Goal: Task Accomplishment & Management: Complete application form

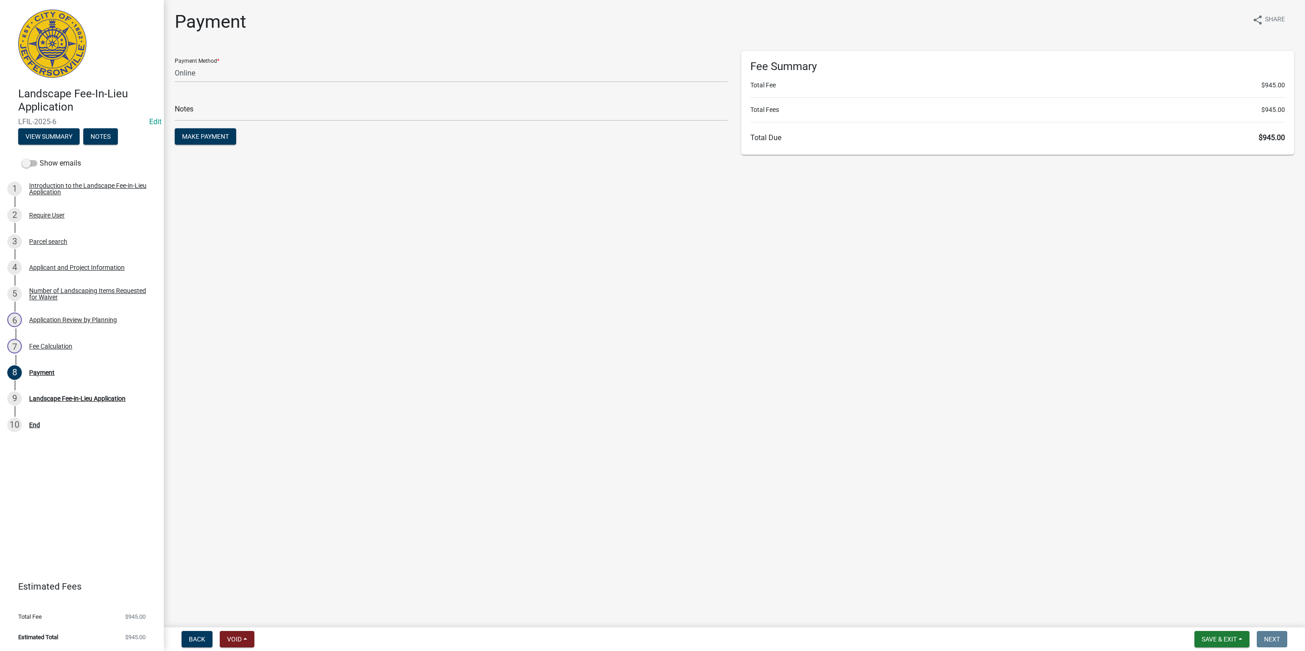
select select "3: 3"
click at [183, 636] on button "Back" at bounding box center [197, 639] width 31 height 16
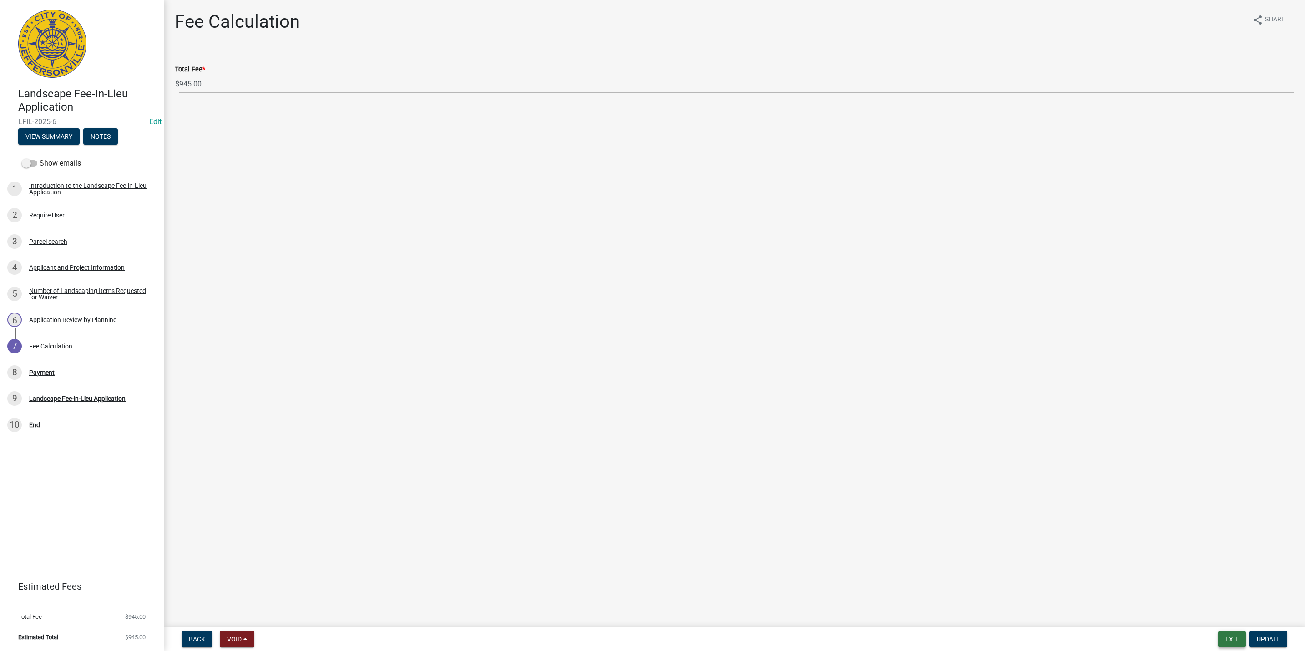
click at [1224, 641] on button "Exit" at bounding box center [1232, 639] width 28 height 16
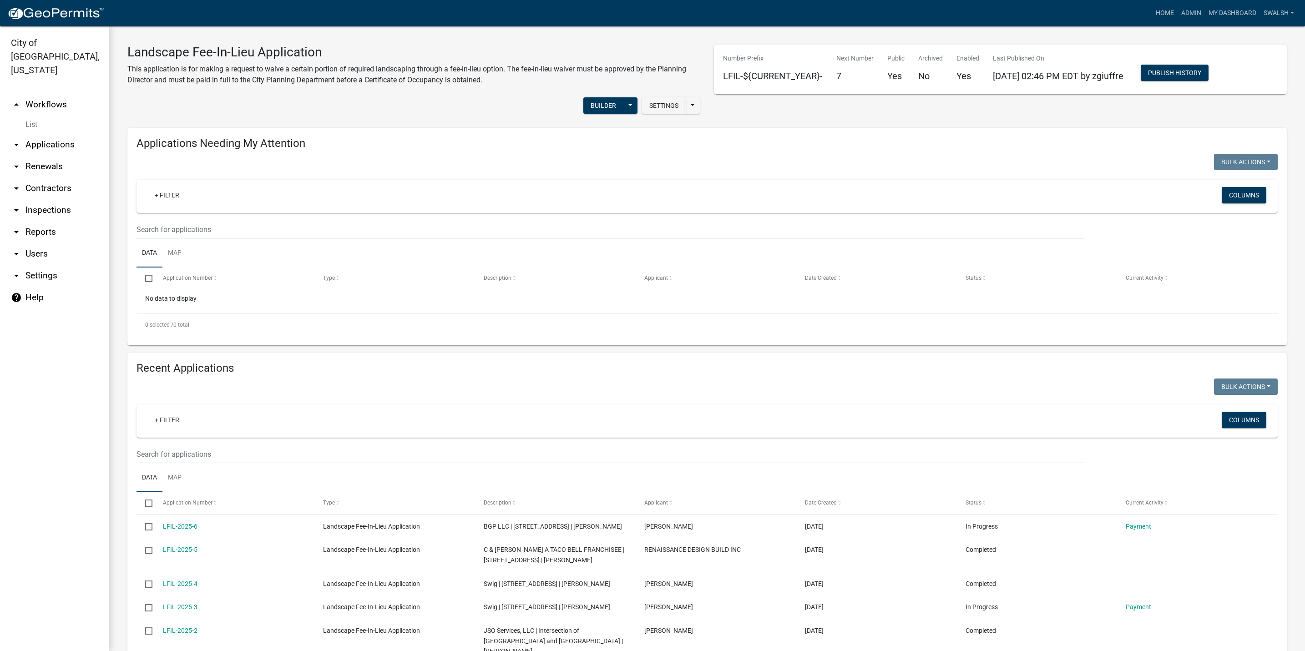
click at [47, 134] on link "arrow_drop_down Applications" at bounding box center [54, 145] width 109 height 22
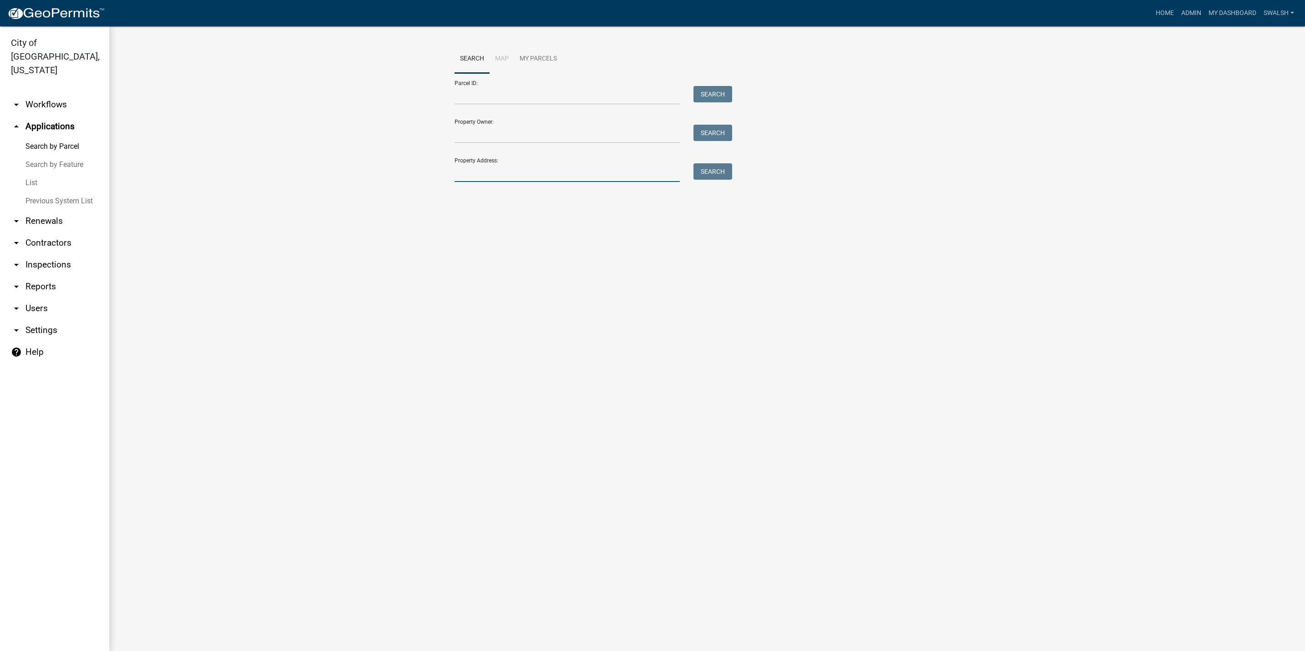
click at [504, 177] on input "Property Address:" at bounding box center [566, 172] width 225 height 19
type input "6320 [PERSON_NAME]"
click at [701, 185] on div "Search Map My Parcels Parcel ID: Search Property Owner: Search Property Address…" at bounding box center [707, 118] width 519 height 146
click at [699, 175] on button "Search" at bounding box center [712, 171] width 39 height 16
drag, startPoint x: 507, startPoint y: 174, endPoint x: 449, endPoint y: 183, distance: 58.5
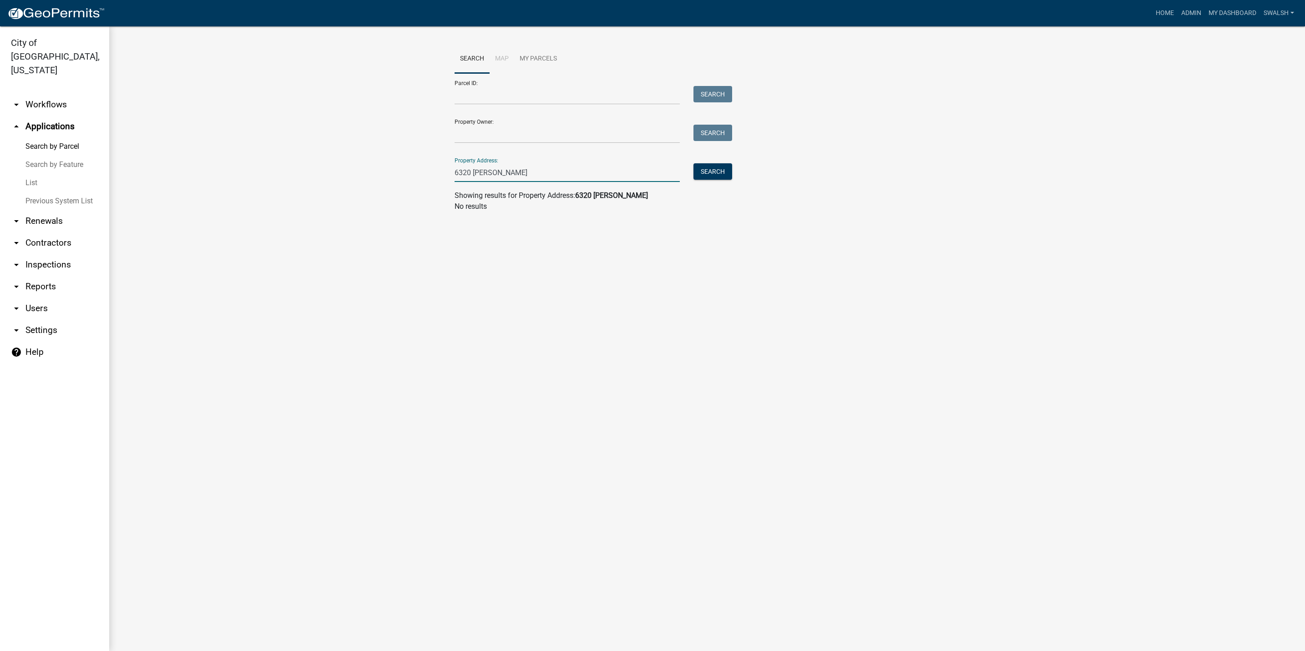
click at [449, 183] on div "Search Map My Parcels Parcel ID: Search Property Owner: Search Property Address…" at bounding box center [707, 132] width 519 height 175
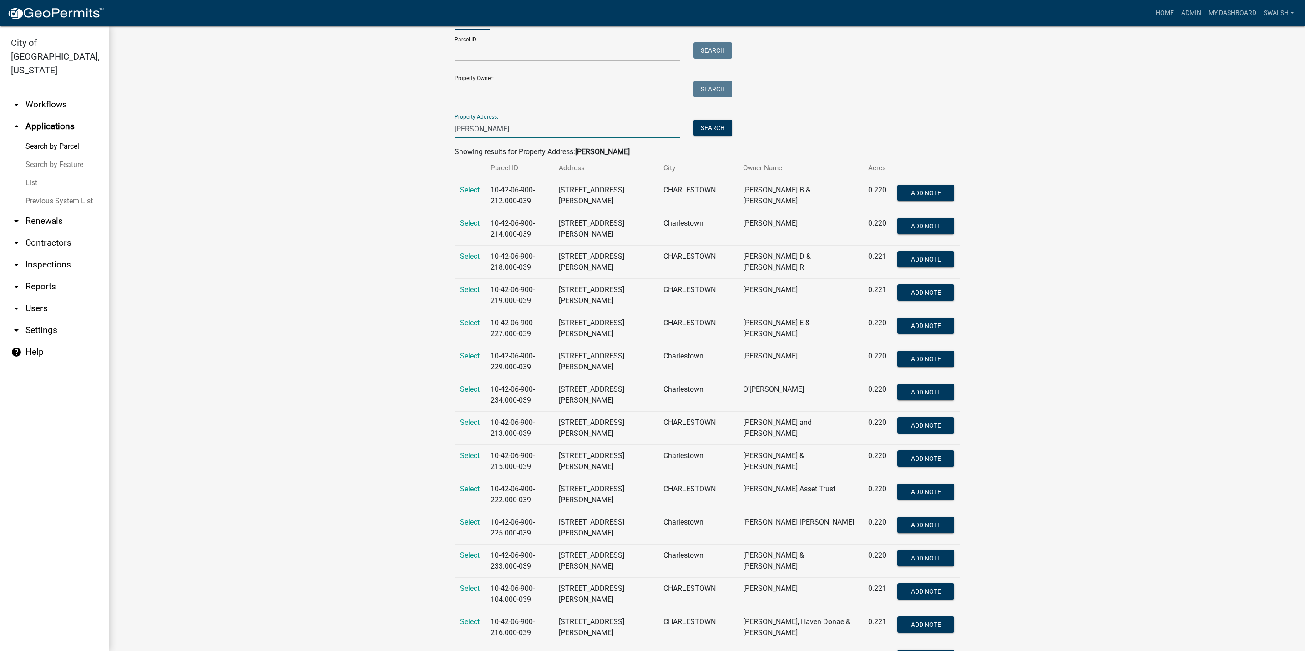
scroll to position [68, 0]
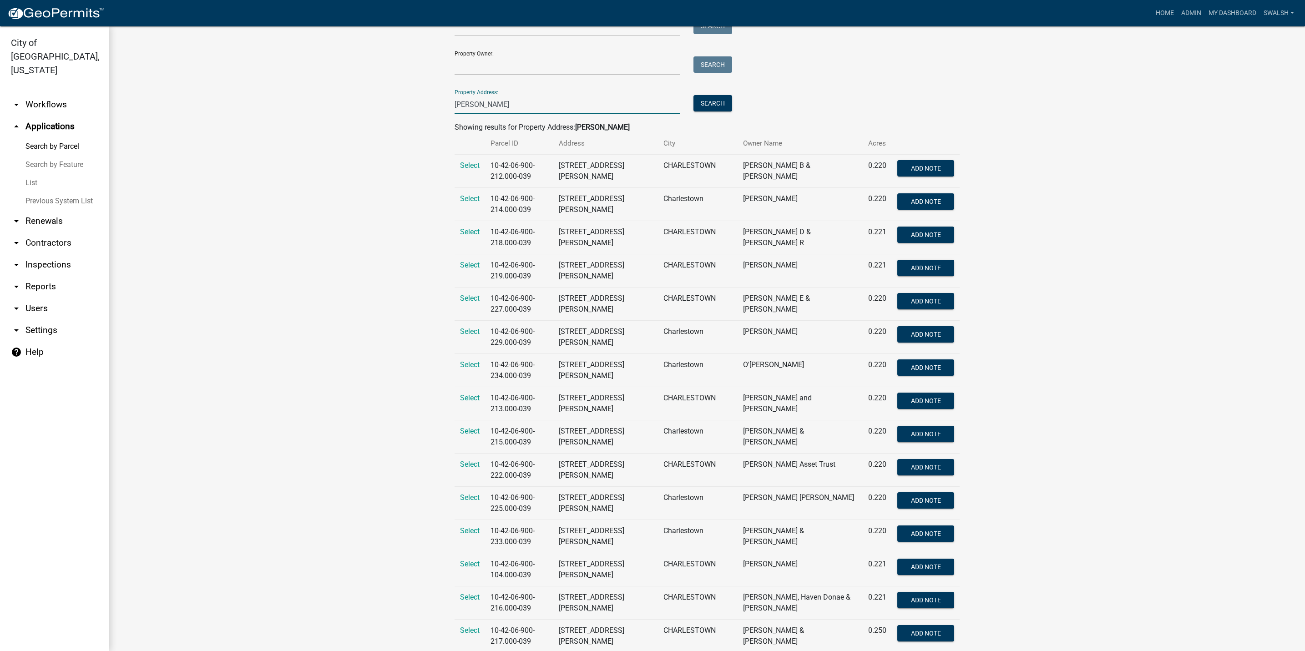
drag, startPoint x: 506, startPoint y: 113, endPoint x: 456, endPoint y: 114, distance: 50.0
click at [456, 114] on wm-search-parcel-data-activity-input "Search Map My Parcels Parcel ID: Search Property Owner: Search Property Address…" at bounding box center [706, 513] width 505 height 1075
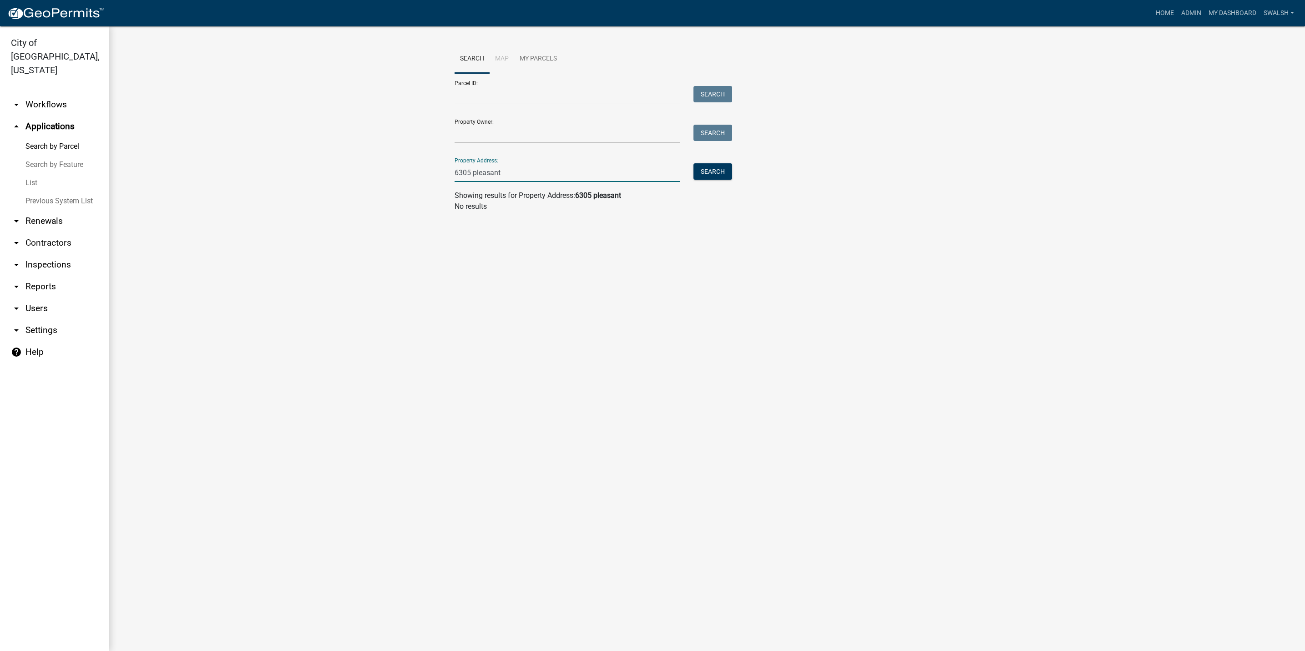
type input "6305 pleasant"
click at [505, 107] on form "Parcel ID: Search Property Owner: Search Property Address: [STREET_ADDRESS]" at bounding box center [590, 127] width 273 height 109
click at [500, 96] on input "Parcel ID:" at bounding box center [566, 95] width 225 height 19
paste input "10-42-06-900-282.000-039"
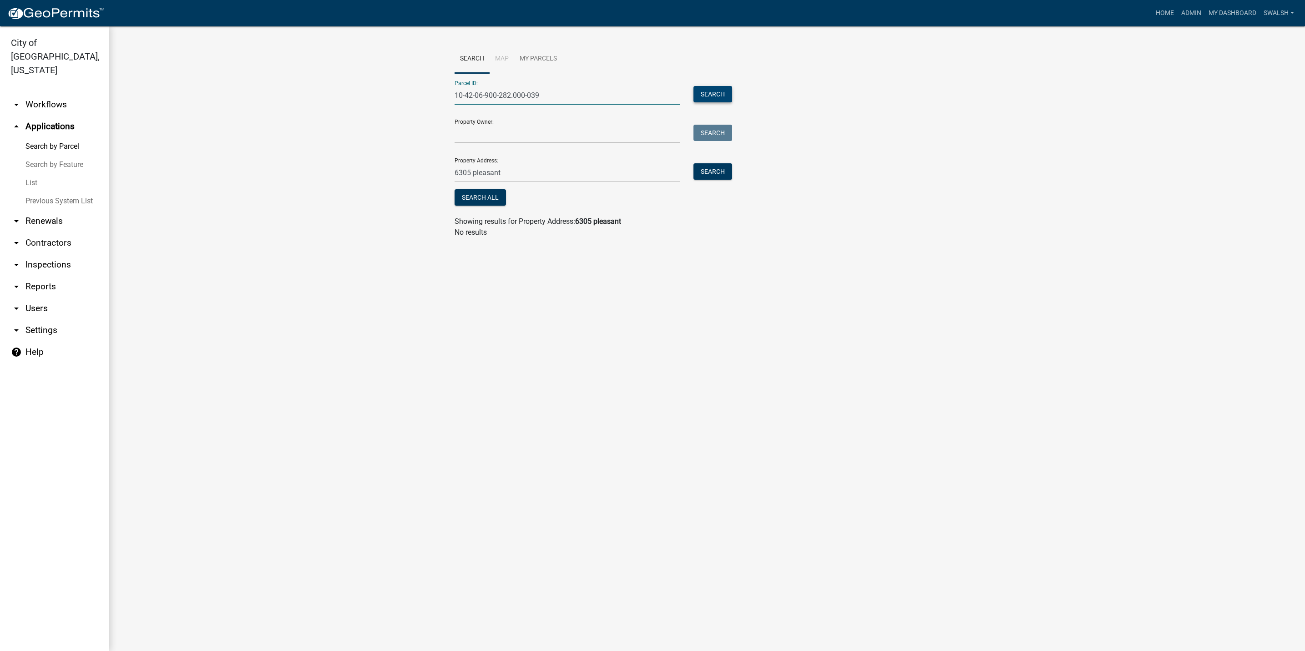
type input "10-42-06-900-282.000-039"
click at [706, 97] on button "Search" at bounding box center [712, 94] width 39 height 16
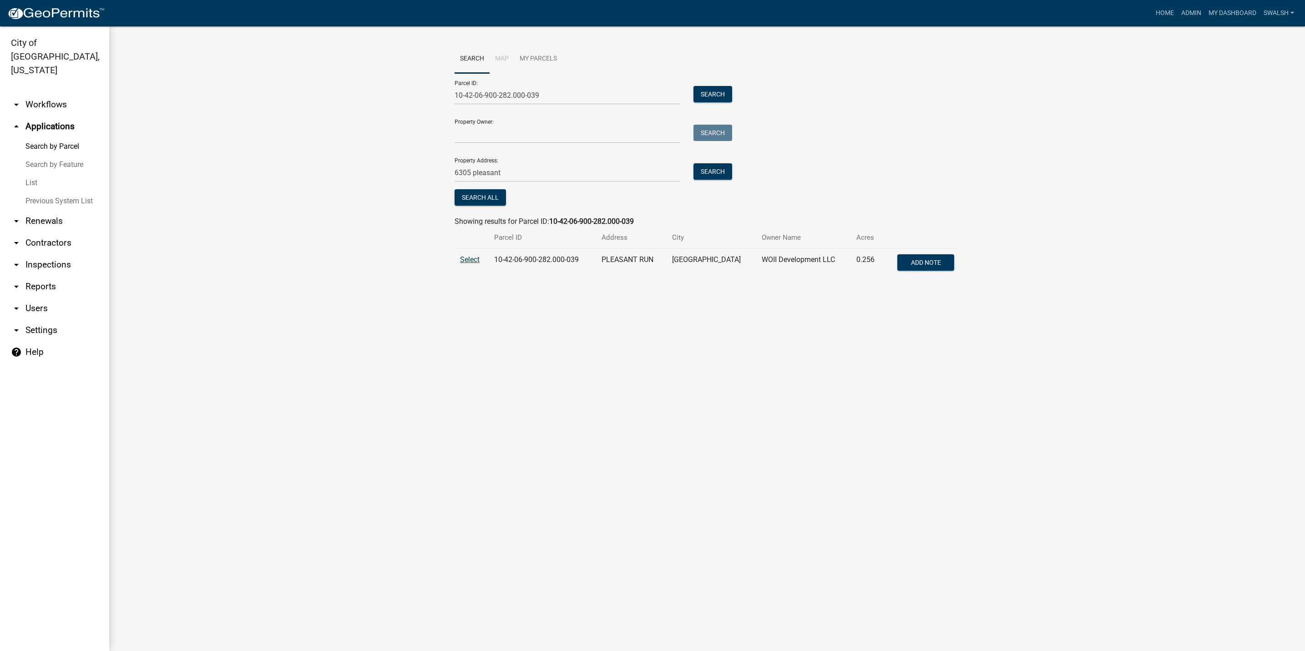
click at [463, 261] on span "Select" at bounding box center [470, 259] width 20 height 9
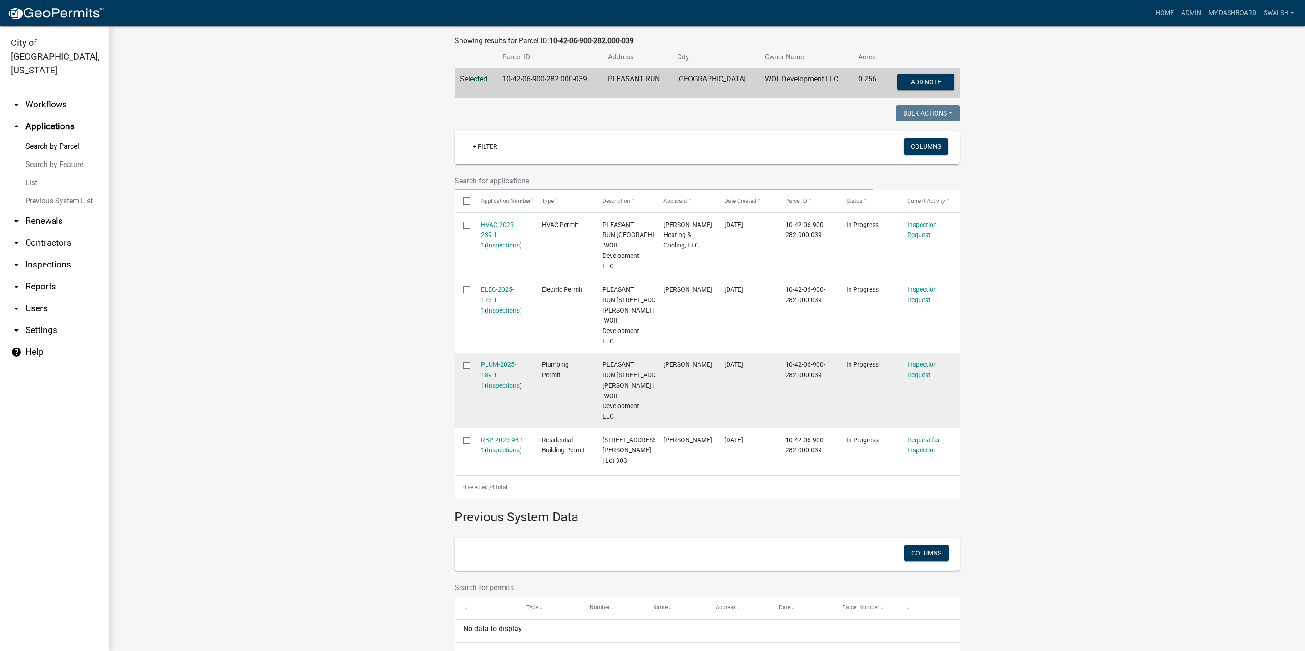
scroll to position [205, 0]
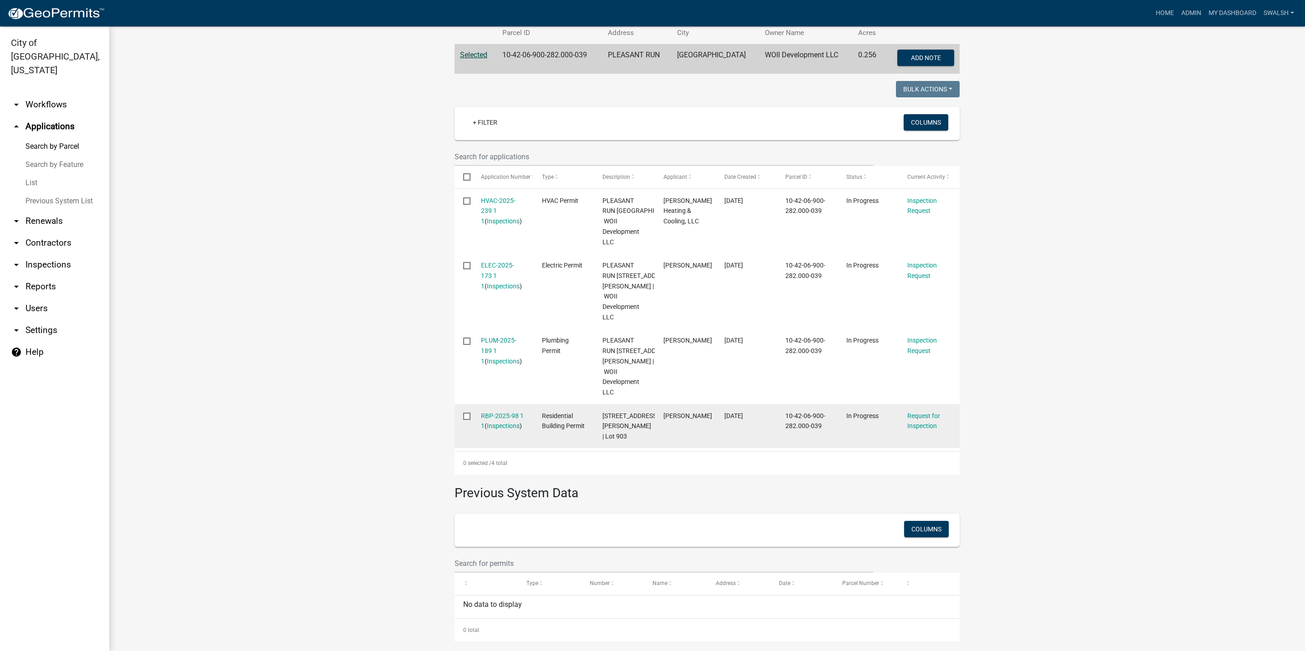
click at [505, 431] on div "RBP-2025-98 1 1 ( Inspections )" at bounding box center [503, 421] width 44 height 21
click at [504, 431] on div "RBP-2025-98 1 1 ( Inspections )" at bounding box center [503, 421] width 44 height 21
click at [502, 430] on link "RBP-2025-98 1 1" at bounding box center [502, 421] width 43 height 18
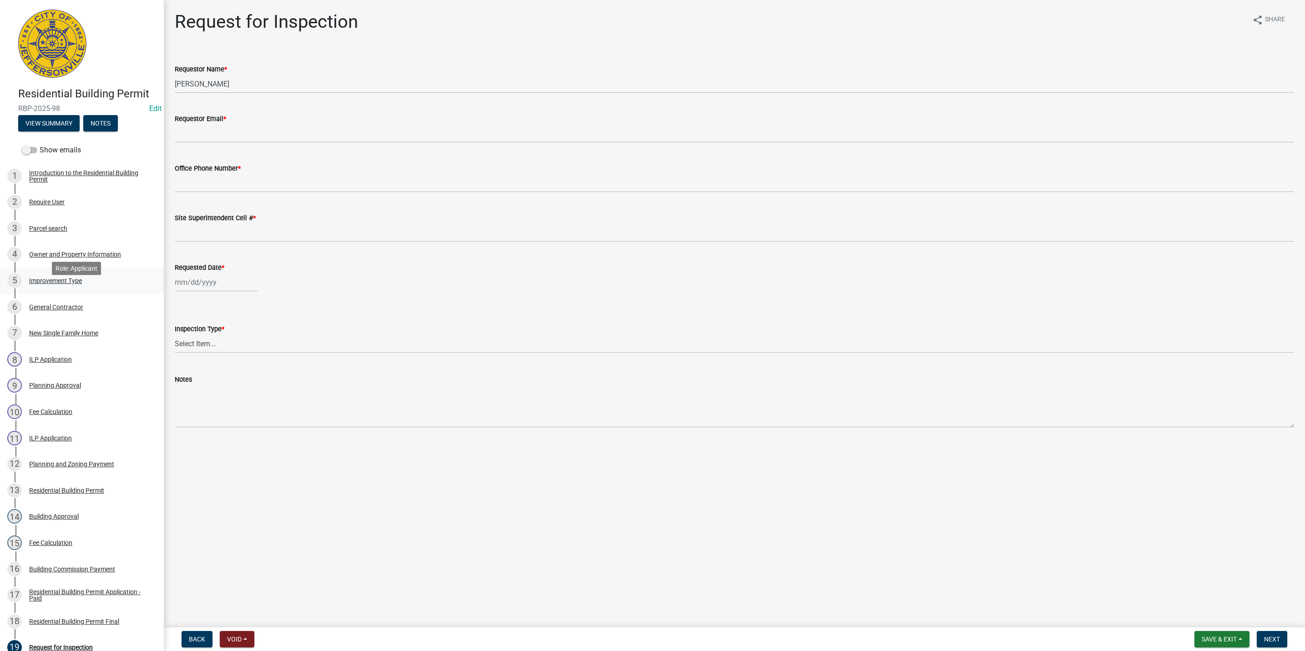
click at [68, 287] on div "5 Improvement Type" at bounding box center [78, 280] width 142 height 15
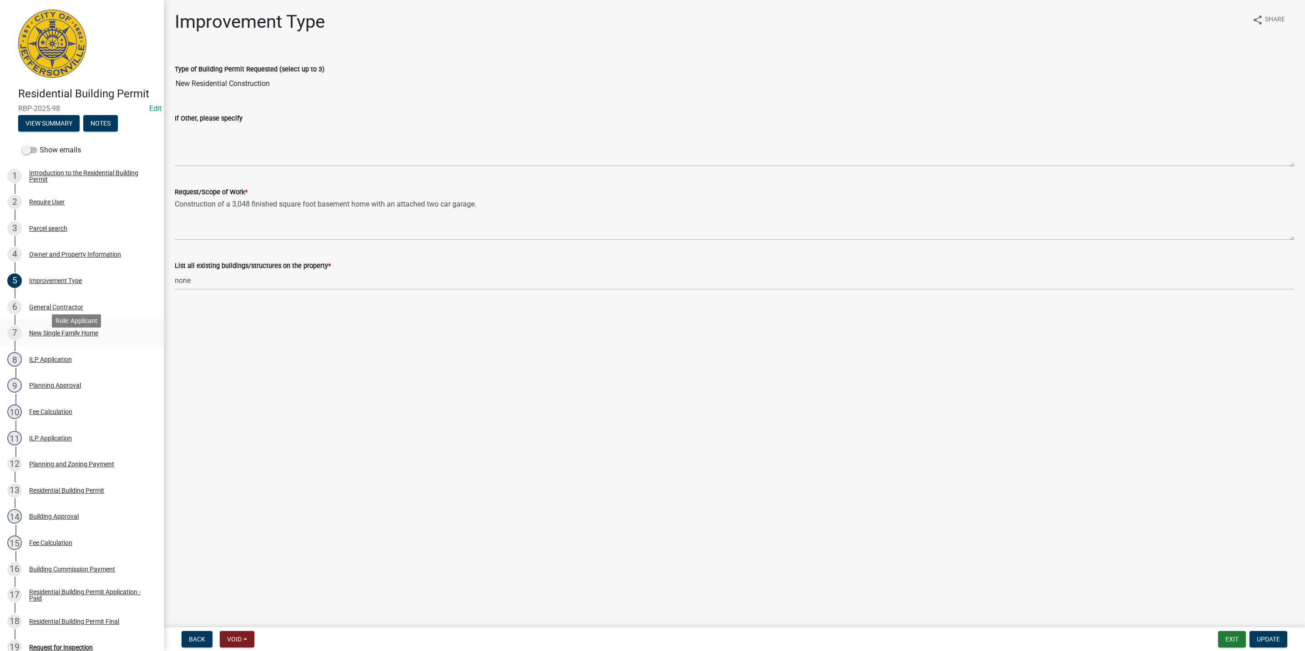
click at [87, 336] on div "New Single Family Home" at bounding box center [63, 333] width 69 height 6
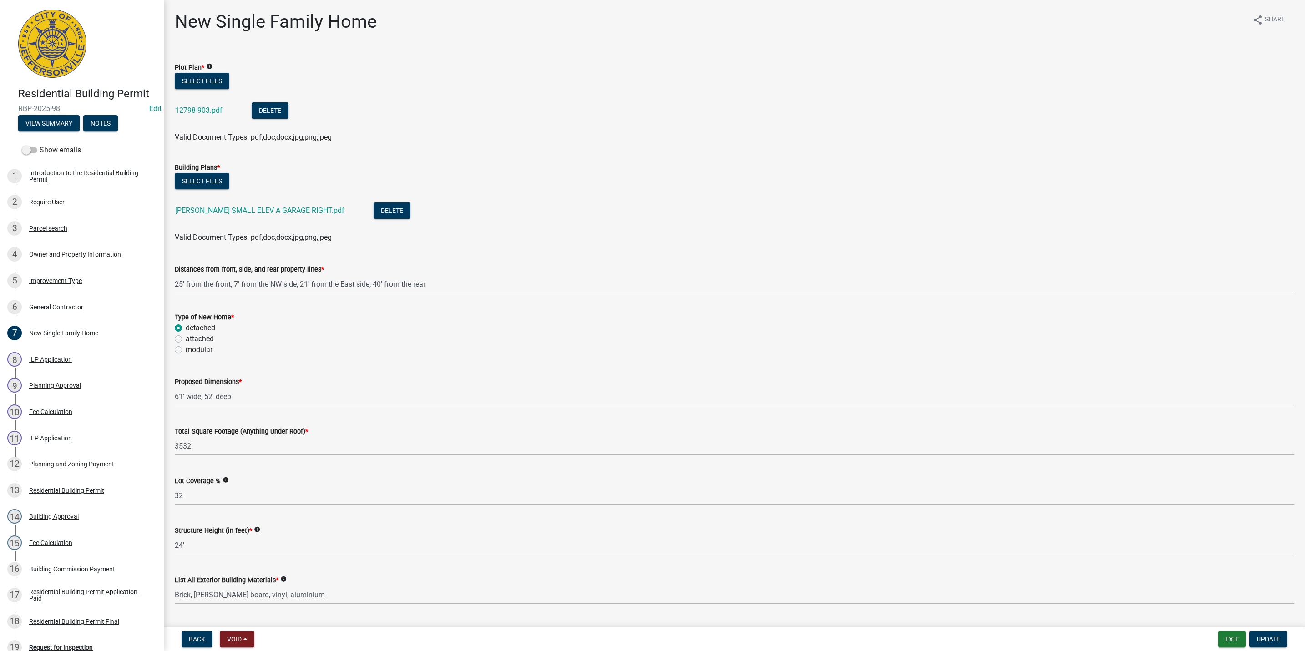
click at [182, 104] on div "12798-903.pdf" at bounding box center [206, 111] width 62 height 19
click at [186, 108] on link "12798-903.pdf" at bounding box center [198, 110] width 47 height 9
click at [1224, 636] on button "Exit" at bounding box center [1232, 639] width 28 height 16
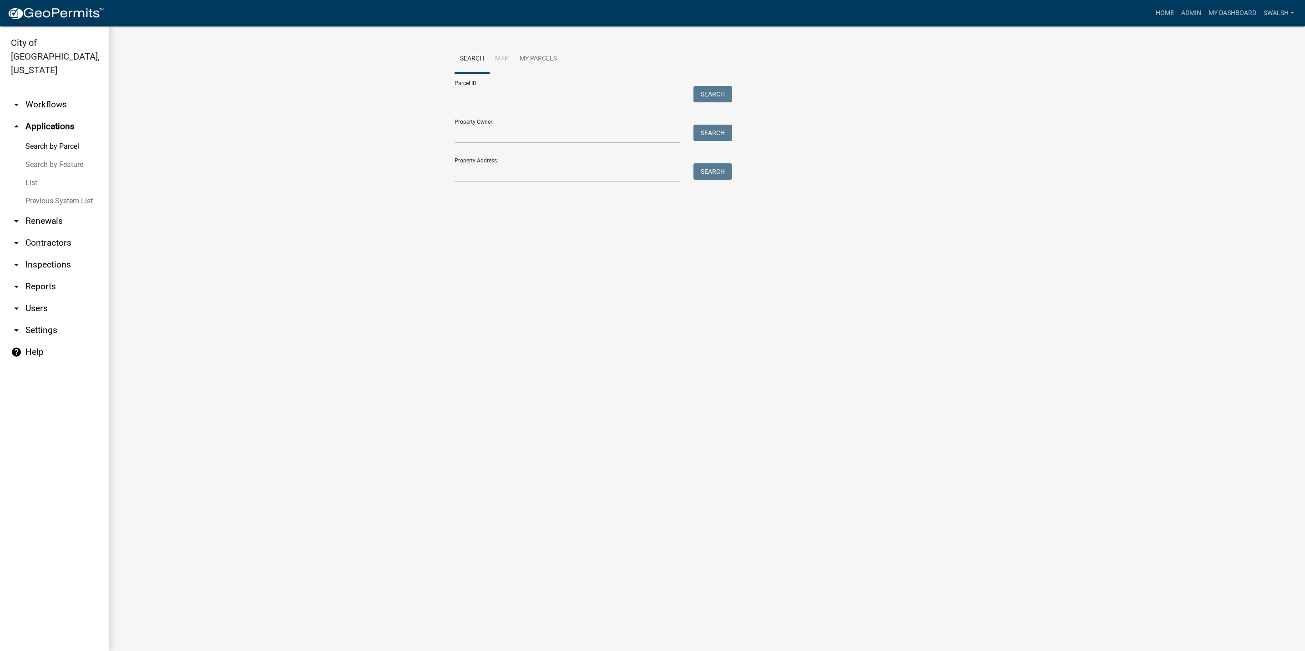
click at [43, 94] on link "arrow_drop_down Workflows" at bounding box center [54, 105] width 109 height 22
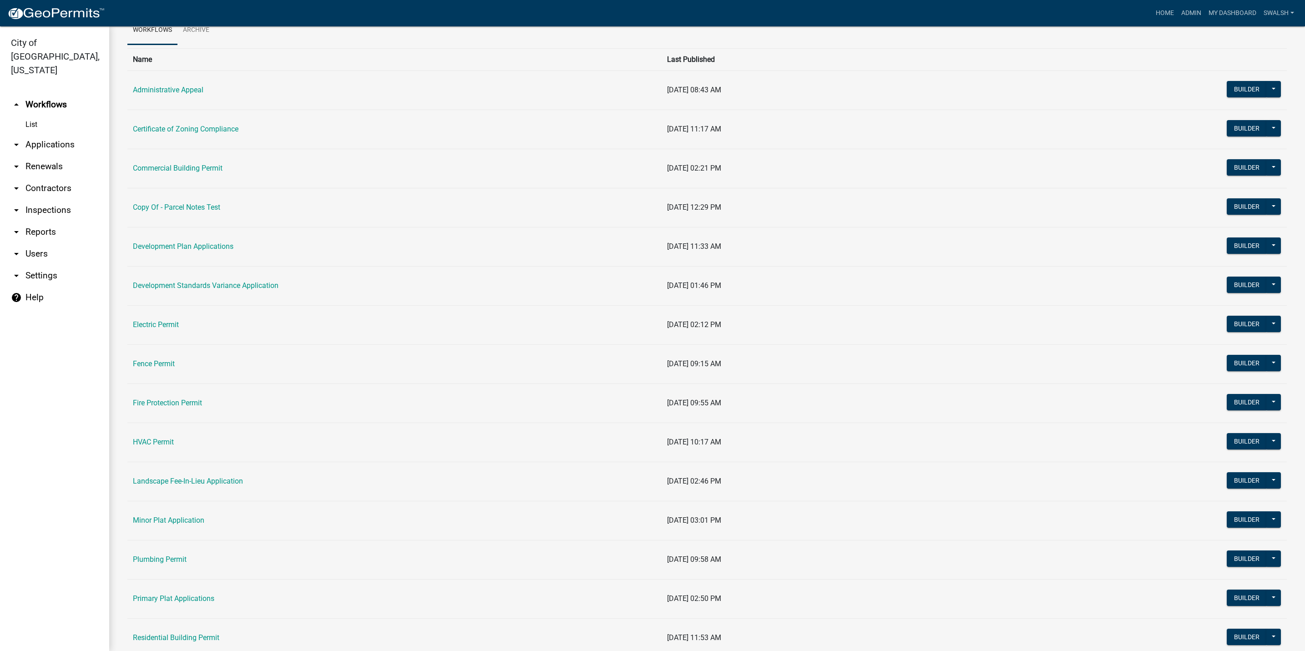
scroll to position [136, 0]
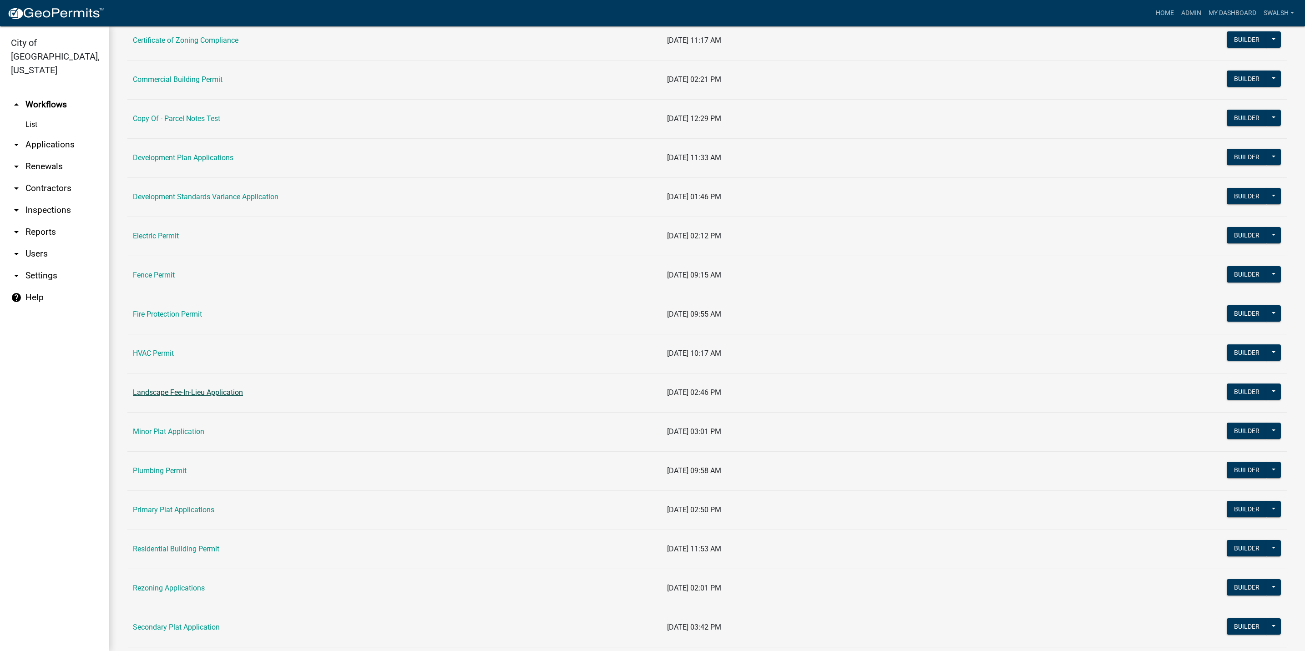
click at [209, 396] on link "Landscape Fee-In-Lieu Application" at bounding box center [188, 392] width 110 height 9
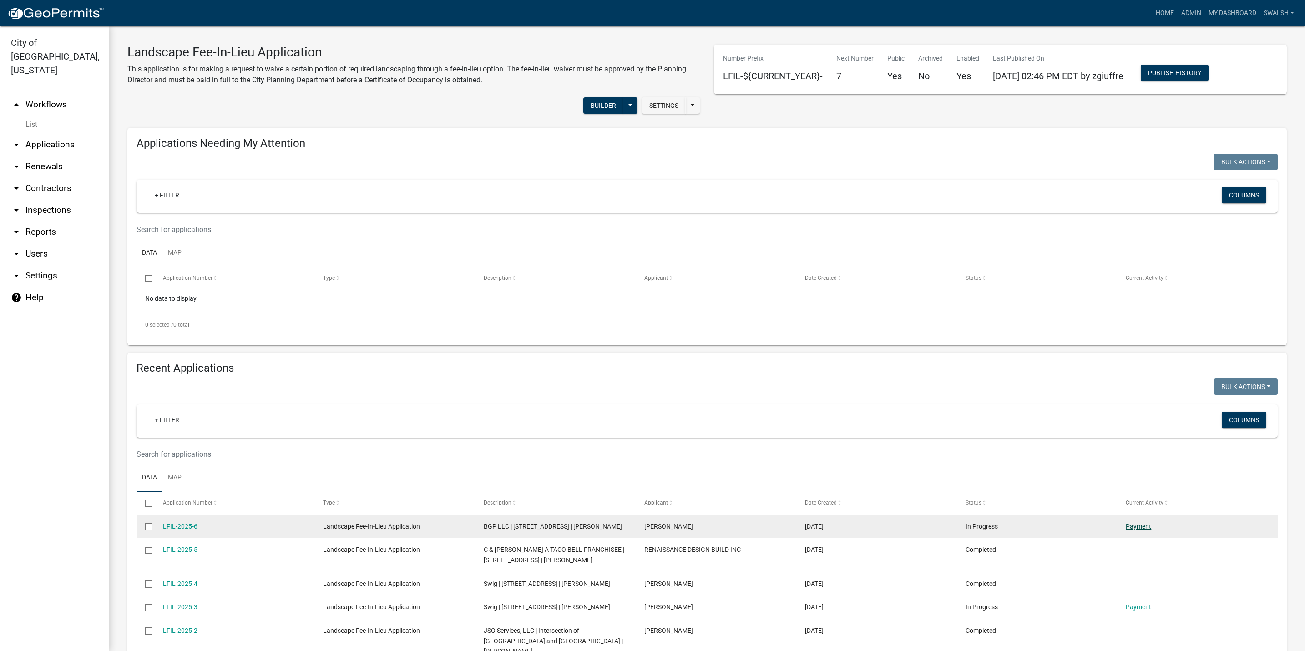
click at [1137, 529] on link "Payment" at bounding box center [1137, 526] width 25 height 7
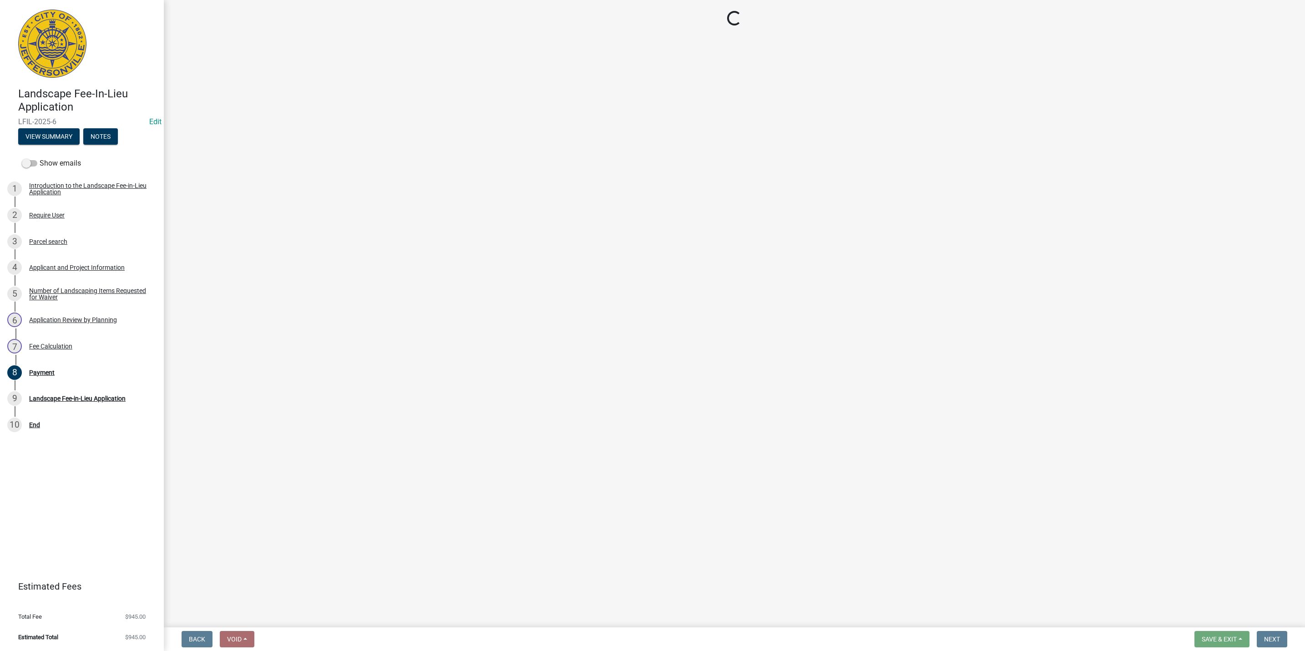
select select "3: 3"
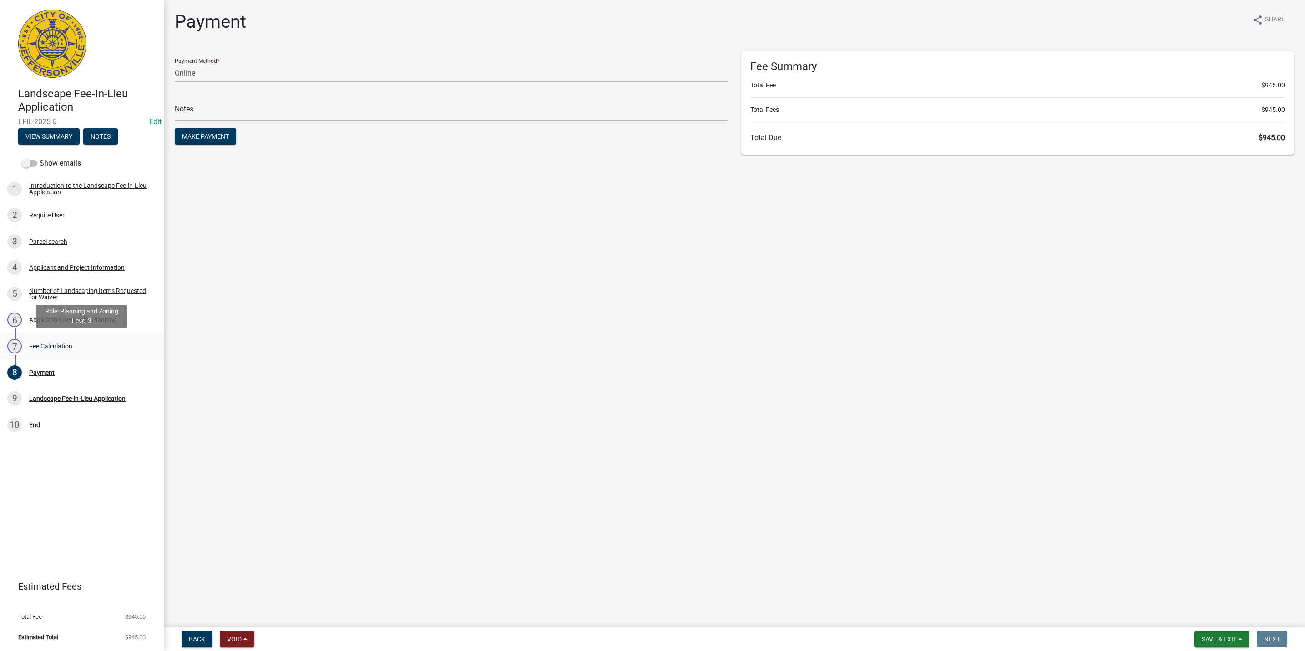
click at [50, 344] on div "Fee Calculation" at bounding box center [50, 346] width 43 height 6
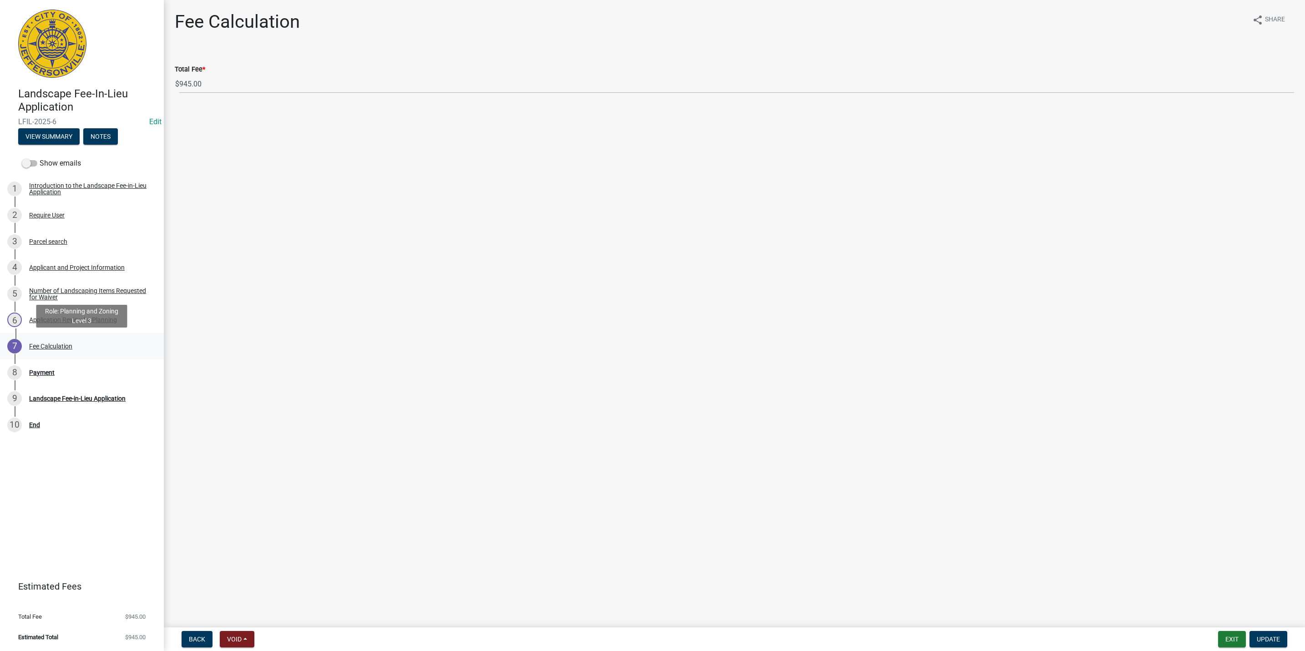
click at [70, 348] on div "Fee Calculation" at bounding box center [50, 346] width 43 height 6
click at [73, 373] on div "8 Payment" at bounding box center [78, 372] width 142 height 15
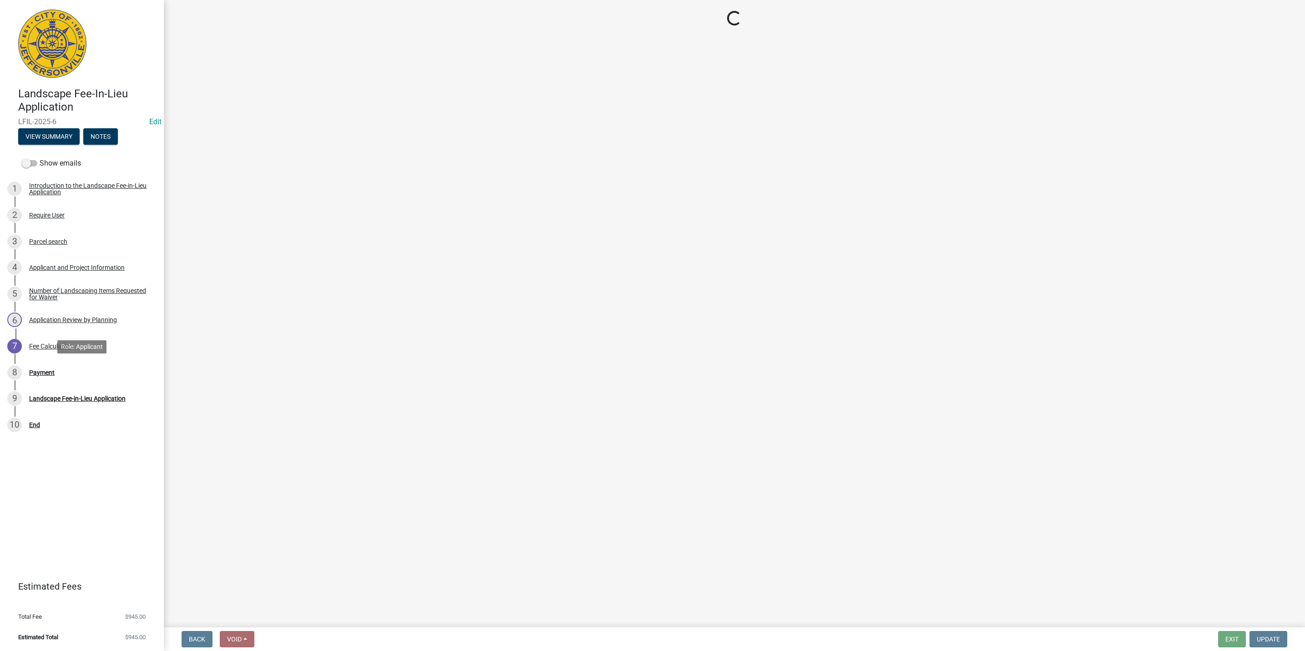
select select "3: 3"
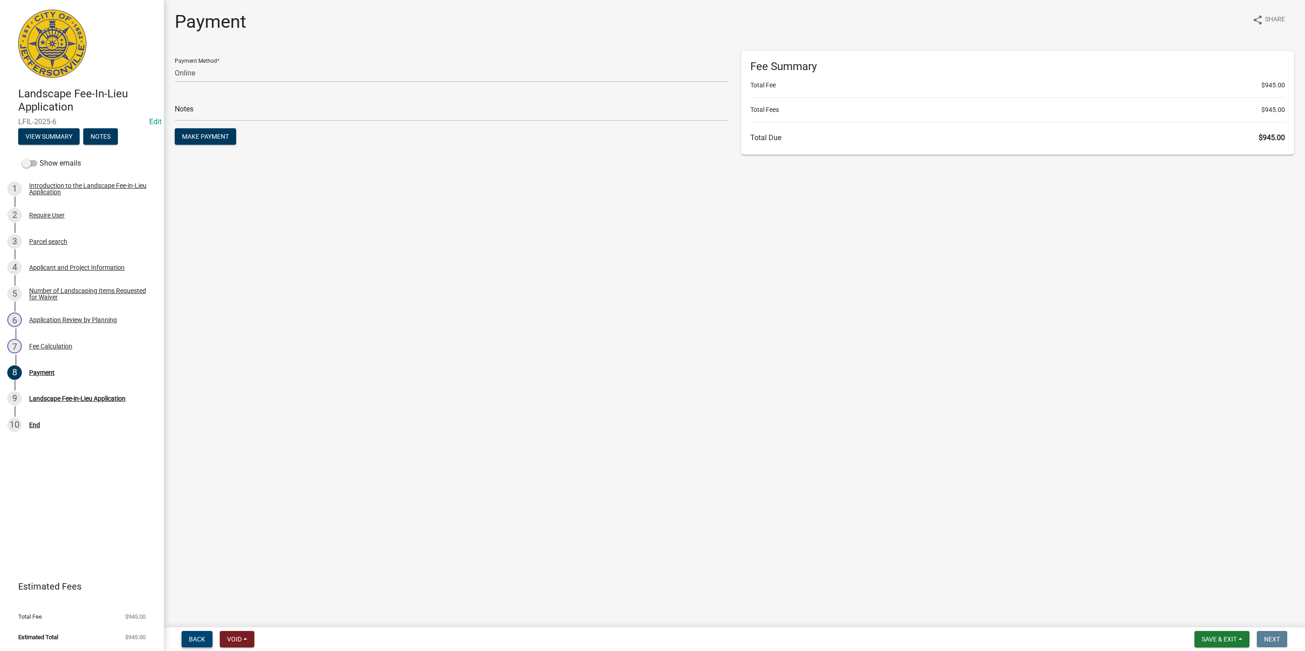
click at [190, 637] on span "Back" at bounding box center [197, 639] width 16 height 7
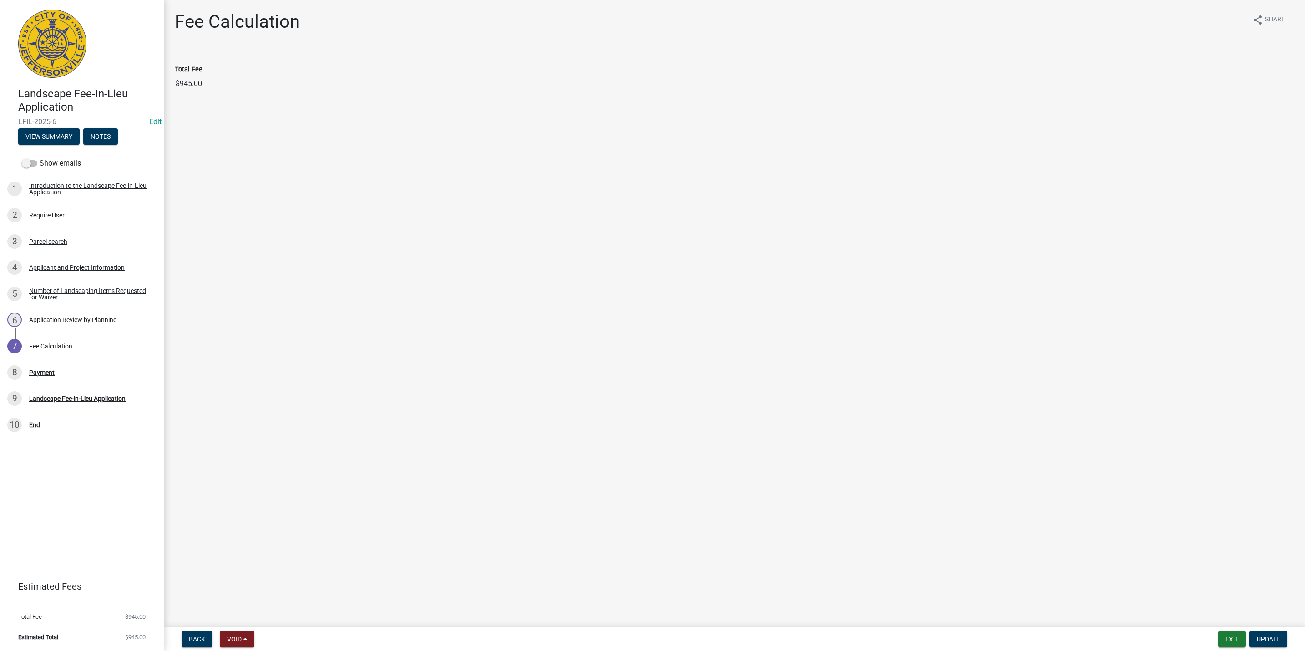
click at [1230, 629] on nav "Back Void Withdraw Lock Expire Void Exit Update" at bounding box center [734, 639] width 1141 height 24
click at [1230, 639] on button "Exit" at bounding box center [1232, 639] width 28 height 16
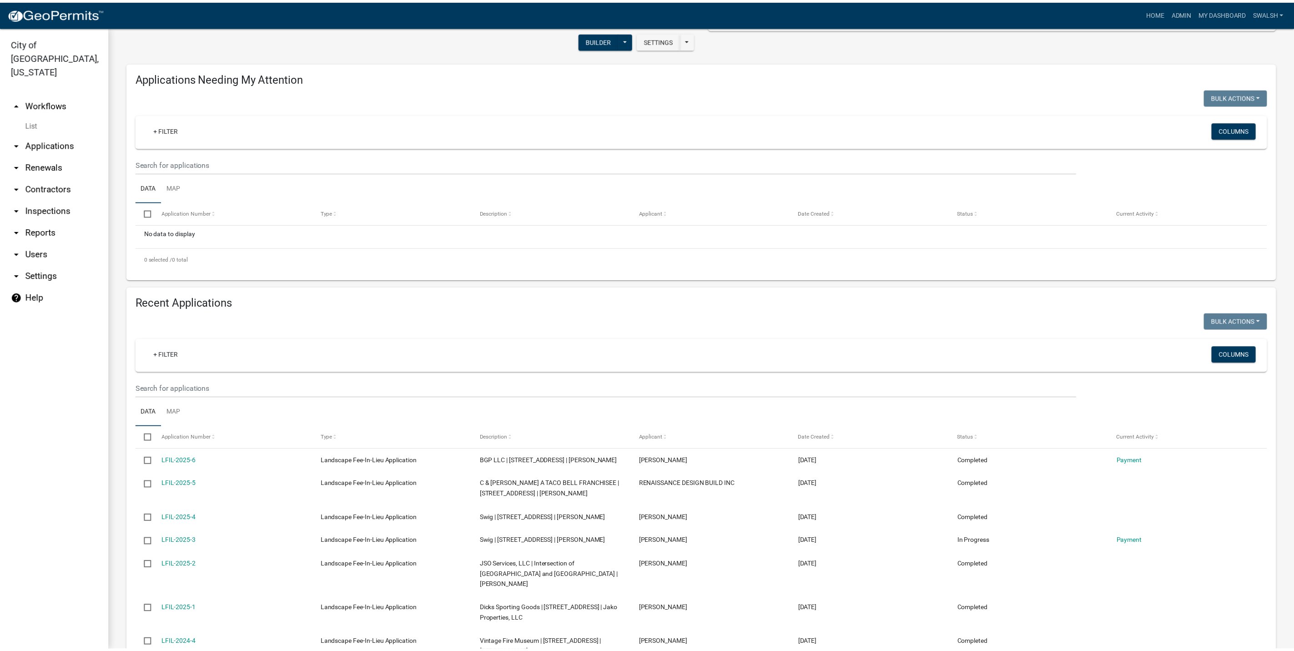
scroll to position [205, 0]
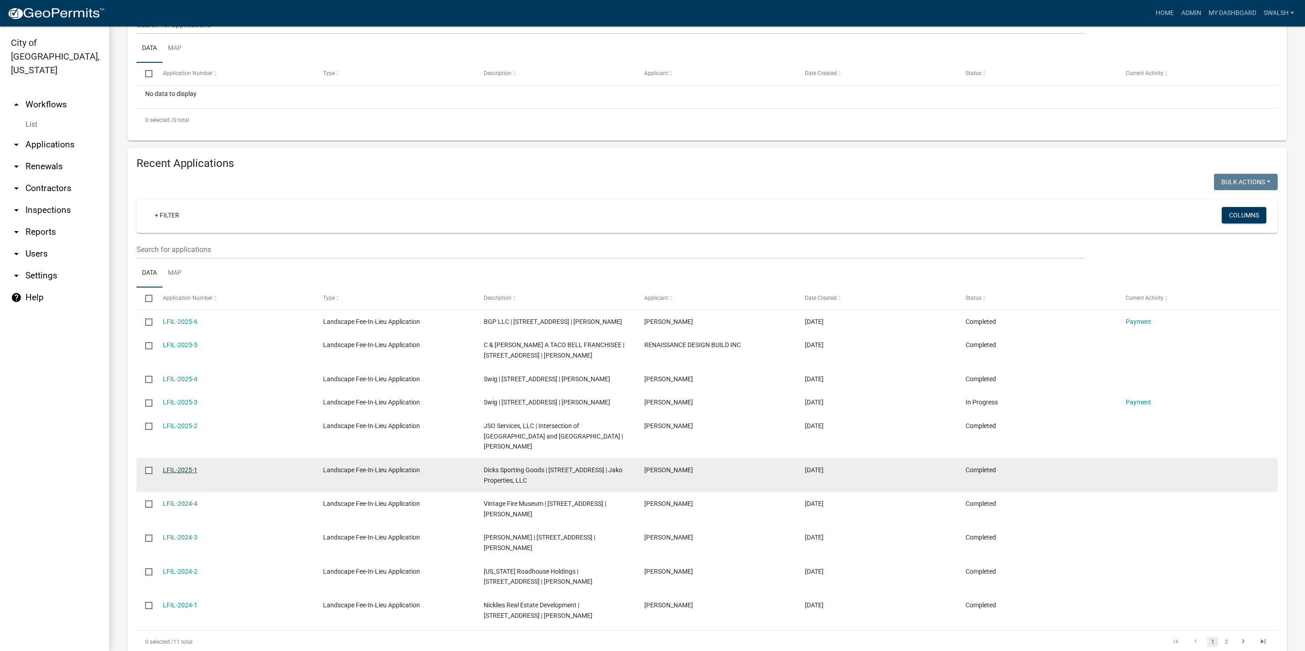
click at [174, 466] on link "LFIL-2025-1" at bounding box center [180, 469] width 35 height 7
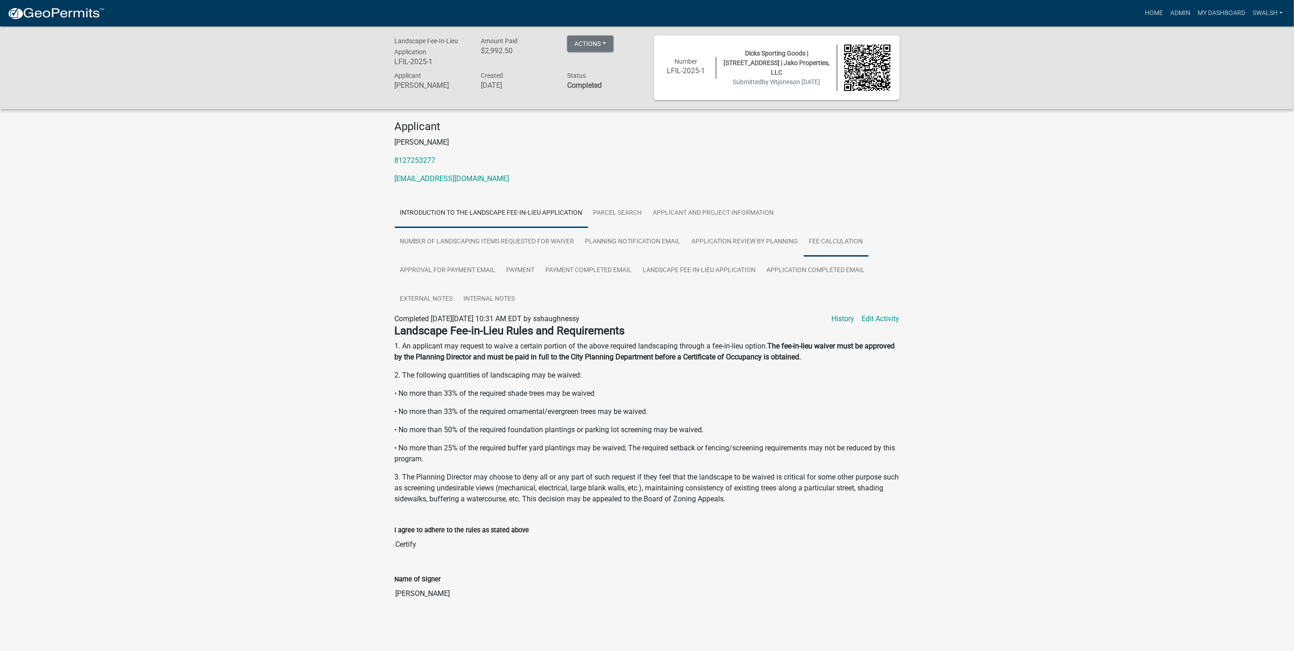
click at [826, 237] on link "Fee Calculation" at bounding box center [836, 241] width 65 height 29
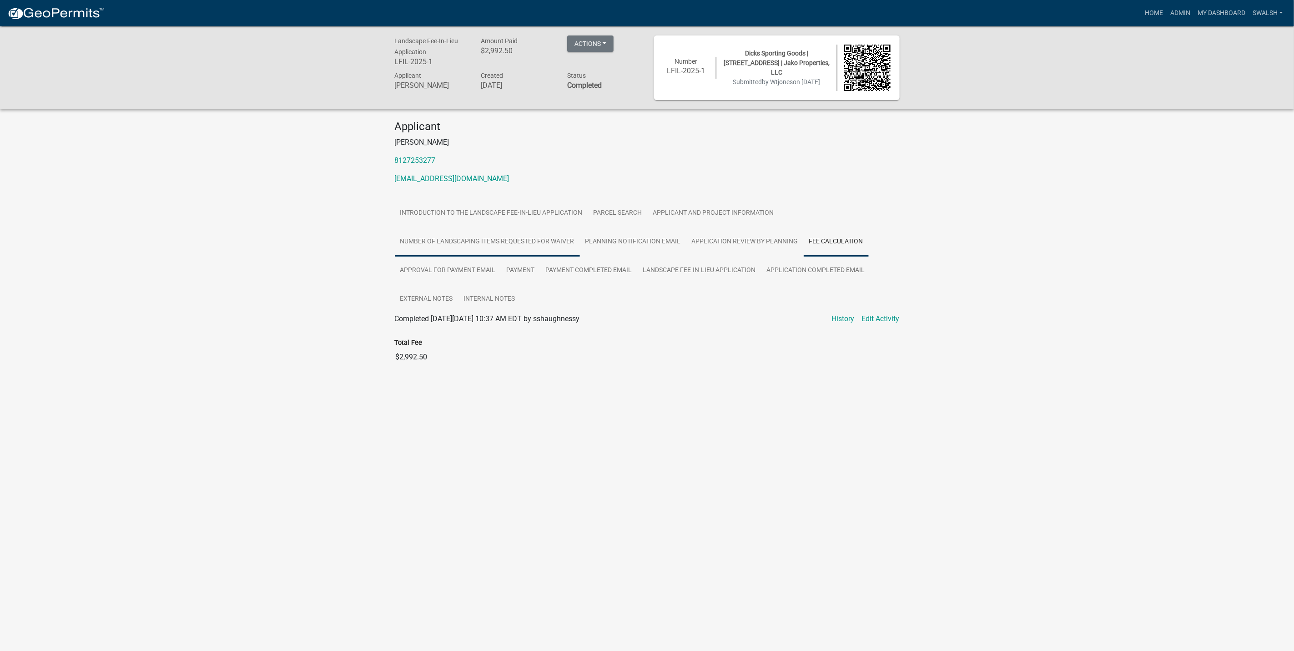
click at [479, 243] on link "Number of Landscaping Items Requested for Waiver" at bounding box center [487, 241] width 185 height 29
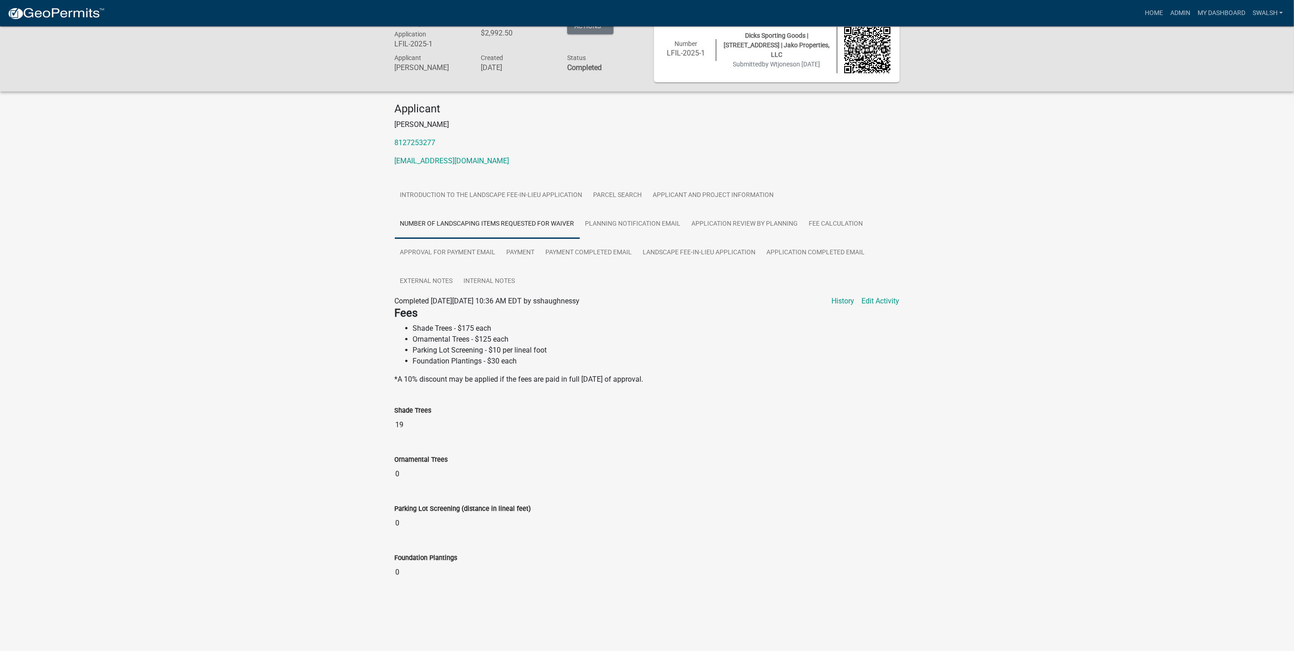
scroll to position [26, 0]
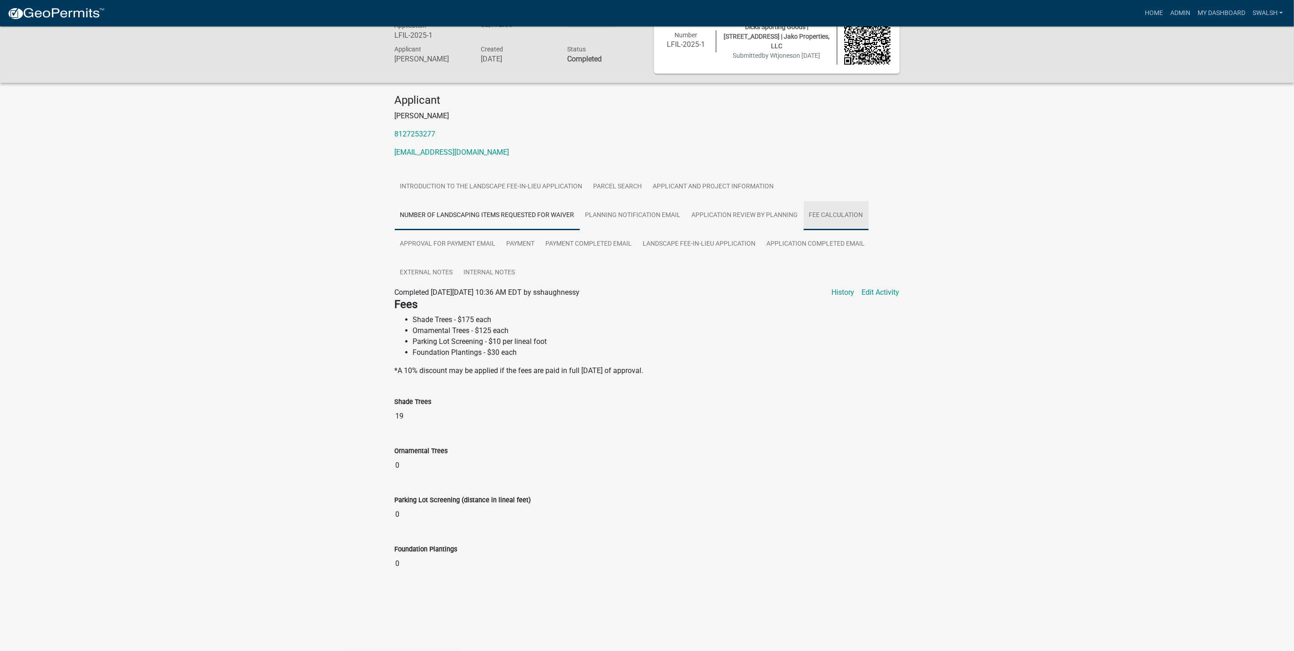
click at [823, 221] on link "Fee Calculation" at bounding box center [836, 215] width 65 height 29
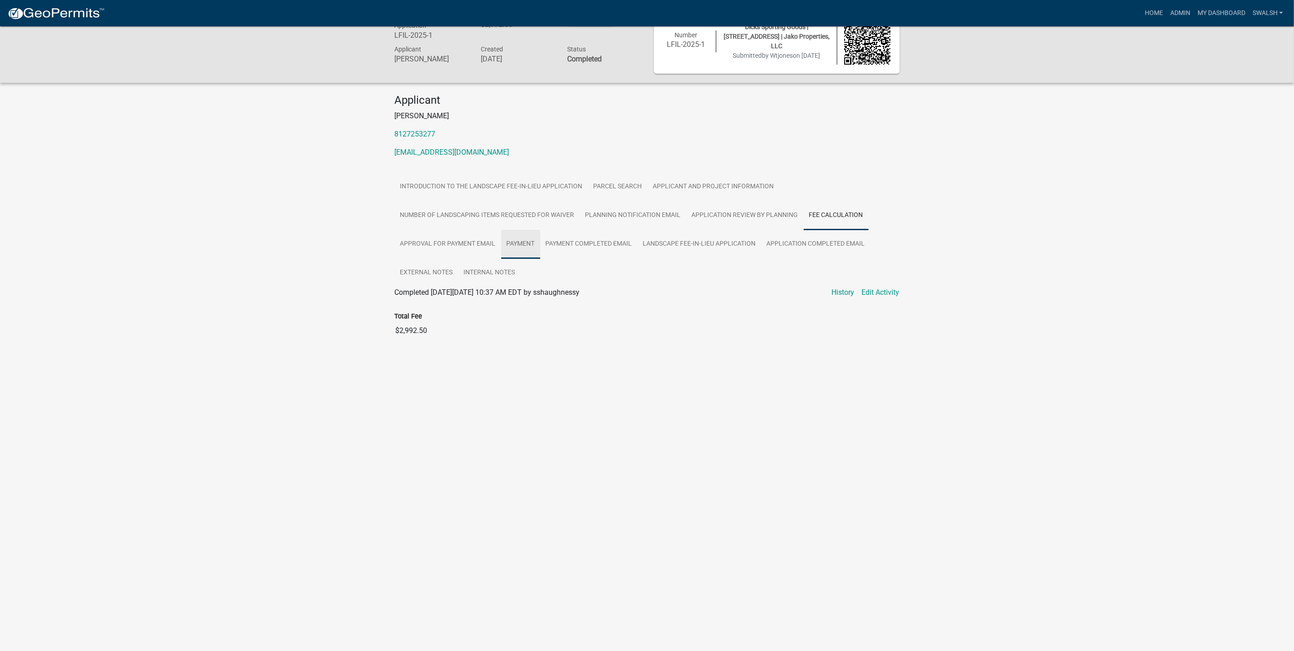
click at [515, 239] on link "Payment" at bounding box center [520, 244] width 39 height 29
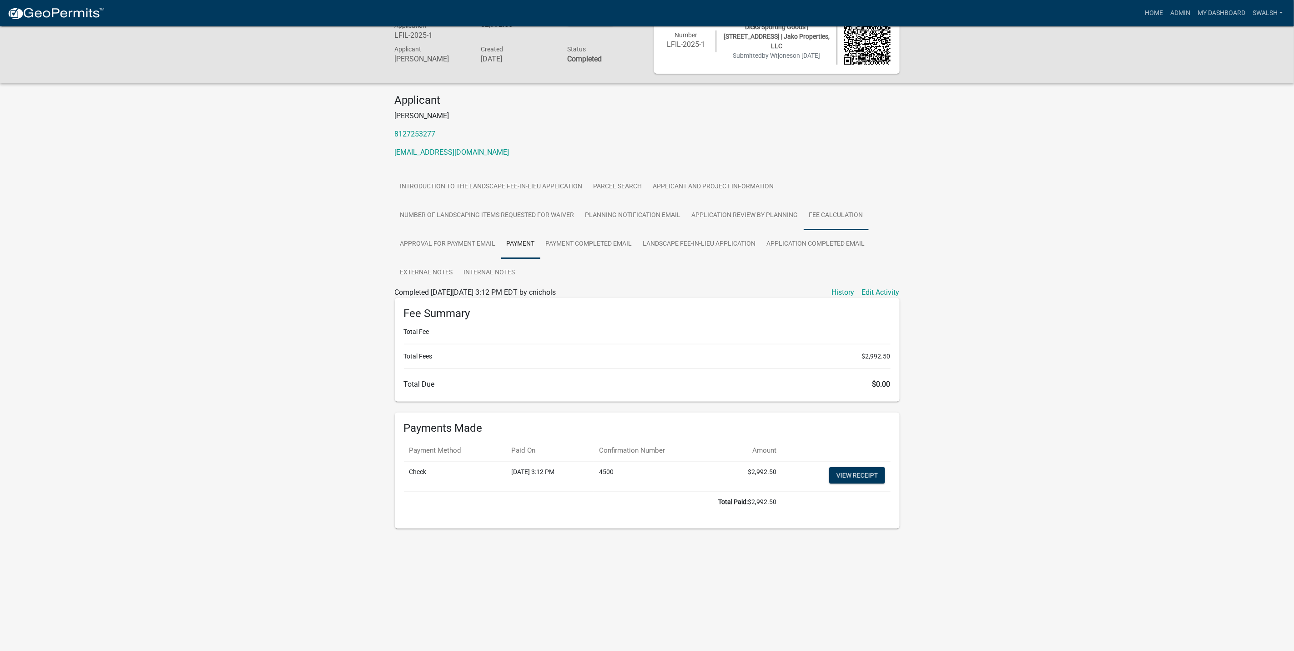
click at [833, 220] on link "Fee Calculation" at bounding box center [836, 215] width 65 height 29
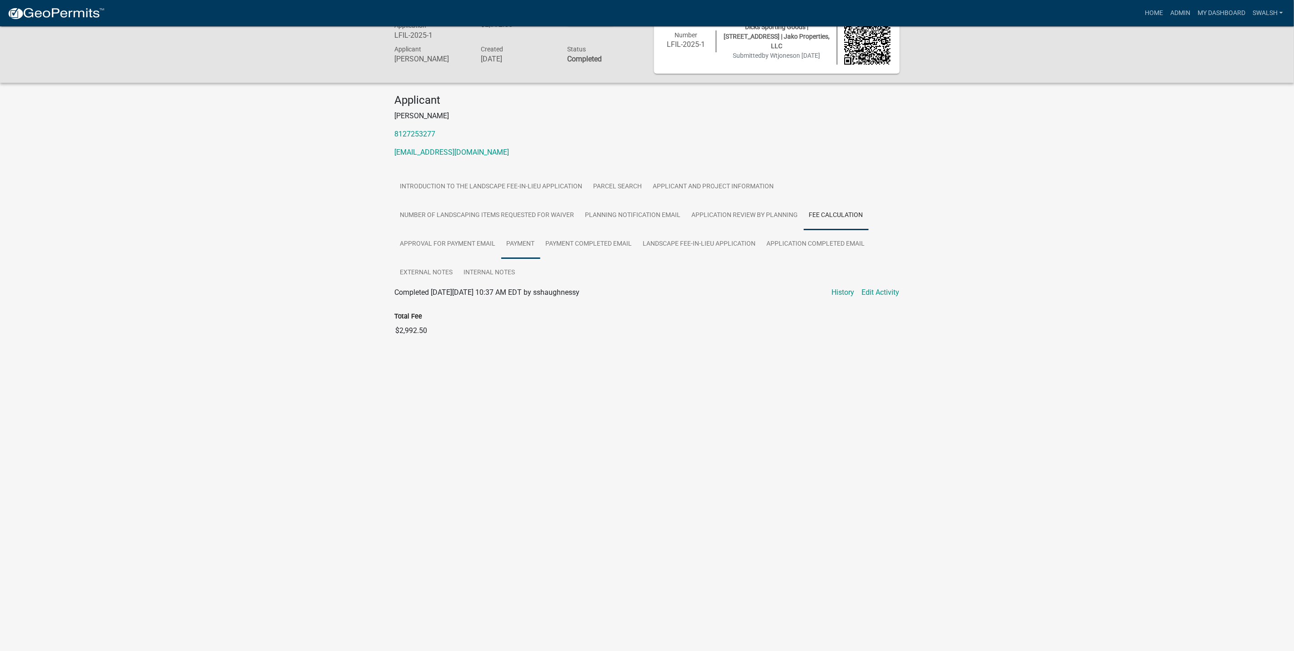
click at [505, 243] on link "Payment" at bounding box center [520, 244] width 39 height 29
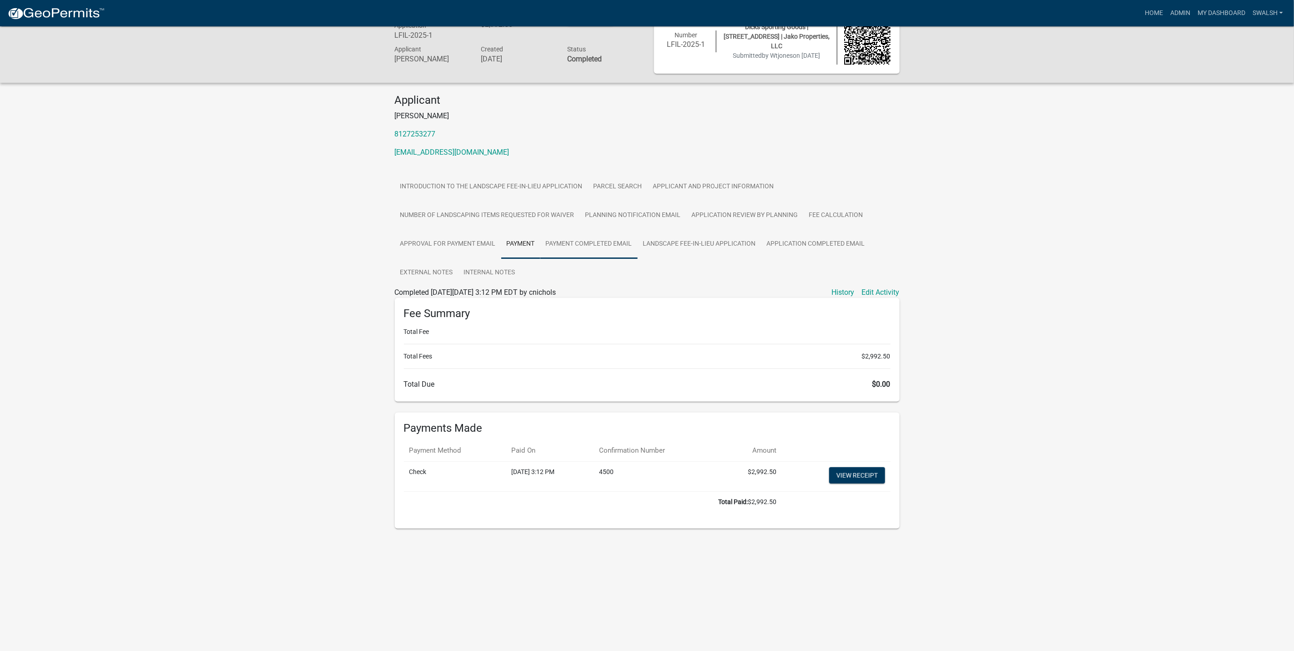
click at [595, 239] on link "Payment Completed Email" at bounding box center [588, 244] width 97 height 29
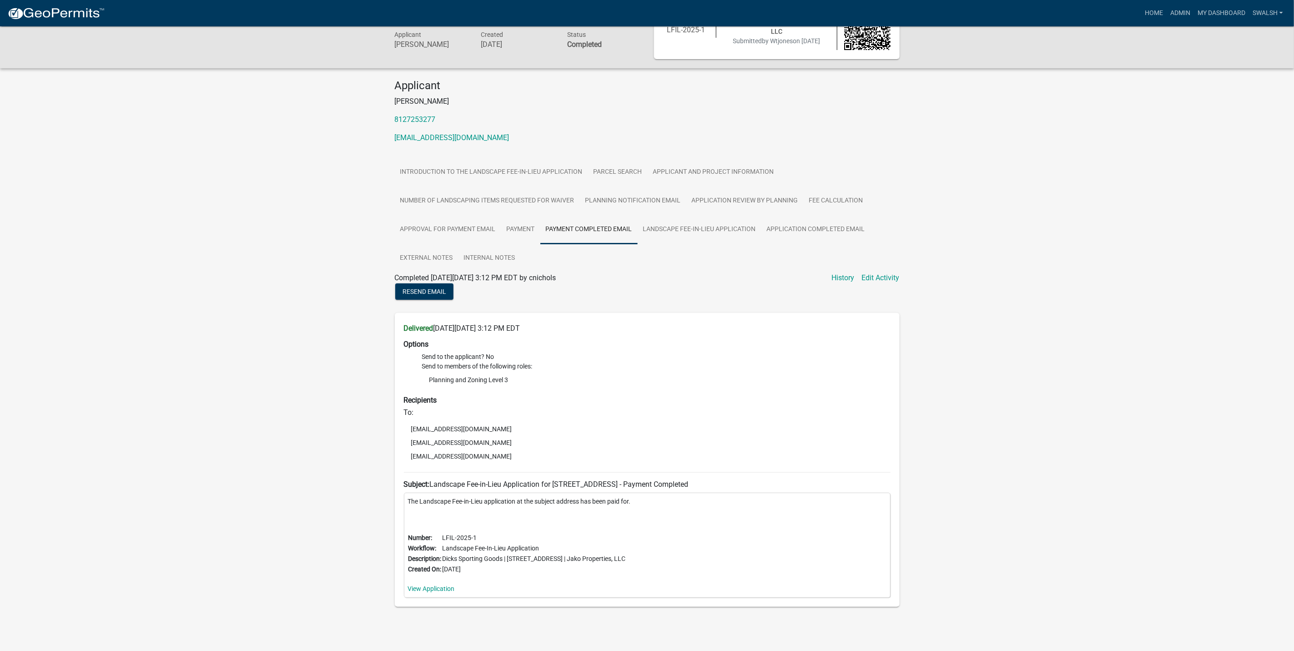
scroll to position [45, 0]
click at [535, 226] on link "Payment" at bounding box center [520, 225] width 39 height 29
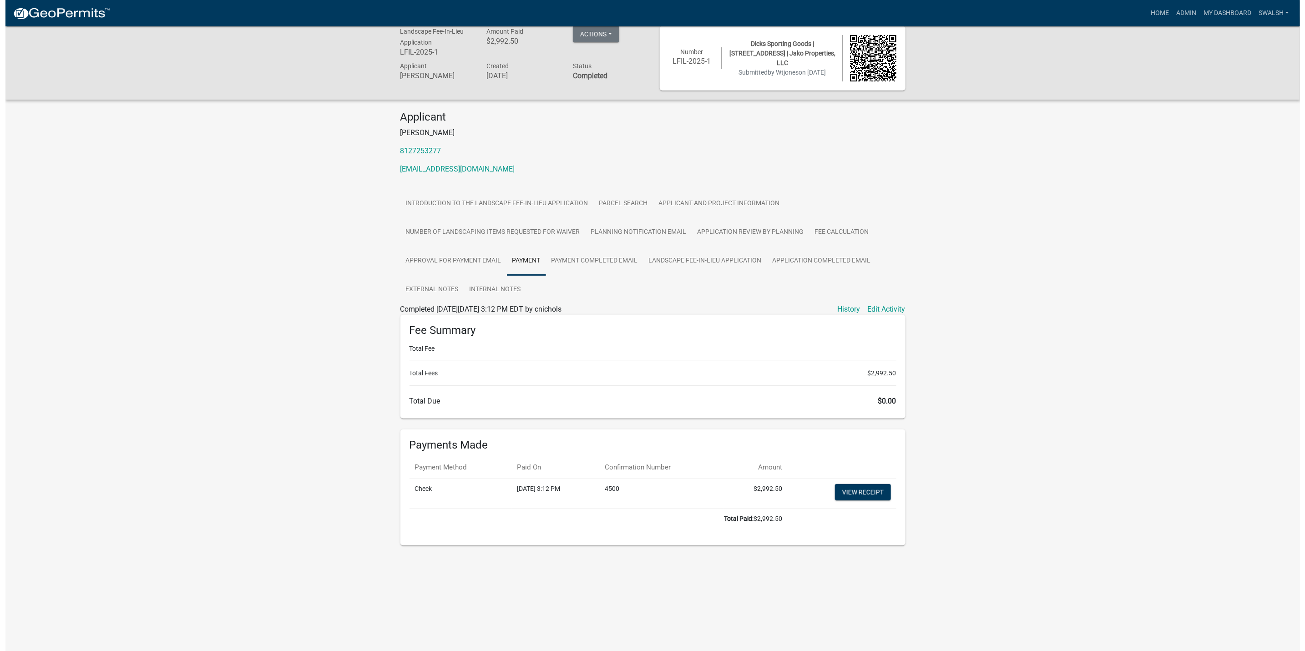
scroll to position [0, 0]
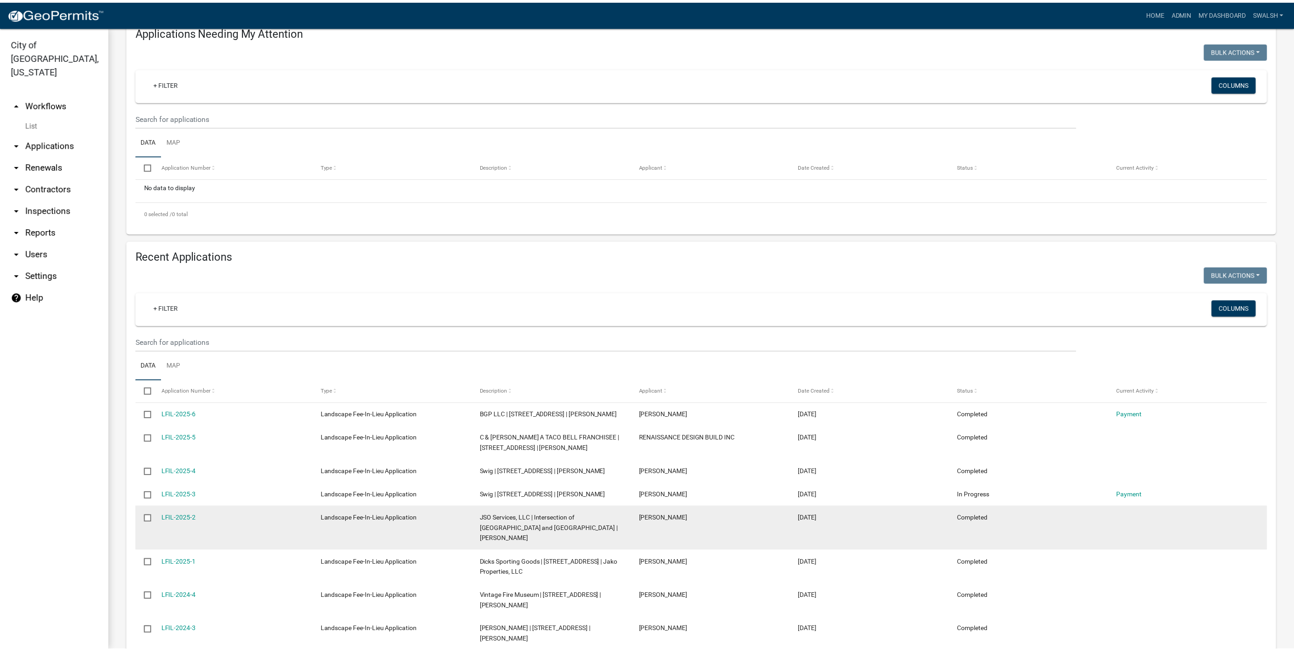
scroll to position [136, 0]
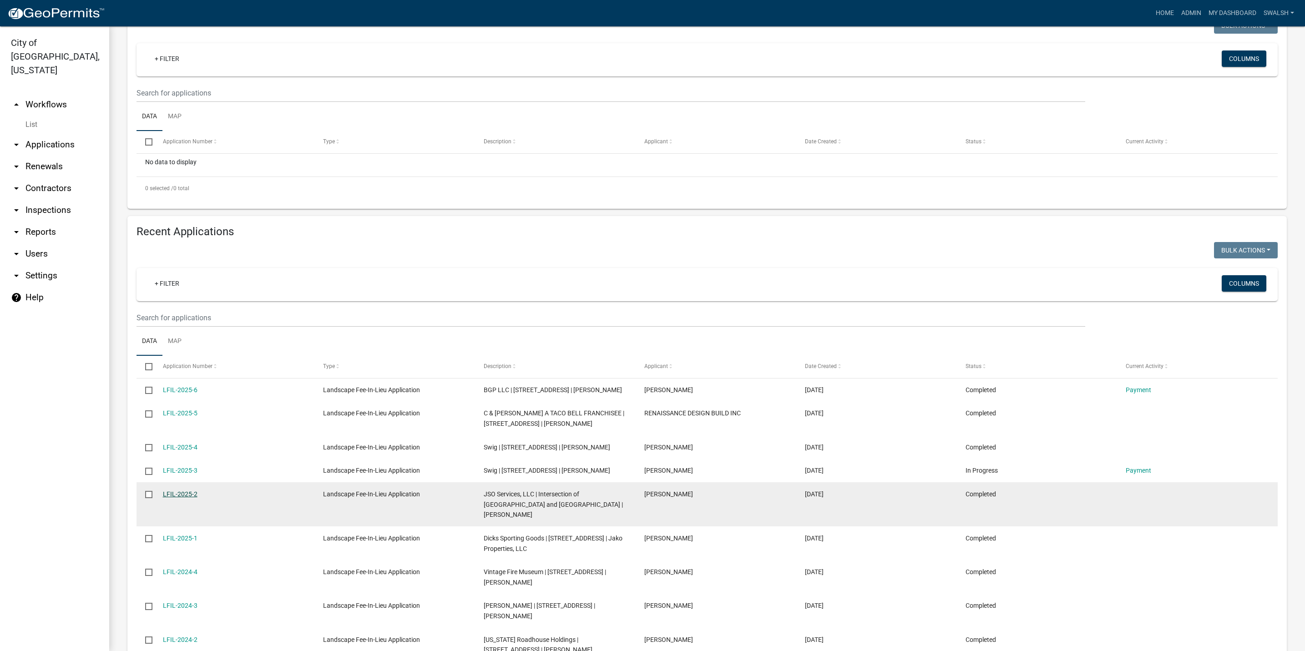
click at [170, 493] on link "LFIL-2025-2" at bounding box center [180, 493] width 35 height 7
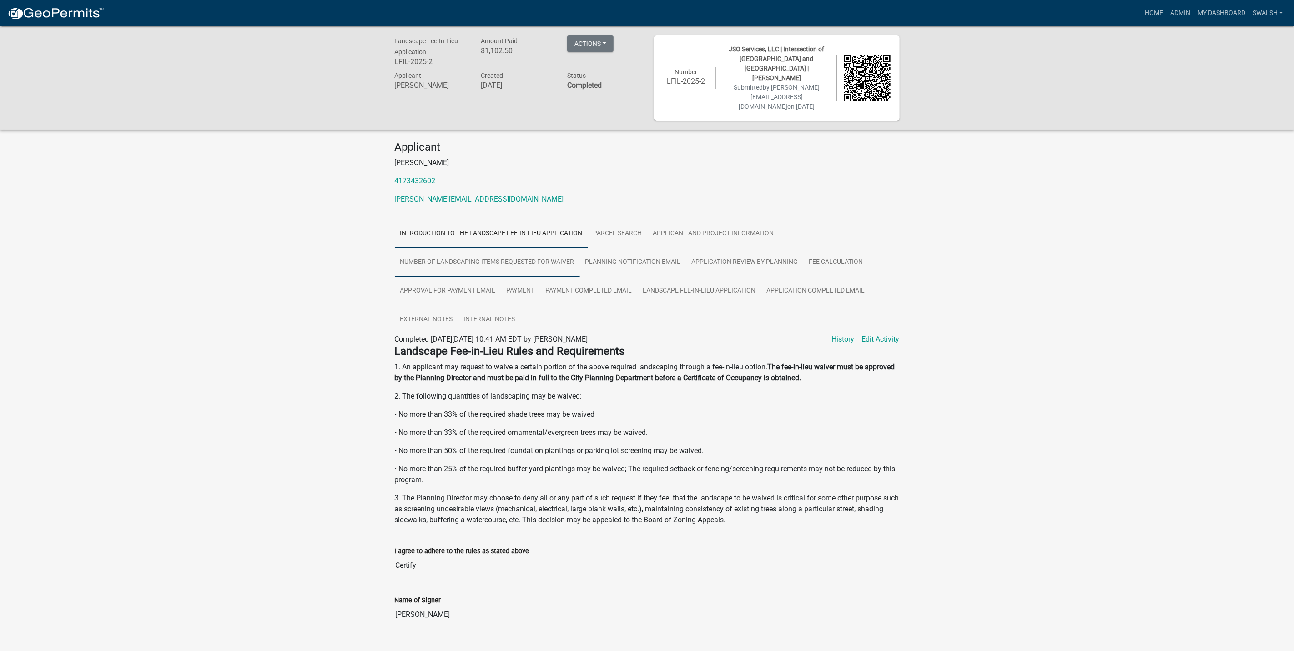
click at [542, 248] on link "Number of Landscaping Items Requested for Waiver" at bounding box center [487, 262] width 185 height 29
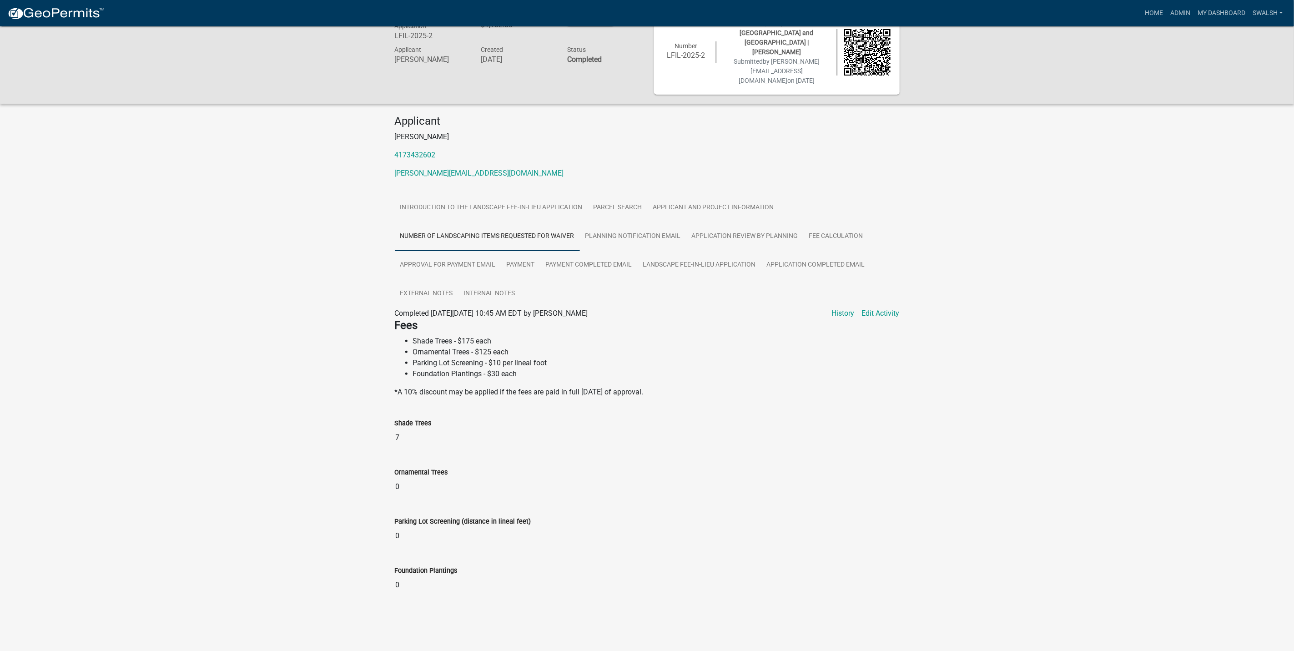
scroll to position [26, 0]
click at [712, 193] on link "Applicant and Project Information" at bounding box center [714, 207] width 132 height 29
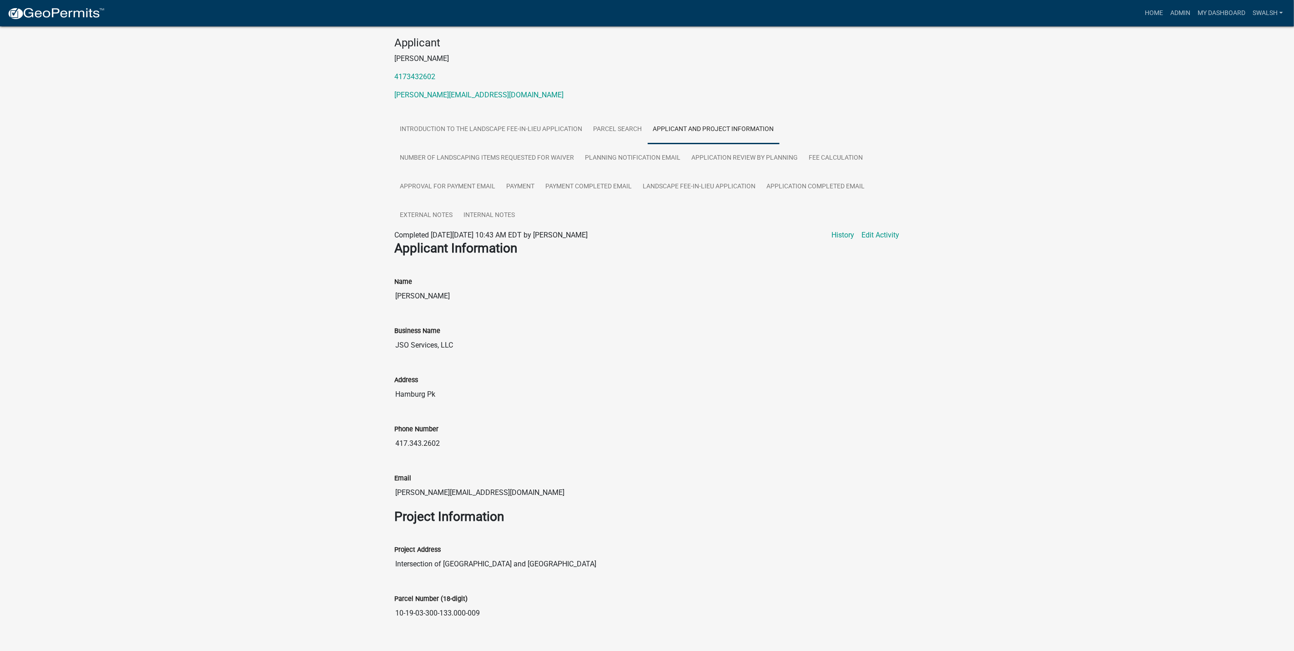
scroll to position [105, 0]
click at [544, 172] on link "Payment Completed Email" at bounding box center [588, 186] width 97 height 29
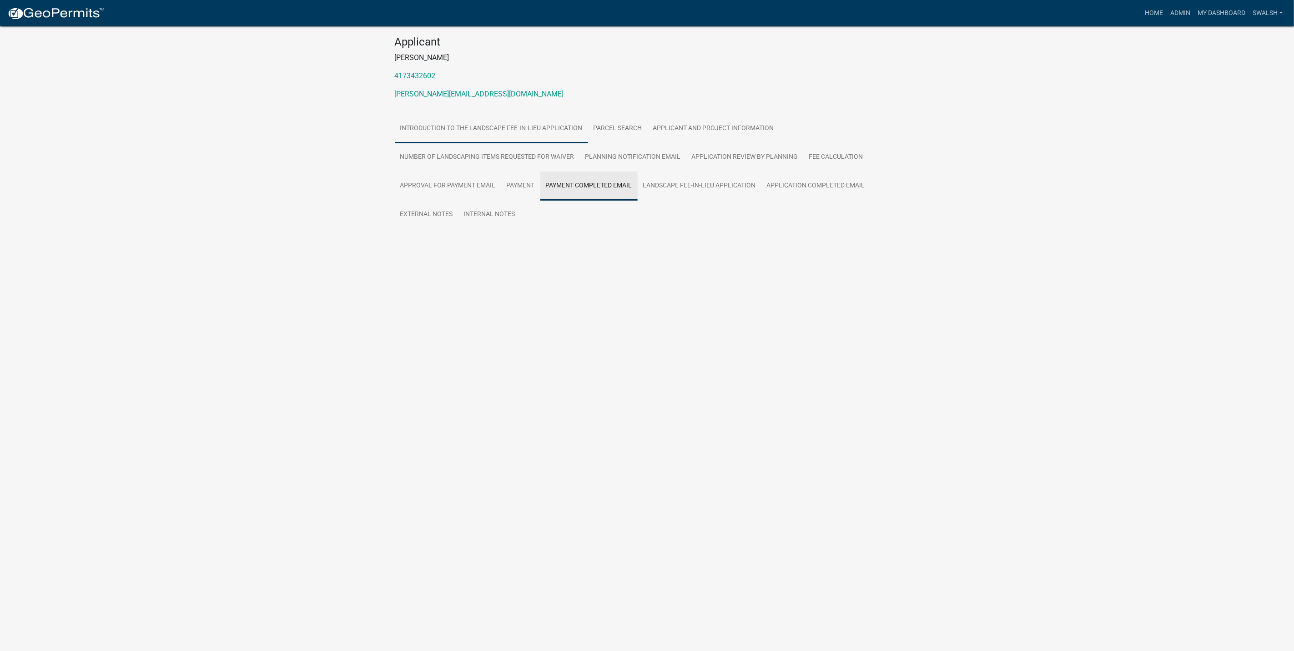
scroll to position [48, 0]
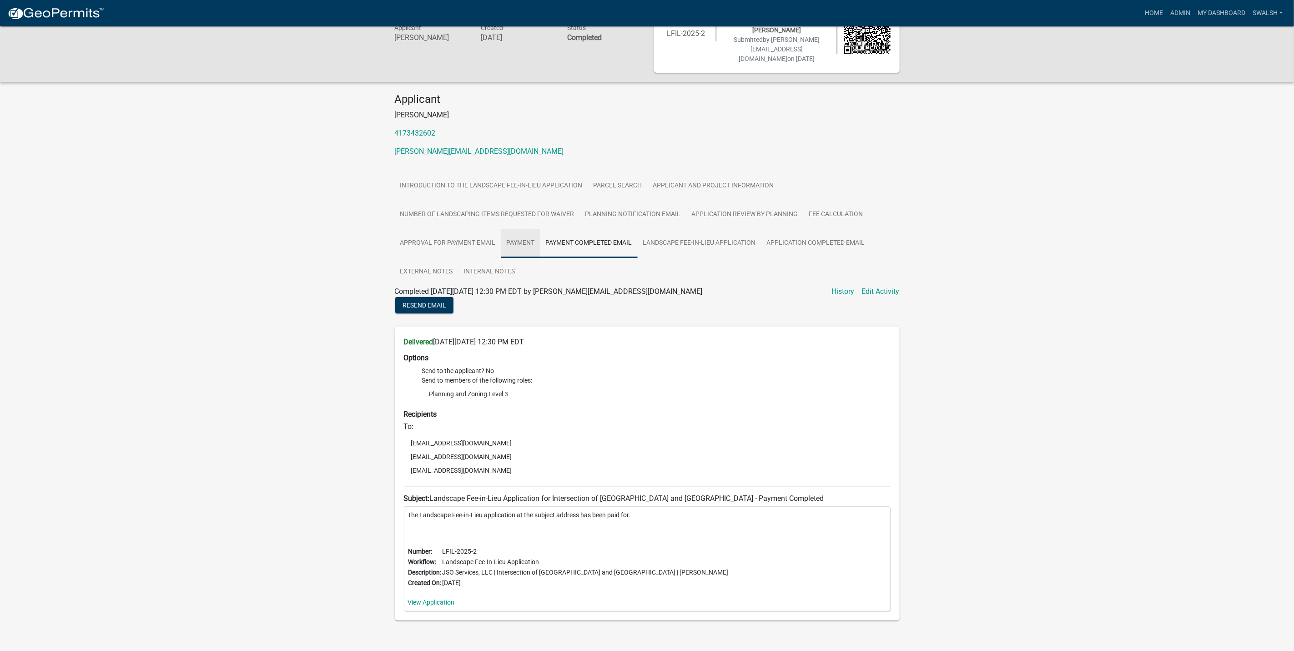
click at [522, 229] on link "Payment" at bounding box center [520, 243] width 39 height 29
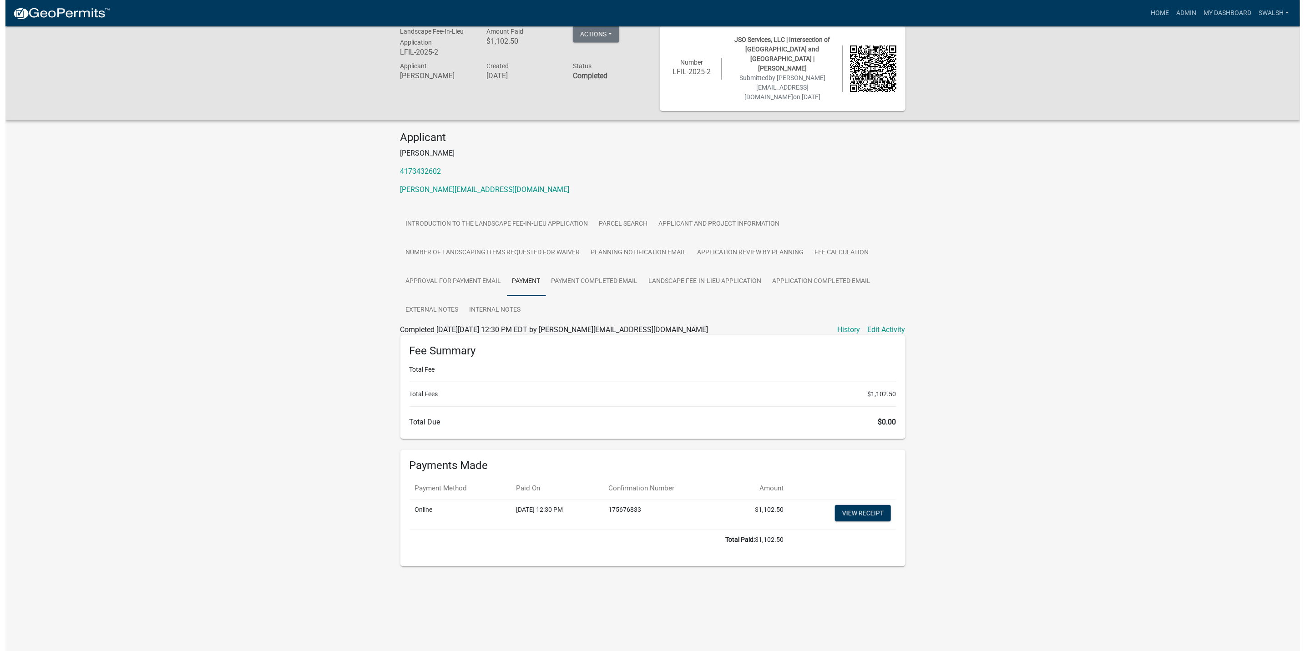
scroll to position [0, 0]
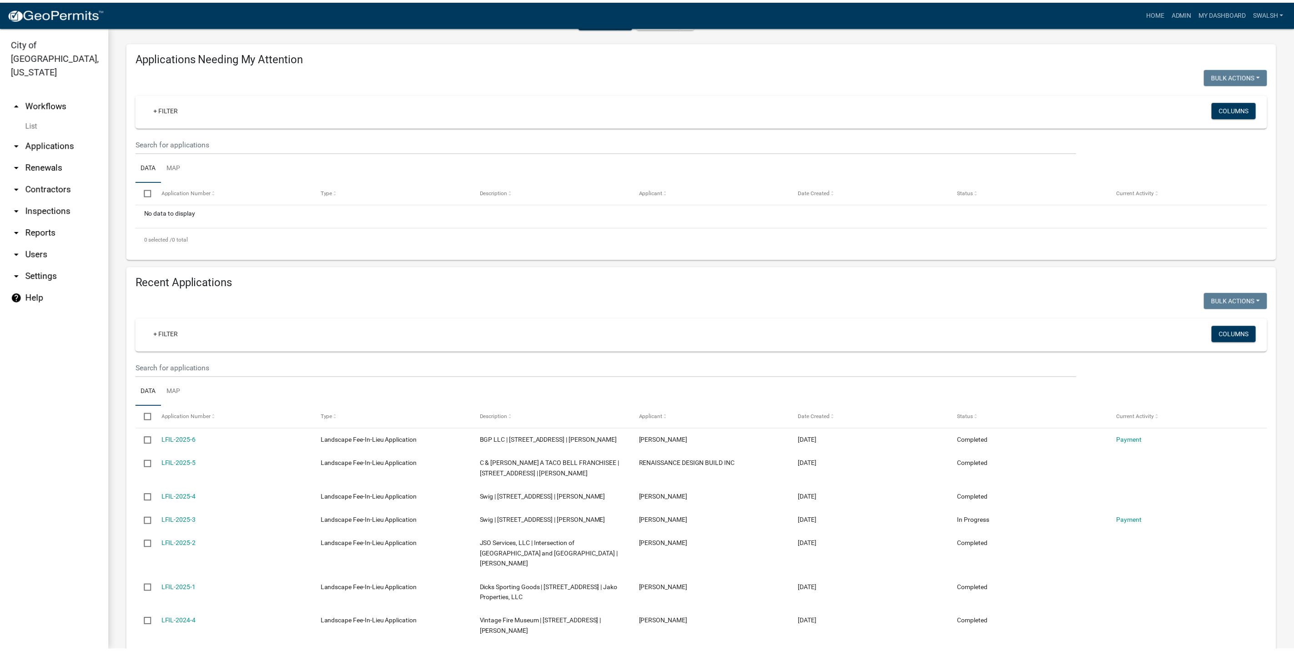
scroll to position [205, 0]
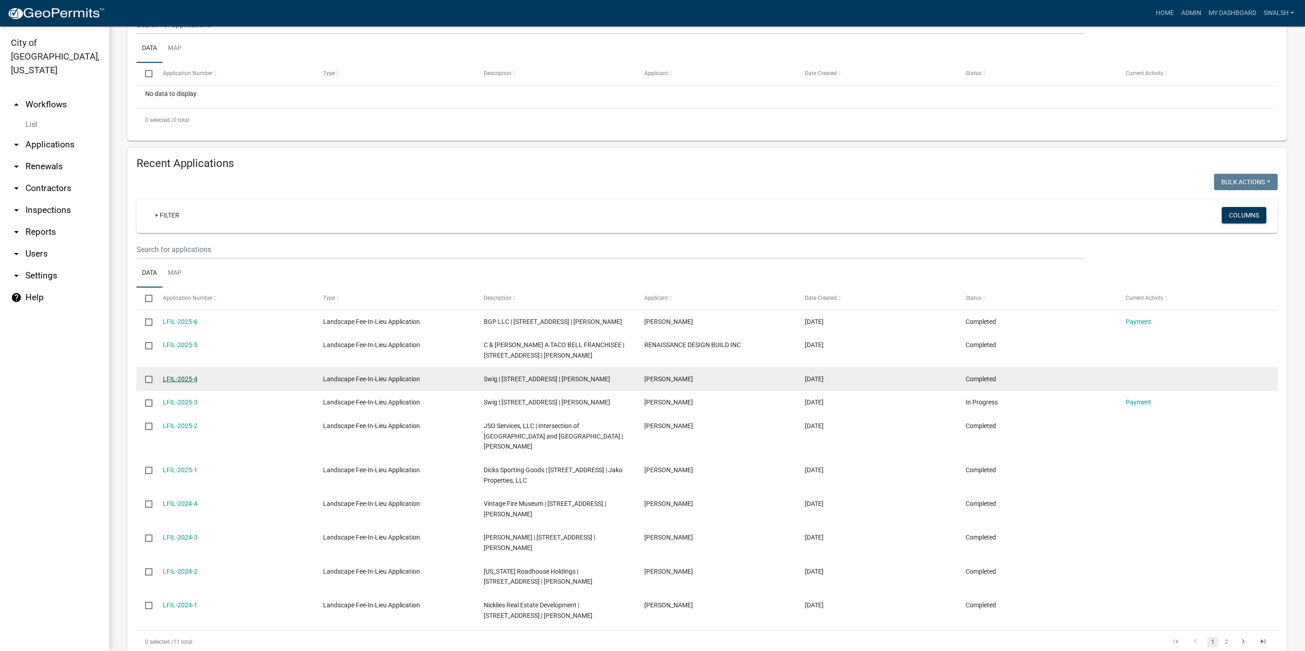
click at [183, 379] on link "LFIL-2025-4" at bounding box center [180, 378] width 35 height 7
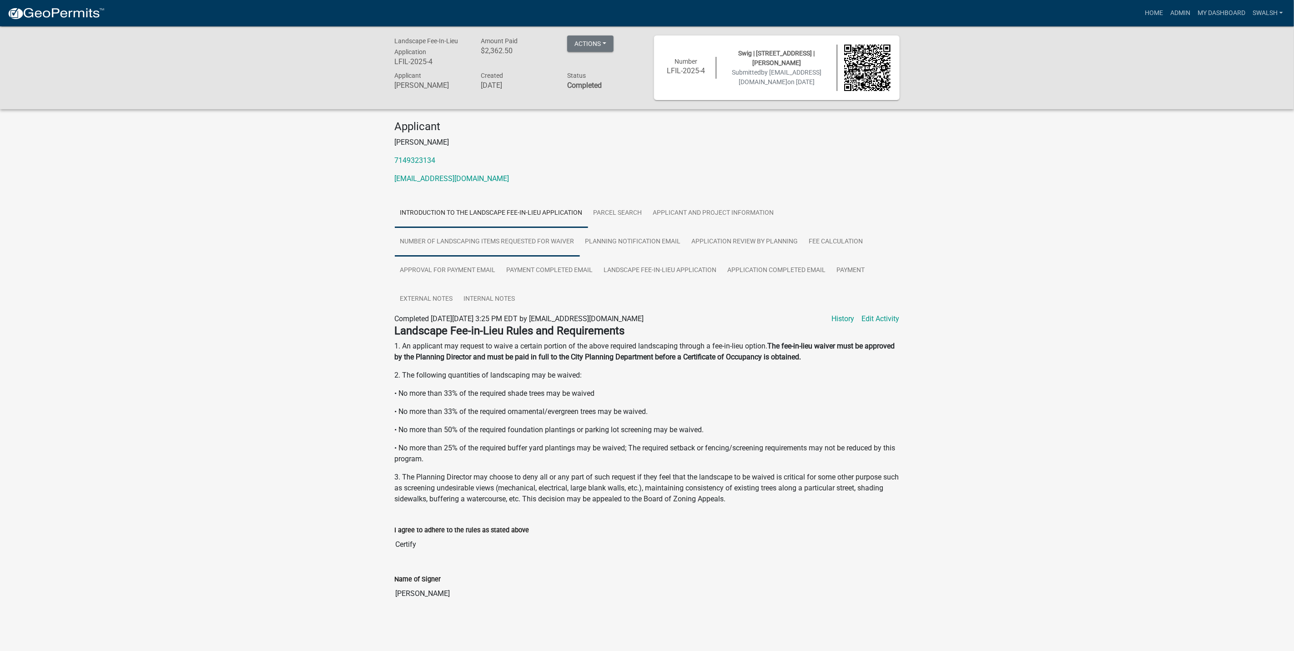
click at [519, 243] on link "Number of Landscaping Items Requested for Waiver" at bounding box center [487, 241] width 185 height 29
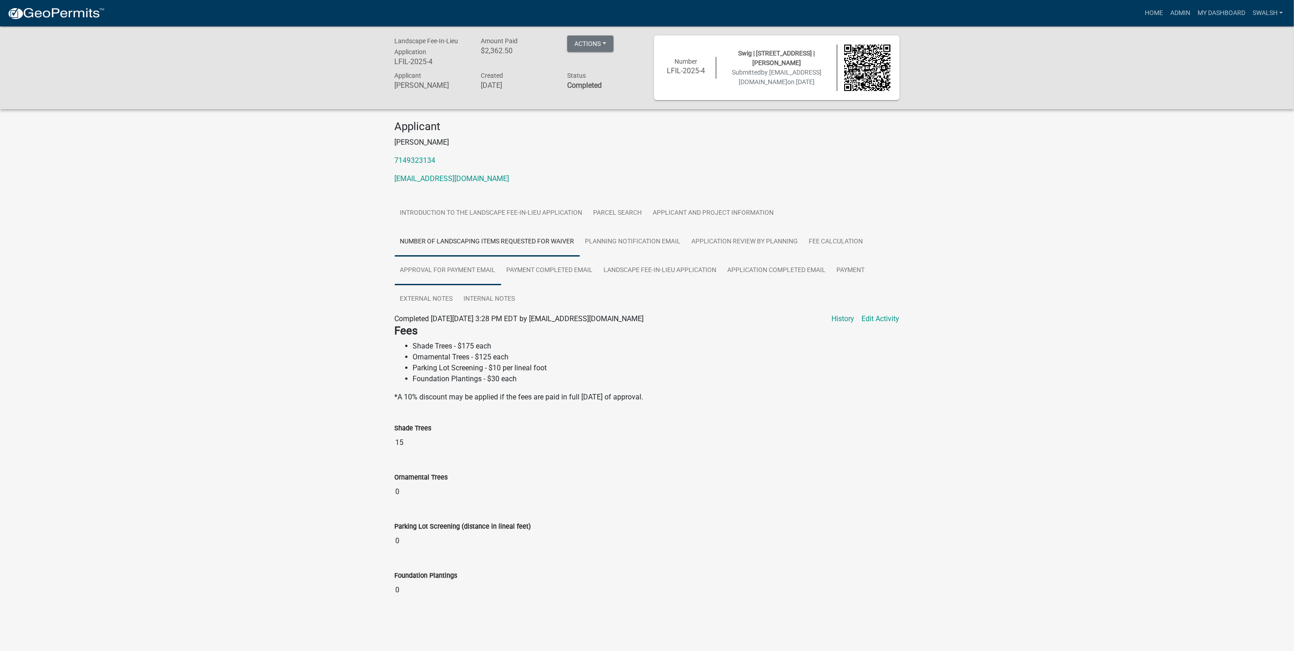
click at [475, 272] on link "Approval for Payment Email" at bounding box center [448, 270] width 106 height 29
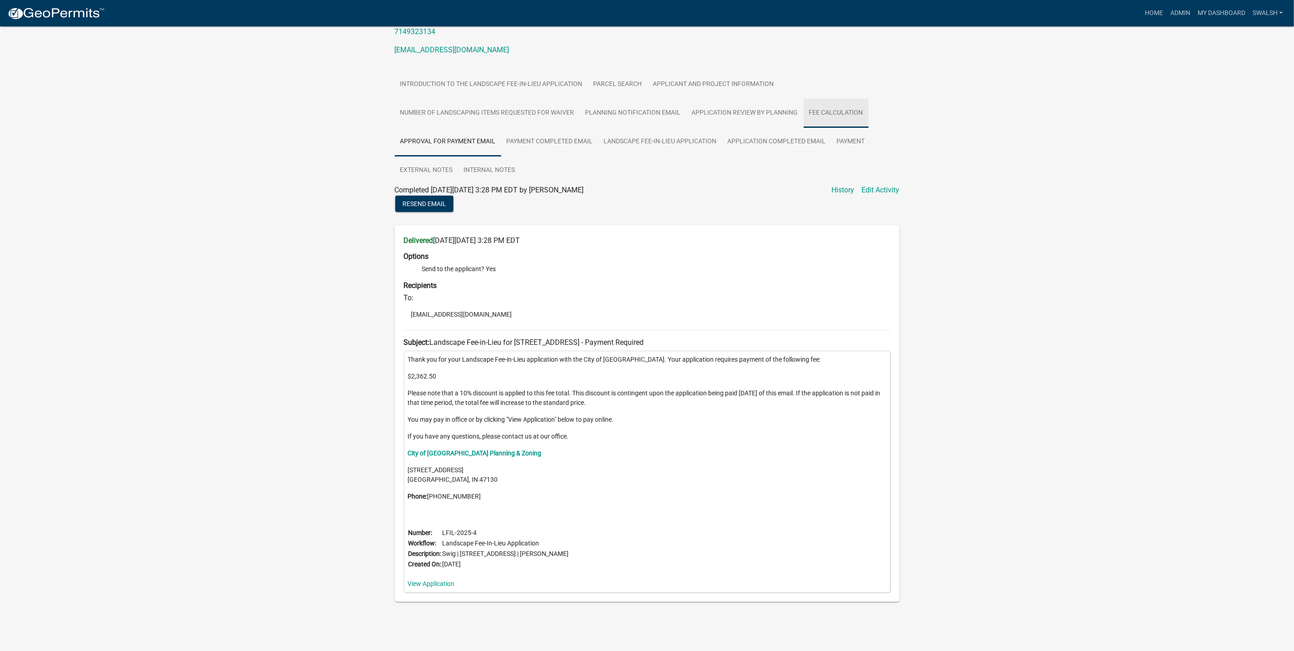
click at [811, 116] on link "Fee Calculation" at bounding box center [836, 113] width 65 height 29
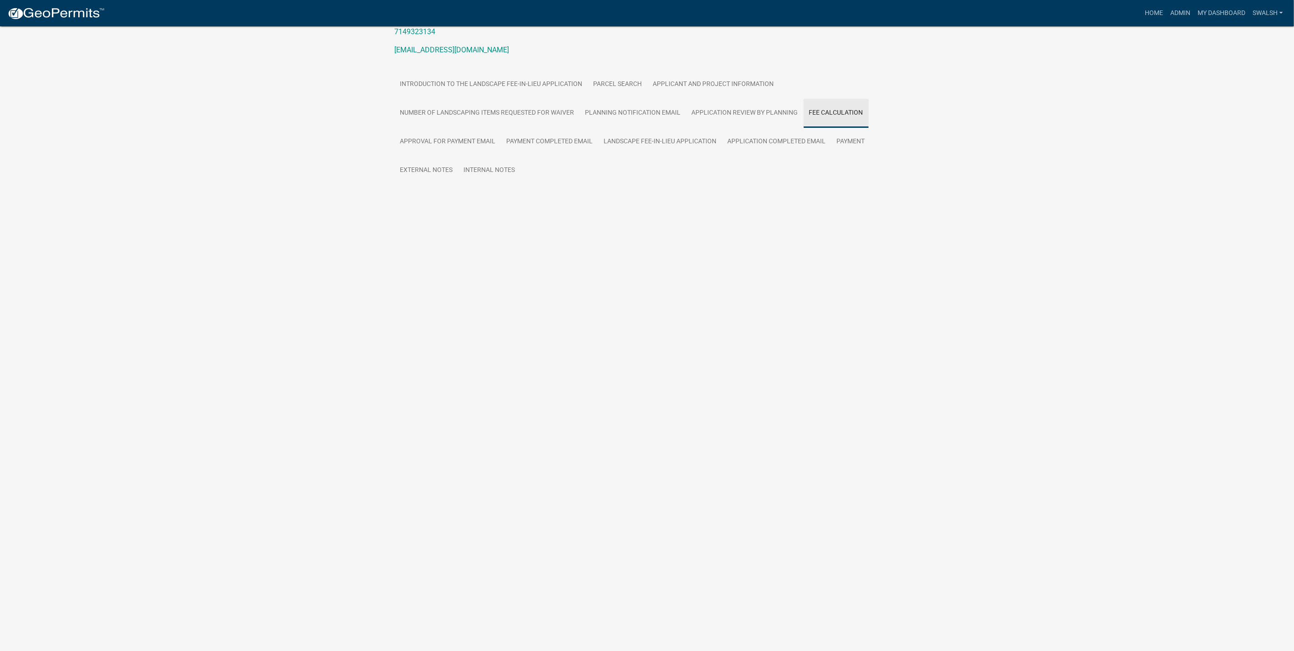
scroll to position [26, 0]
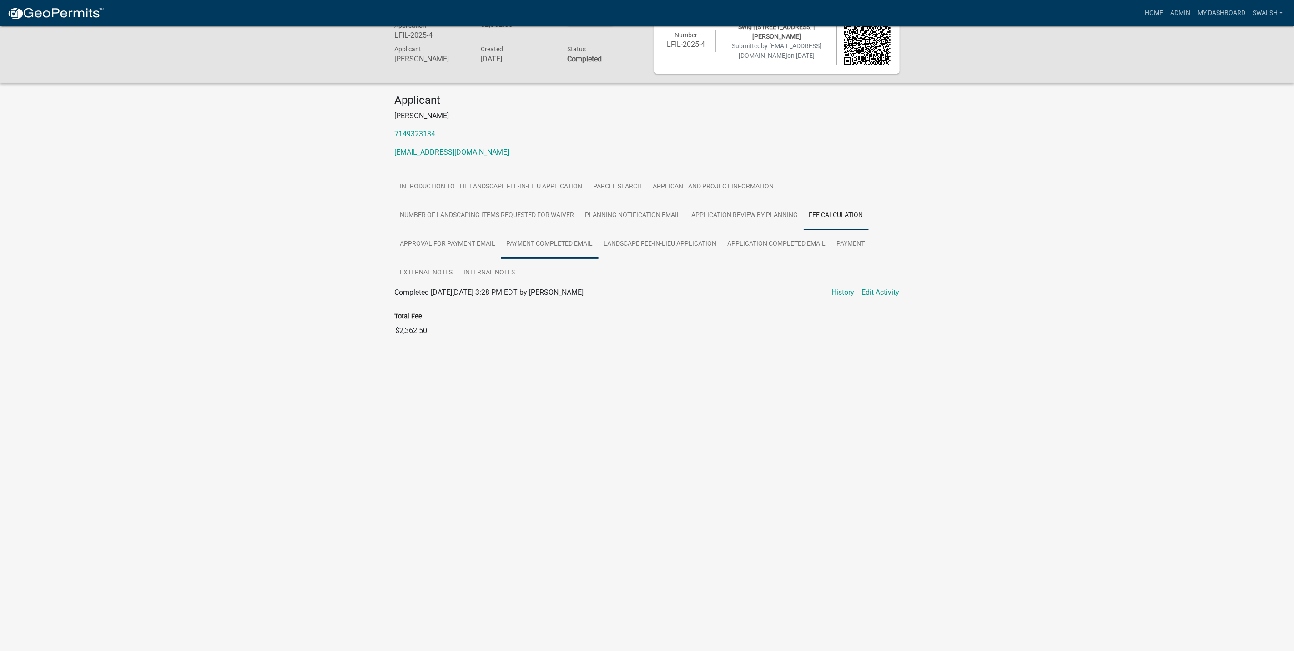
click at [570, 249] on link "Payment Completed Email" at bounding box center [549, 244] width 97 height 29
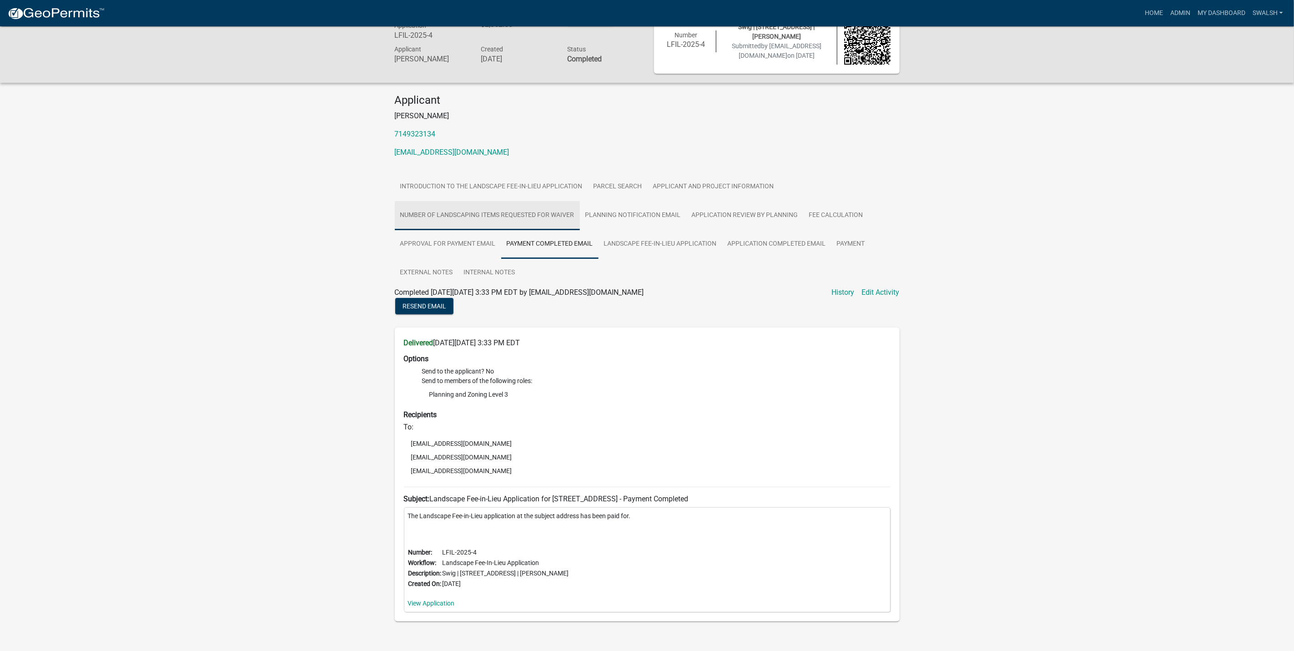
click at [451, 229] on link "Number of Landscaping Items Requested for Waiver" at bounding box center [487, 215] width 185 height 29
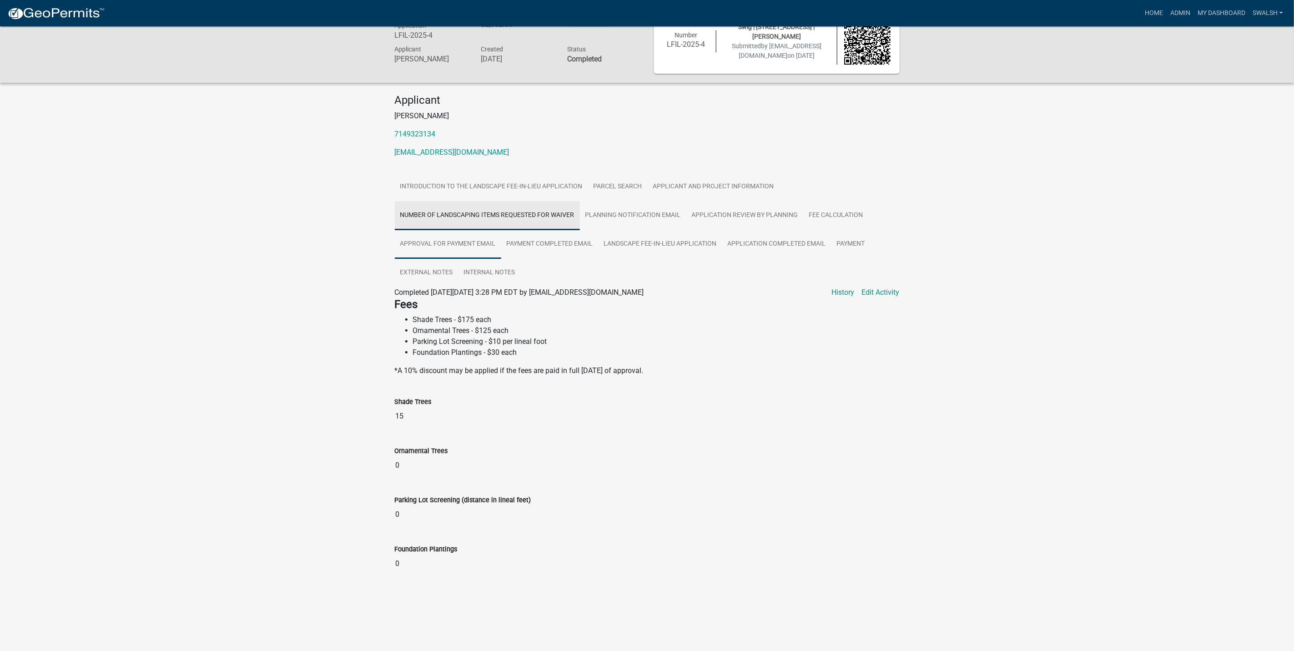
click at [448, 237] on link "Approval for Payment Email" at bounding box center [448, 244] width 106 height 29
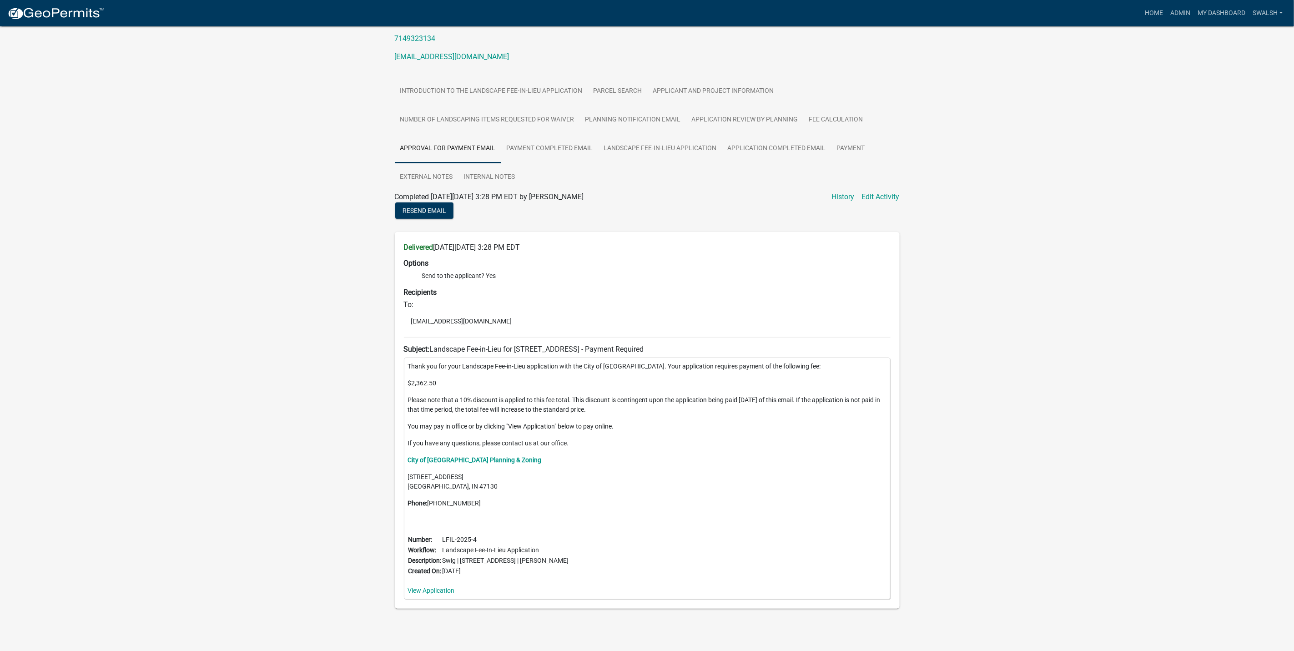
scroll to position [130, 0]
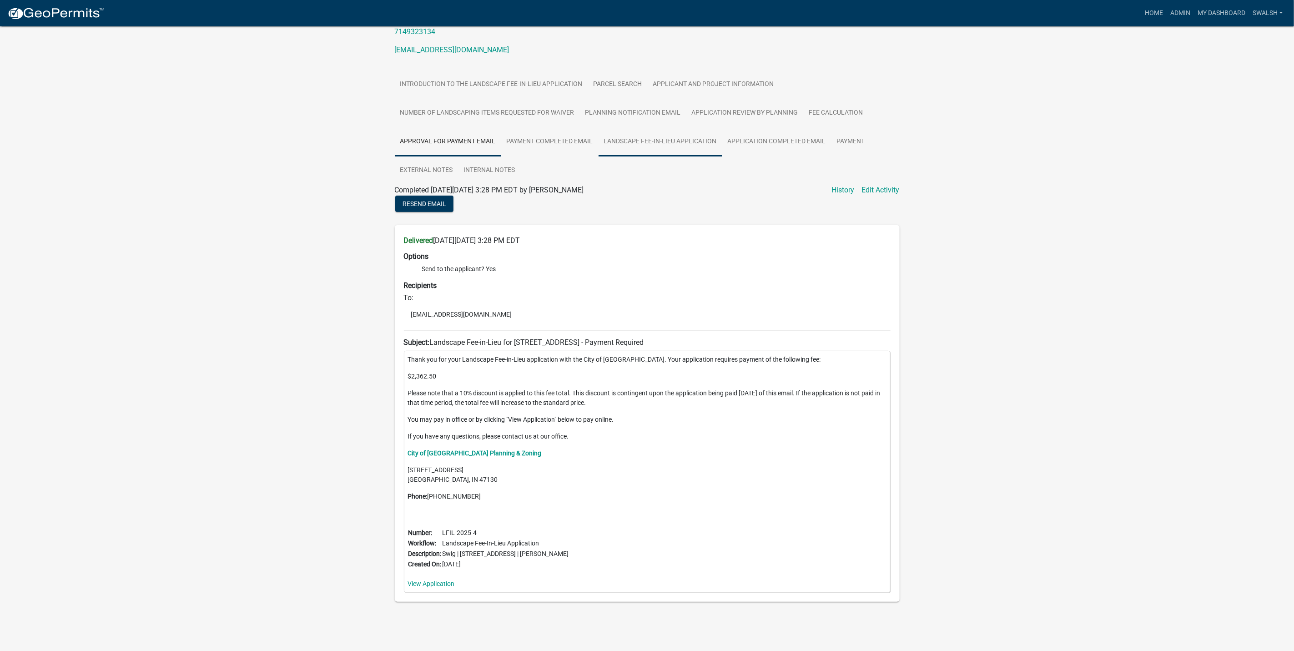
click at [681, 135] on link "Landscape Fee-in-Lieu Application" at bounding box center [661, 141] width 124 height 29
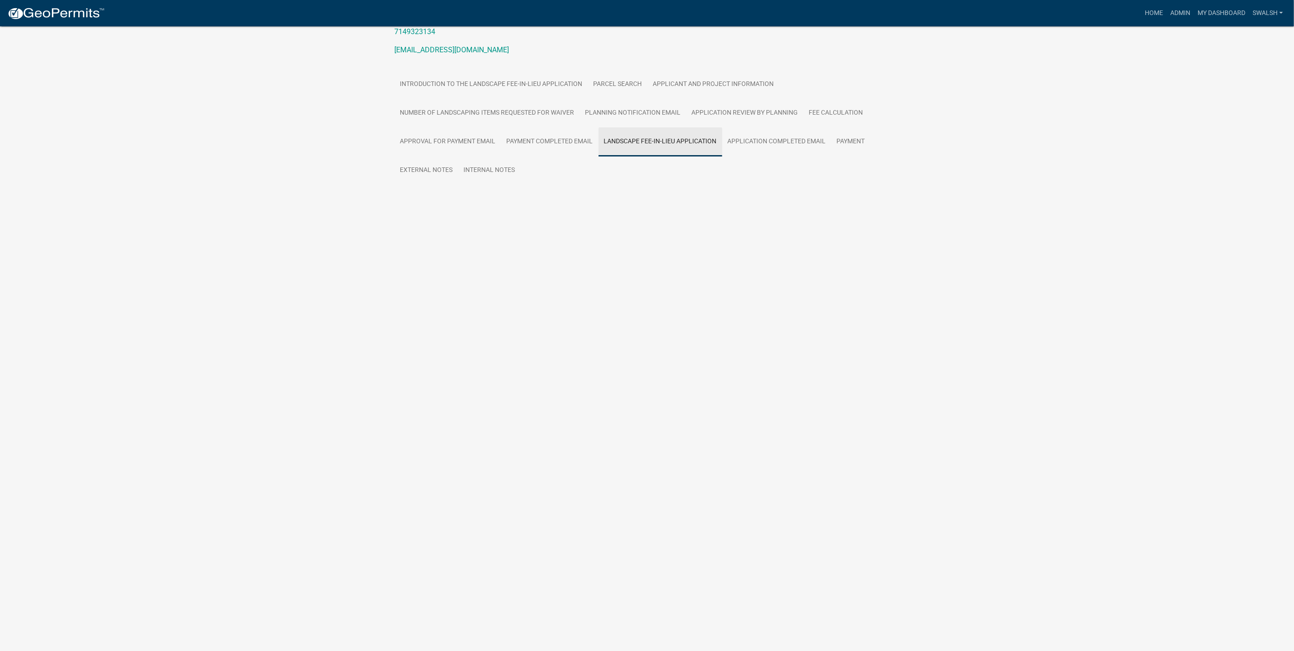
scroll to position [26, 0]
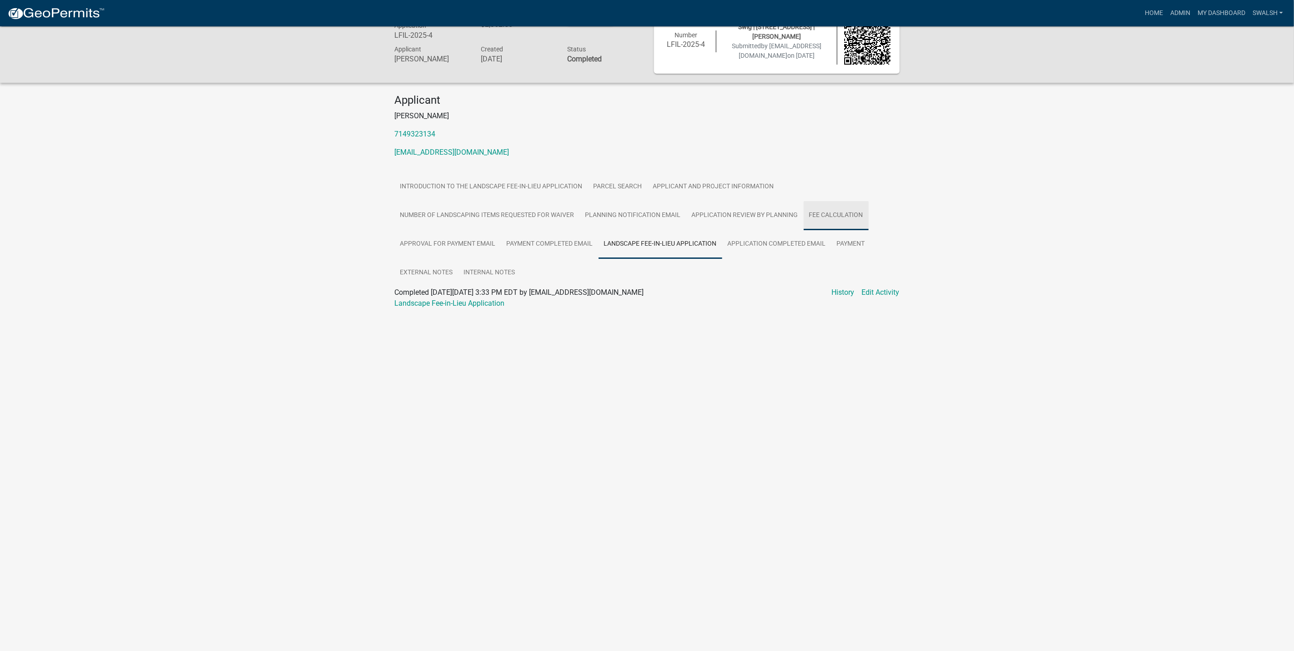
click at [819, 212] on link "Fee Calculation" at bounding box center [836, 215] width 65 height 29
click at [848, 242] on link "Payment" at bounding box center [851, 244] width 39 height 29
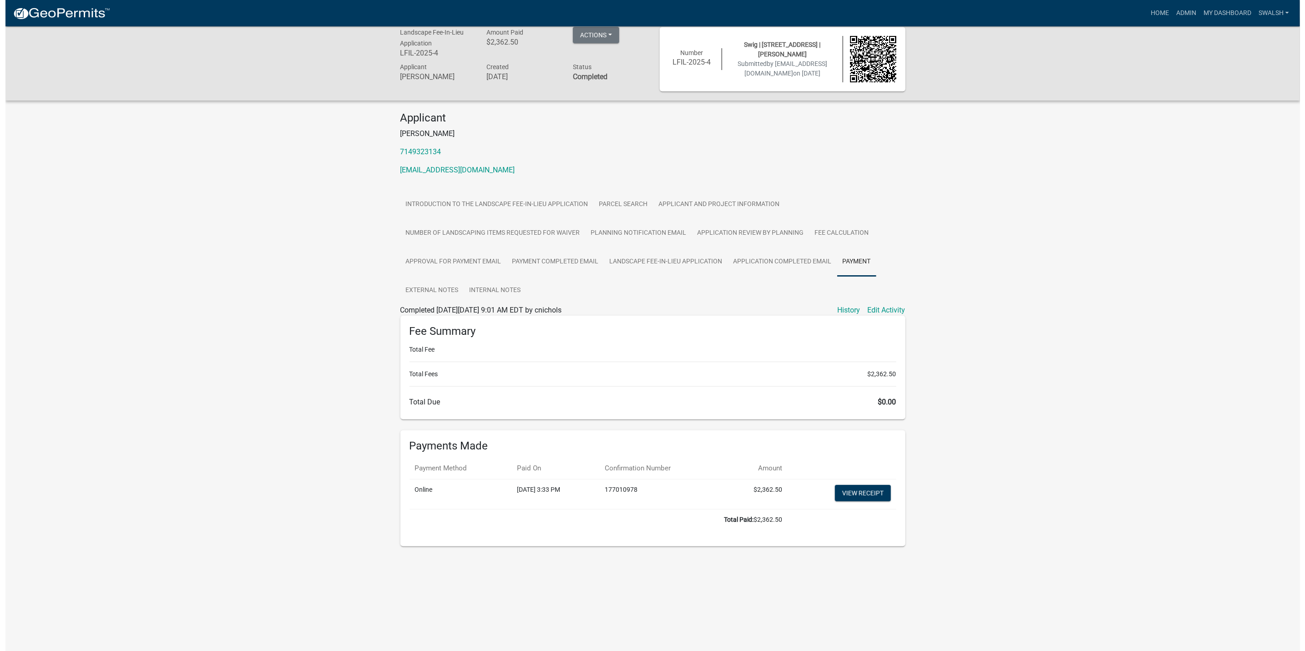
scroll to position [0, 0]
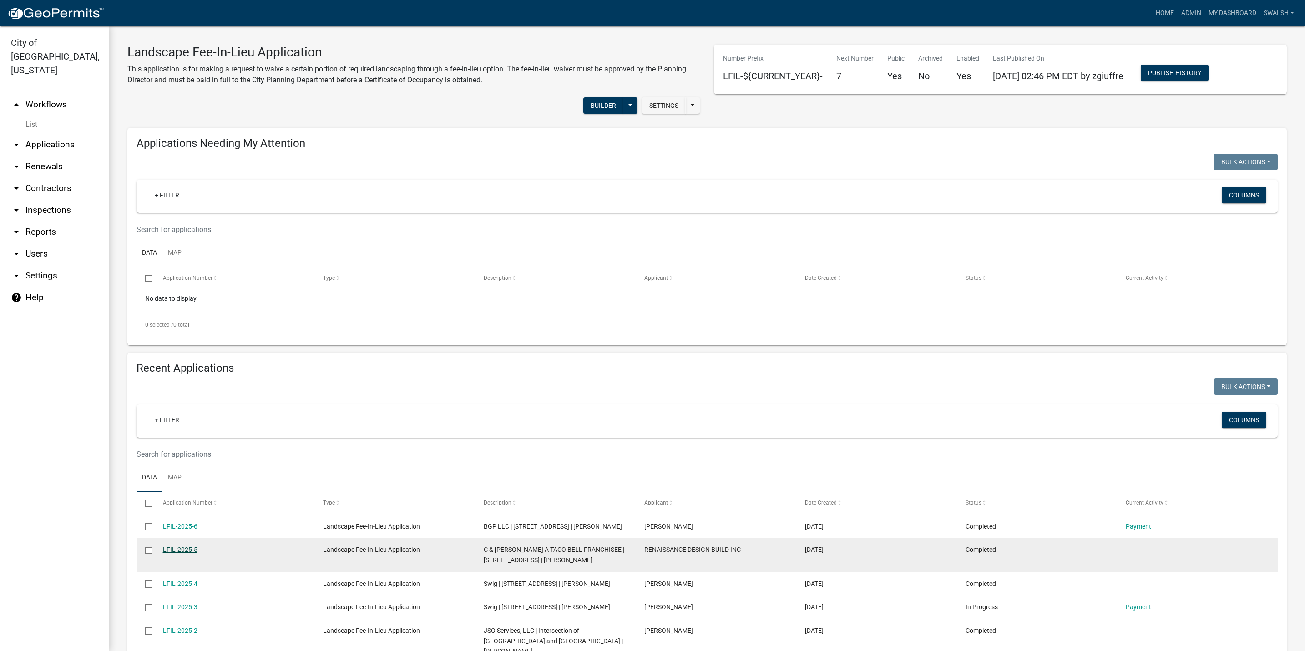
click at [170, 549] on link "LFIL-2025-5" at bounding box center [180, 549] width 35 height 7
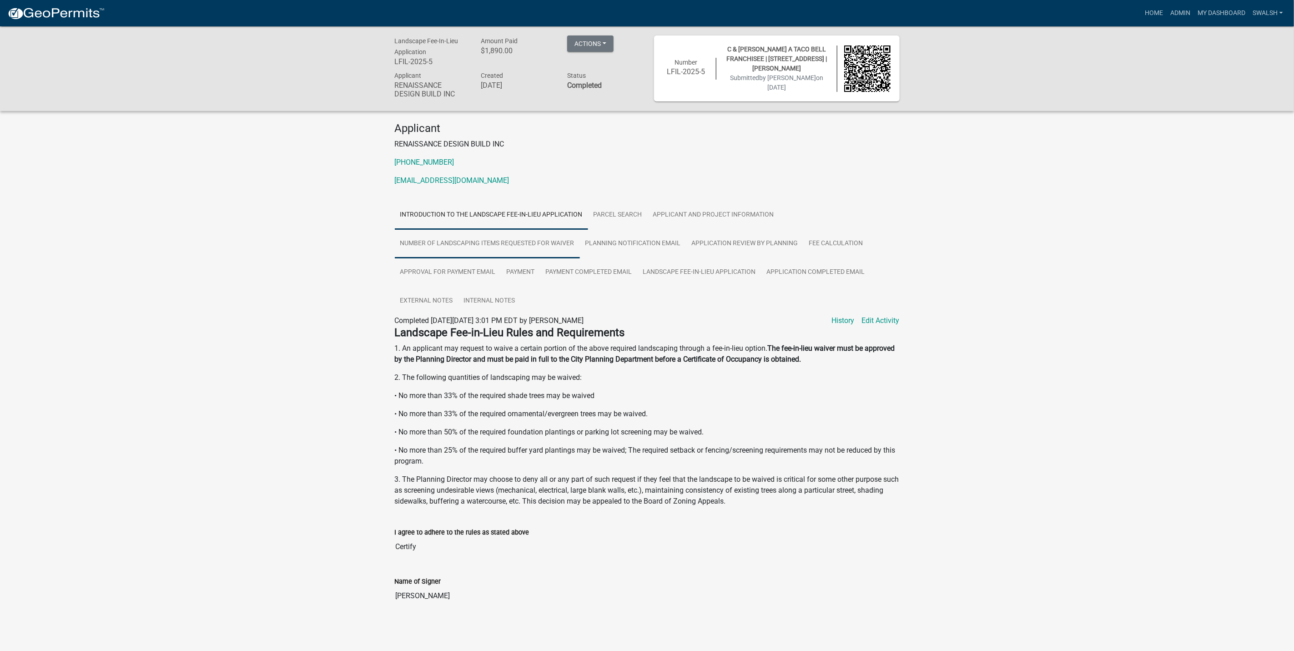
click at [543, 243] on link "Number of Landscaping Items Requested for Waiver" at bounding box center [487, 243] width 185 height 29
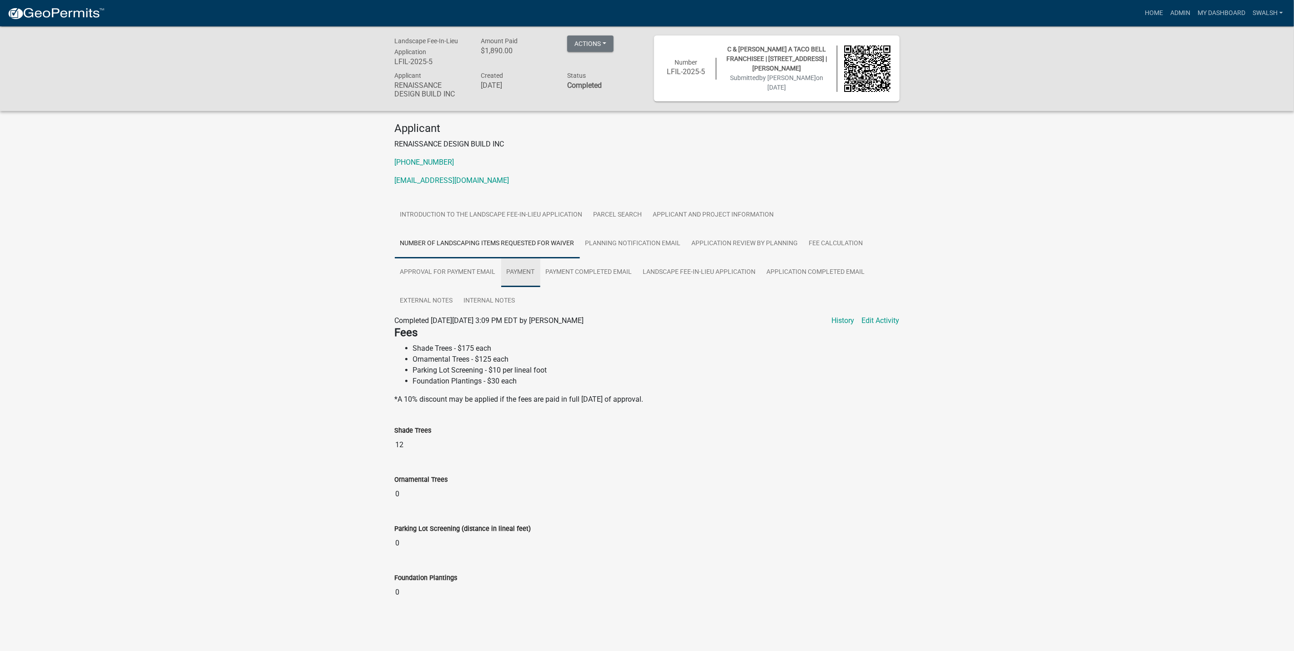
click at [514, 267] on link "Payment" at bounding box center [520, 272] width 39 height 29
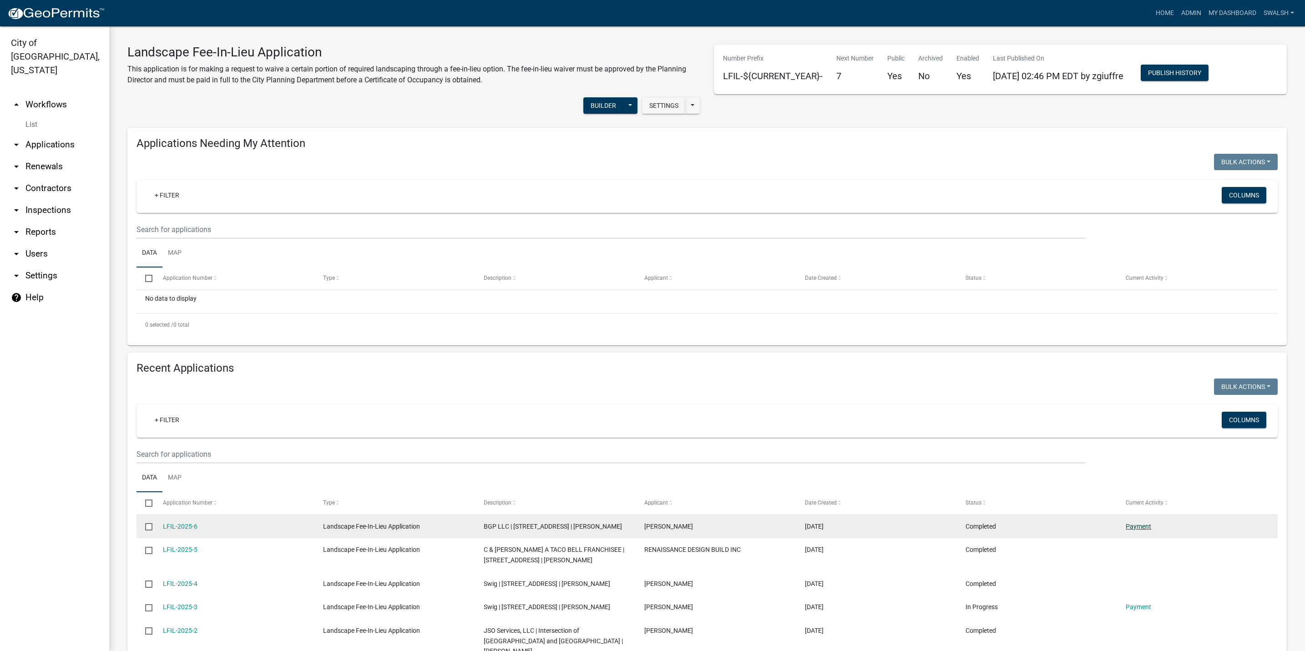
click at [1131, 523] on link "Payment" at bounding box center [1137, 526] width 25 height 7
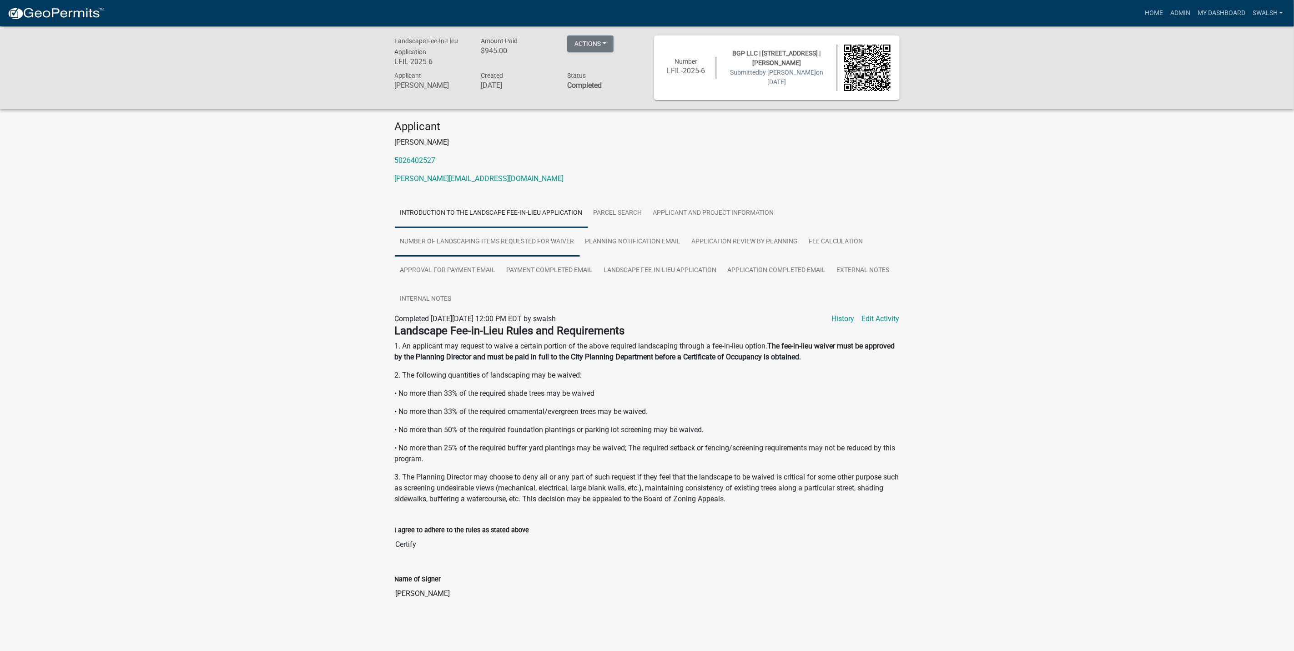
click at [472, 248] on link "Number of Landscaping Items Requested for Waiver" at bounding box center [487, 241] width 185 height 29
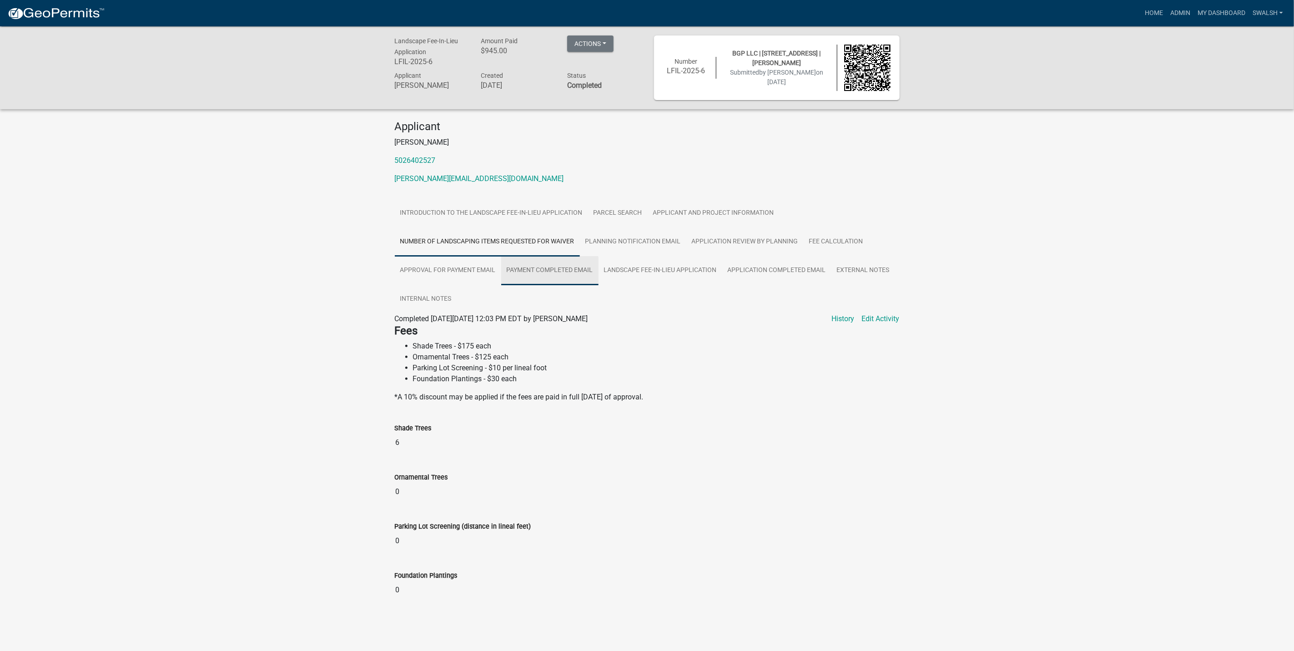
click at [593, 270] on link "Payment Completed Email" at bounding box center [549, 270] width 97 height 29
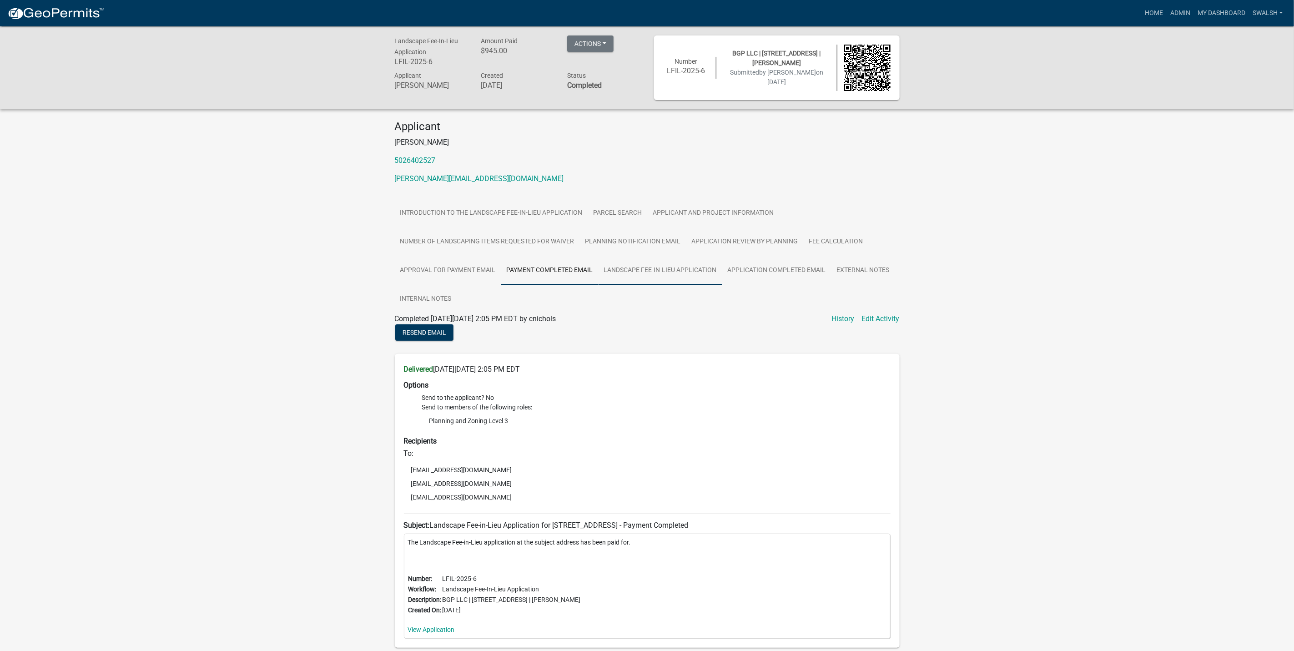
click at [654, 266] on link "Landscape Fee-in-Lieu Application" at bounding box center [661, 270] width 124 height 29
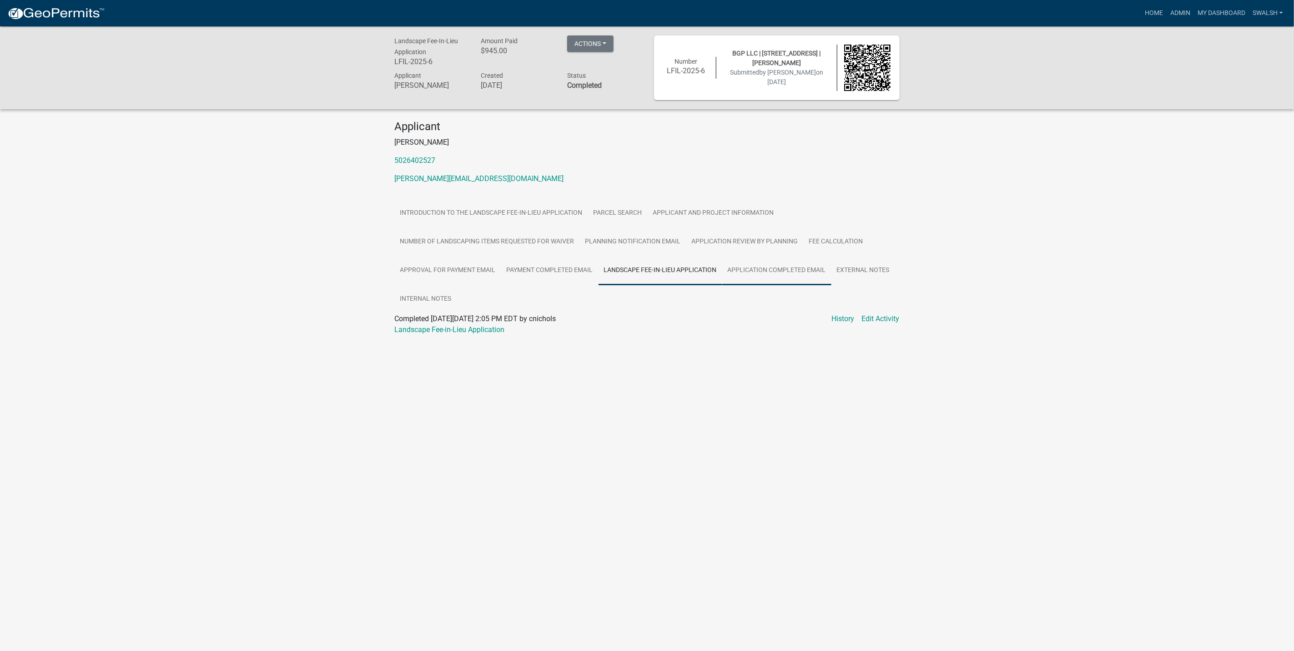
click at [757, 265] on link "Application Completed Email" at bounding box center [776, 270] width 109 height 29
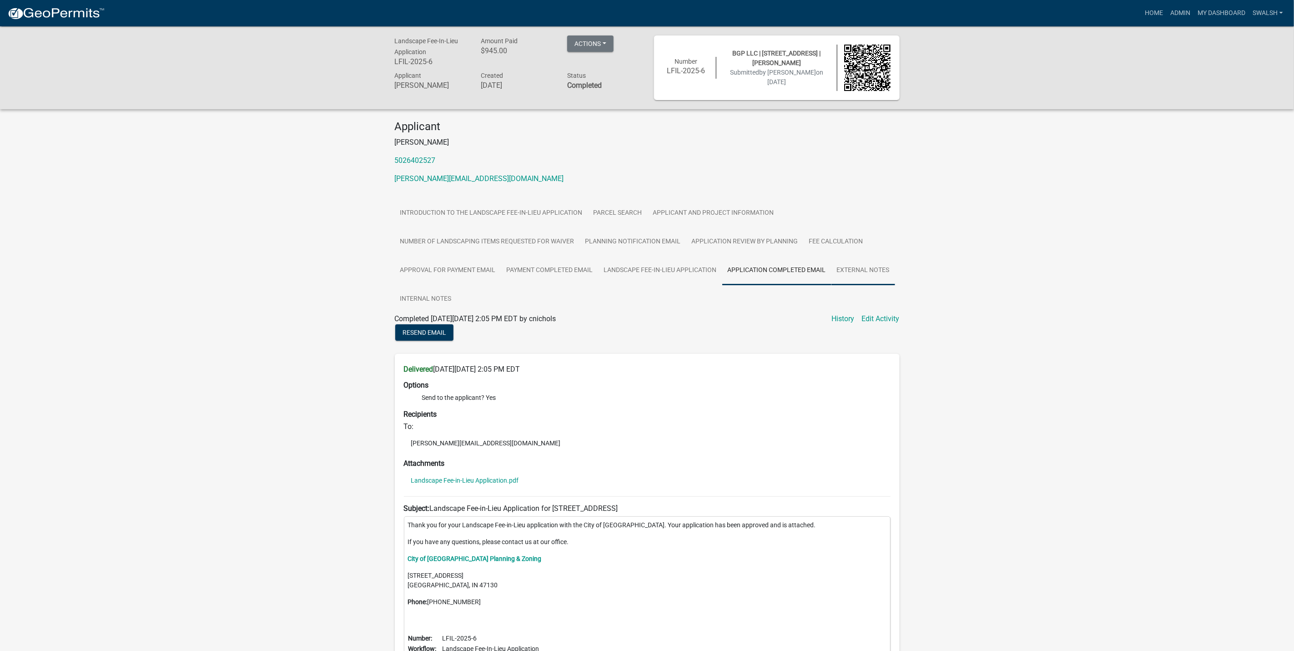
click at [864, 265] on link "External Notes" at bounding box center [864, 270] width 64 height 29
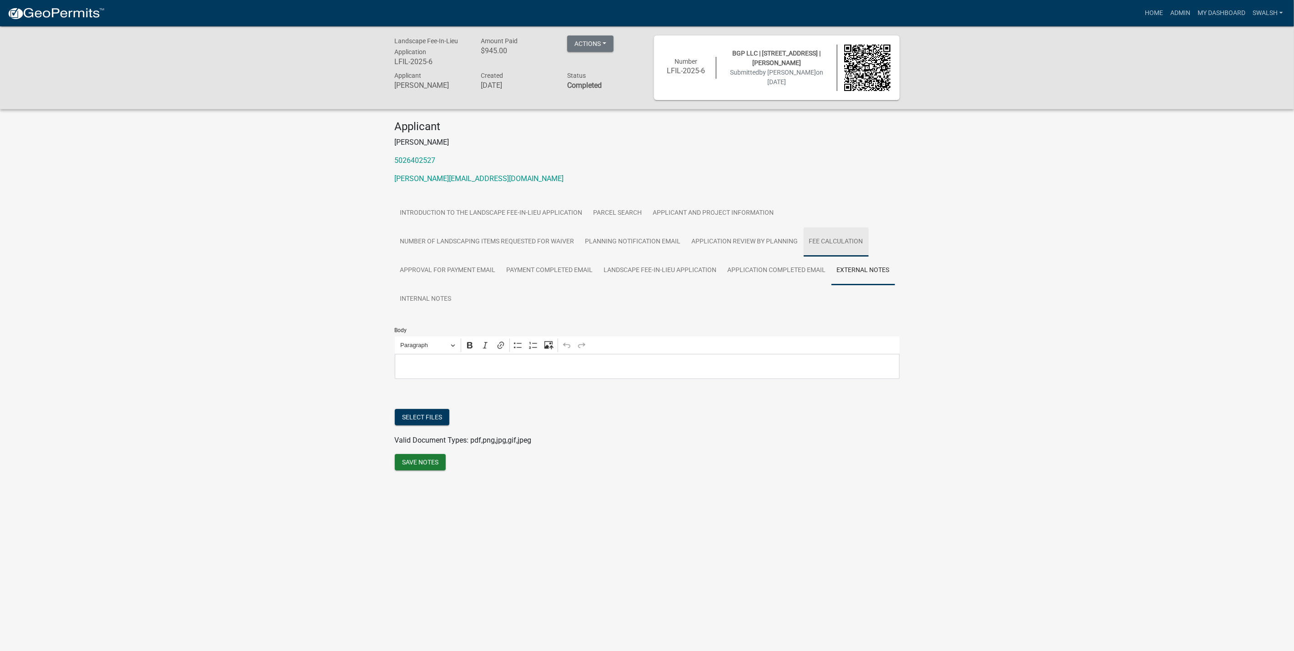
click at [845, 245] on link "Fee Calculation" at bounding box center [836, 241] width 65 height 29
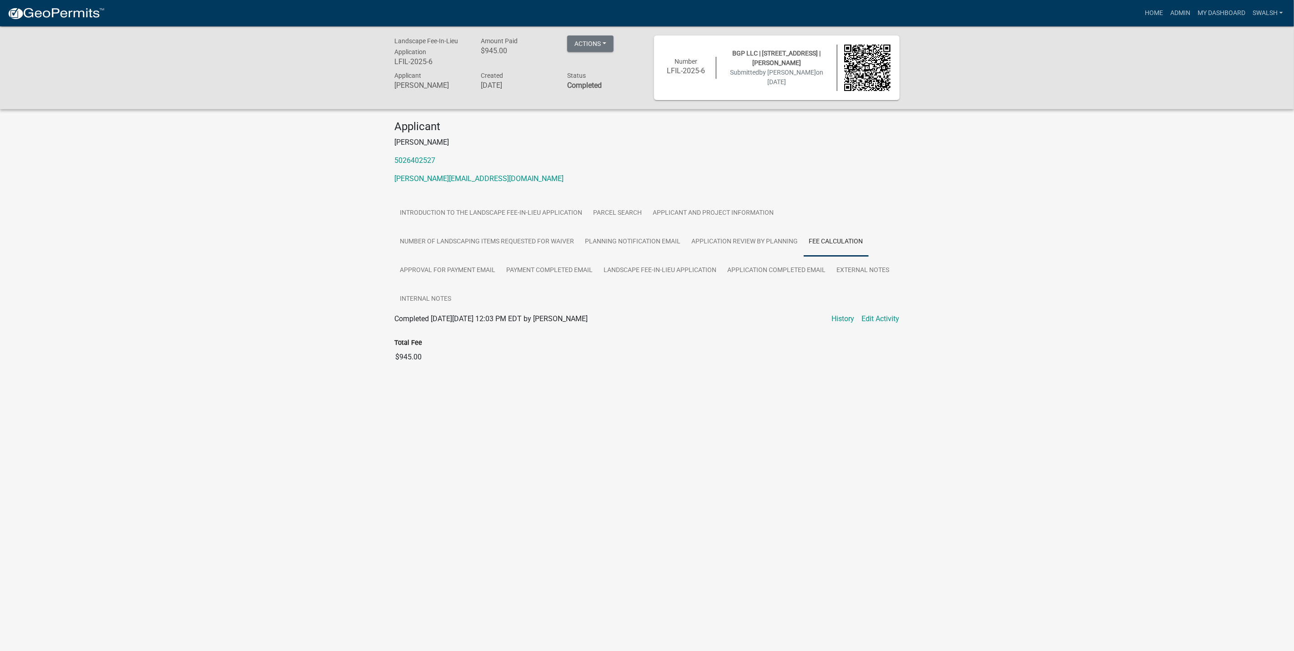
click at [79, 10] on img at bounding box center [55, 14] width 97 height 14
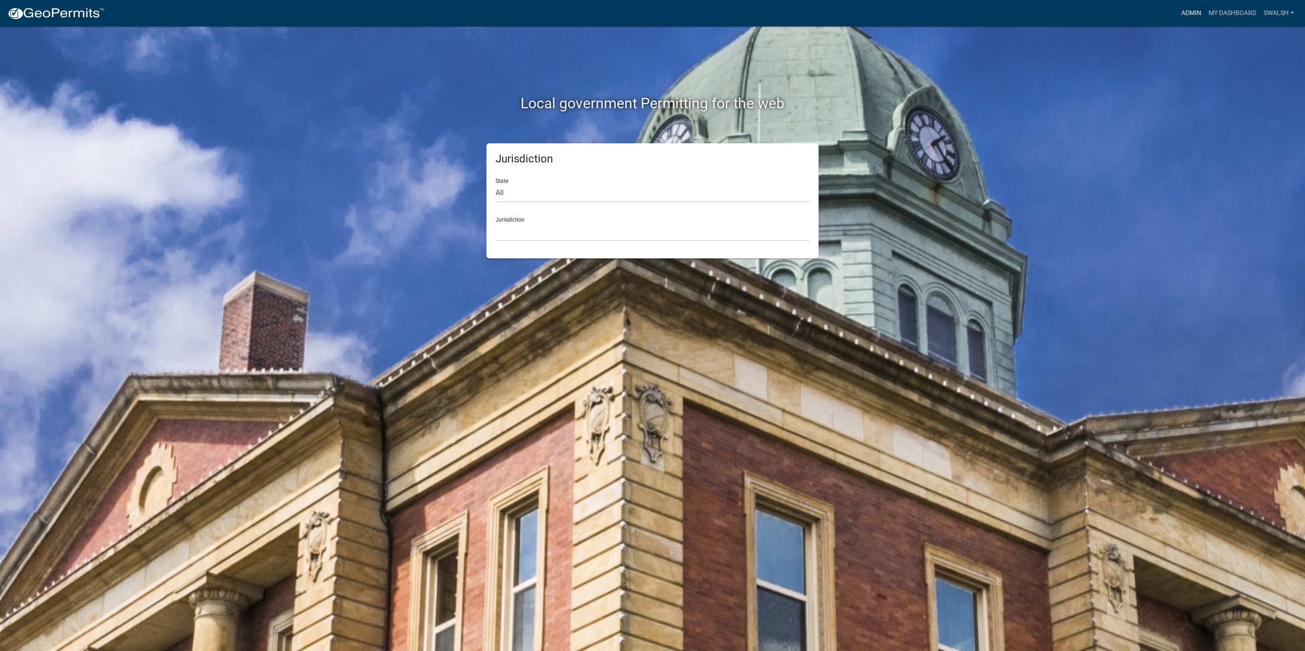
click at [1190, 10] on link "Admin" at bounding box center [1190, 13] width 27 height 17
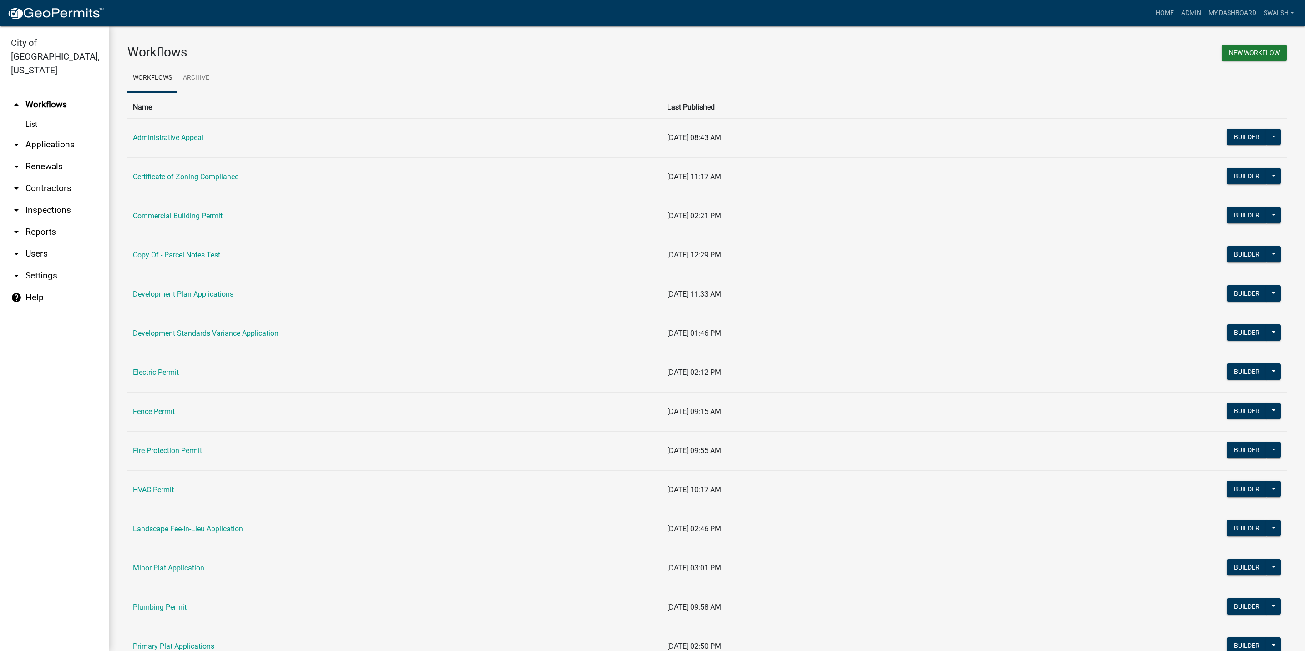
scroll to position [136, 0]
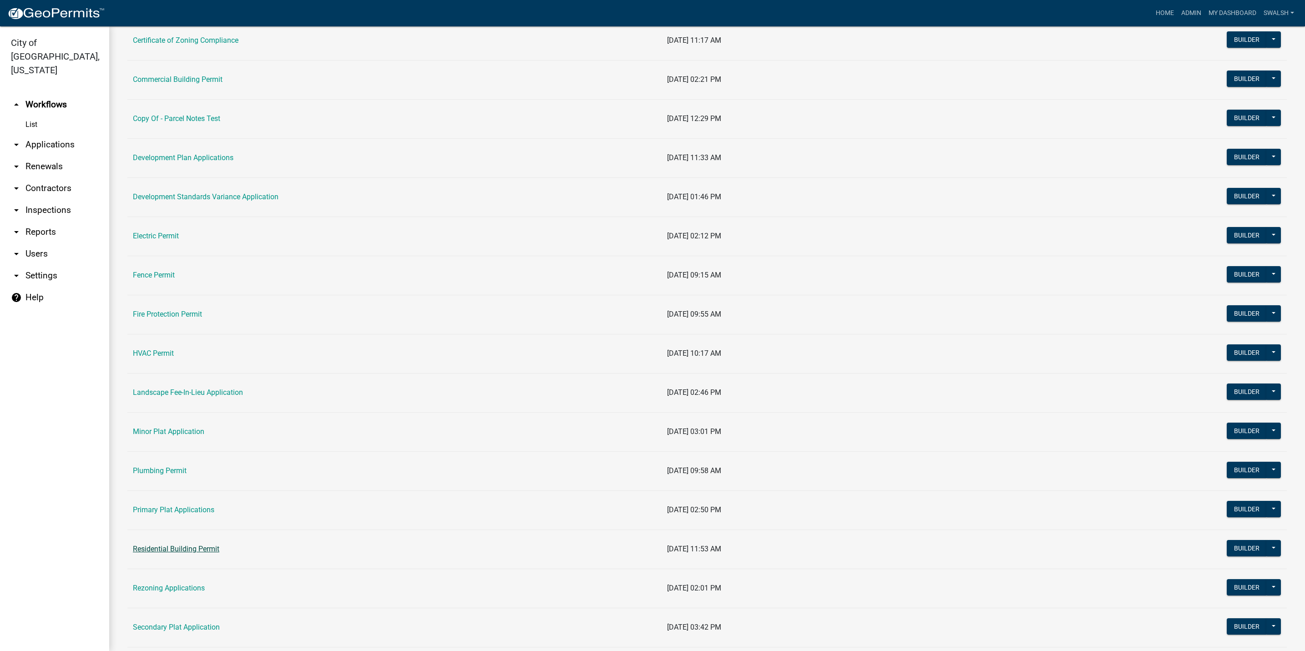
click at [204, 553] on link "Residential Building Permit" at bounding box center [176, 549] width 86 height 9
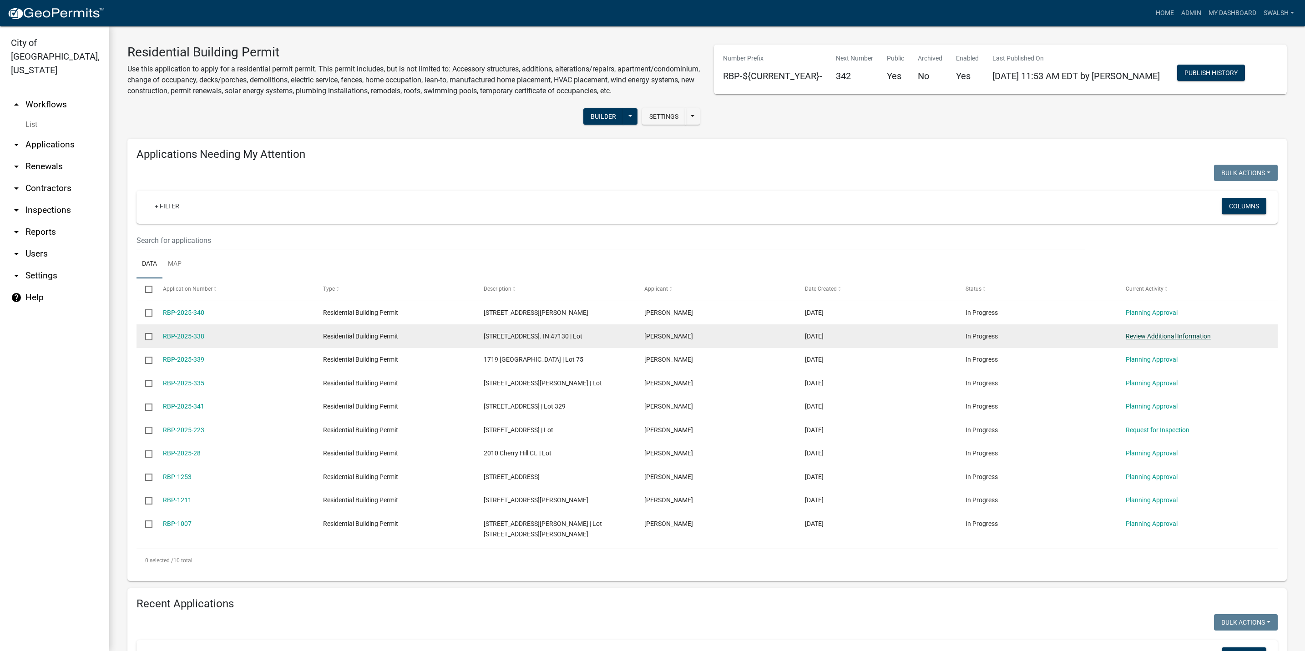
click at [1155, 340] on link "Review Additional Information" at bounding box center [1167, 336] width 85 height 7
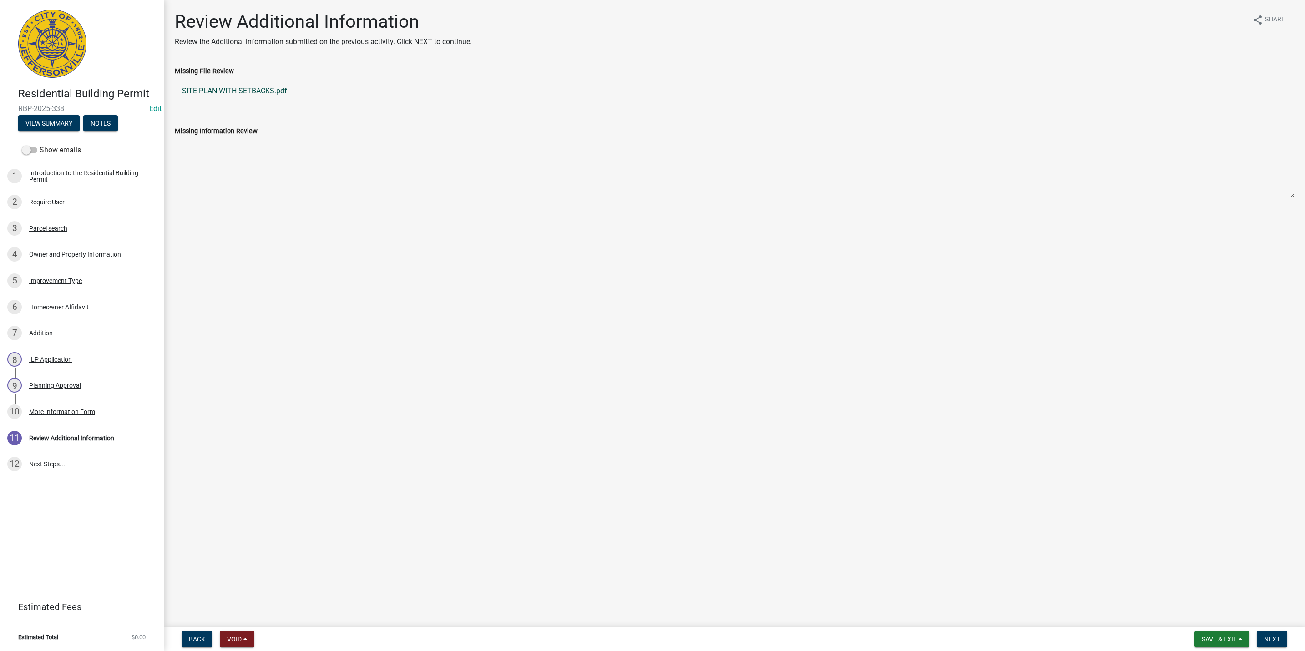
click at [246, 94] on link "SITE PLAN WITH SETBACKS.pdf" at bounding box center [734, 91] width 1119 height 22
click at [74, 257] on div "Owner and Property Information" at bounding box center [75, 254] width 92 height 6
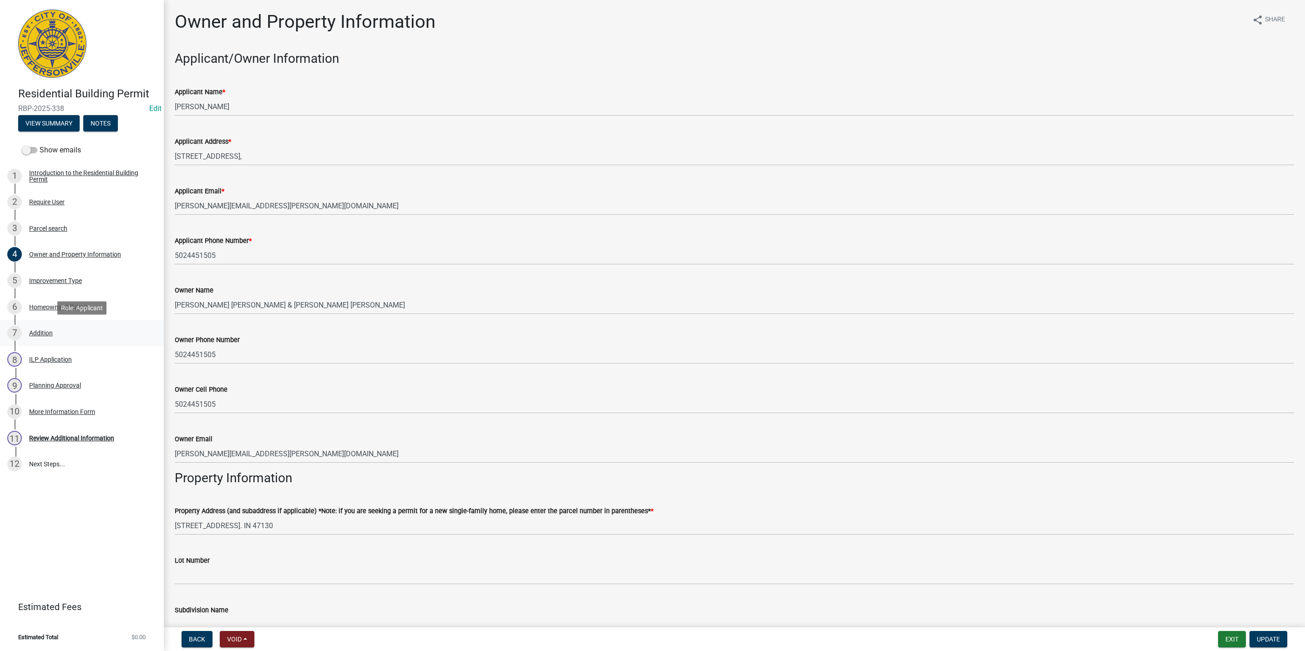
click at [78, 335] on div "7 Addition" at bounding box center [78, 333] width 142 height 15
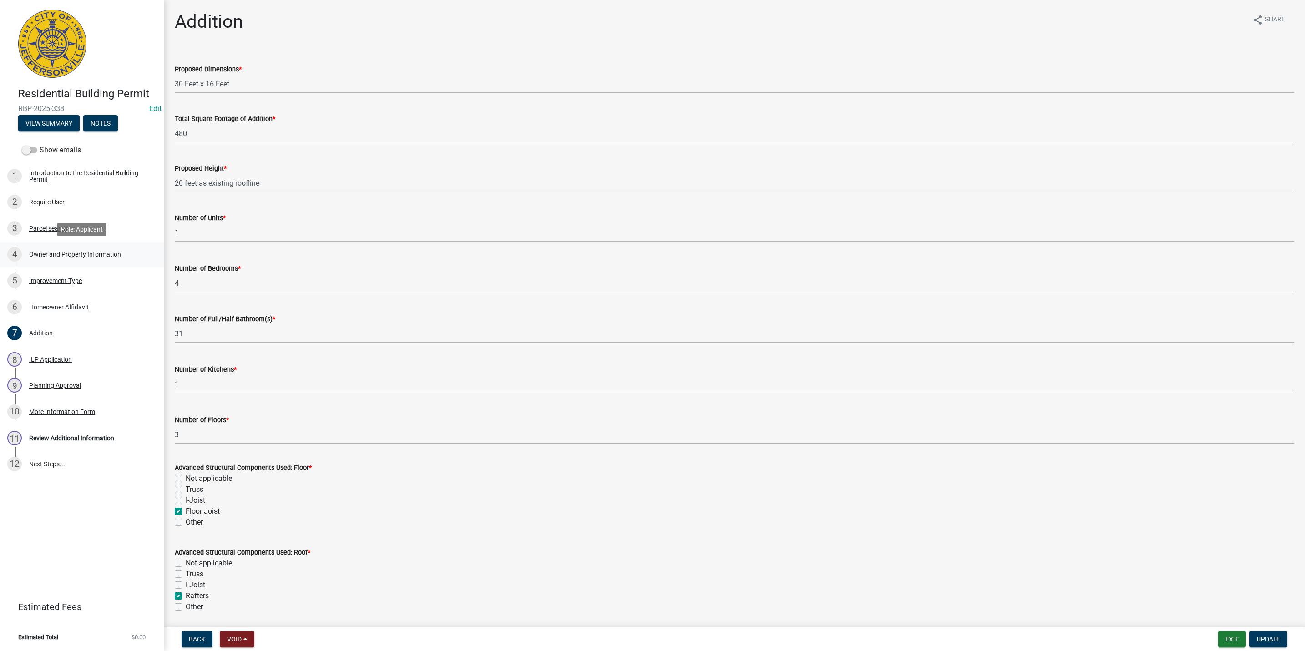
click at [62, 253] on div "Owner and Property Information" at bounding box center [75, 254] width 92 height 6
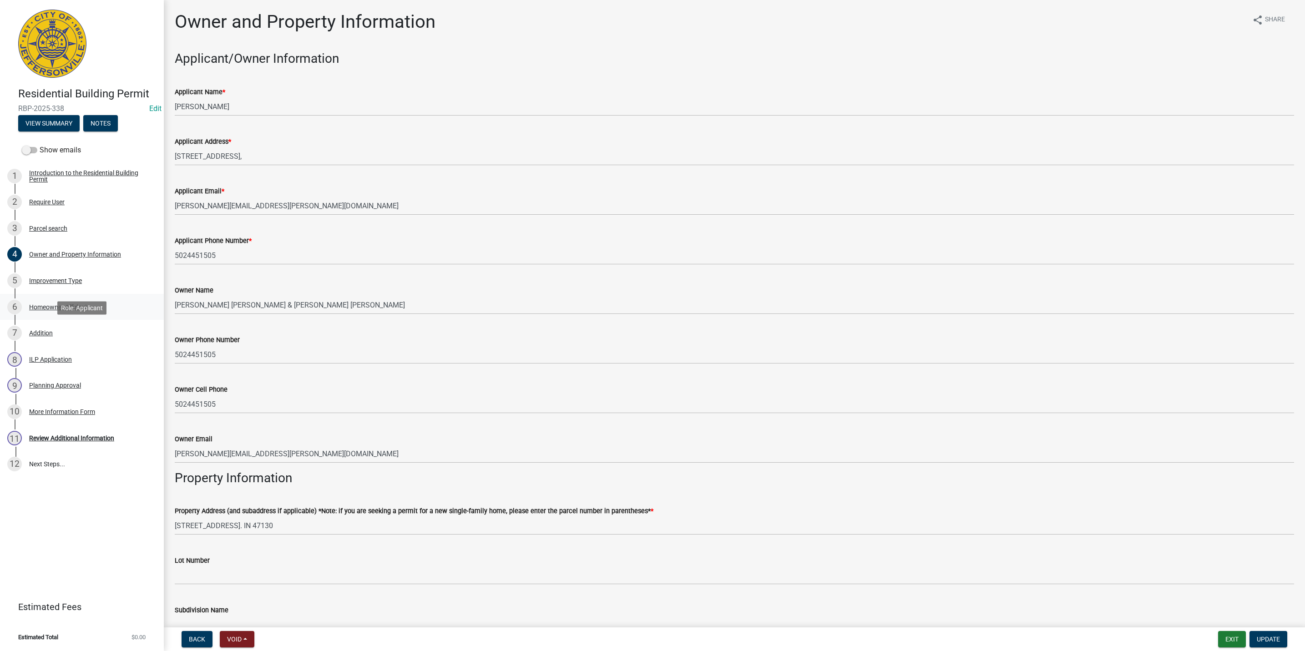
click at [78, 318] on link "6 Homeowner Affidavit" at bounding box center [82, 307] width 164 height 26
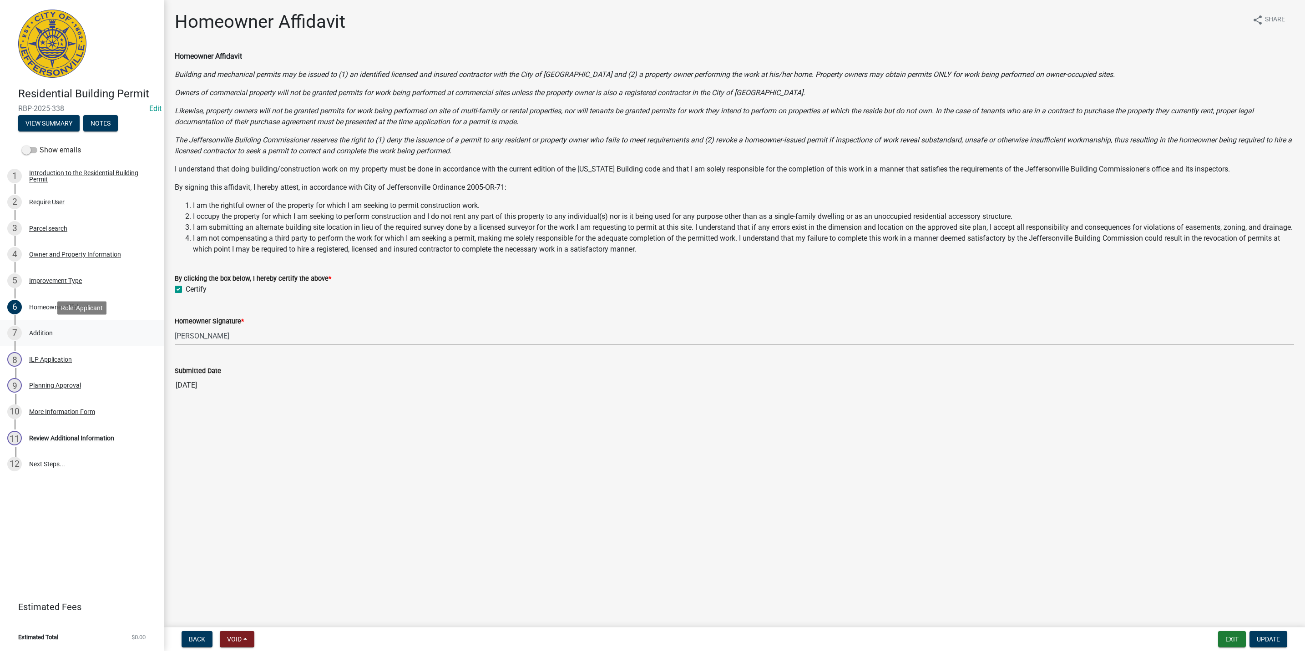
click at [71, 328] on div "7 Addition" at bounding box center [78, 333] width 142 height 15
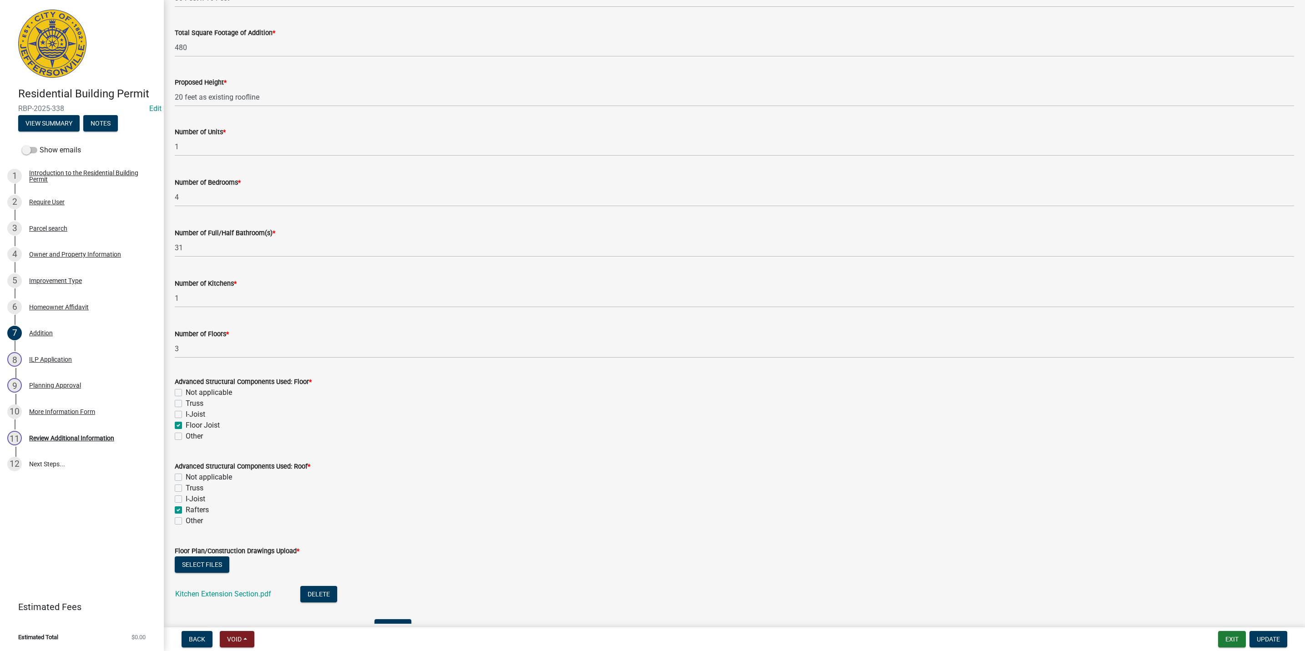
scroll to position [205, 0]
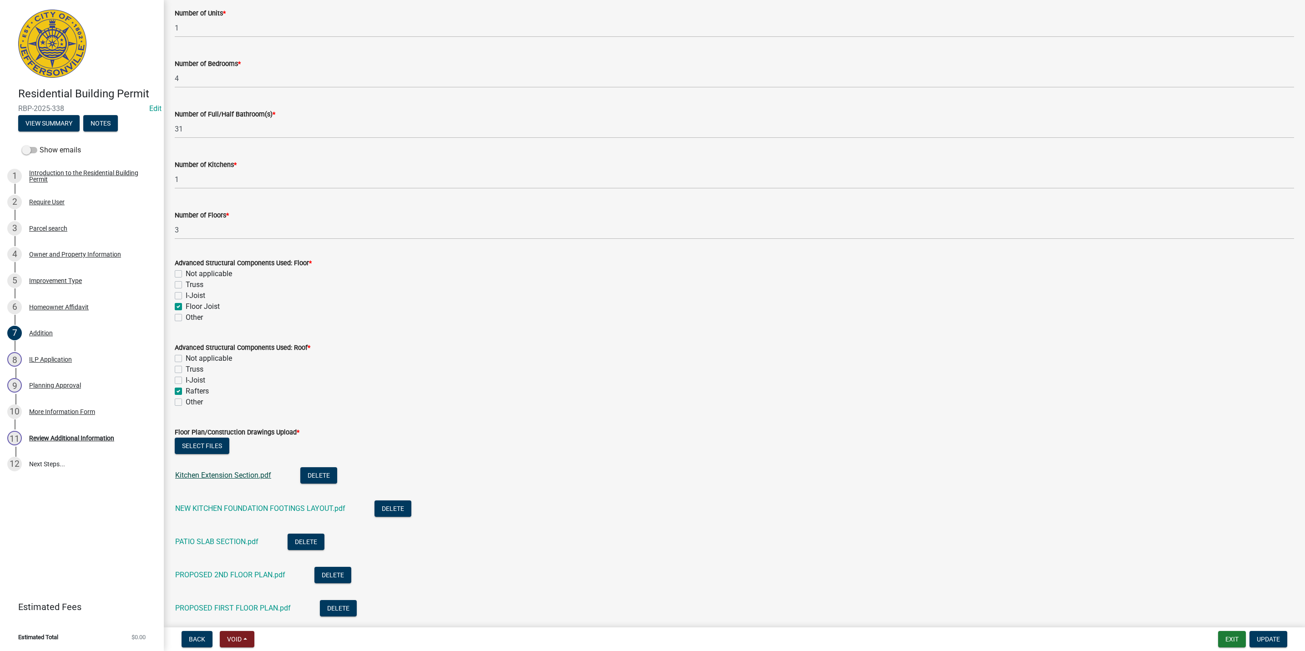
click at [259, 474] on link "Kitchen Extension Section.pdf" at bounding box center [223, 475] width 96 height 9
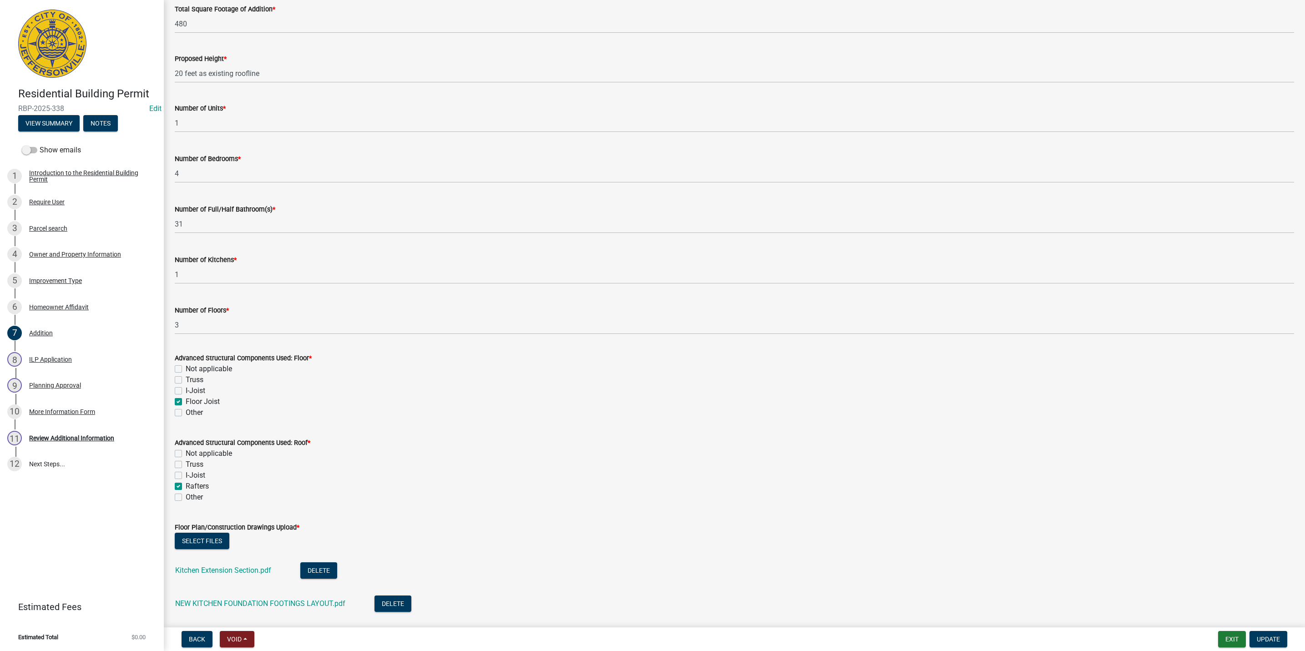
scroll to position [341, 0]
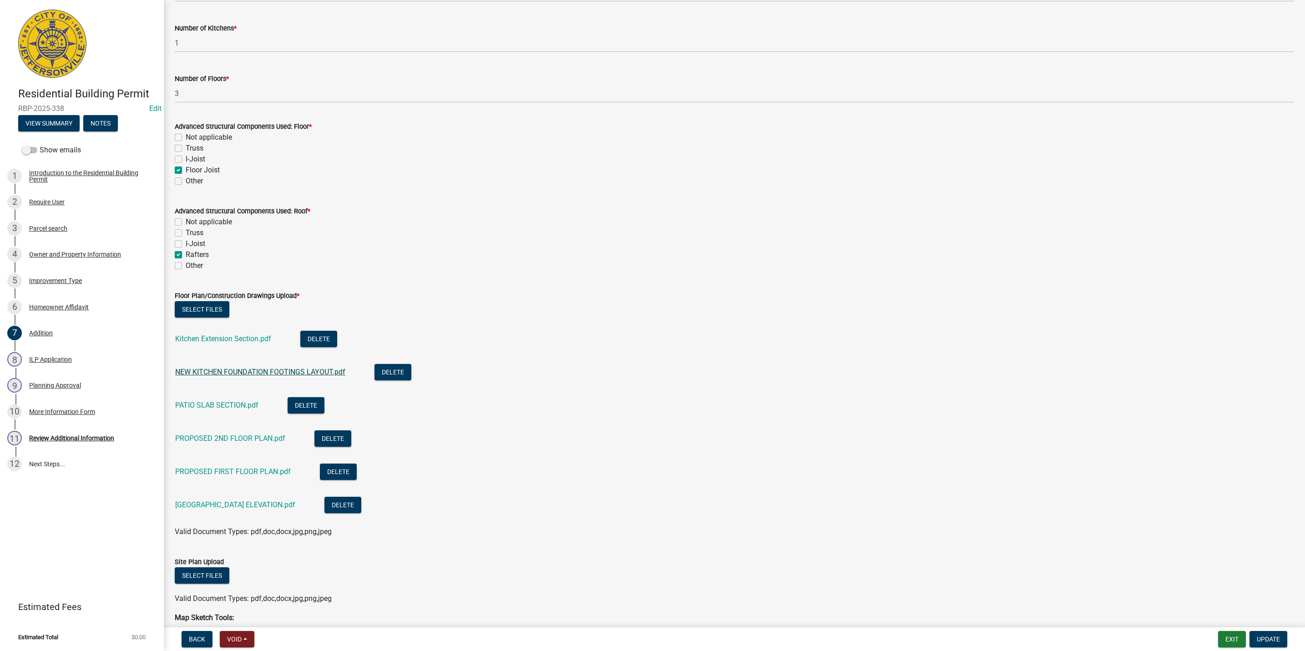
click at [281, 370] on link "NEW KITCHEN FOUNDATION FOOTINGS LAYOUT.pdf" at bounding box center [260, 372] width 170 height 9
click at [239, 408] on link "PATIO SLAB SECTION.pdf" at bounding box center [216, 405] width 83 height 9
click at [248, 502] on link "[GEOGRAPHIC_DATA] ELEVATION.pdf" at bounding box center [235, 504] width 120 height 9
click at [256, 469] on link "PROPOSED FIRST FLOOR PLAN.pdf" at bounding box center [233, 471] width 116 height 9
click at [1231, 643] on button "Exit" at bounding box center [1232, 639] width 28 height 16
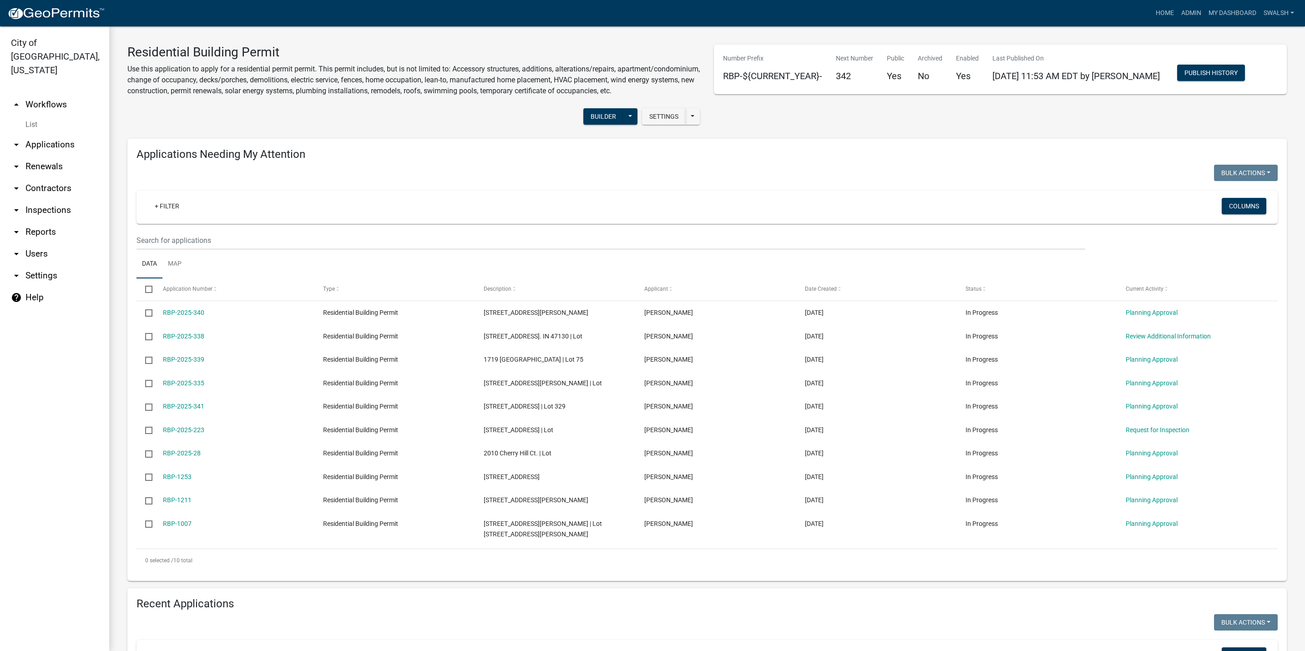
click at [50, 94] on link "arrow_drop_up Workflows" at bounding box center [54, 105] width 109 height 22
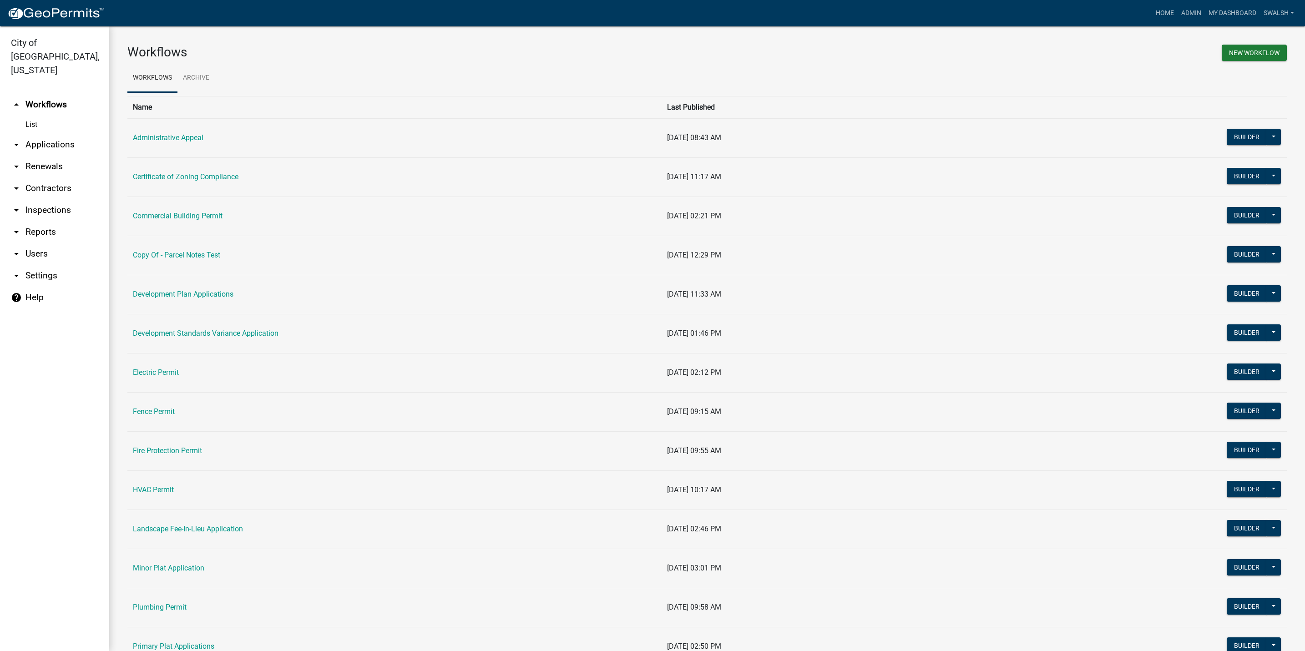
scroll to position [136, 0]
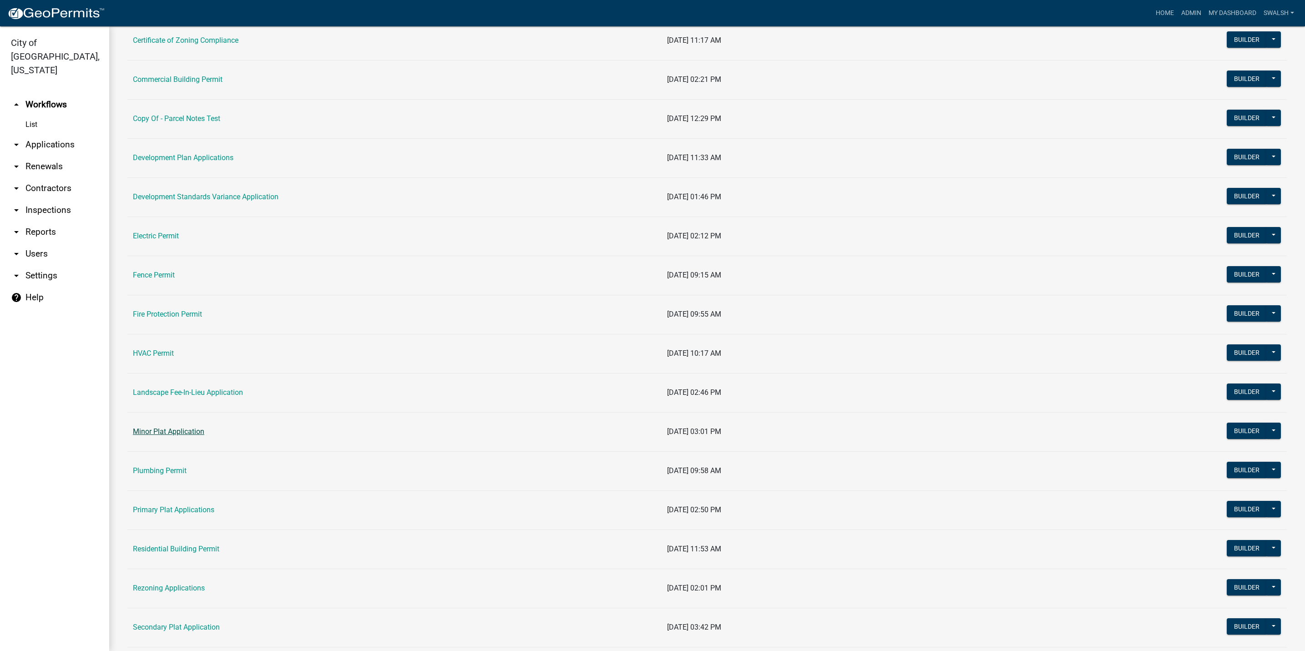
click at [165, 434] on link "Minor Plat Application" at bounding box center [168, 431] width 71 height 9
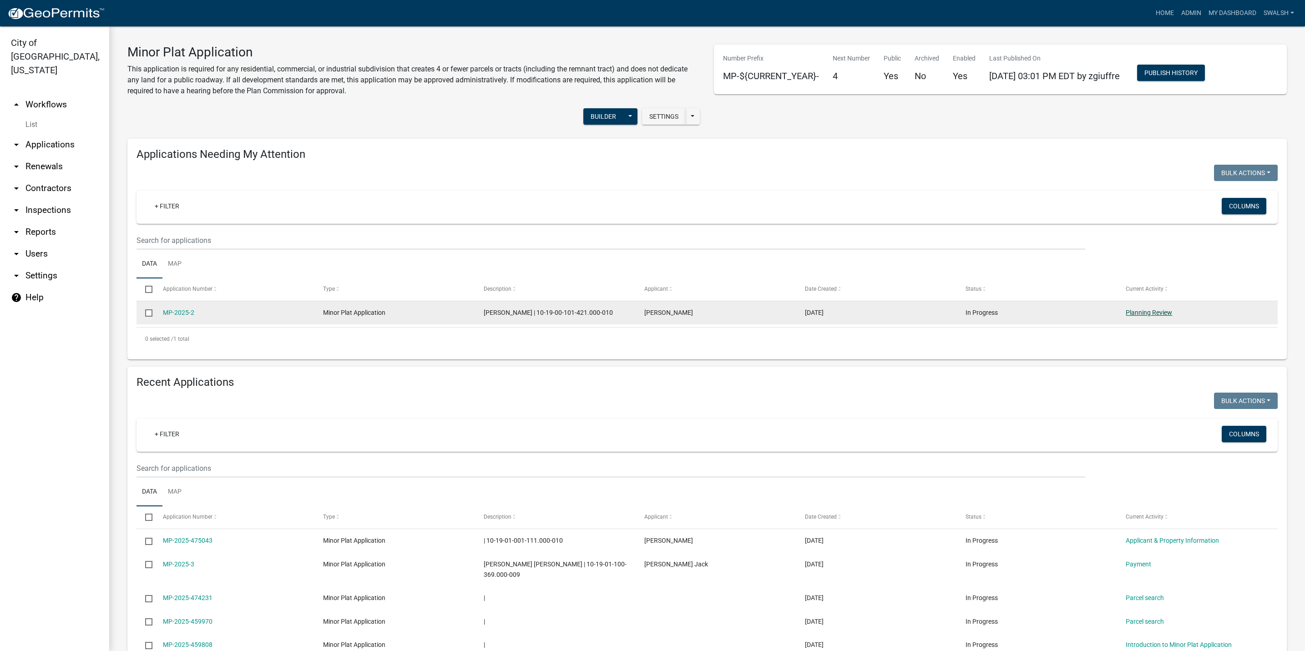
click at [1128, 310] on link "Planning Review" at bounding box center [1148, 312] width 46 height 7
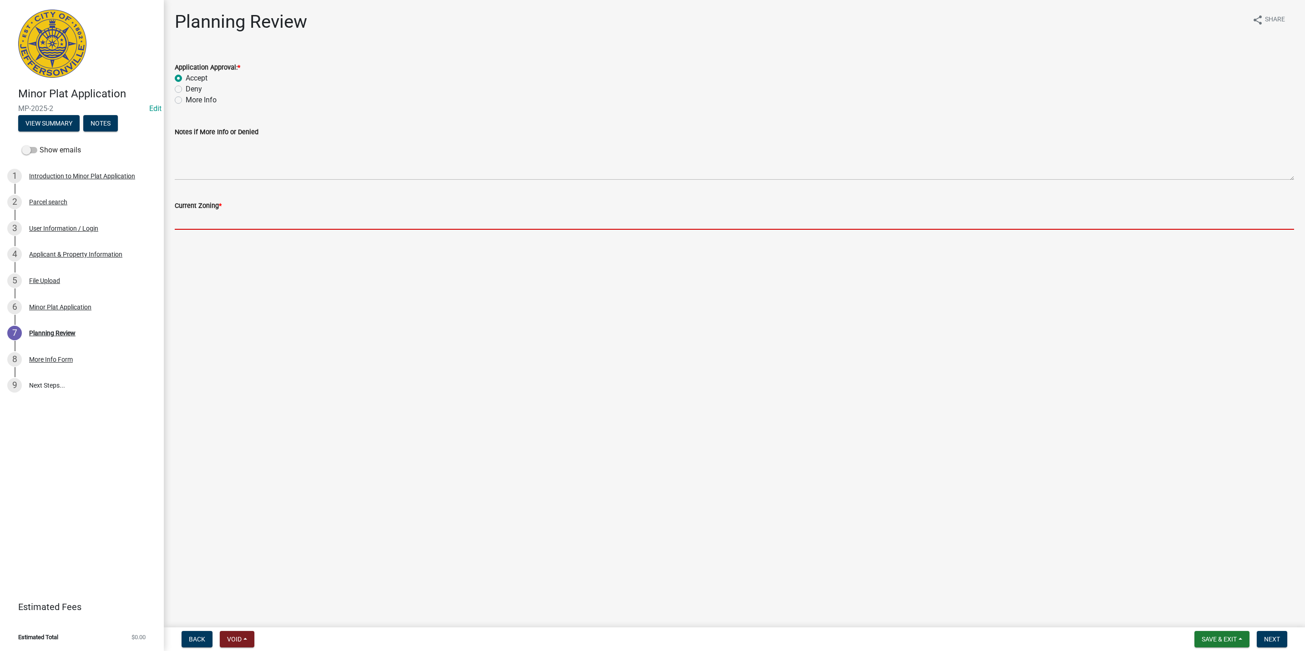
click at [262, 220] on input "Current Zoning *" at bounding box center [734, 220] width 1119 height 19
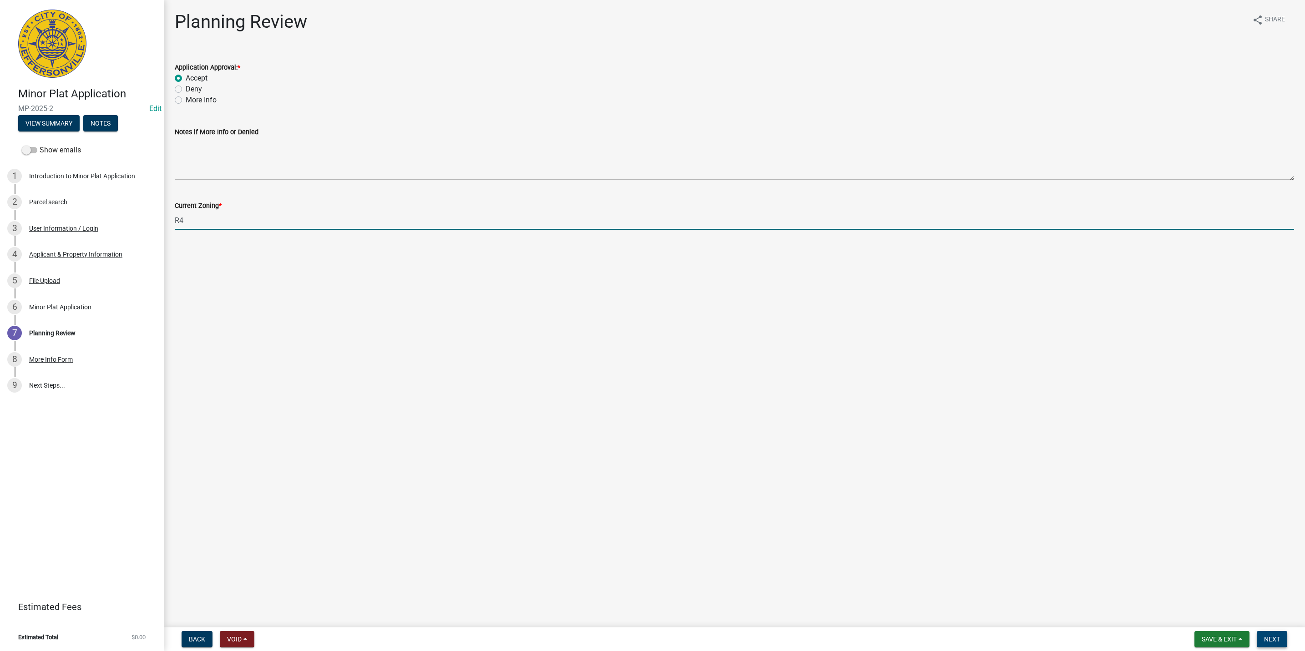
type input "R4"
click at [1268, 638] on span "Next" at bounding box center [1272, 639] width 16 height 7
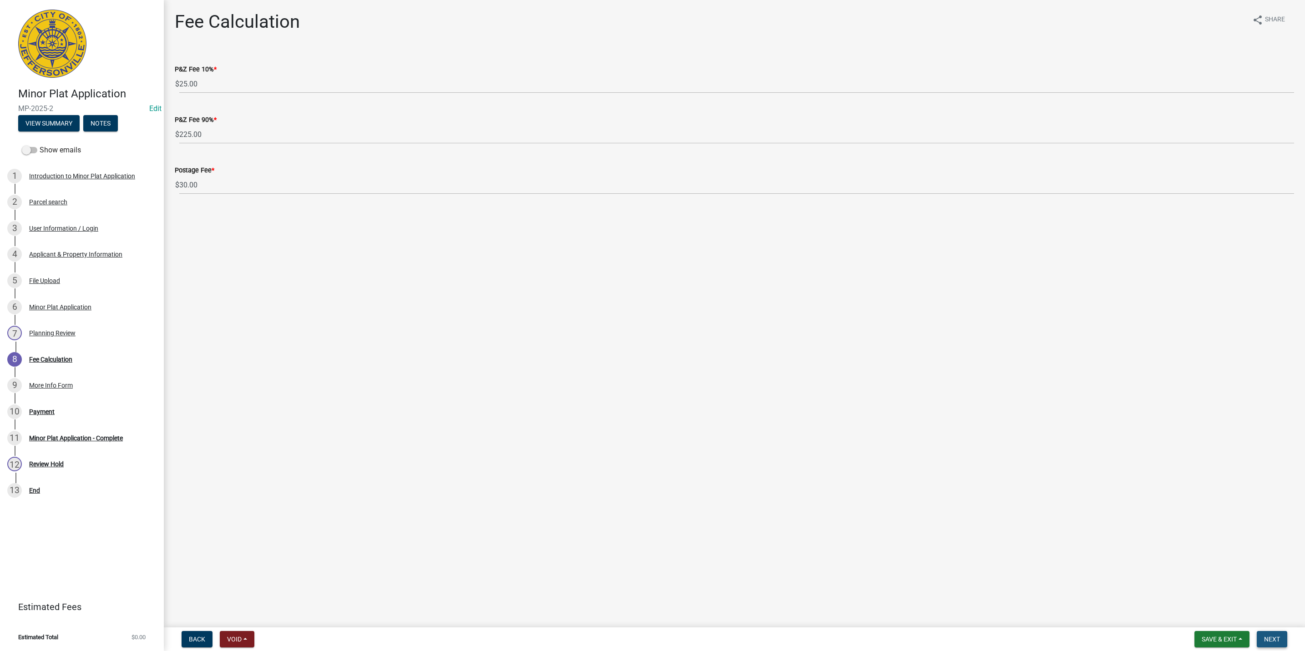
click at [1270, 642] on span "Next" at bounding box center [1272, 639] width 16 height 7
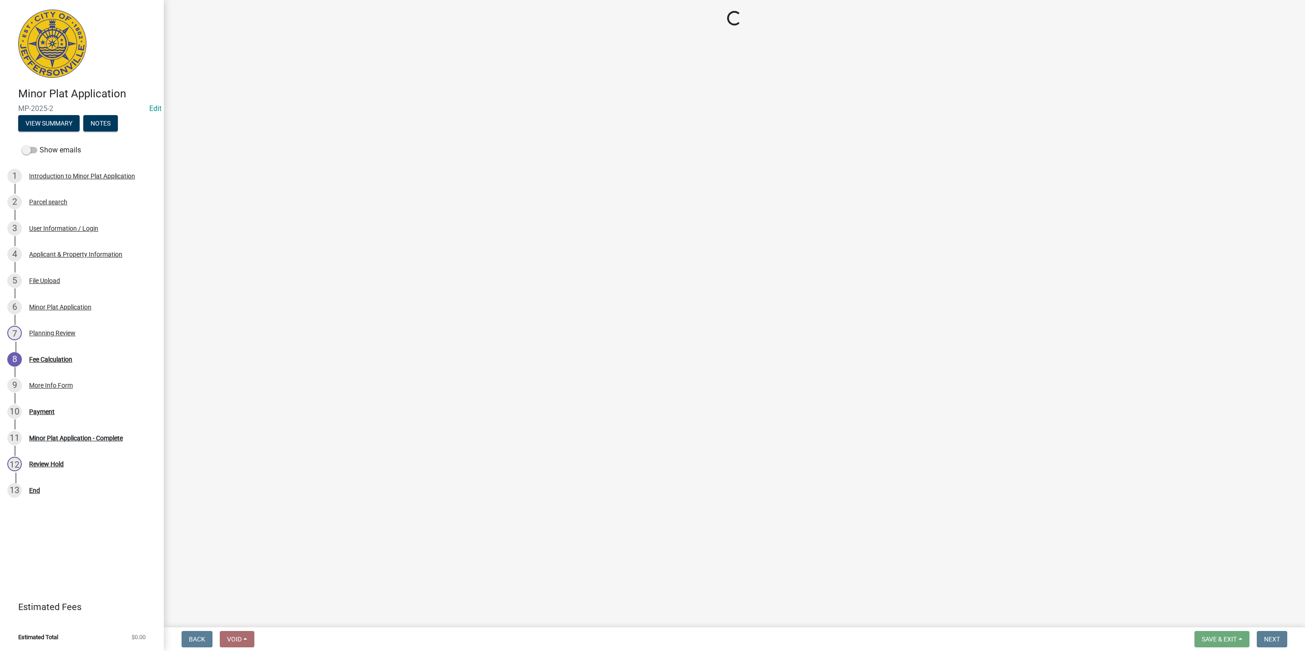
select select "3: 3"
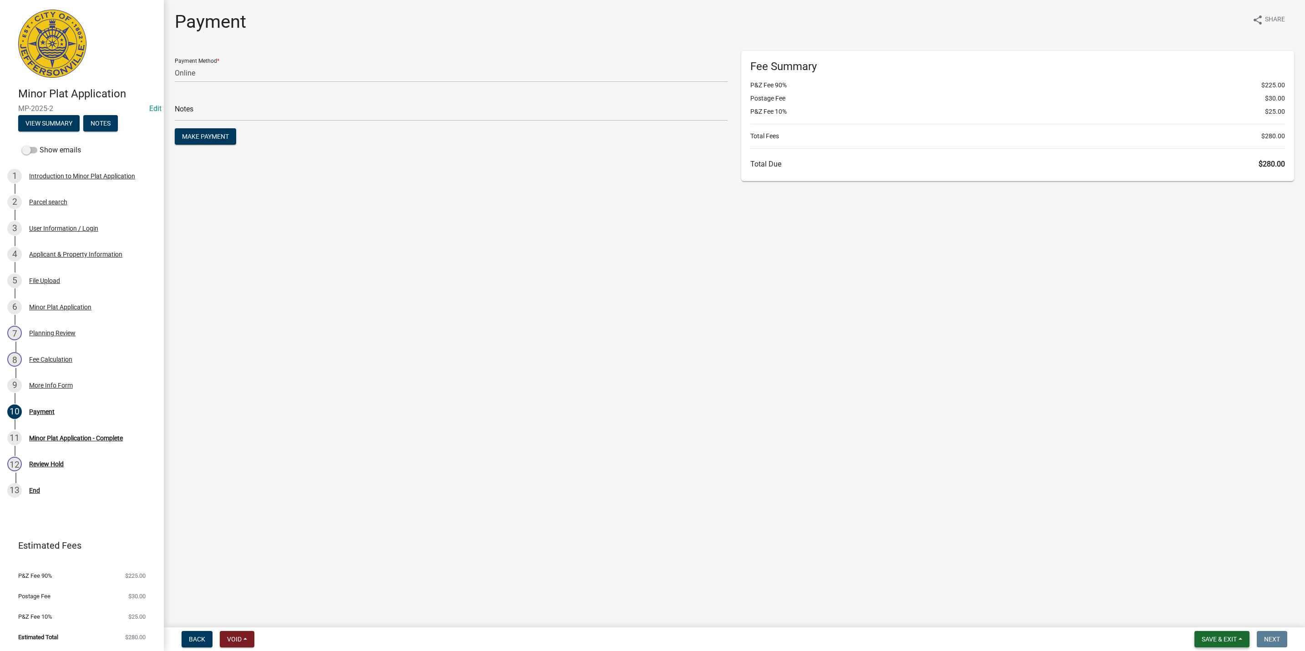
click at [1229, 640] on span "Save & Exit" at bounding box center [1218, 639] width 35 height 7
click at [1226, 613] on button "Save & Exit" at bounding box center [1212, 616] width 73 height 22
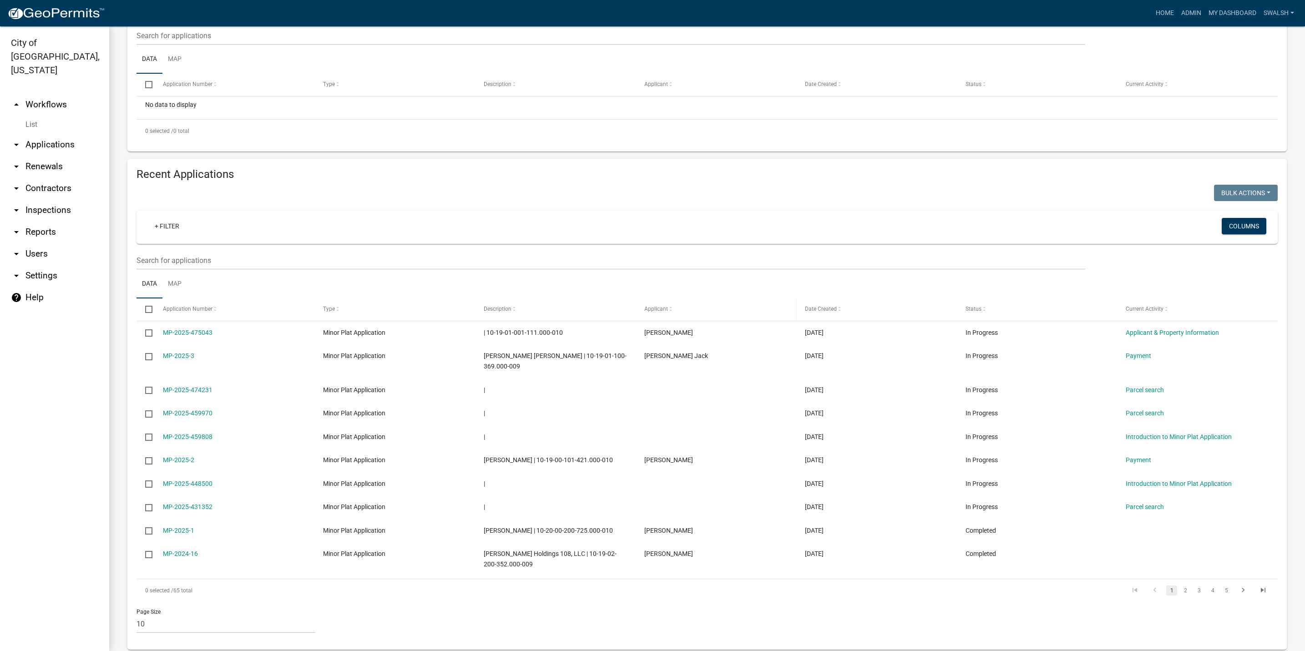
scroll to position [212, 0]
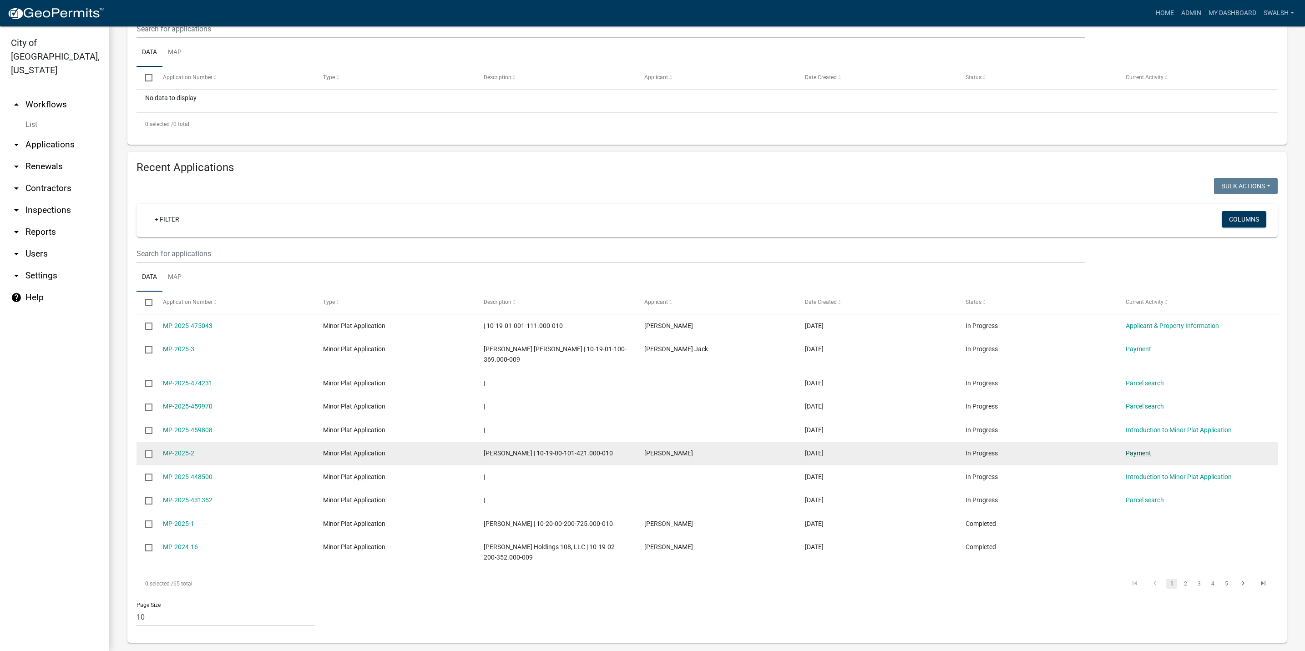
click at [1126, 449] on link "Payment" at bounding box center [1137, 452] width 25 height 7
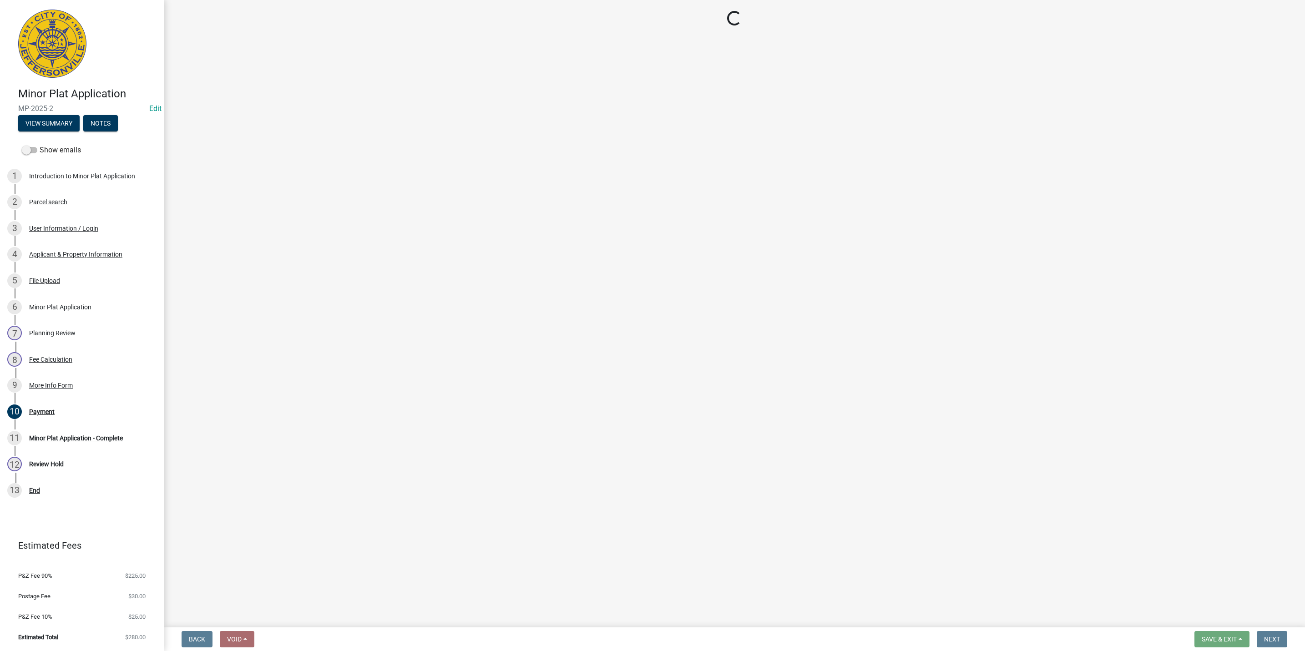
select select "3: 3"
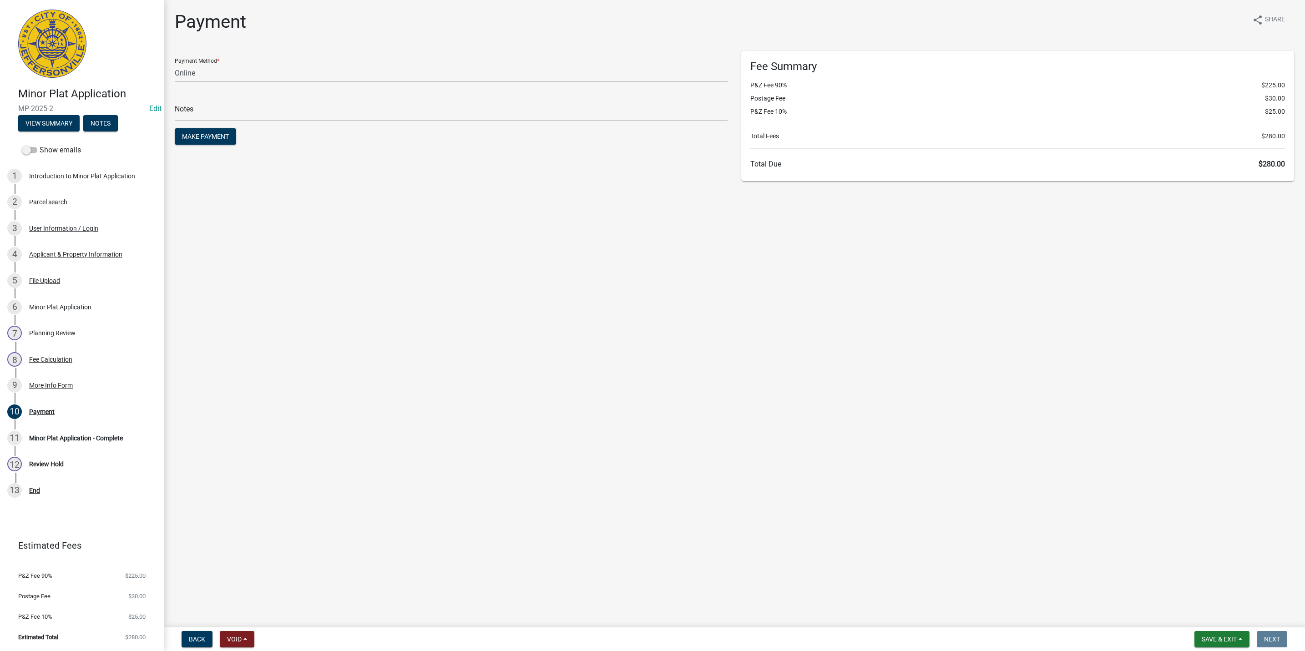
click at [207, 630] on nav "Back Void Withdraw Lock Expire Void Save & Exit Save Save & Exit Next" at bounding box center [734, 639] width 1141 height 24
click at [203, 635] on button "Back" at bounding box center [197, 639] width 31 height 16
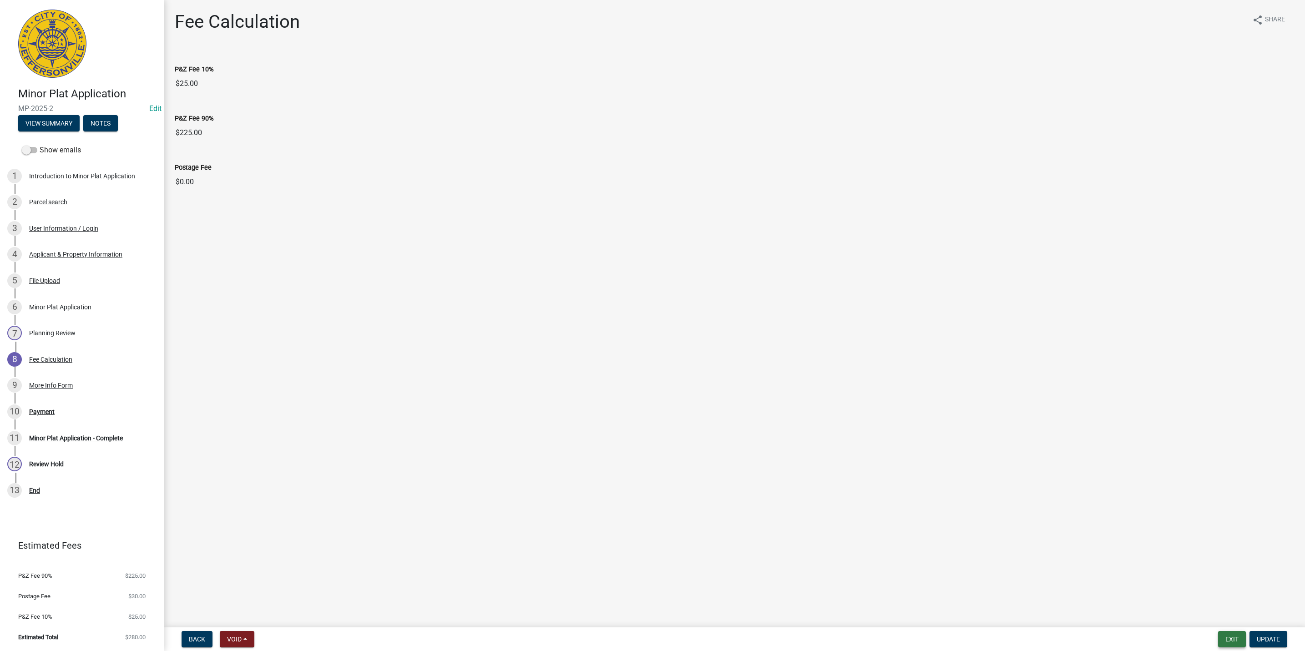
click at [1229, 647] on button "Exit" at bounding box center [1232, 639] width 28 height 16
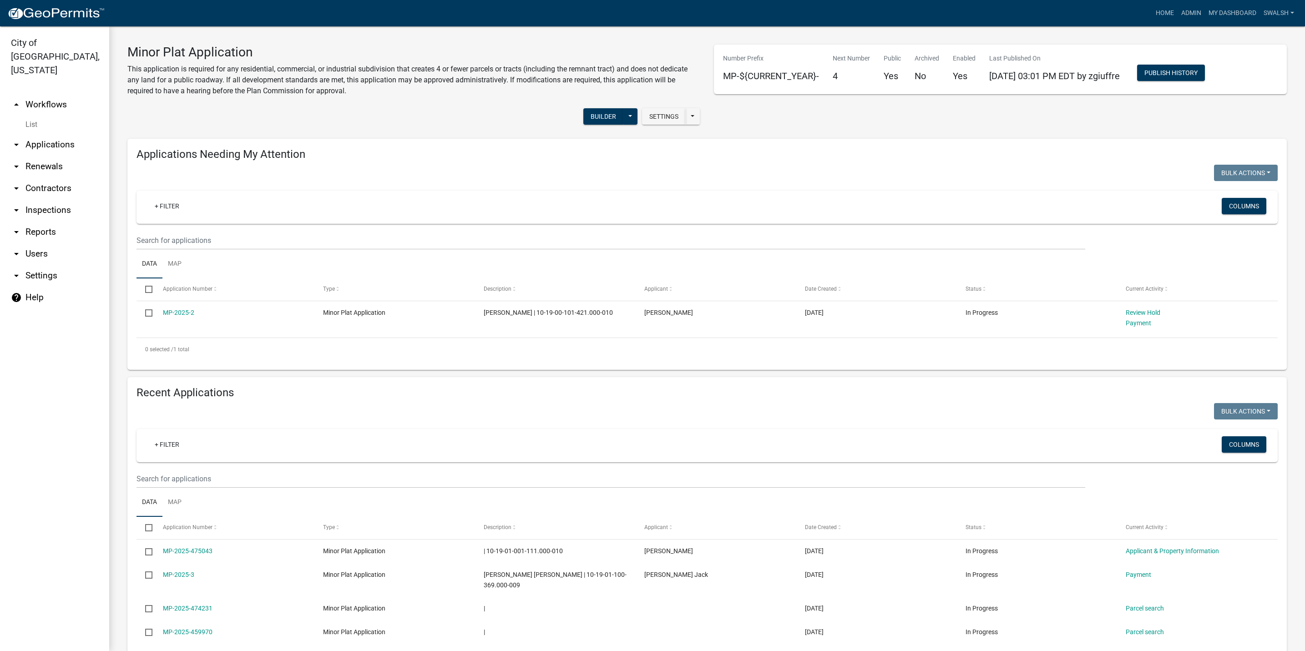
click at [38, 94] on link "arrow_drop_up Workflows" at bounding box center [54, 105] width 109 height 22
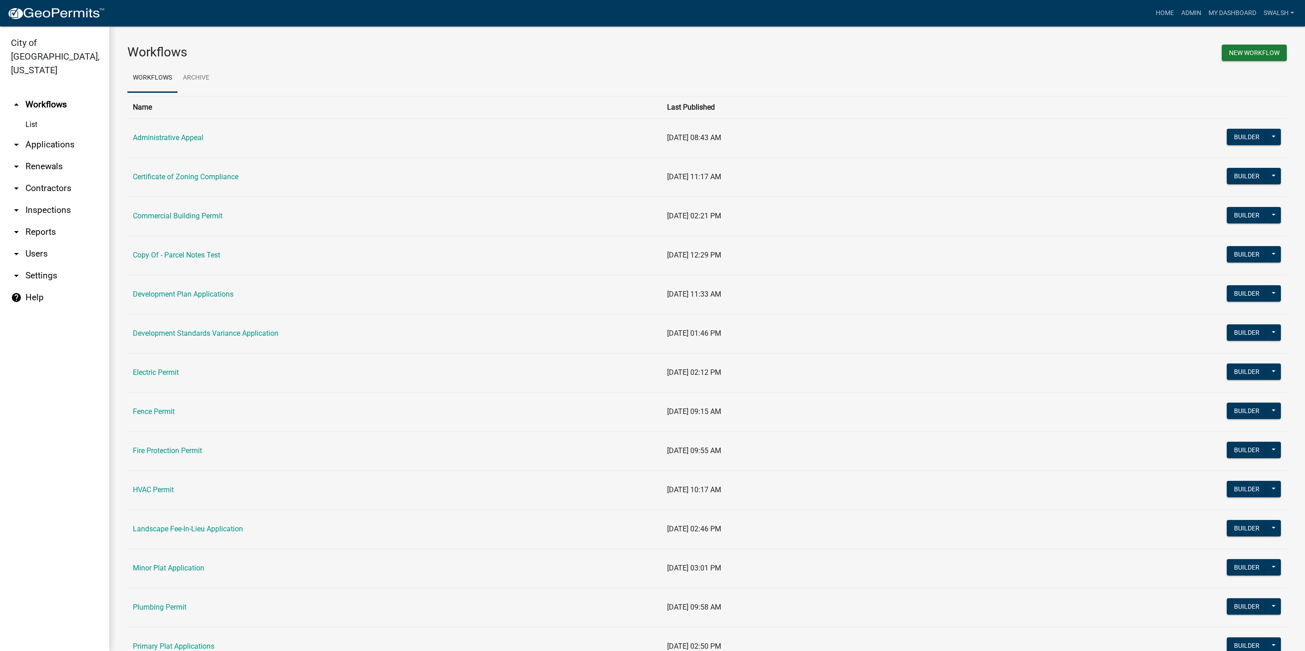
scroll to position [205, 0]
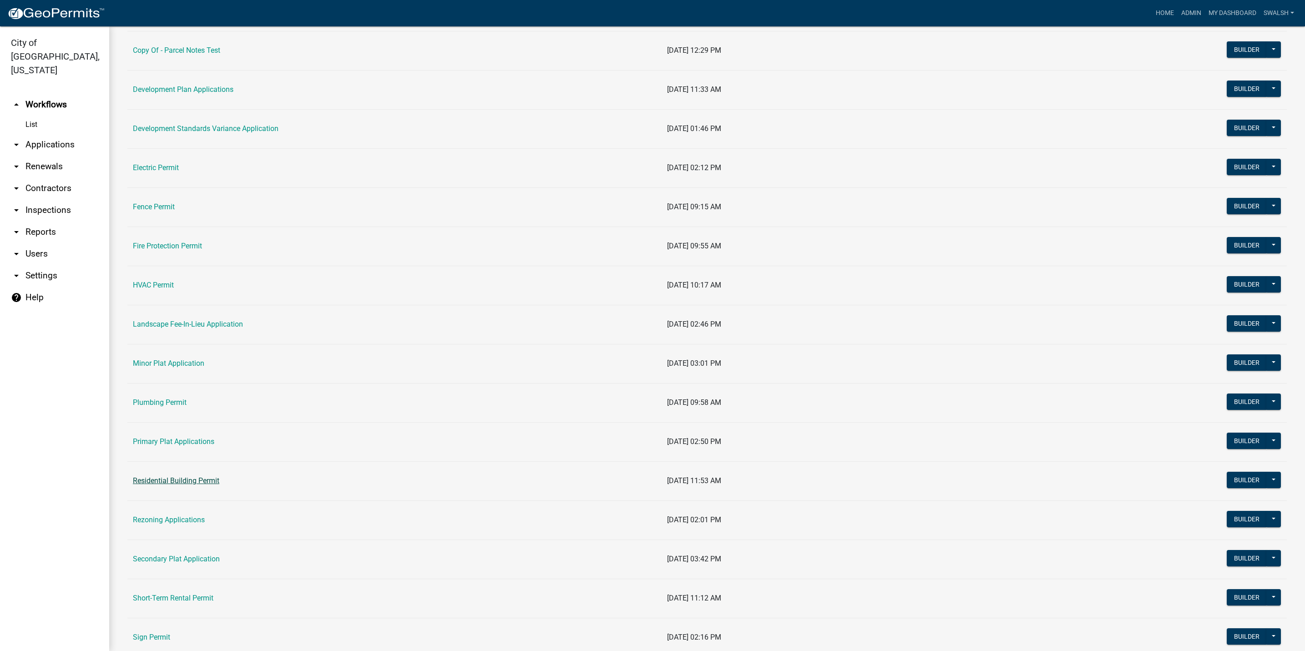
click at [171, 480] on link "Residential Building Permit" at bounding box center [176, 480] width 86 height 9
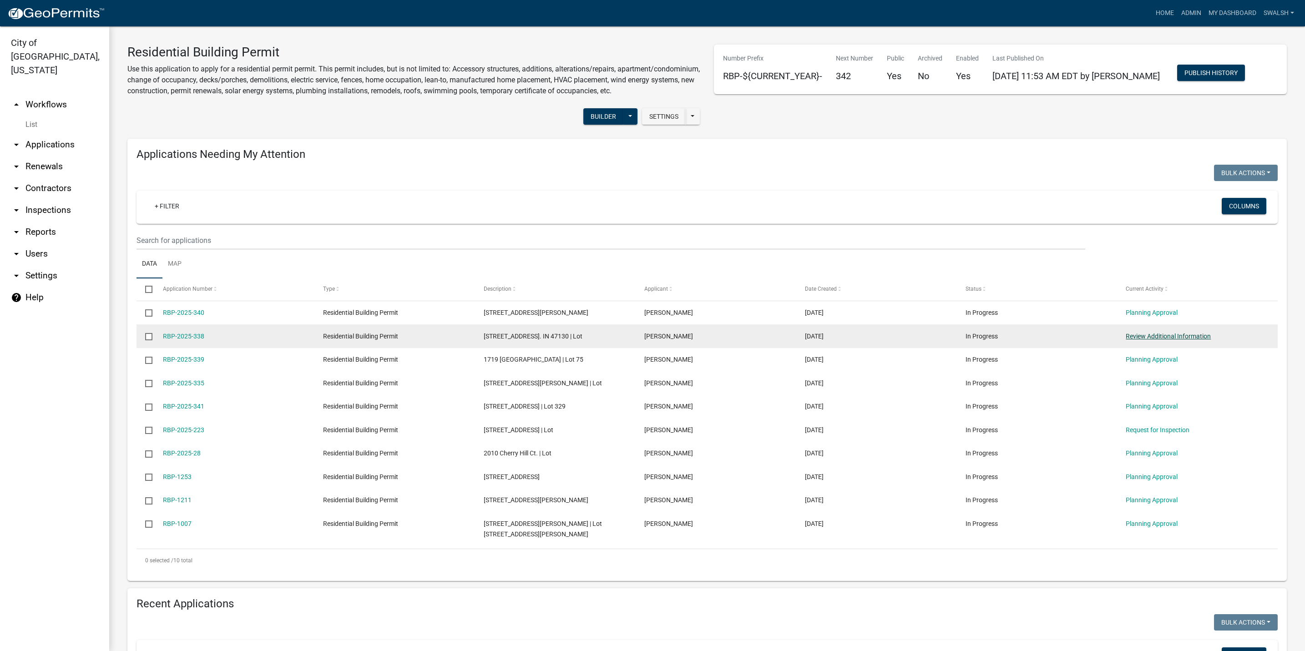
click at [1176, 340] on link "Review Additional Information" at bounding box center [1167, 336] width 85 height 7
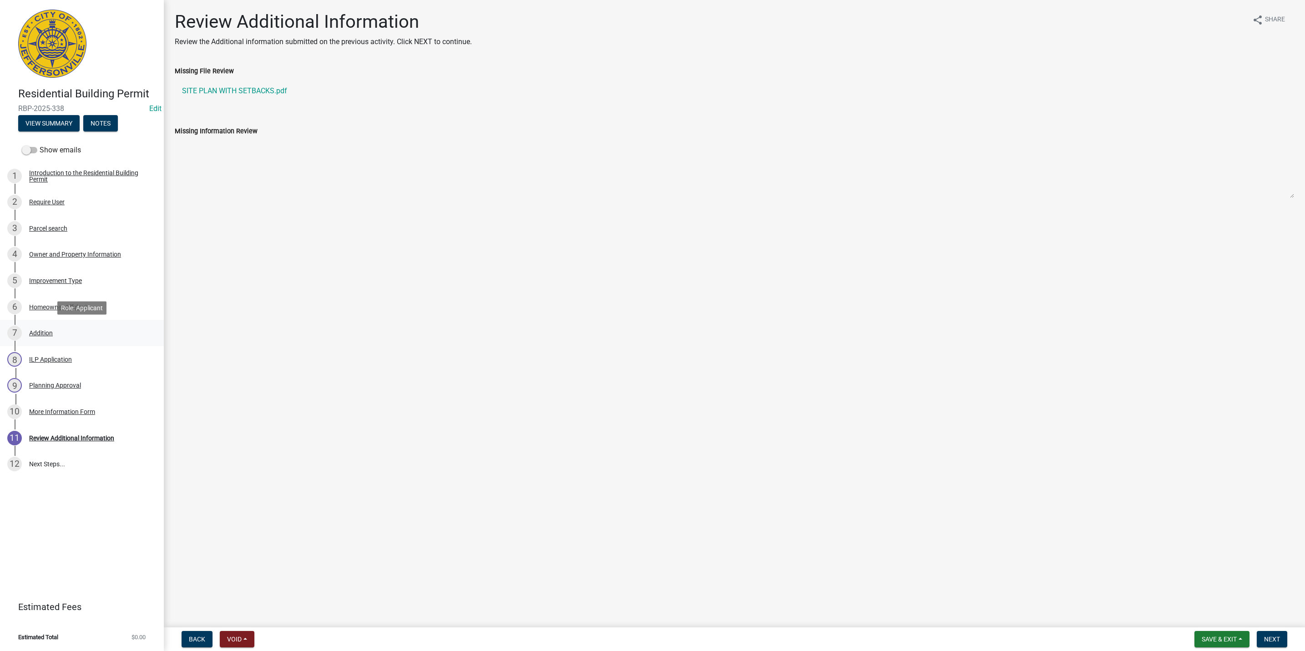
click at [81, 333] on div "7 Addition" at bounding box center [78, 333] width 142 height 15
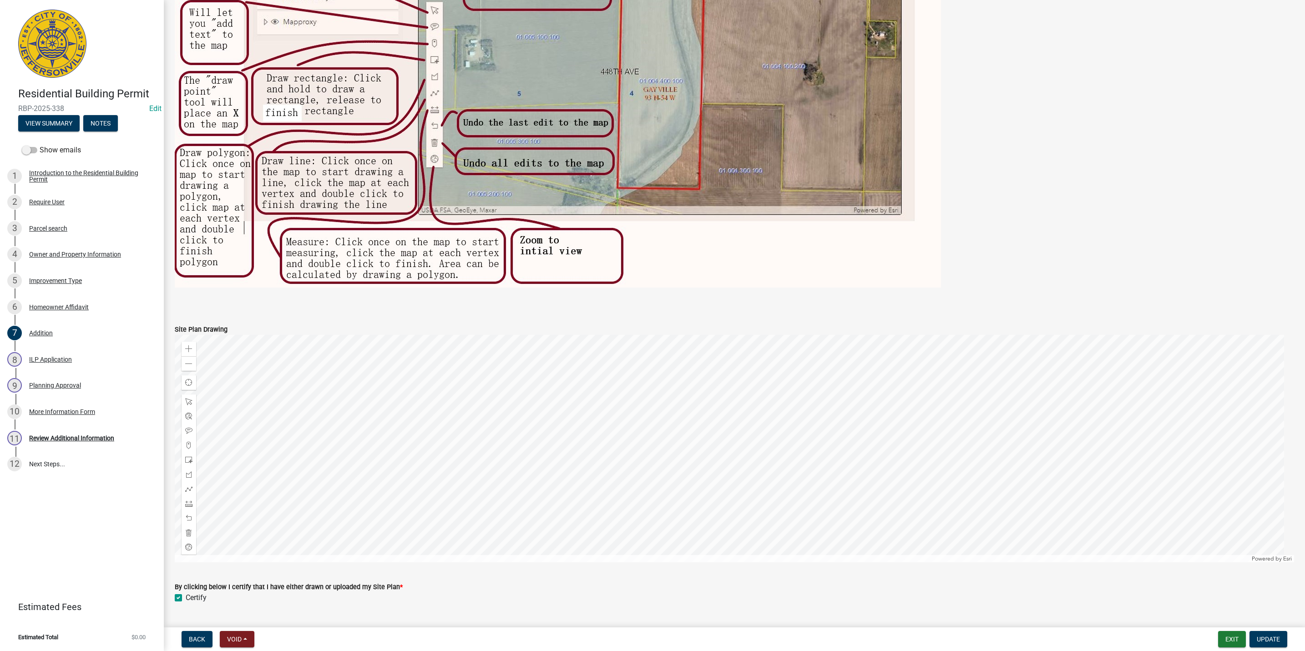
scroll to position [1191, 0]
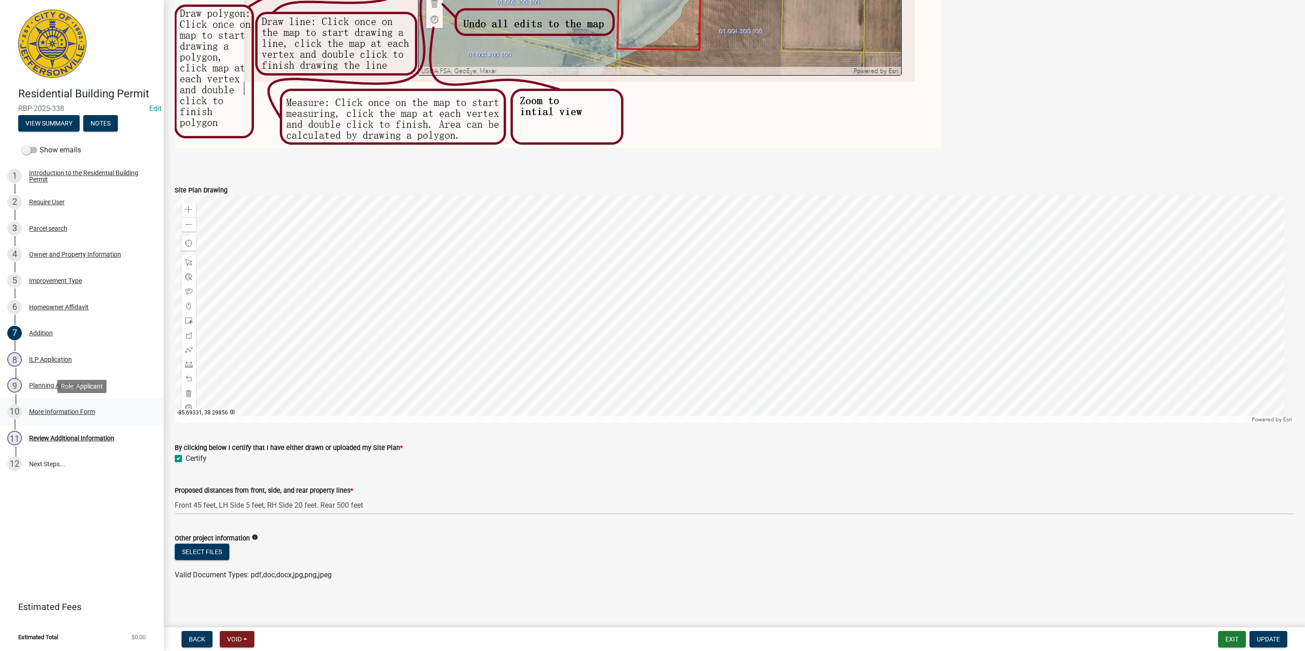
click at [67, 409] on div "More Information Form" at bounding box center [62, 412] width 66 height 6
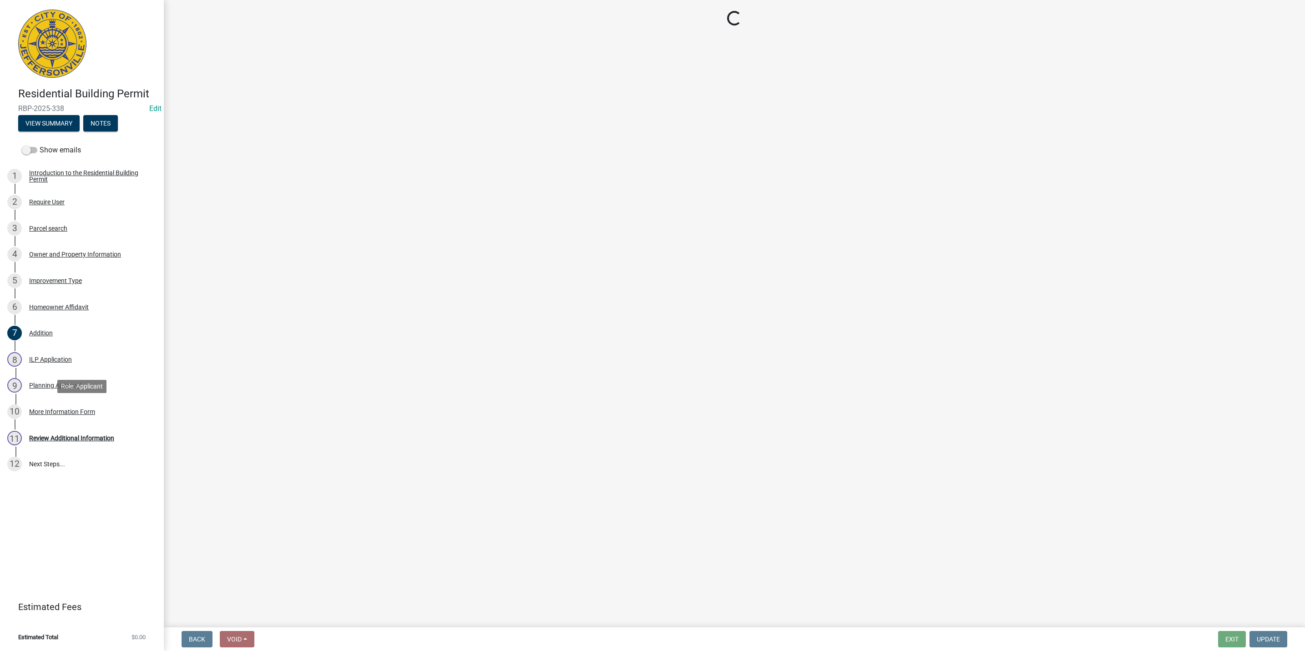
scroll to position [0, 0]
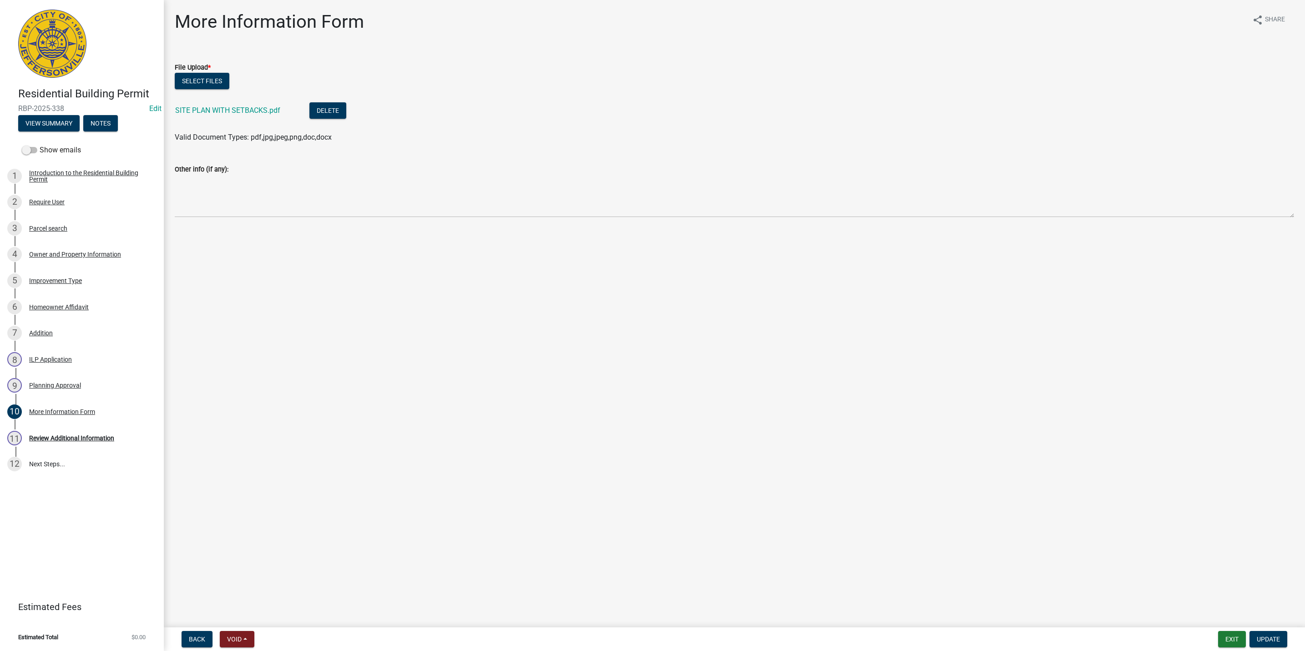
click at [240, 115] on div "SITE PLAN WITH SETBACKS.pdf" at bounding box center [235, 111] width 120 height 19
click at [237, 110] on link "SITE PLAN WITH SETBACKS.pdf" at bounding box center [227, 110] width 105 height 9
click at [60, 337] on div "7 Addition" at bounding box center [78, 333] width 142 height 15
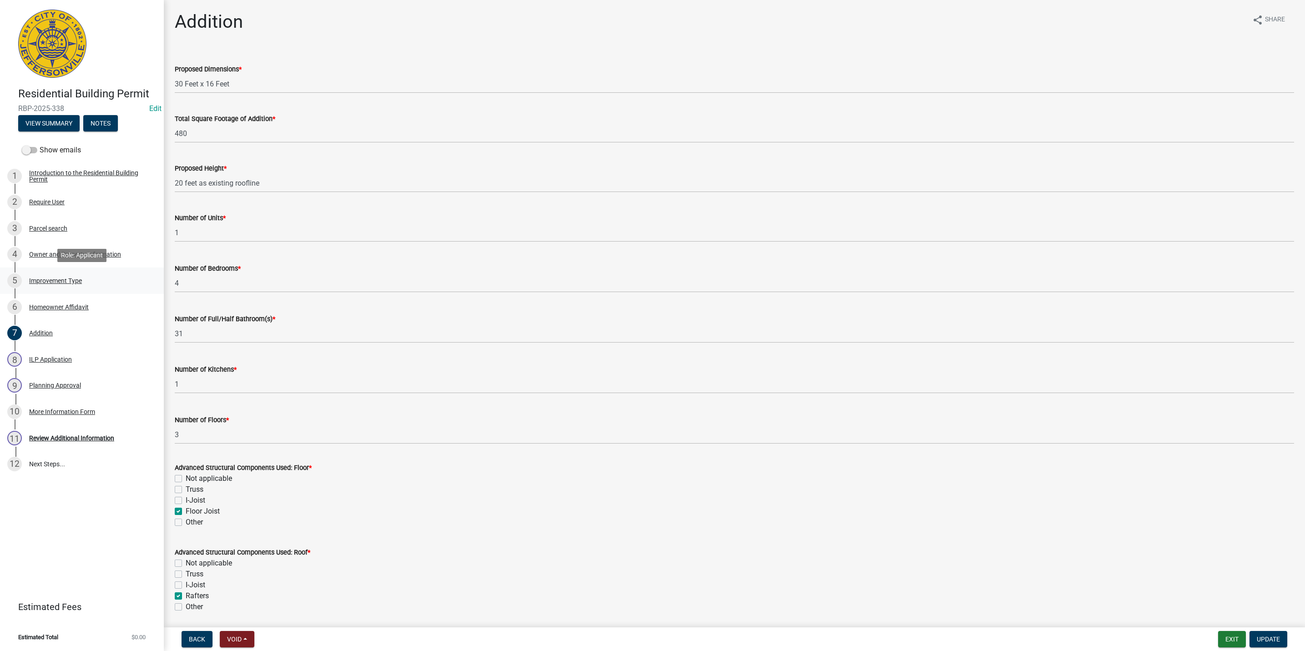
click at [55, 269] on link "5 Improvement Type" at bounding box center [82, 280] width 164 height 26
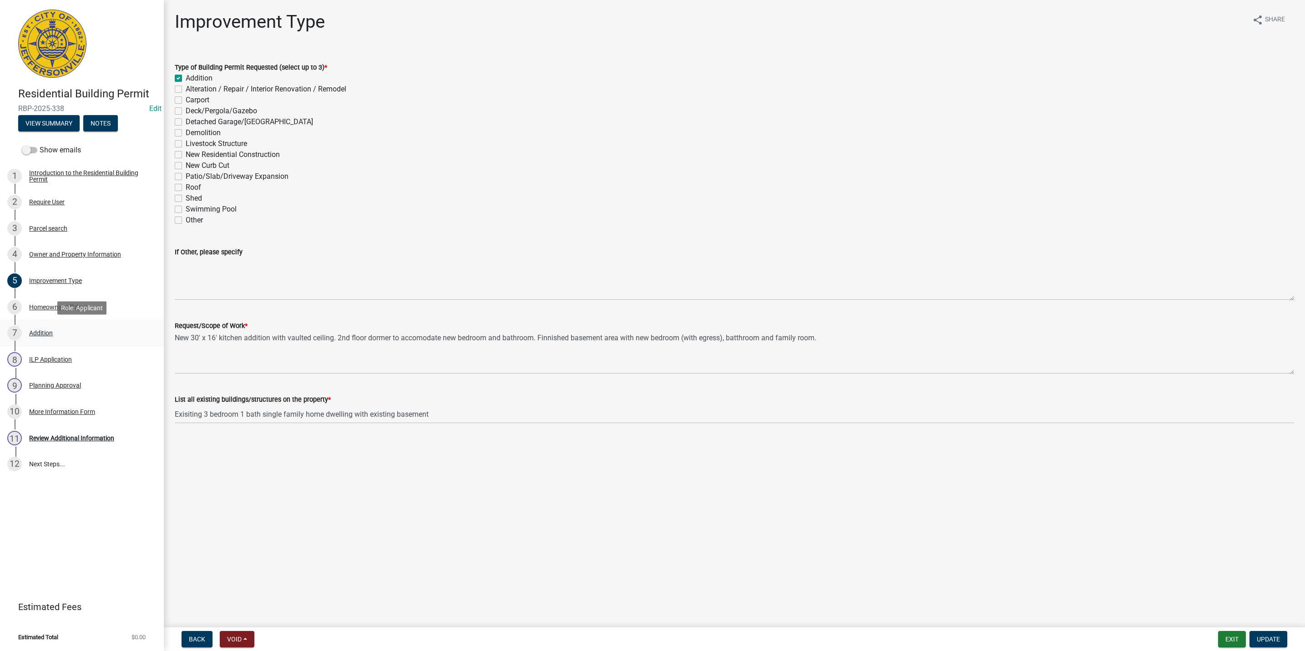
click at [82, 328] on div "7 Addition" at bounding box center [78, 333] width 142 height 15
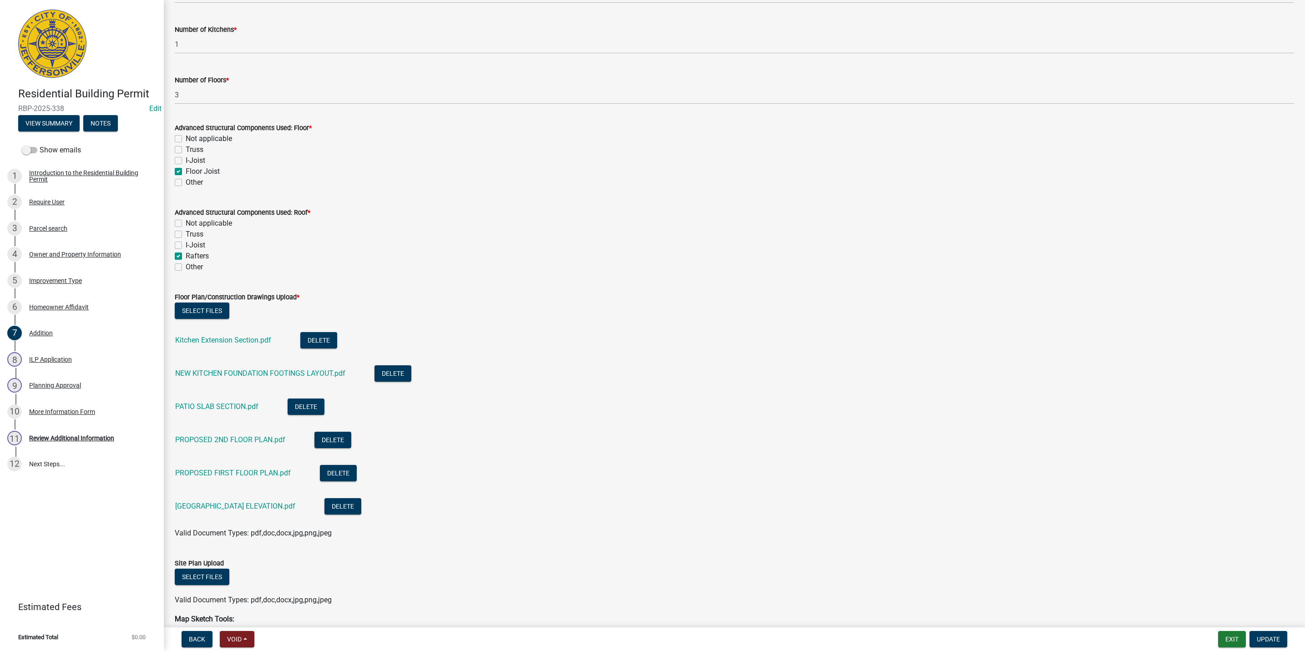
scroll to position [341, 0]
click at [240, 470] on link "PROPOSED FIRST FLOOR PLAN.pdf" at bounding box center [233, 471] width 116 height 9
click at [235, 508] on div "[GEOGRAPHIC_DATA] ELEVATION.pdf" at bounding box center [242, 506] width 135 height 19
click at [240, 495] on li "[GEOGRAPHIC_DATA] ELEVATION.pdf [GEOGRAPHIC_DATA]" at bounding box center [734, 505] width 1119 height 33
click at [245, 510] on div "[GEOGRAPHIC_DATA] ELEVATION.pdf" at bounding box center [242, 506] width 135 height 19
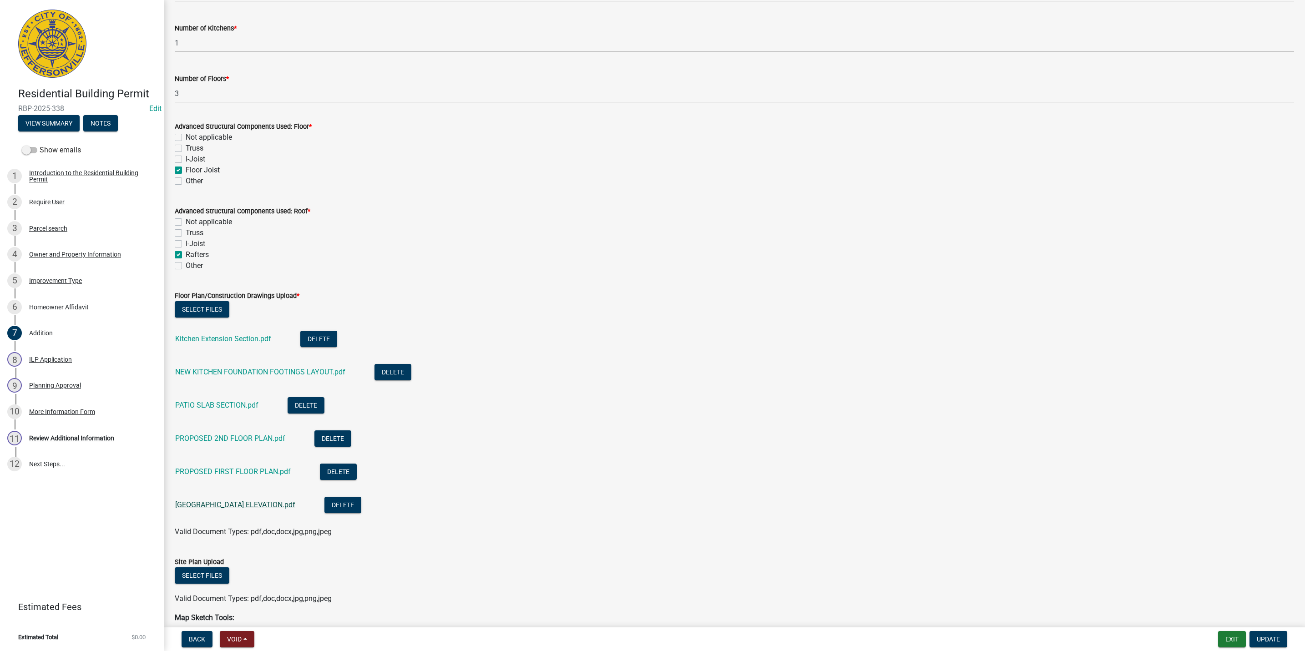
click at [243, 506] on link "[GEOGRAPHIC_DATA] ELEVATION.pdf" at bounding box center [235, 504] width 120 height 9
click at [75, 429] on link "11 Review Additional Information" at bounding box center [82, 438] width 164 height 26
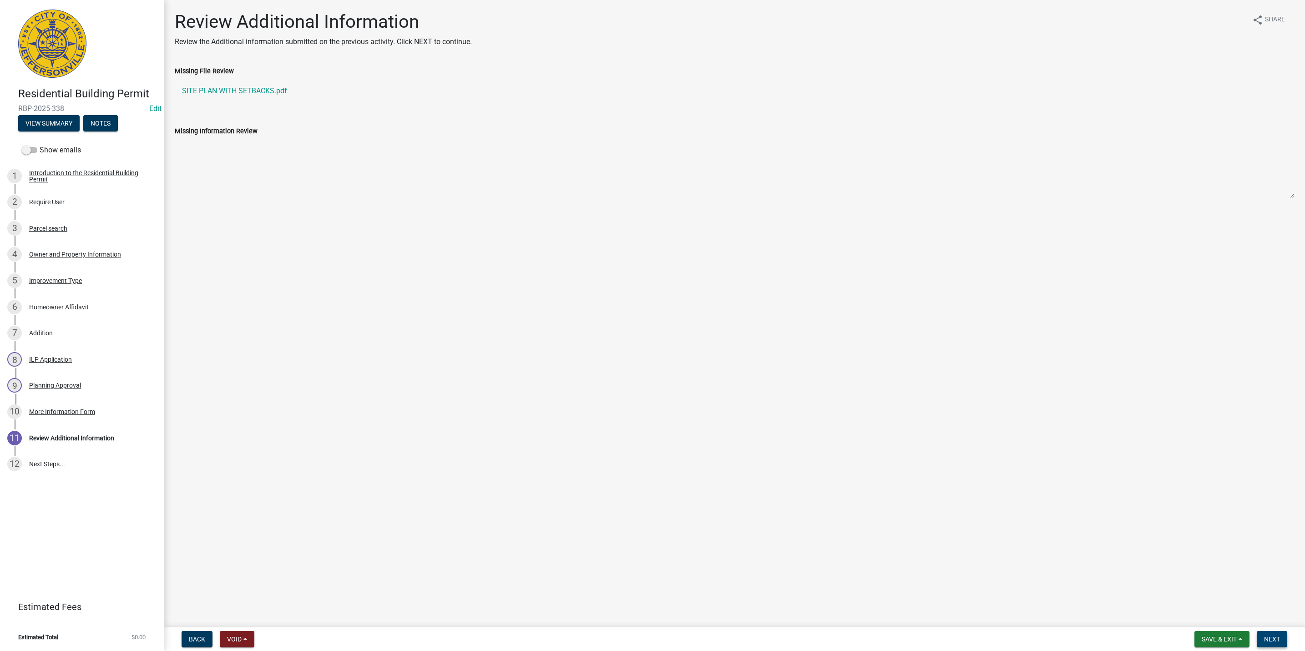
click at [1278, 638] on span "Next" at bounding box center [1272, 639] width 16 height 7
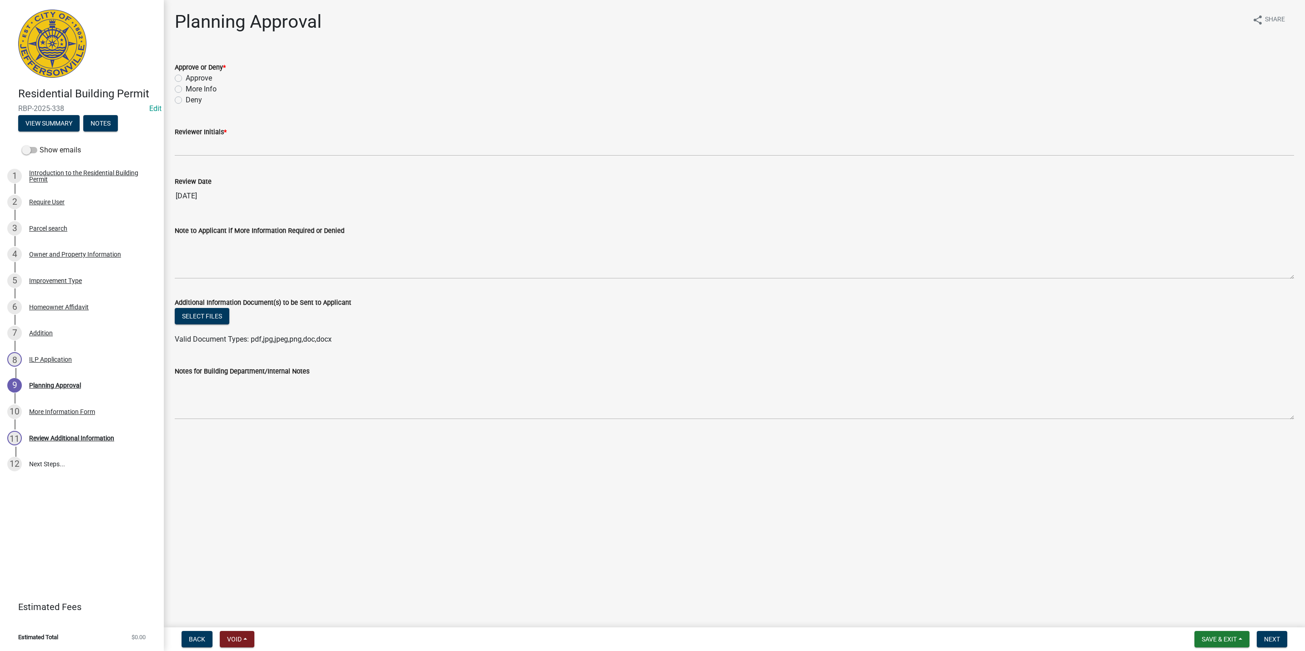
click at [182, 76] on div "Approve" at bounding box center [734, 78] width 1119 height 11
click at [186, 78] on label "Approve" at bounding box center [199, 78] width 26 height 11
click at [186, 78] on input "Approve" at bounding box center [189, 76] width 6 height 6
radio input "true"
click at [192, 136] on div "Reviewer Initials *" at bounding box center [734, 131] width 1119 height 11
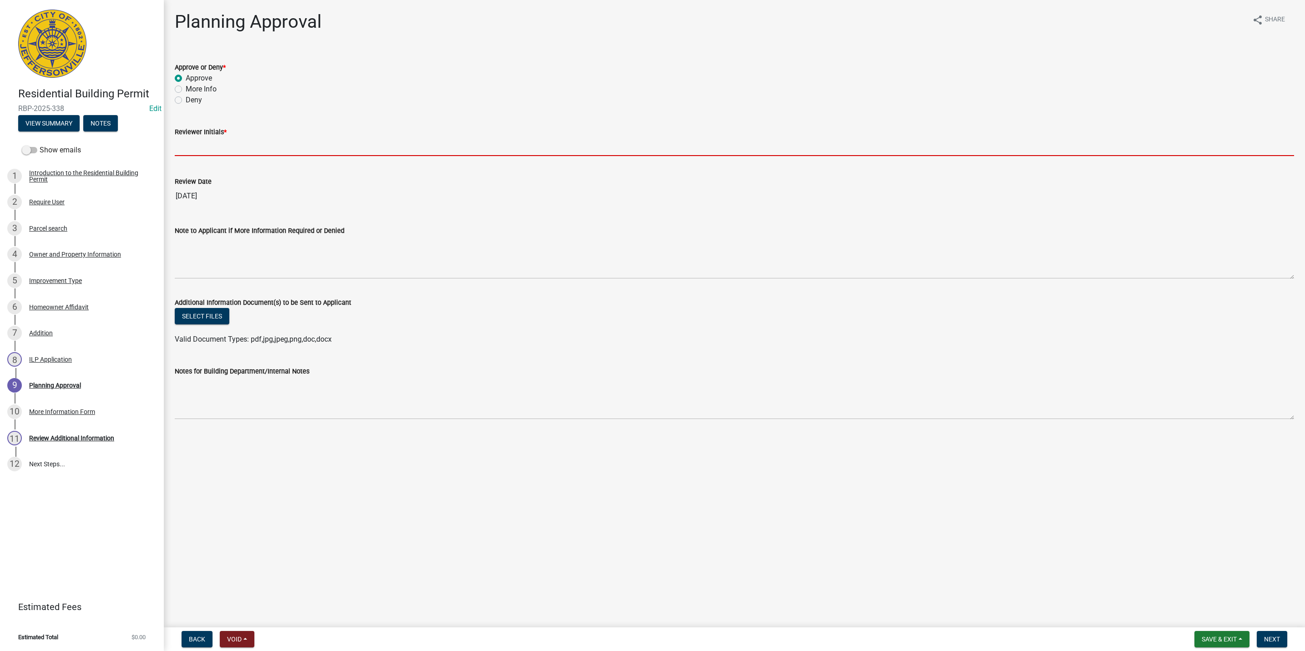
click at [187, 141] on input "Reviewer Initials *" at bounding box center [734, 146] width 1119 height 19
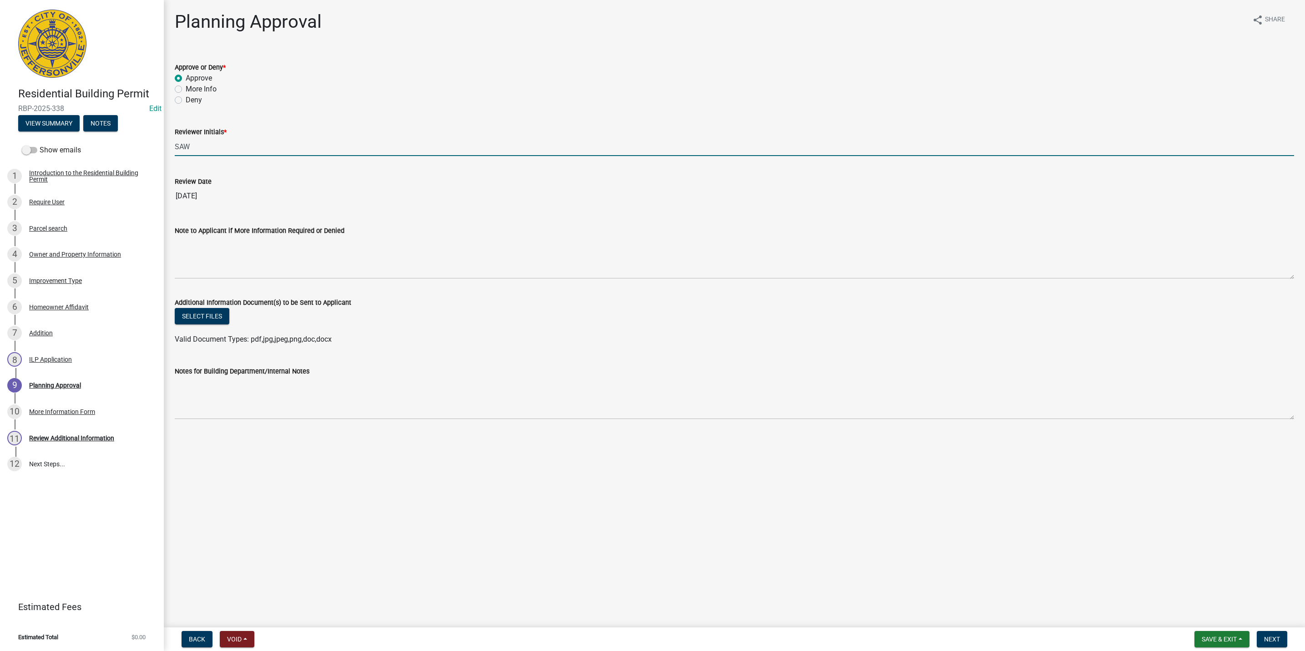
type input "SAW"
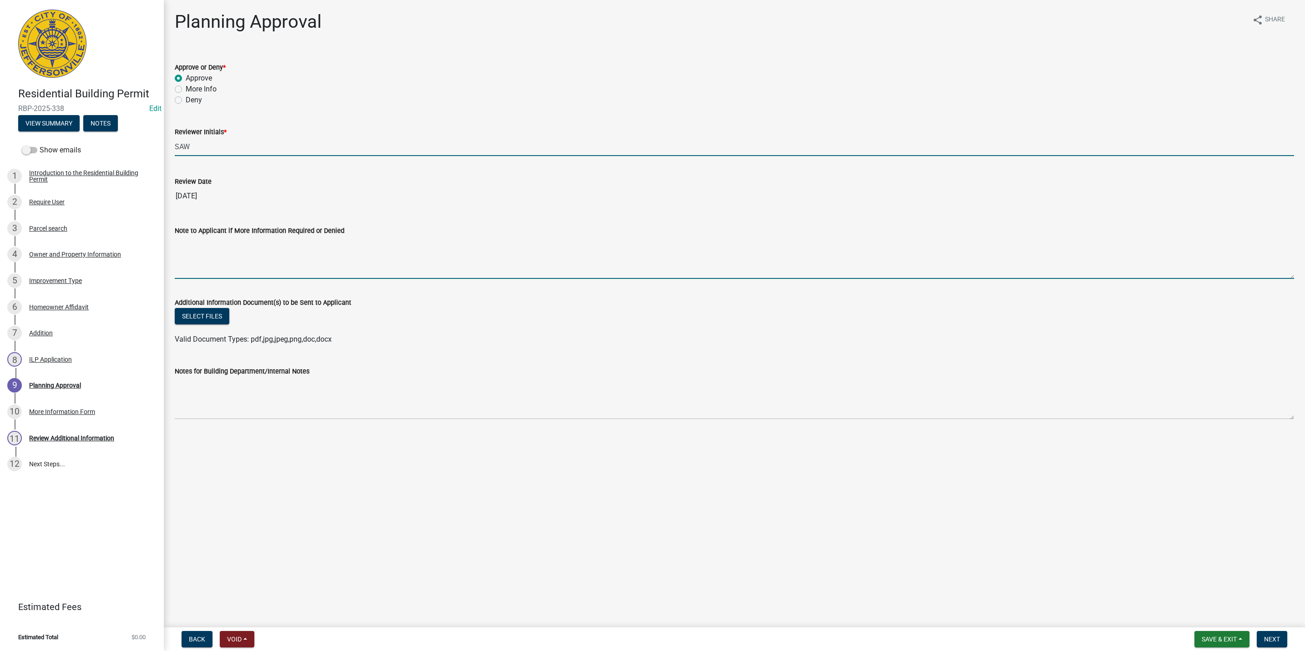
click at [198, 262] on textarea "Note to Applicant if More Information Required or Denied" at bounding box center [734, 257] width 1119 height 43
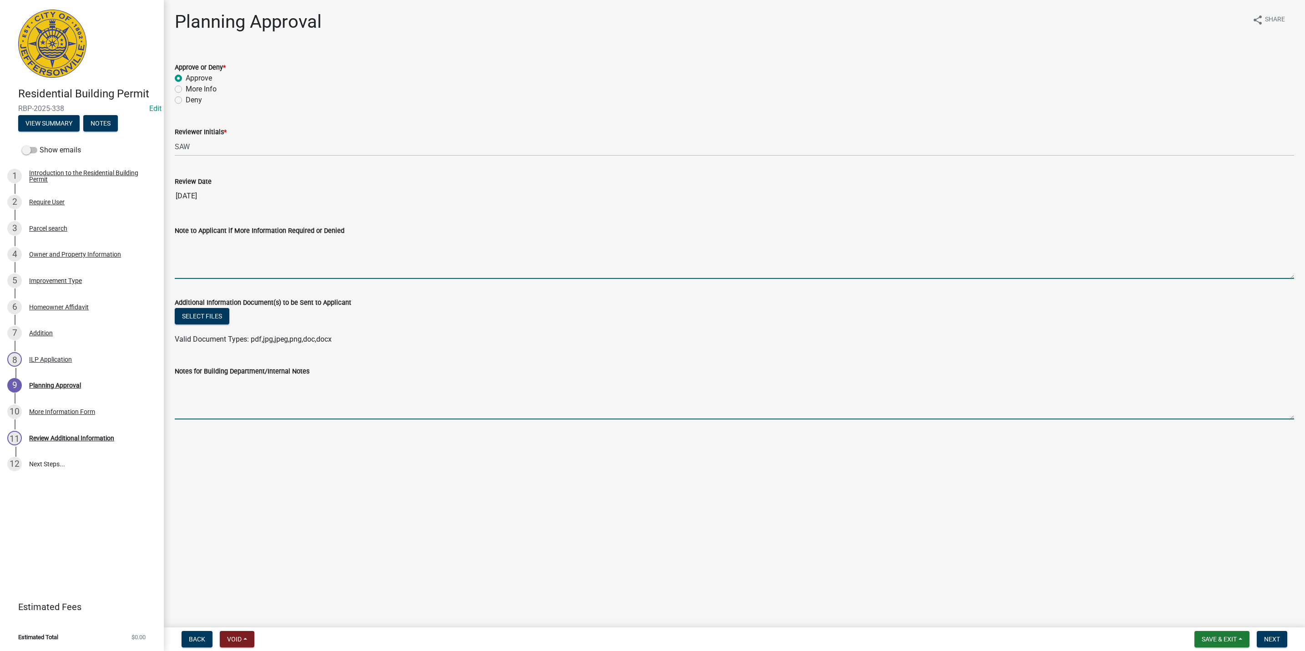
click at [280, 393] on textarea "Notes for Building Department/Internal Notes" at bounding box center [734, 398] width 1119 height 43
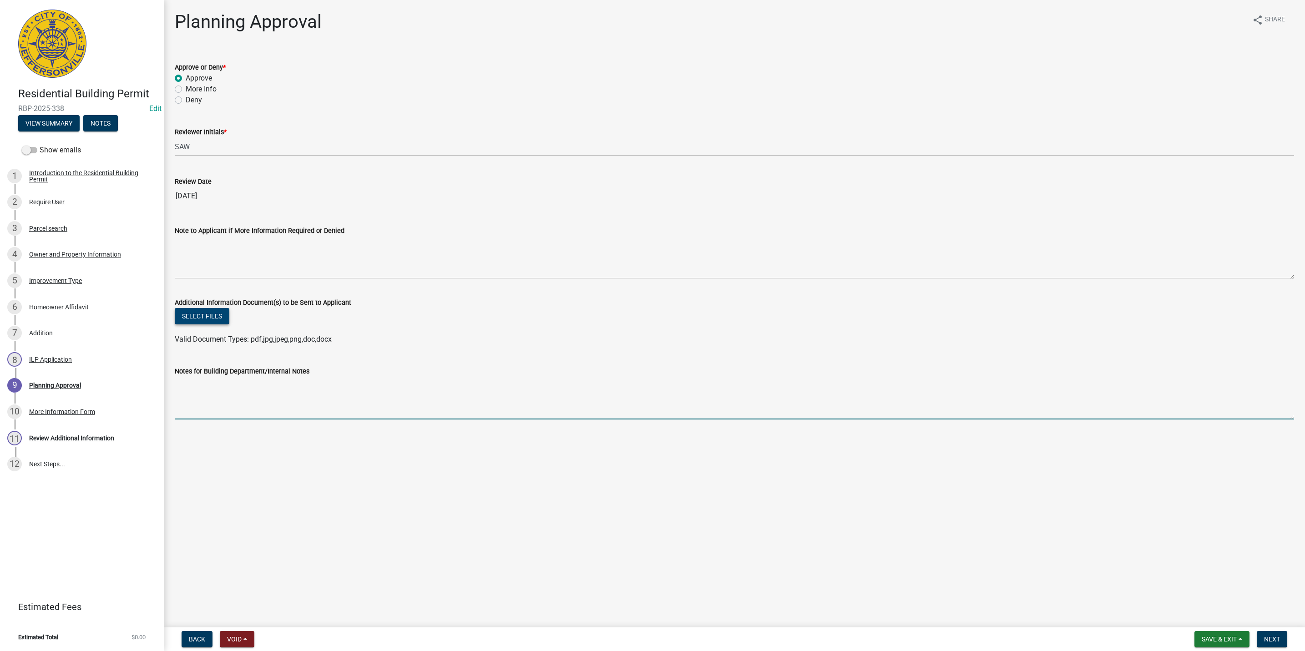
click at [212, 320] on button "Select files" at bounding box center [202, 316] width 55 height 16
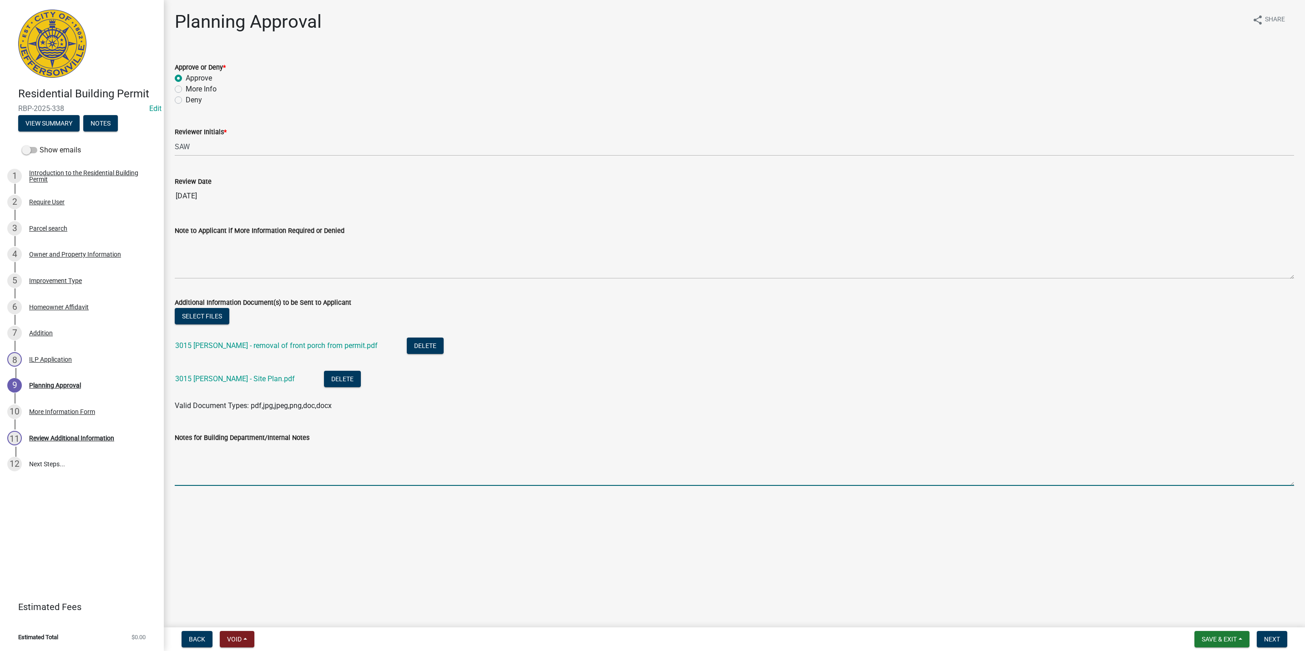
click at [228, 465] on textarea "Notes for Building Department/Internal Notes" at bounding box center [734, 464] width 1119 height 43
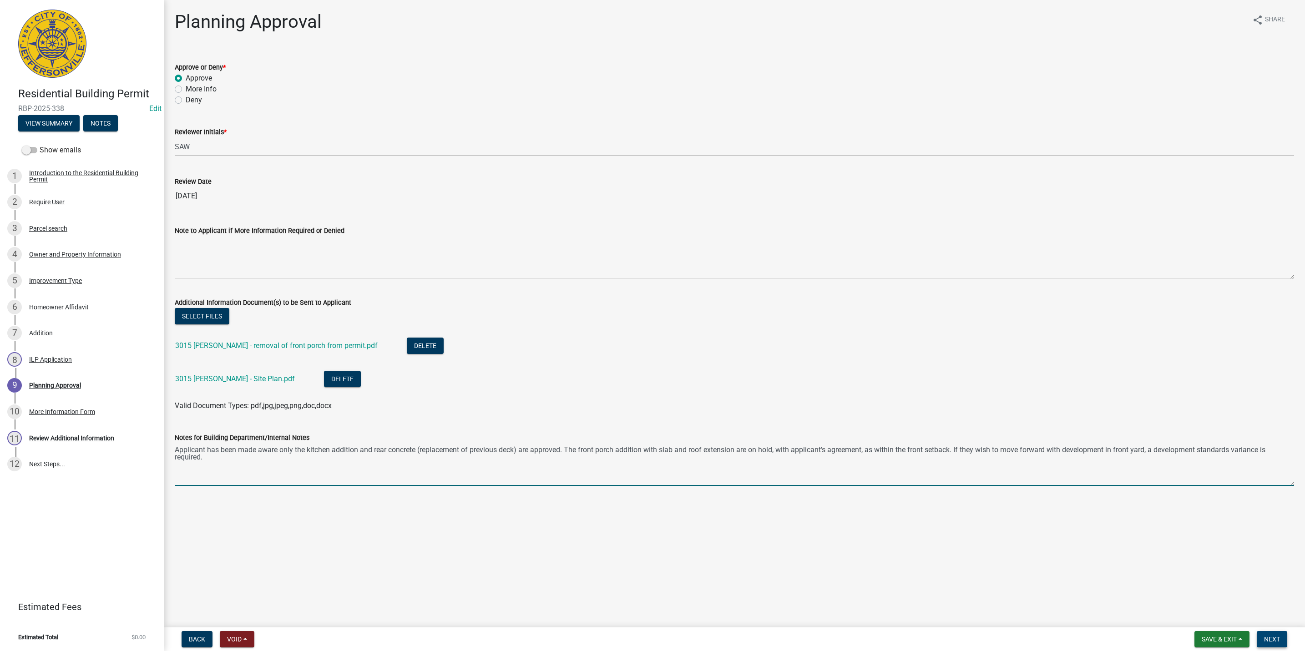
type textarea "Applicant has been made aware only the kitchen addition and rear concrete (repl…"
click at [1275, 632] on button "Next" at bounding box center [1271, 639] width 30 height 16
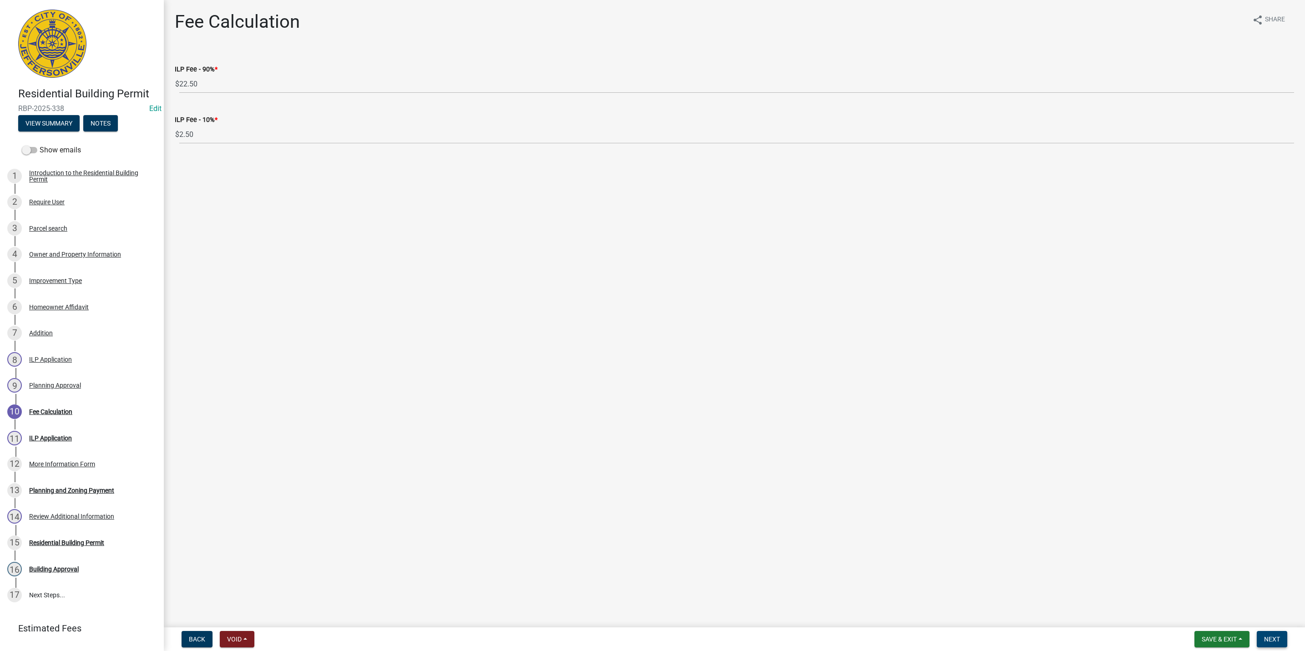
click at [1277, 636] on span "Next" at bounding box center [1272, 639] width 16 height 7
select select "3: 3"
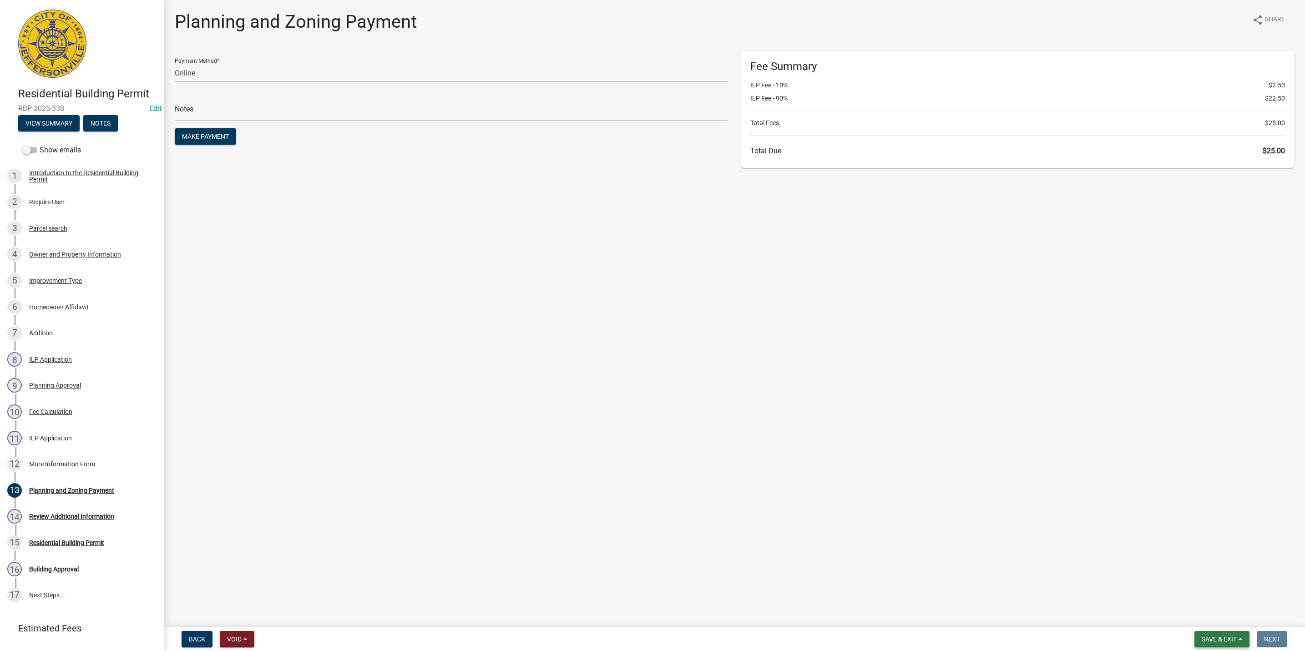
drag, startPoint x: 1234, startPoint y: 639, endPoint x: 1232, endPoint y: 632, distance: 6.6
click at [1234, 639] on span "Save & Exit" at bounding box center [1218, 639] width 35 height 7
click at [1231, 625] on button "Save & Exit" at bounding box center [1212, 616] width 73 height 22
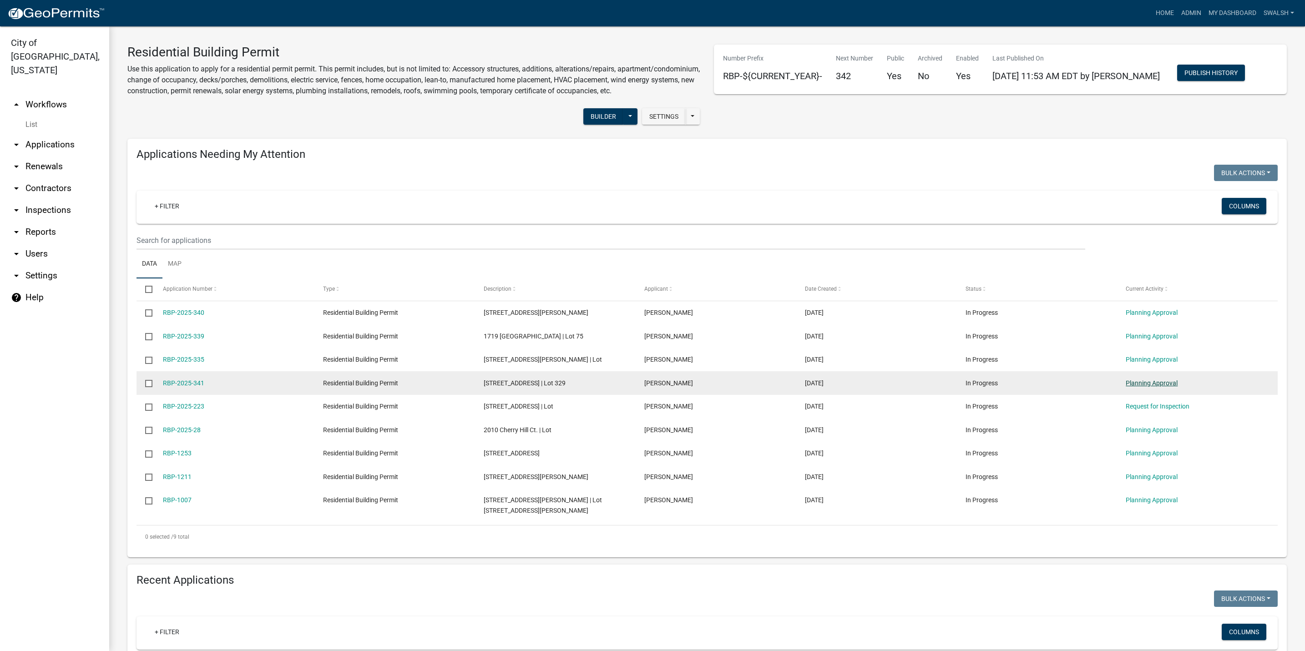
click at [1165, 387] on link "Planning Approval" at bounding box center [1151, 382] width 52 height 7
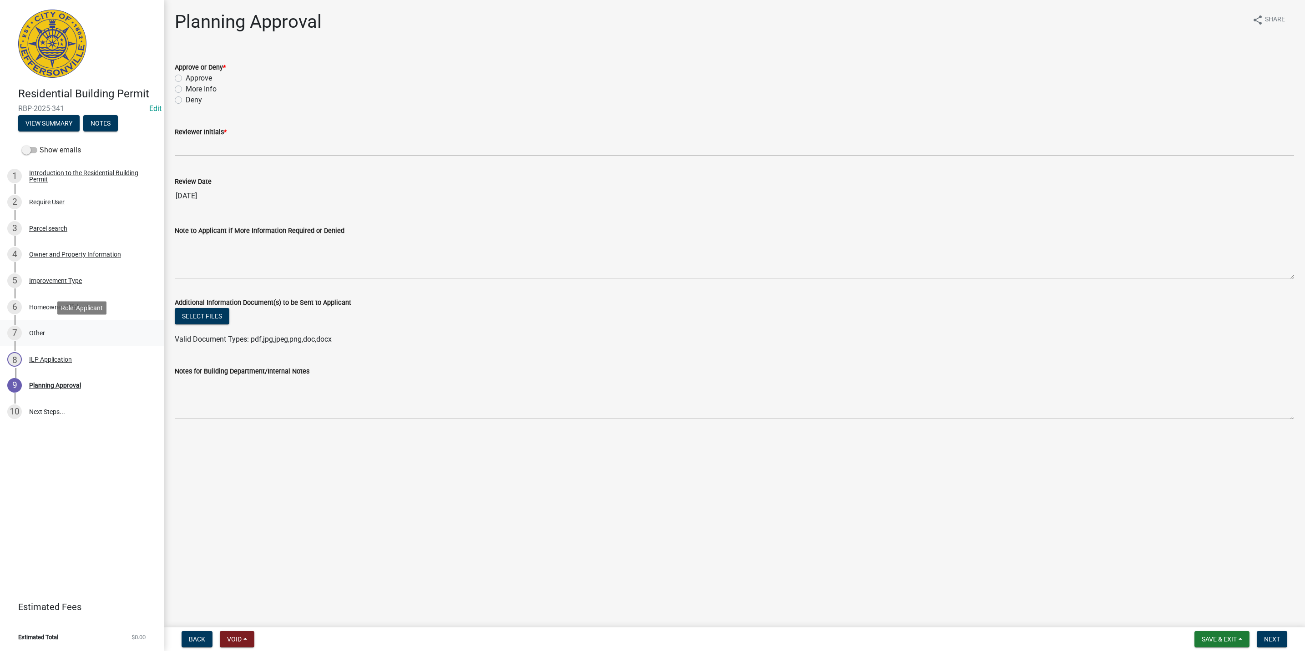
click at [86, 328] on div "7 Other" at bounding box center [78, 333] width 142 height 15
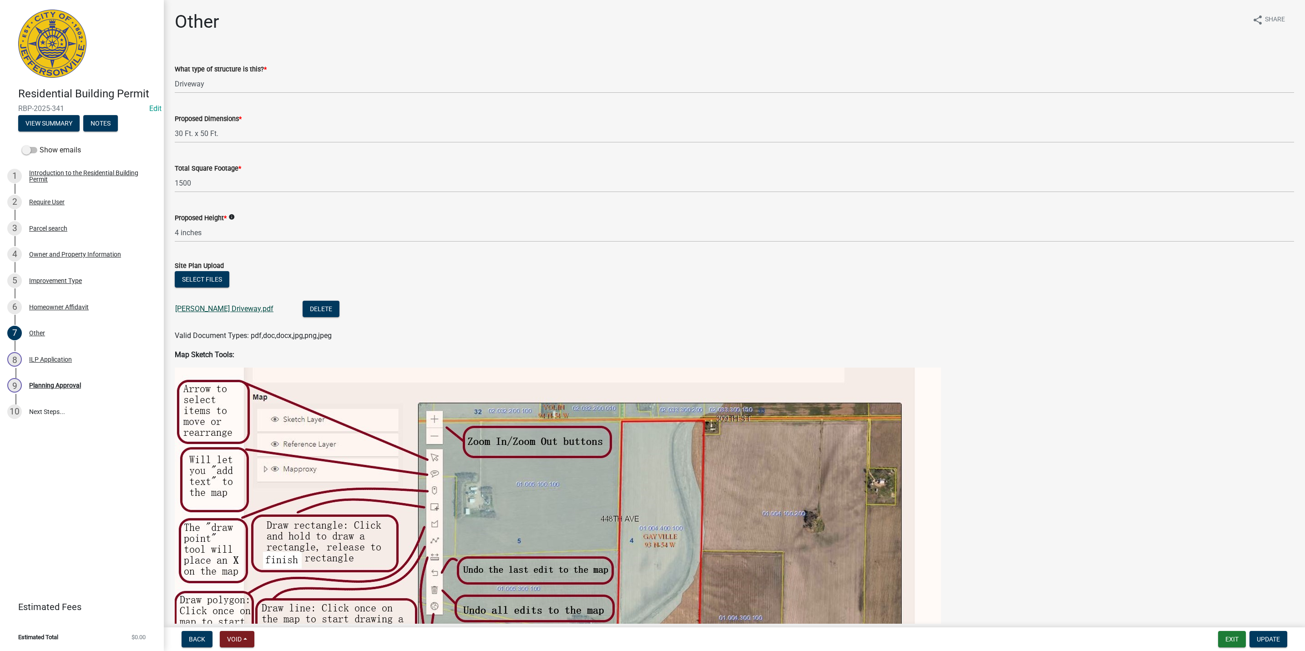
click at [192, 310] on link "[PERSON_NAME] Driveway.pdf" at bounding box center [224, 308] width 98 height 9
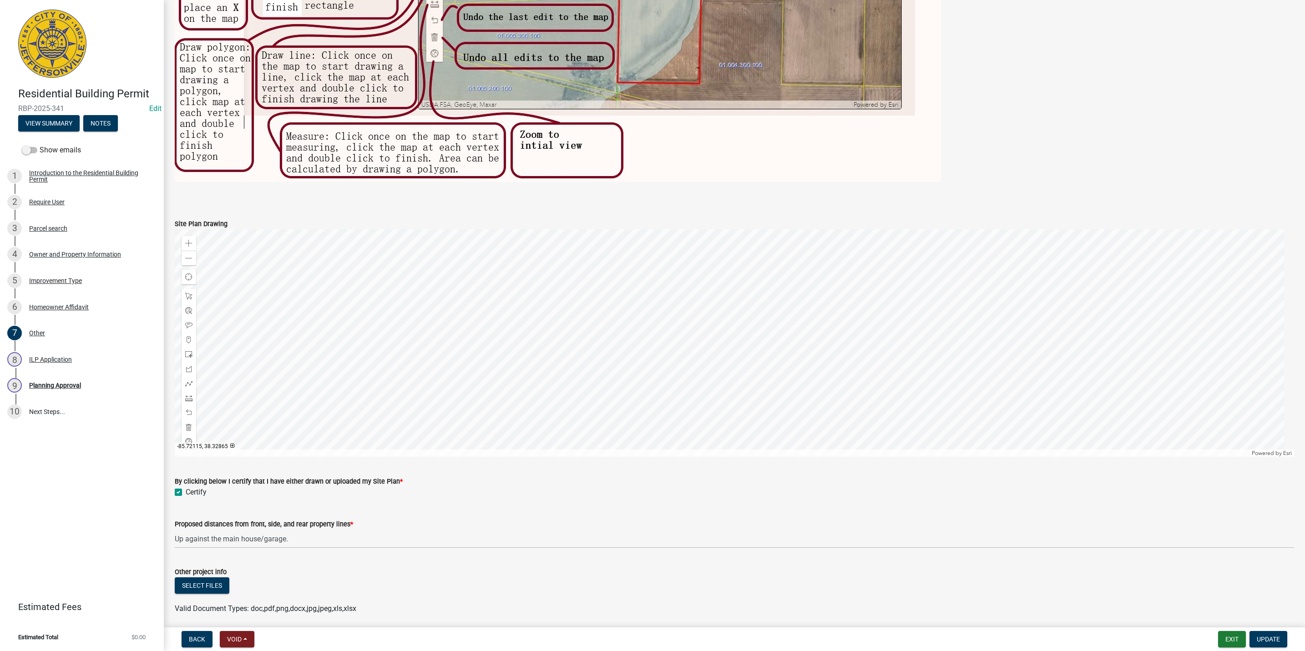
scroll to position [587, 0]
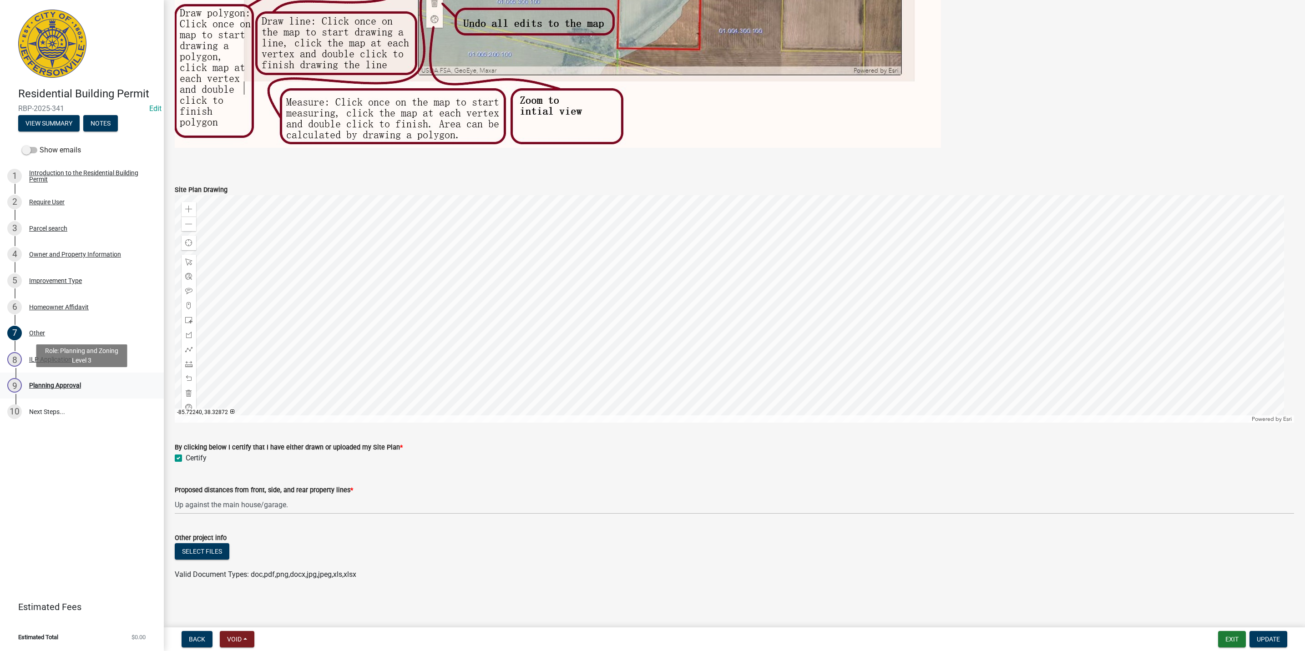
click at [80, 387] on div "Planning Approval" at bounding box center [55, 385] width 52 height 6
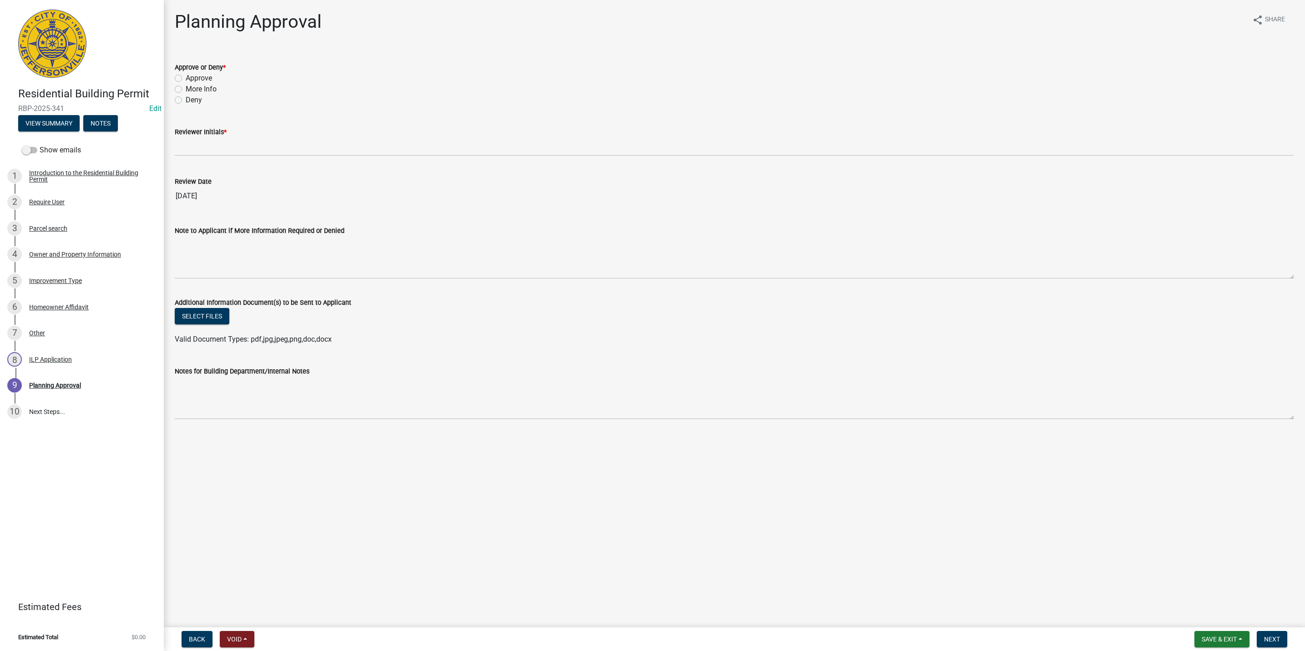
click at [197, 84] on label "More Info" at bounding box center [201, 89] width 31 height 11
click at [192, 84] on input "More Info" at bounding box center [189, 87] width 6 height 6
radio input "true"
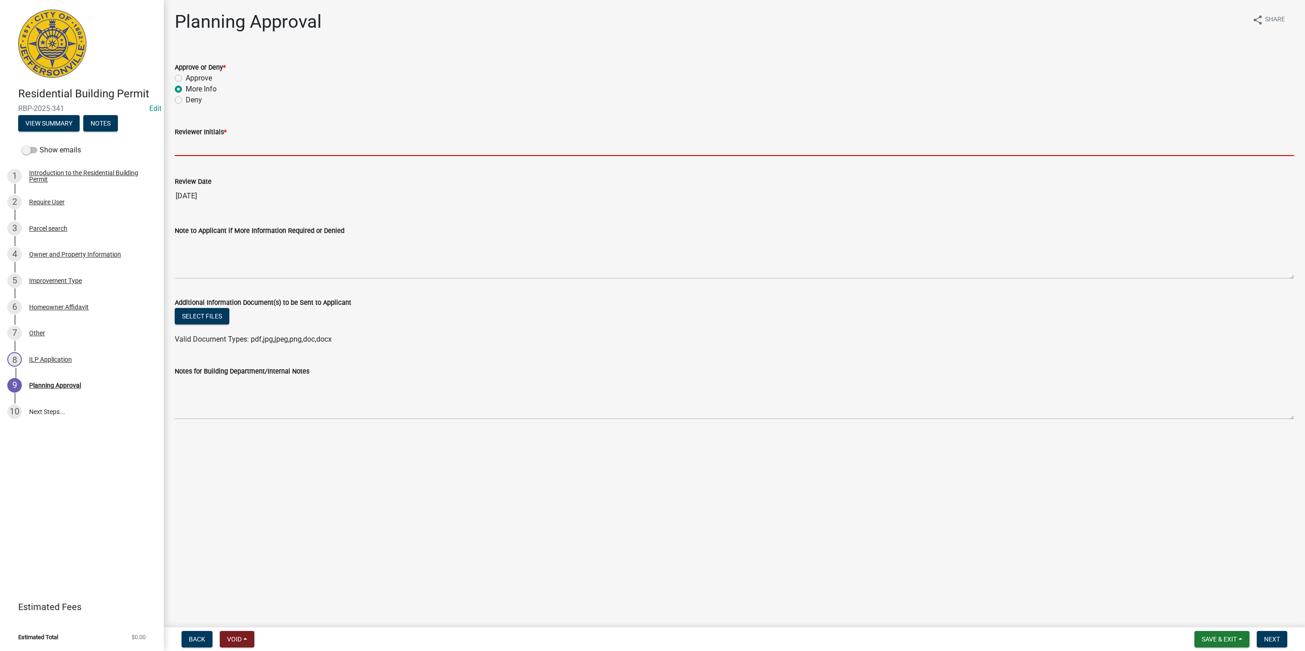
click at [179, 150] on input "Reviewer Initials *" at bounding box center [734, 146] width 1119 height 19
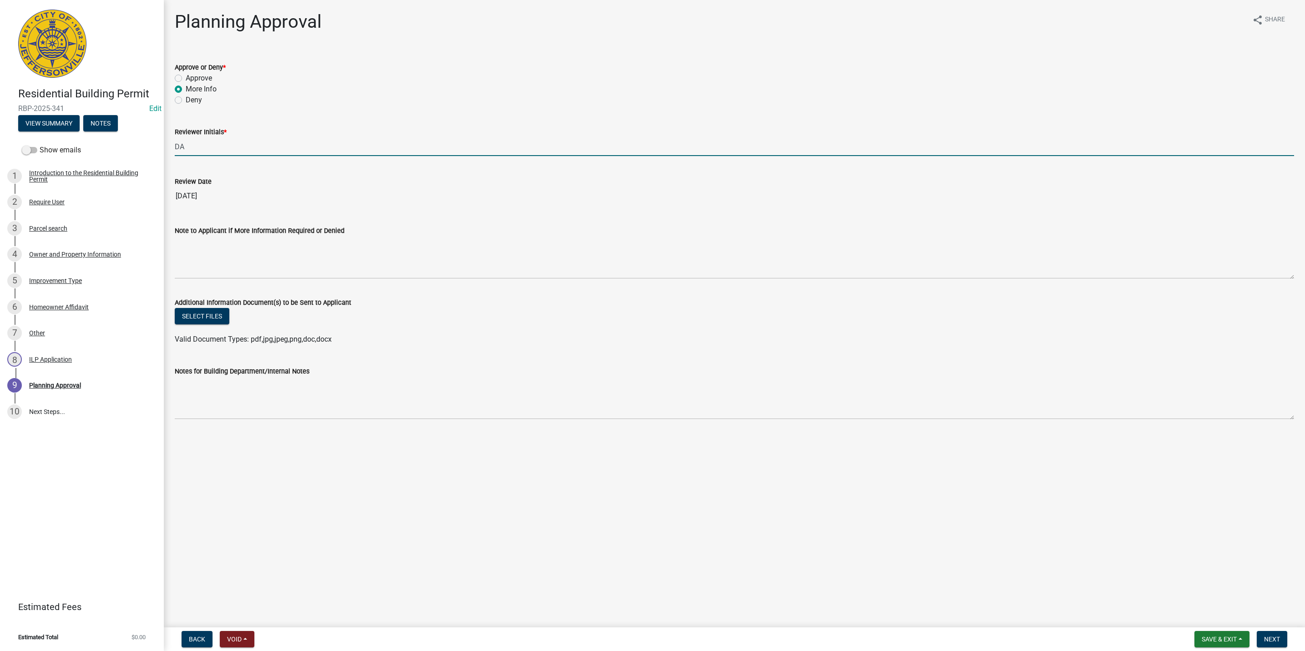
type input "D"
type input "SAW"
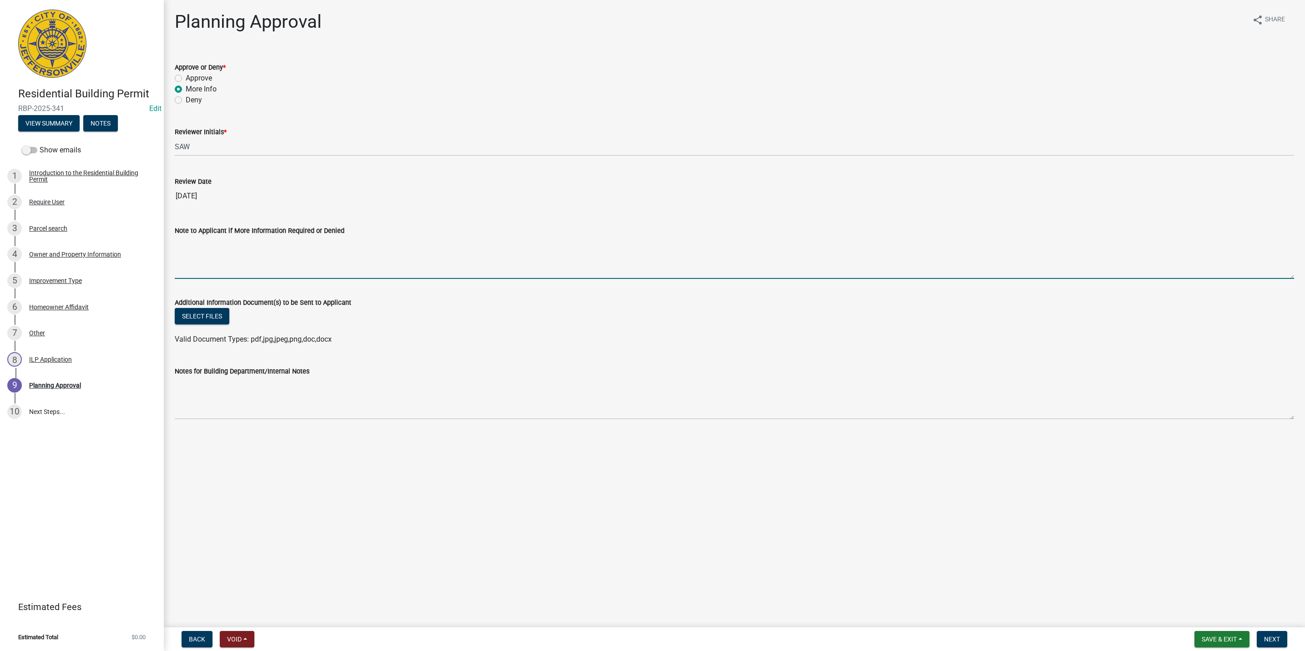
click at [196, 248] on textarea "Note to Applicant if More Information Required or Denied" at bounding box center [734, 257] width 1119 height 43
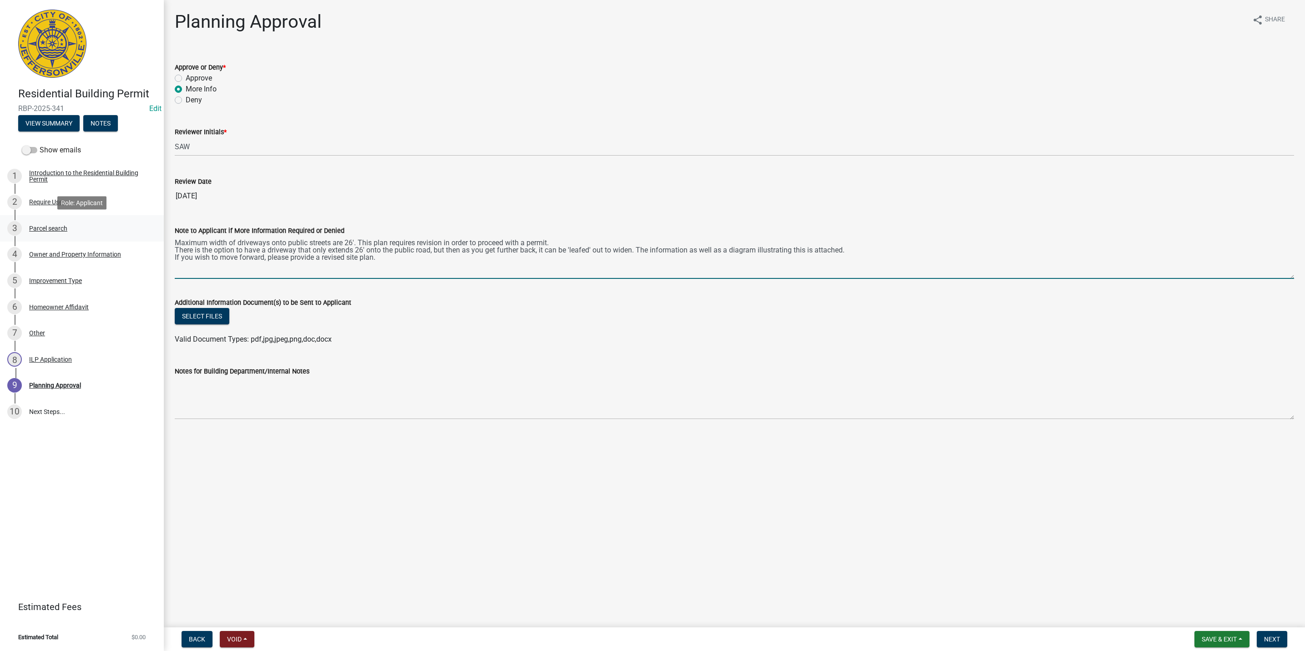
drag, startPoint x: 446, startPoint y: 265, endPoint x: 162, endPoint y: 237, distance: 285.3
click at [162, 237] on div "Residential Building Permit RBP-2025-341 Edit View Summary Notes Show emails 1 …" at bounding box center [652, 325] width 1305 height 651
type textarea "Maximum width of driveways onto public streets are 26'. This plan requires revi…"
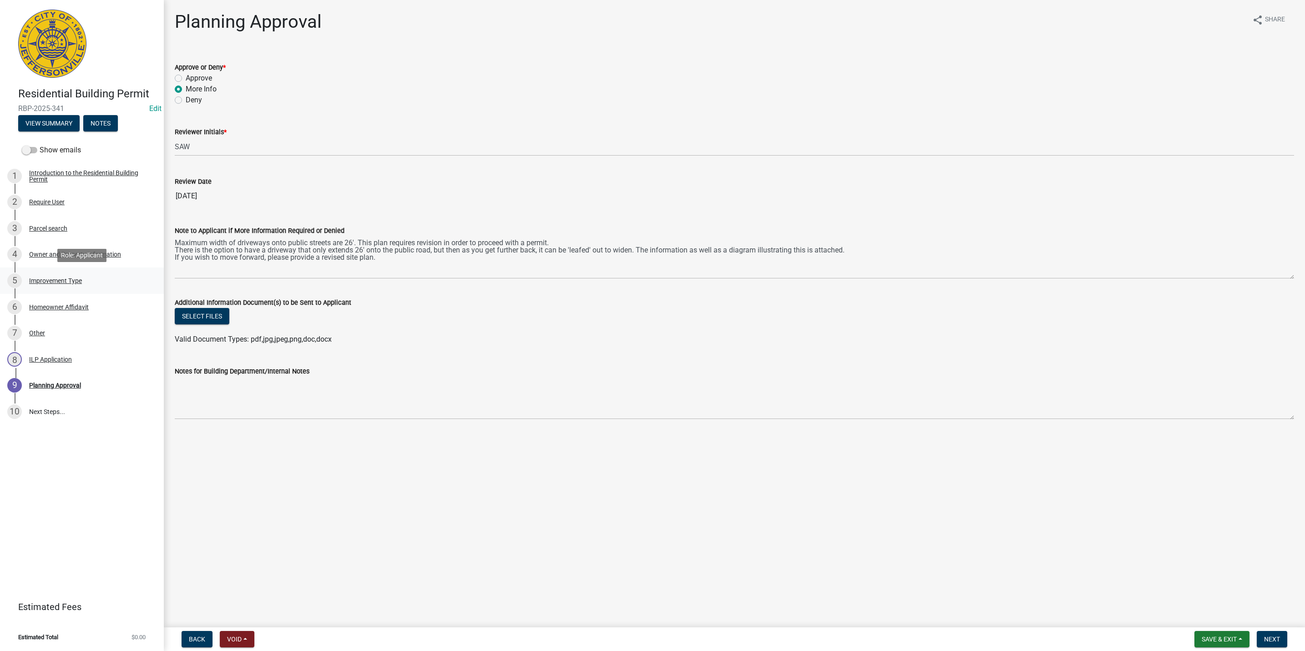
click at [80, 282] on div "Improvement Type" at bounding box center [55, 281] width 53 height 6
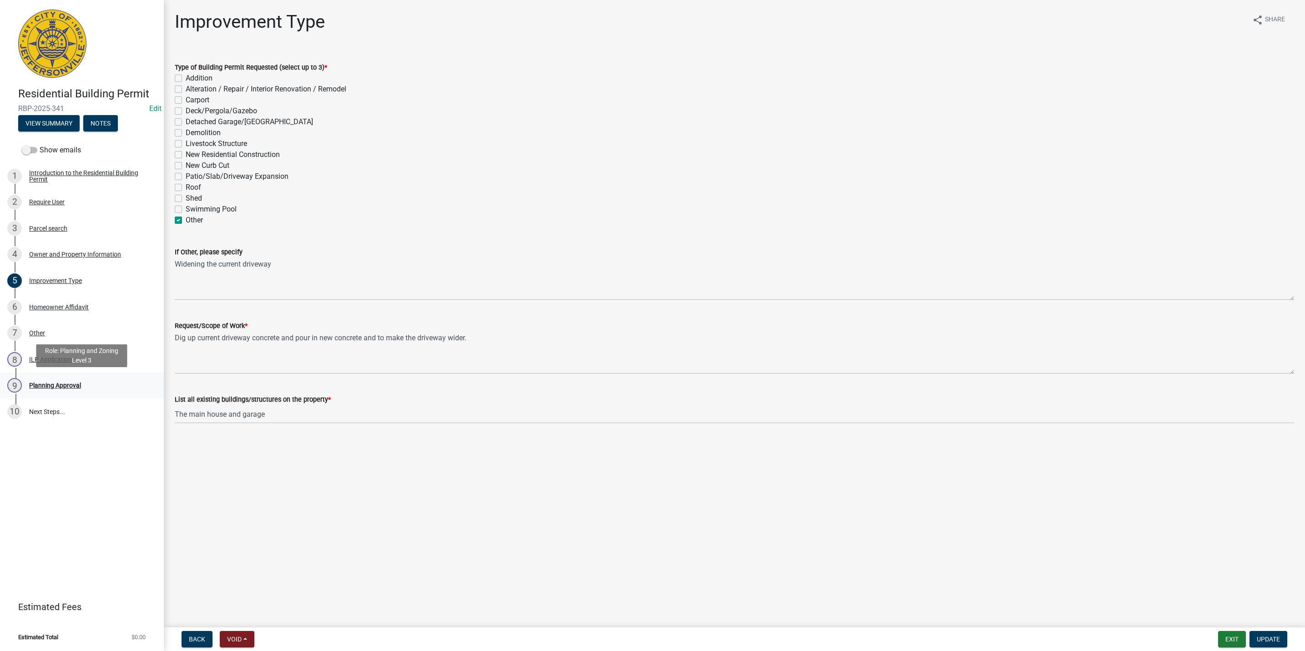
click at [85, 383] on div "9 Planning Approval" at bounding box center [78, 385] width 142 height 15
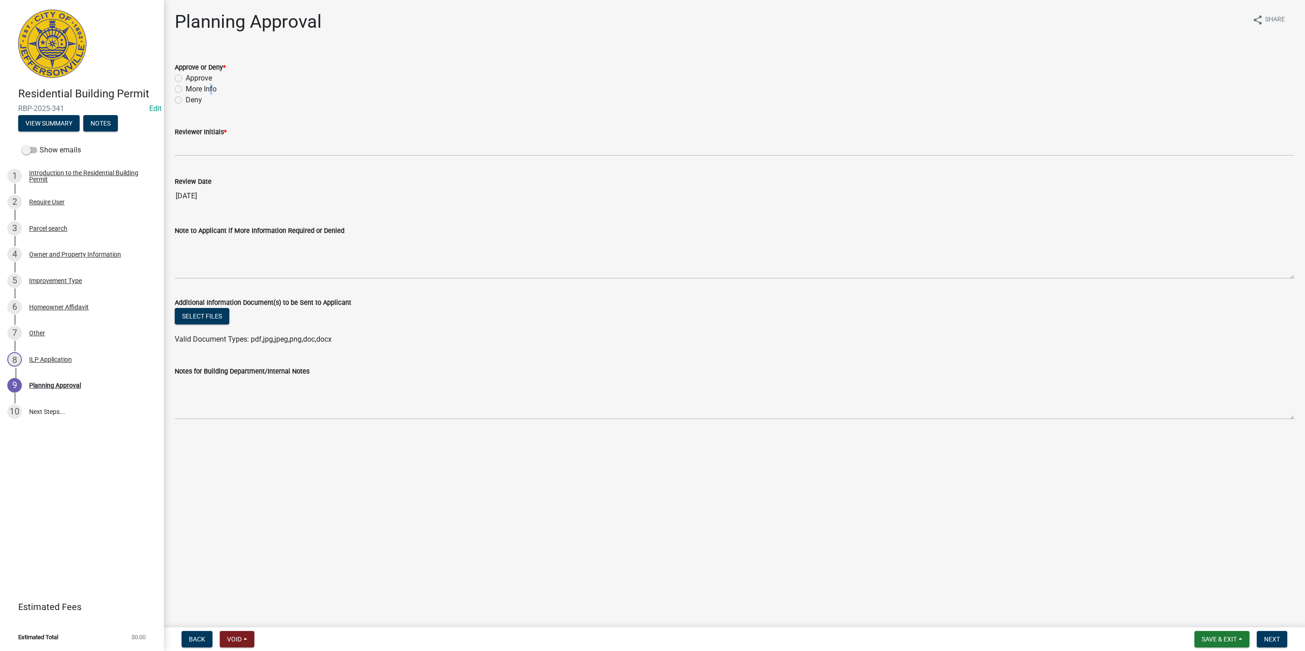
click at [207, 89] on label "More Info" at bounding box center [201, 89] width 31 height 11
drag, startPoint x: 177, startPoint y: 88, endPoint x: 352, endPoint y: 469, distance: 418.9
click at [186, 89] on label "More Info" at bounding box center [201, 89] width 31 height 11
click at [186, 89] on input "More Info" at bounding box center [189, 87] width 6 height 6
radio input "true"
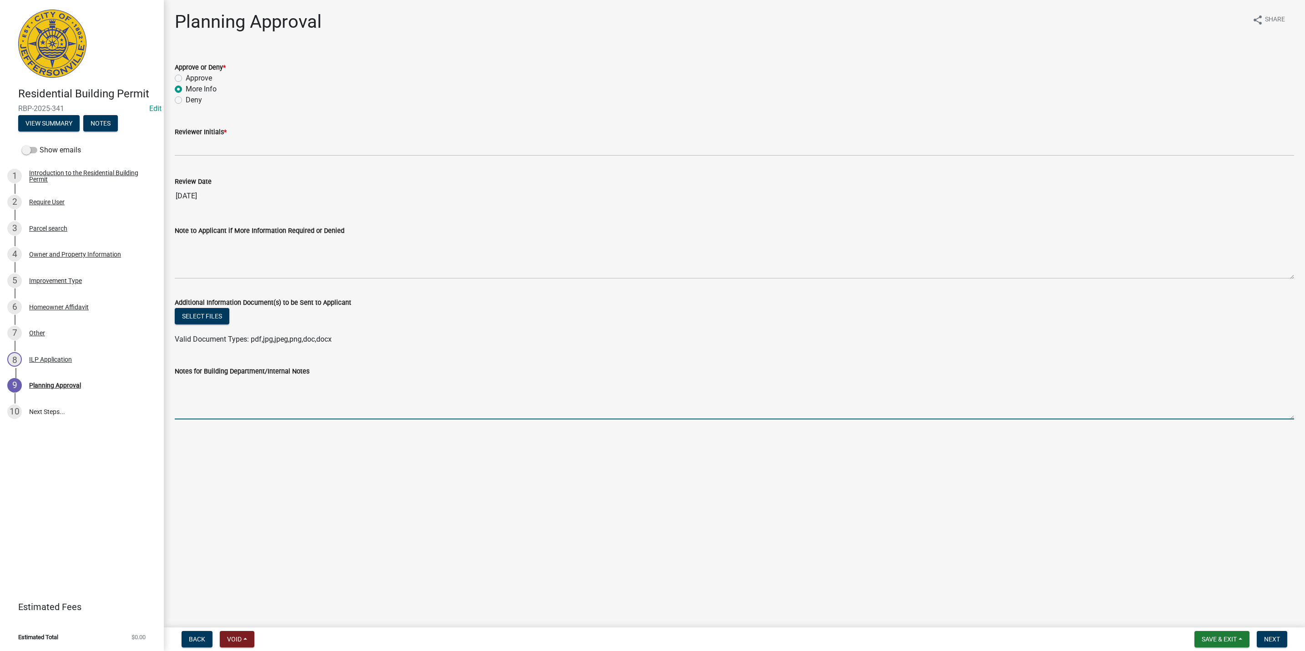
click at [278, 394] on textarea "Notes for Building Department/Internal Notes" at bounding box center [734, 398] width 1119 height 43
paste textarea "Maximum width of driveways onto public streets are 26'. This plan requires revi…"
type textarea "Maximum width of driveways onto public streets are 26'. This plan requires revi…"
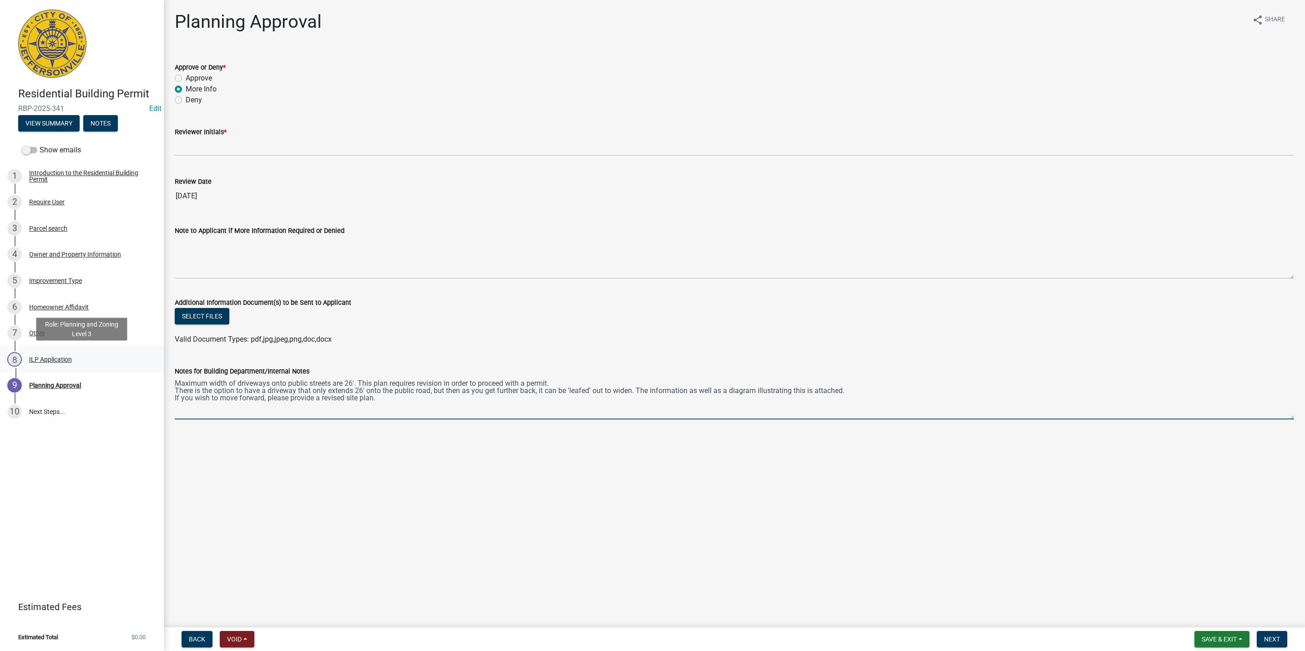
drag, startPoint x: 343, startPoint y: 399, endPoint x: 101, endPoint y: 364, distance: 244.0
click at [101, 364] on div "Residential Building Permit RBP-2025-341 Edit View Summary Notes Show emails 1 …" at bounding box center [652, 325] width 1305 height 651
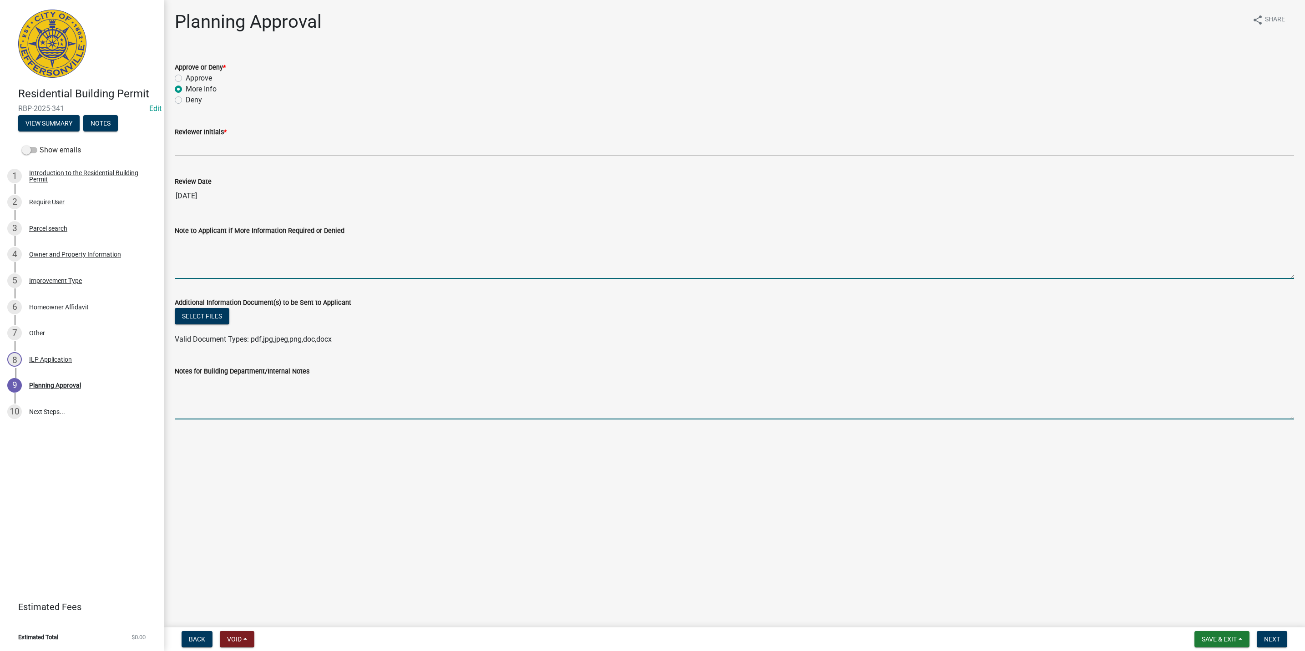
click at [261, 258] on textarea "Note to Applicant if More Information Required or Denied" at bounding box center [734, 257] width 1119 height 43
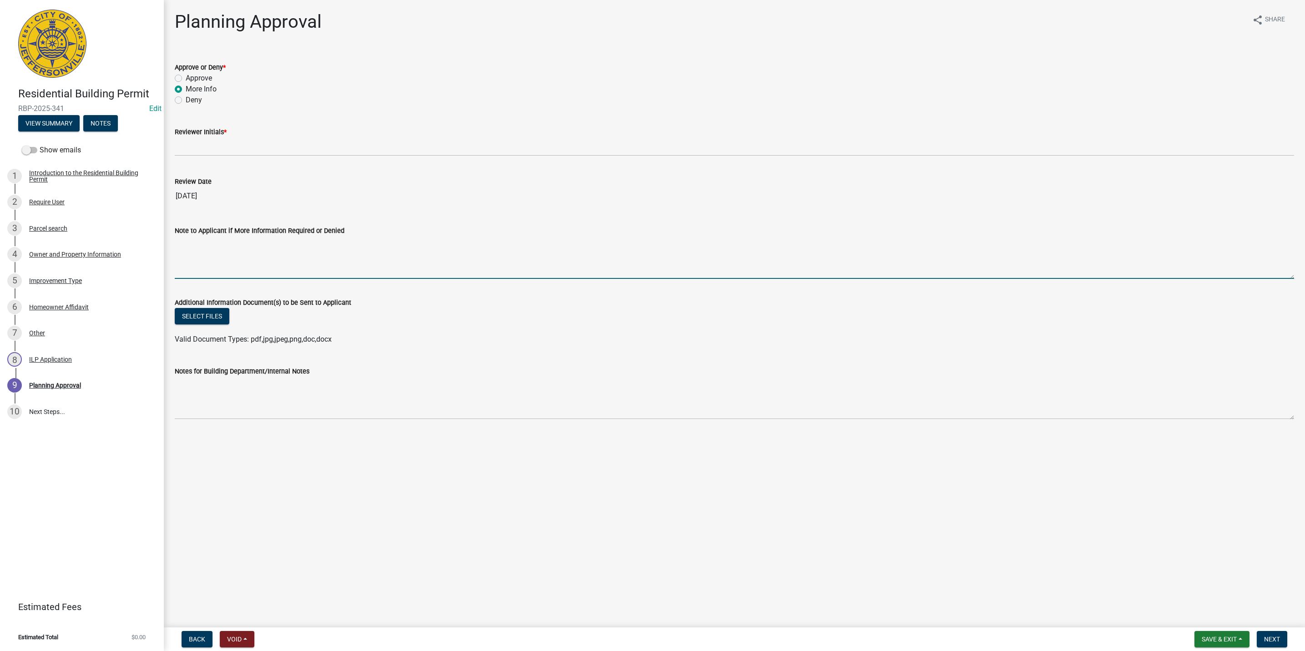
paste textarea "Maximum width of driveways onto public streets are 26'. This plan requires revi…"
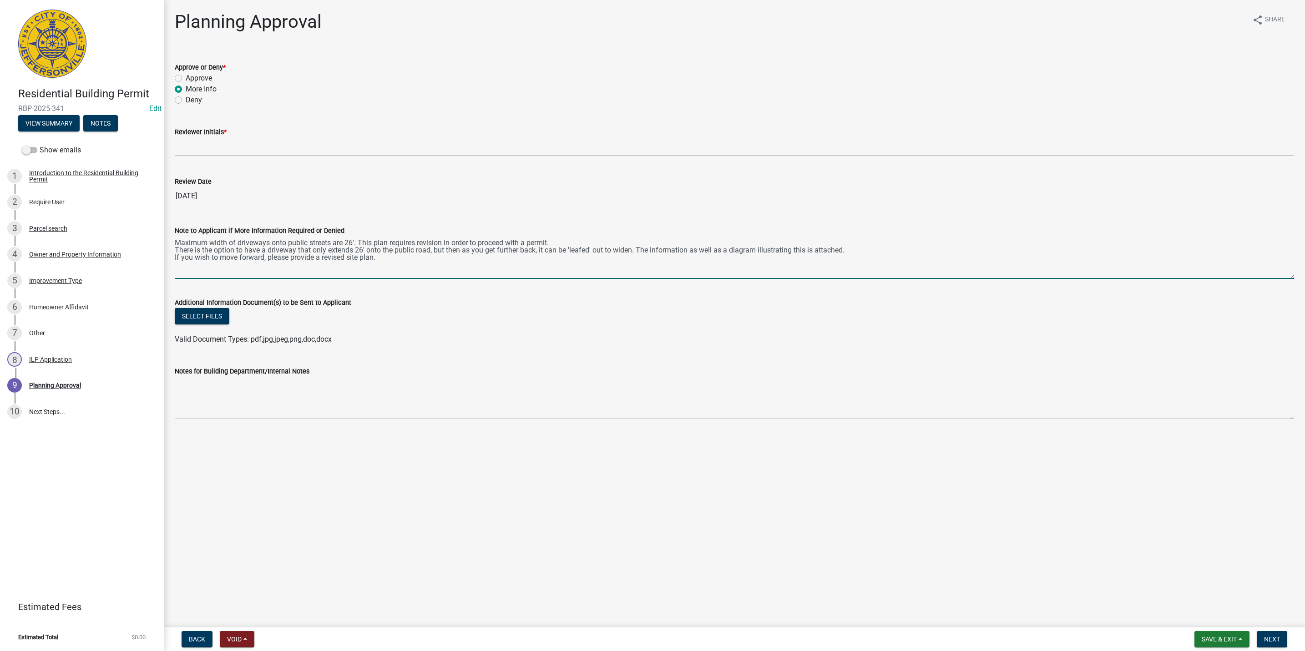
type textarea "Maximum width of driveways onto public streets are 26'. This plan requires revi…"
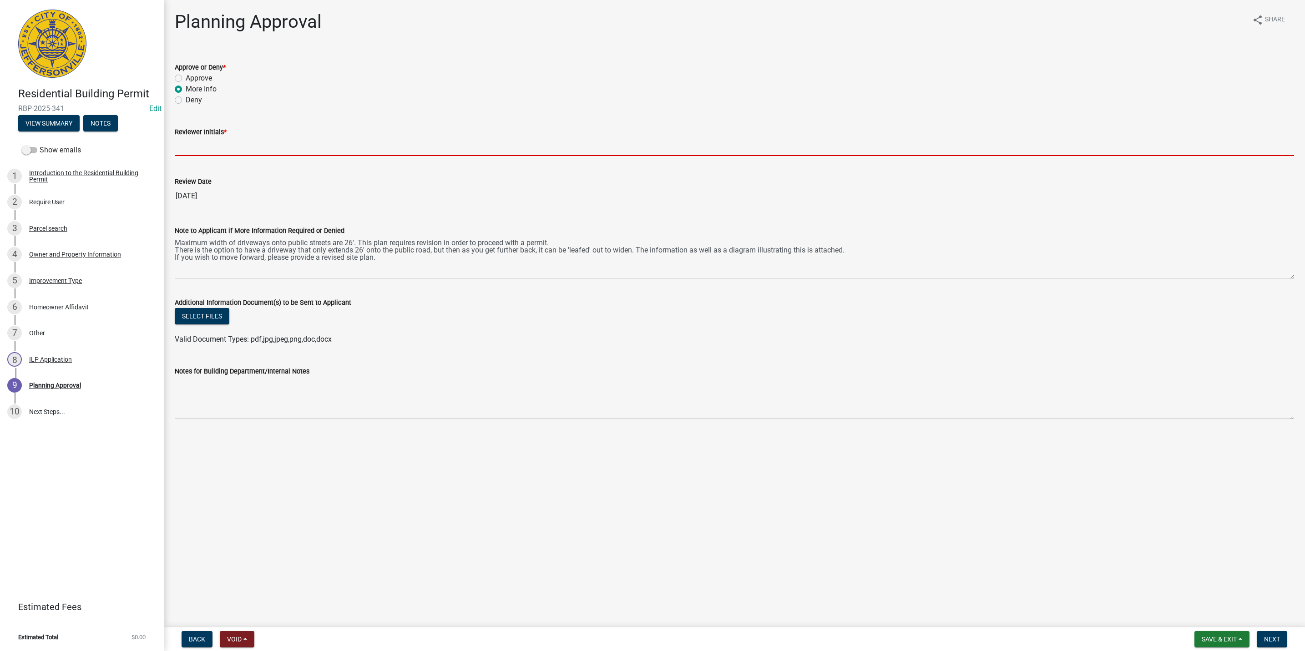
drag, startPoint x: 232, startPoint y: 150, endPoint x: 228, endPoint y: 145, distance: 6.6
click at [230, 147] on input "Reviewer Initials *" at bounding box center [734, 146] width 1119 height 19
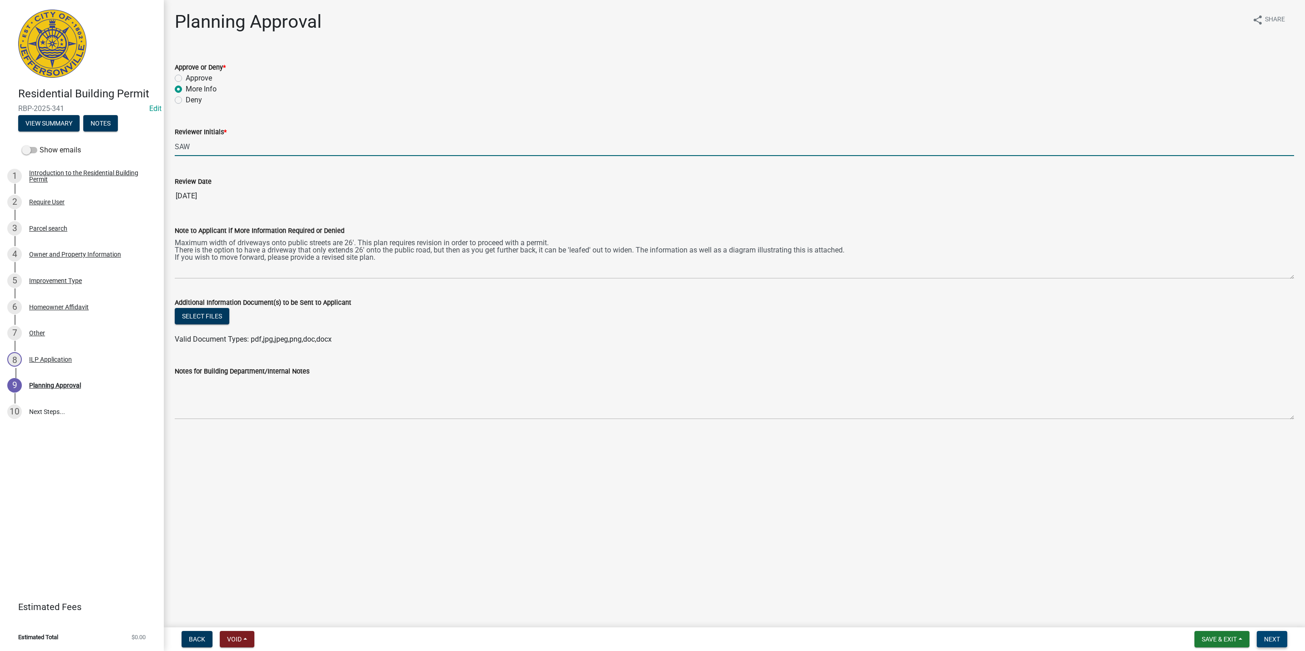
type input "SAW"
click at [1269, 636] on span "Next" at bounding box center [1272, 639] width 16 height 7
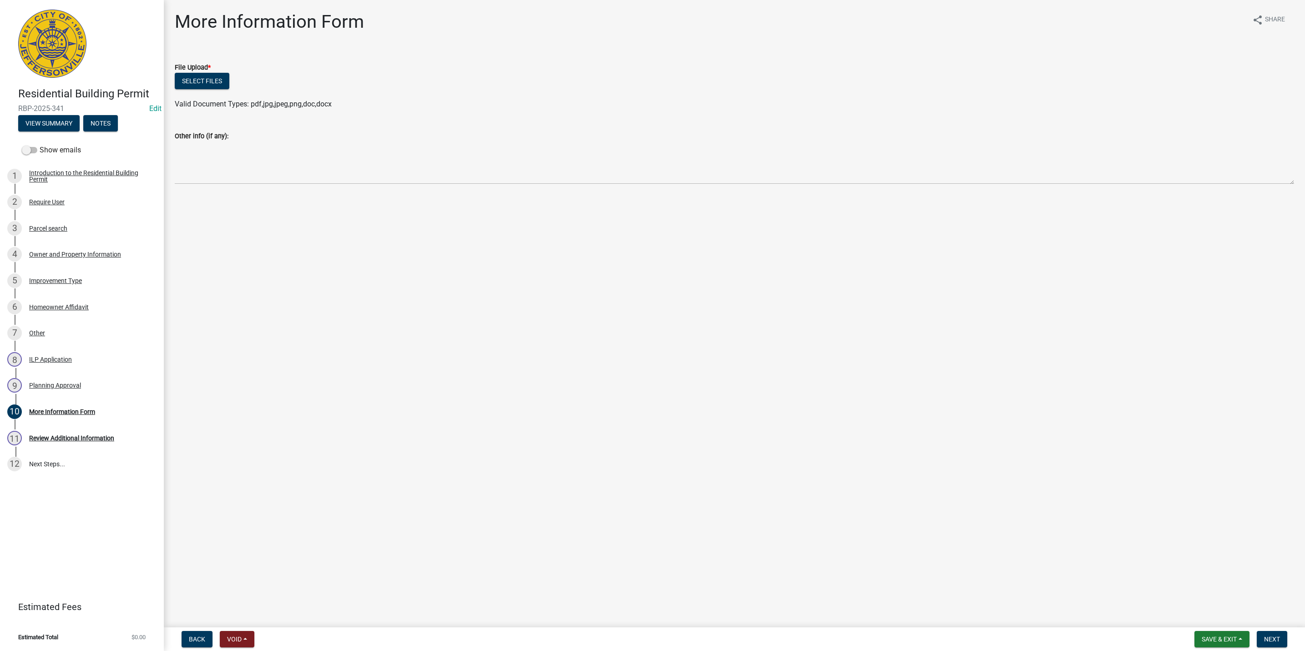
click at [1238, 628] on nav "Back Void Withdraw Lock Expire Void Save & Exit Save Save & Exit Next" at bounding box center [734, 639] width 1141 height 24
click at [1231, 631] on div "Save & Exit Save Save & Exit" at bounding box center [1221, 639] width 55 height 16
click at [1226, 638] on span "Save & Exit" at bounding box center [1218, 639] width 35 height 7
click at [1223, 617] on button "Save & Exit" at bounding box center [1212, 616] width 73 height 22
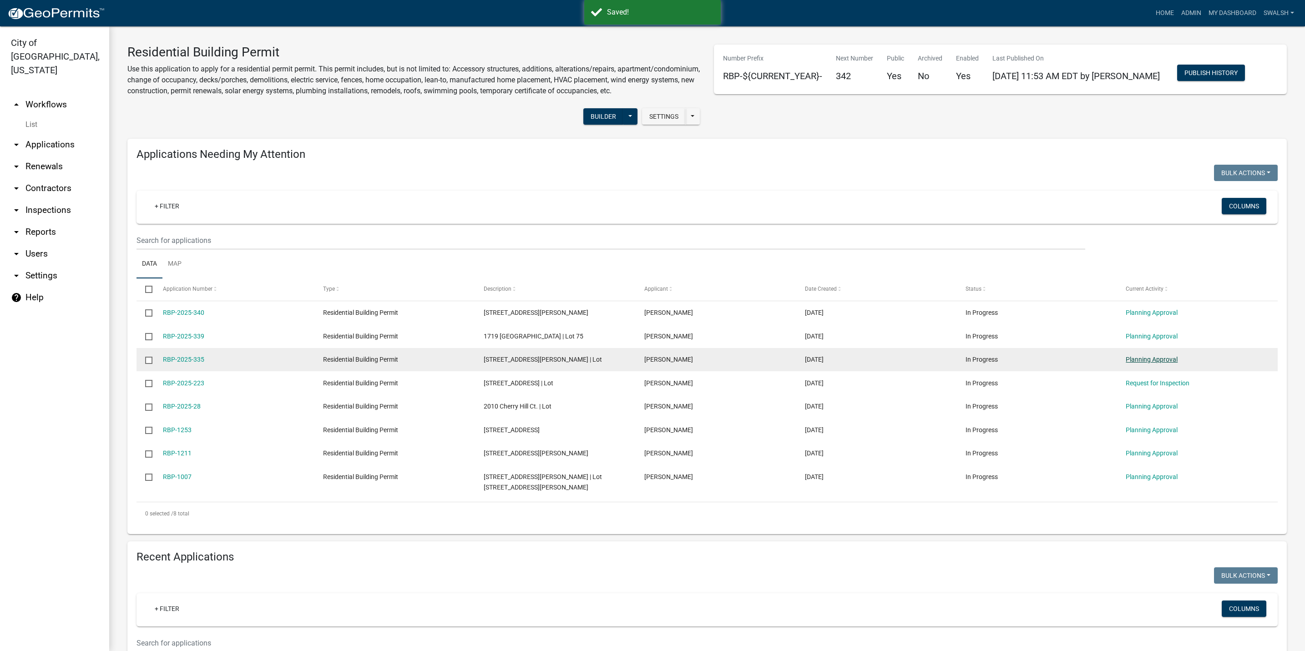
click at [1138, 363] on link "Planning Approval" at bounding box center [1151, 359] width 52 height 7
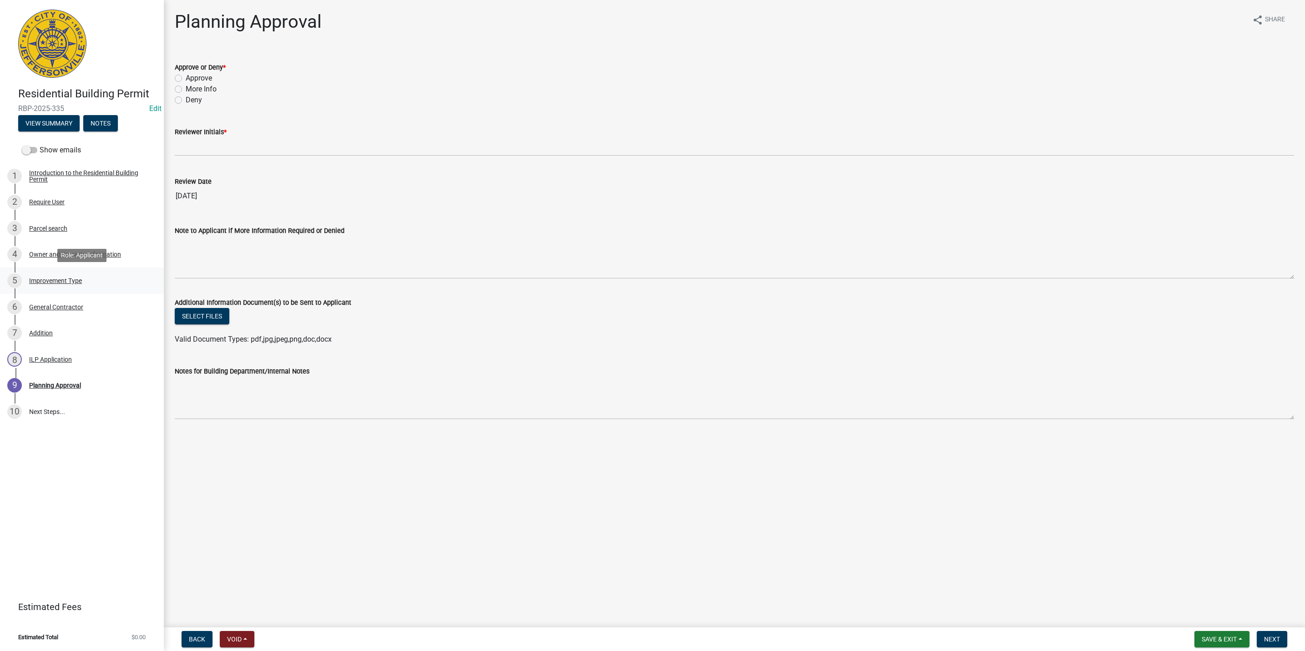
click at [56, 280] on div "Improvement Type" at bounding box center [55, 281] width 53 height 6
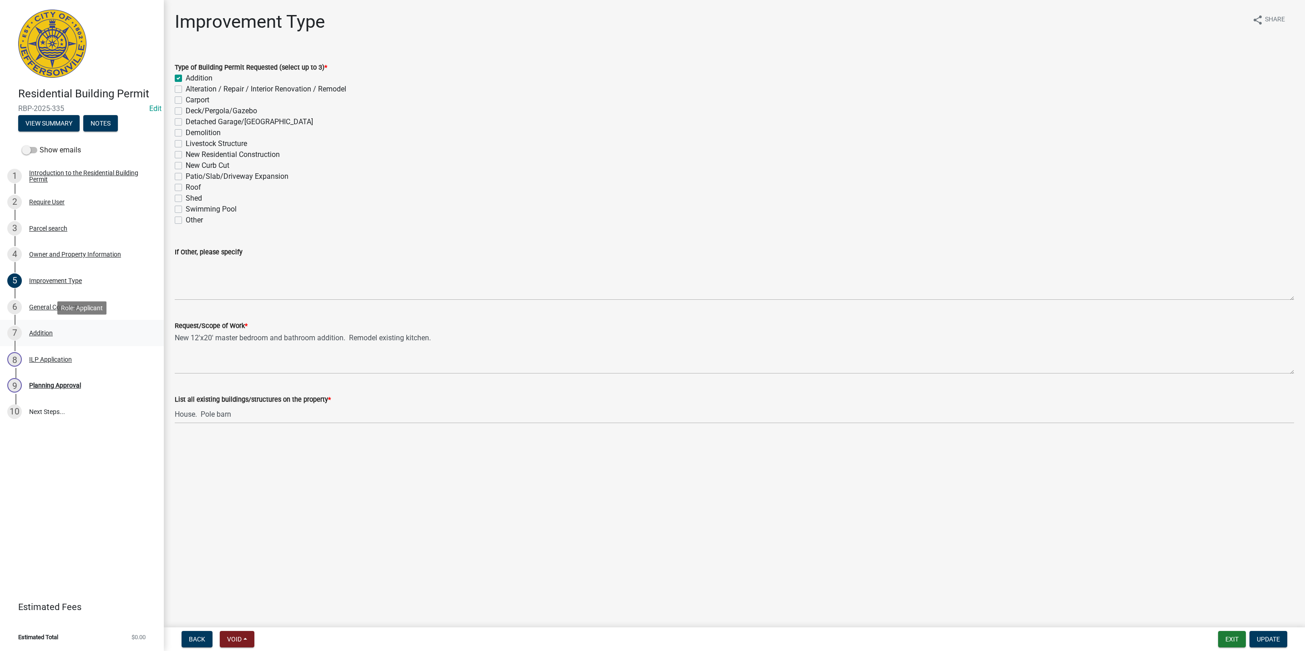
click at [111, 335] on div "7 Addition" at bounding box center [78, 333] width 142 height 15
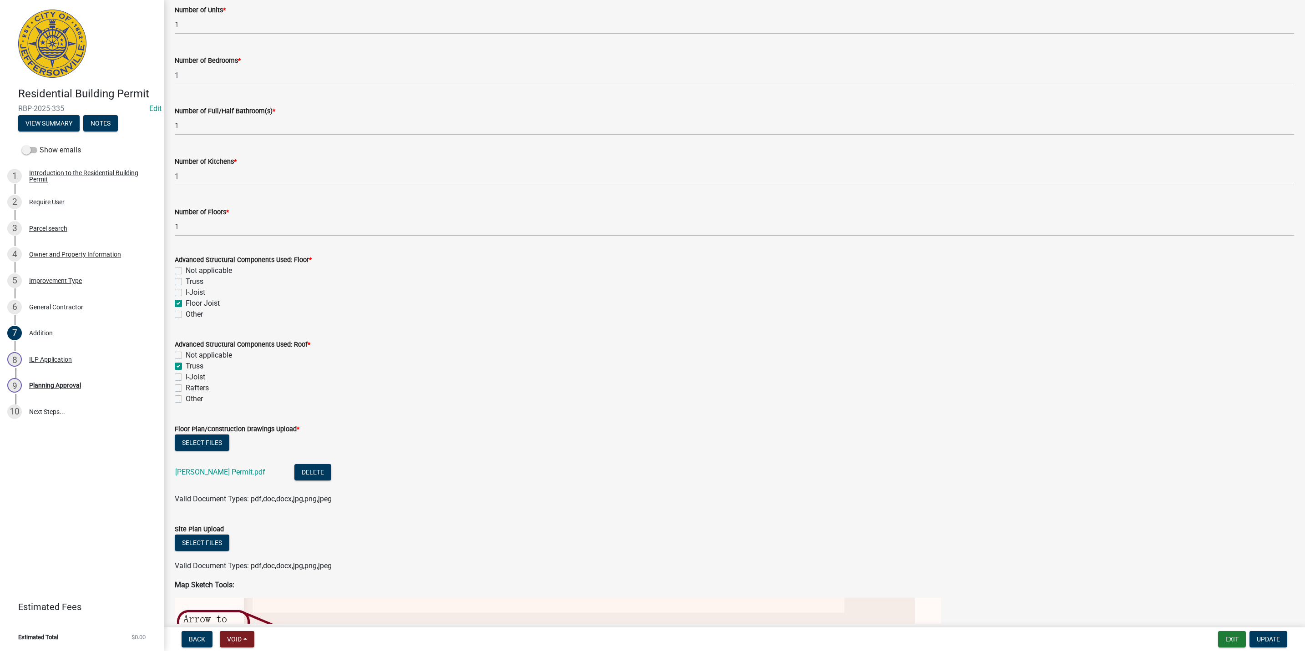
scroll to position [273, 0]
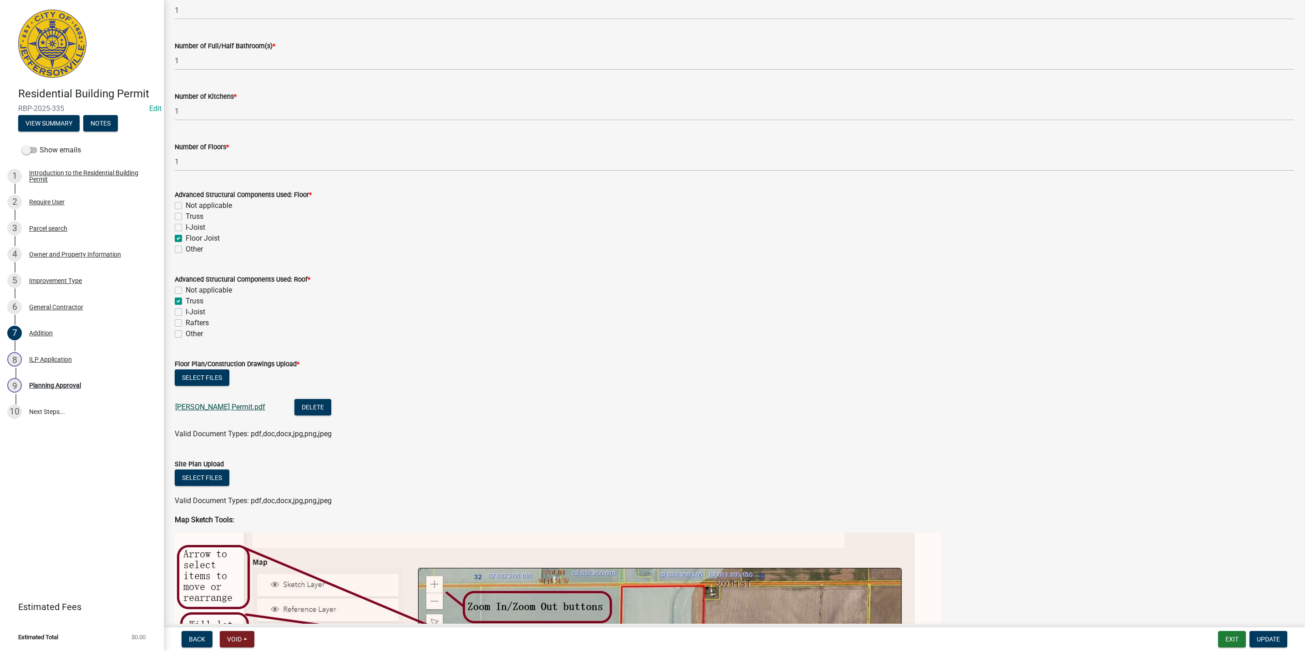
click at [195, 405] on link "[PERSON_NAME] Permit.pdf" at bounding box center [220, 407] width 90 height 9
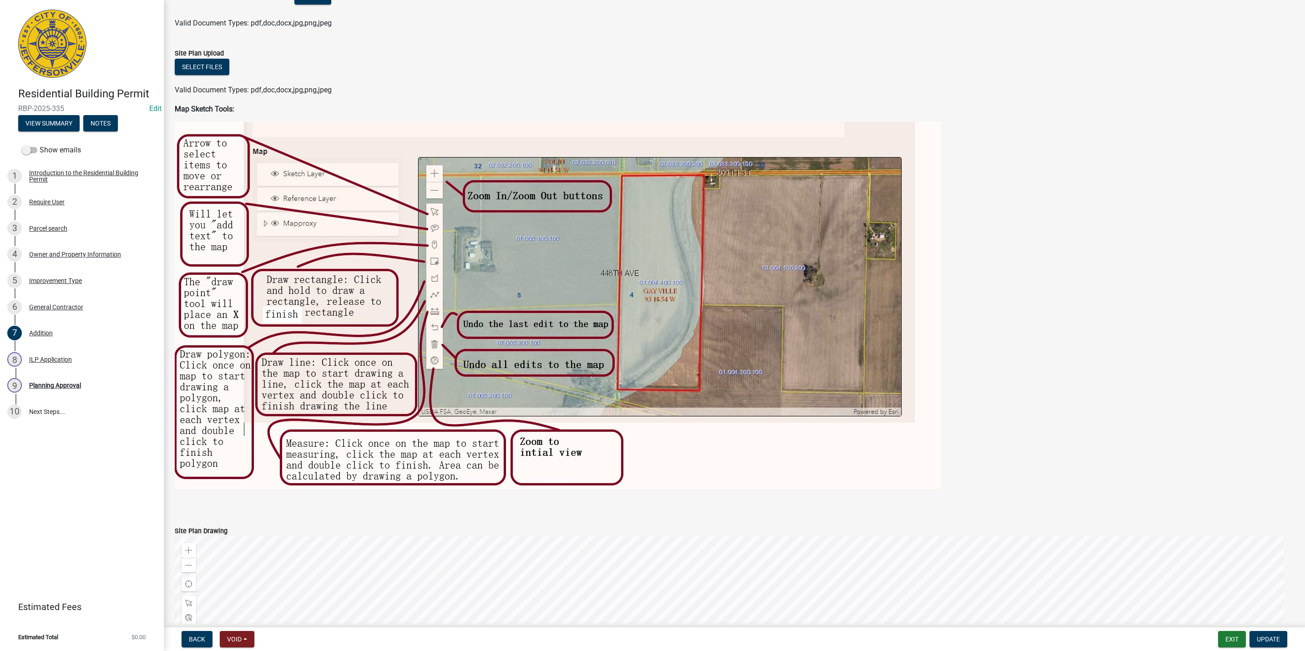
scroll to position [752, 0]
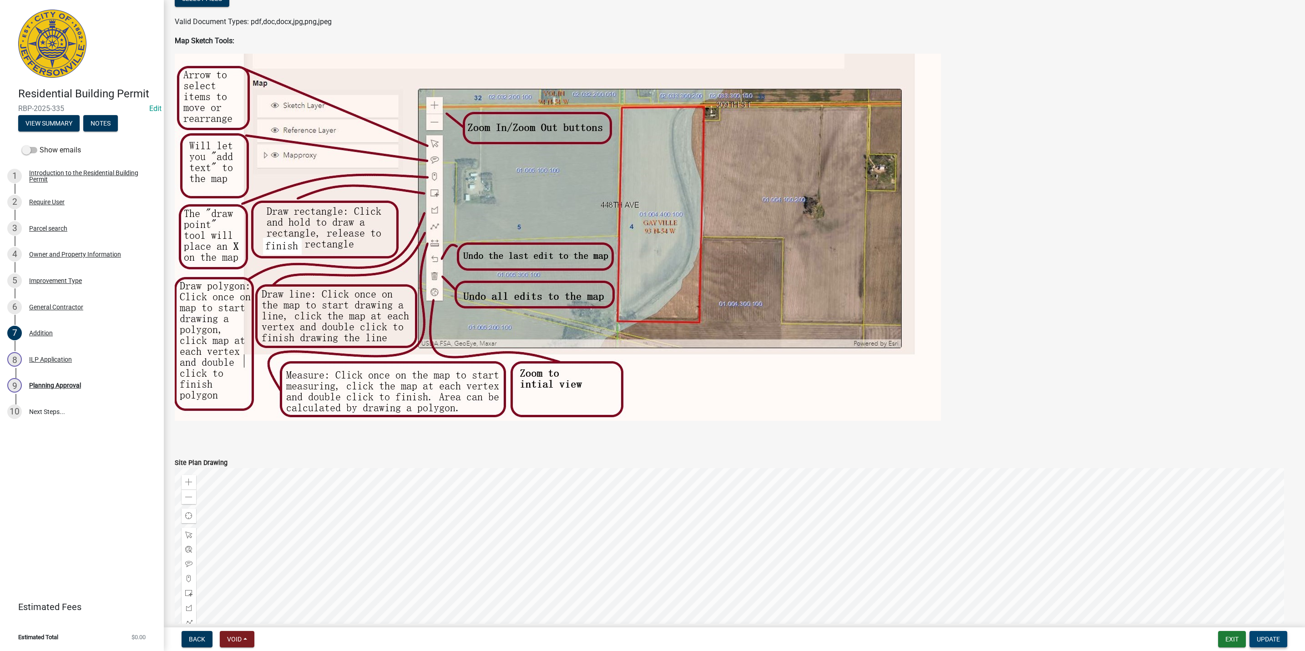
click at [1253, 639] on button "Update" at bounding box center [1268, 639] width 38 height 16
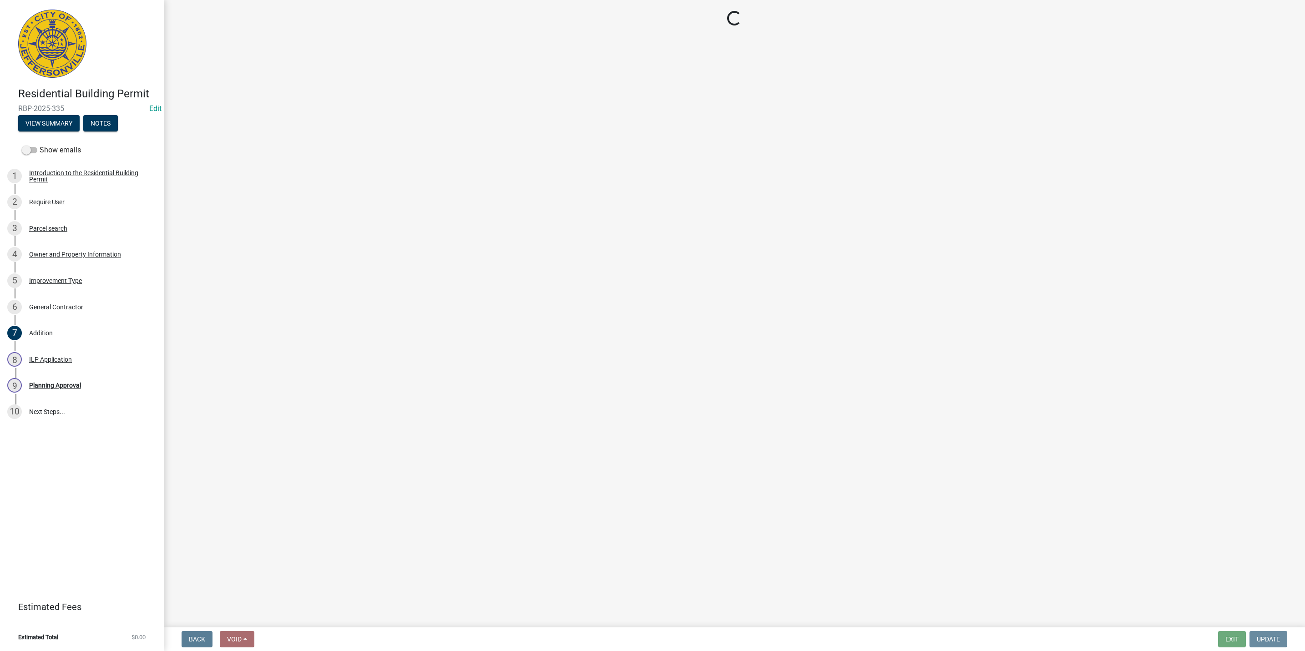
scroll to position [0, 0]
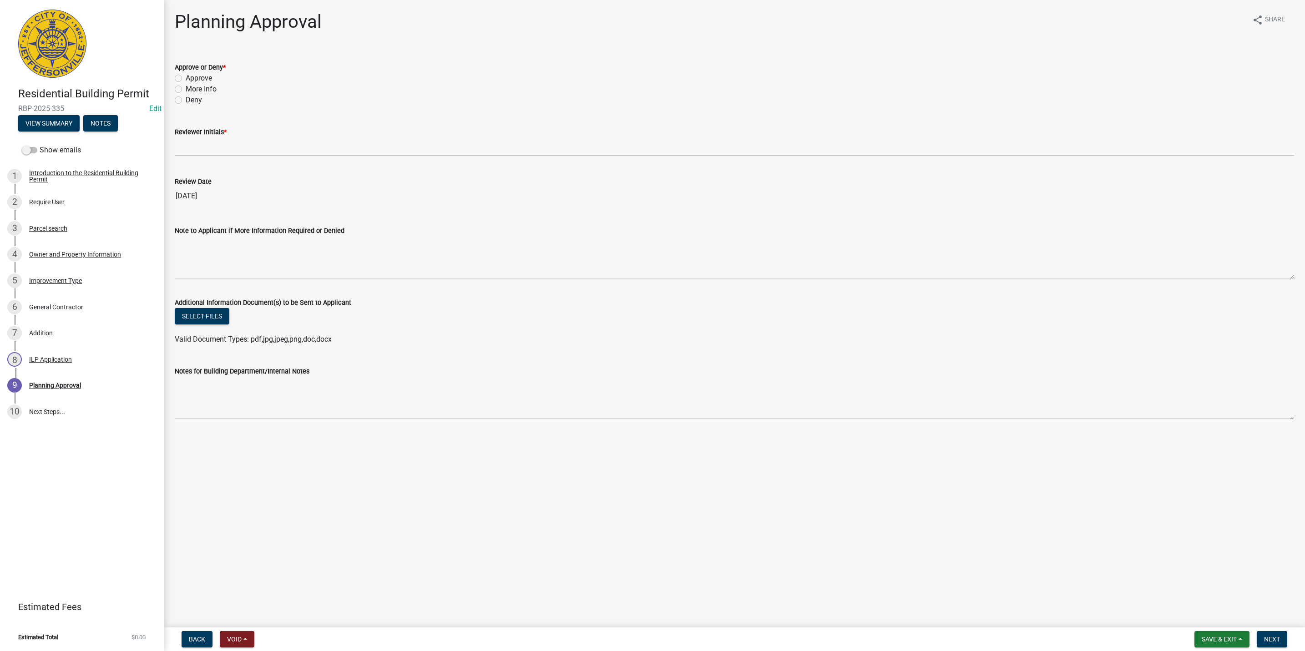
click at [202, 73] on label "Approve" at bounding box center [199, 78] width 26 height 11
click at [192, 73] on input "Approve" at bounding box center [189, 76] width 6 height 6
radio input "true"
click at [207, 136] on div "Reviewer Initials *" at bounding box center [734, 131] width 1119 height 11
drag, startPoint x: 198, startPoint y: 163, endPoint x: 196, endPoint y: 159, distance: 4.7
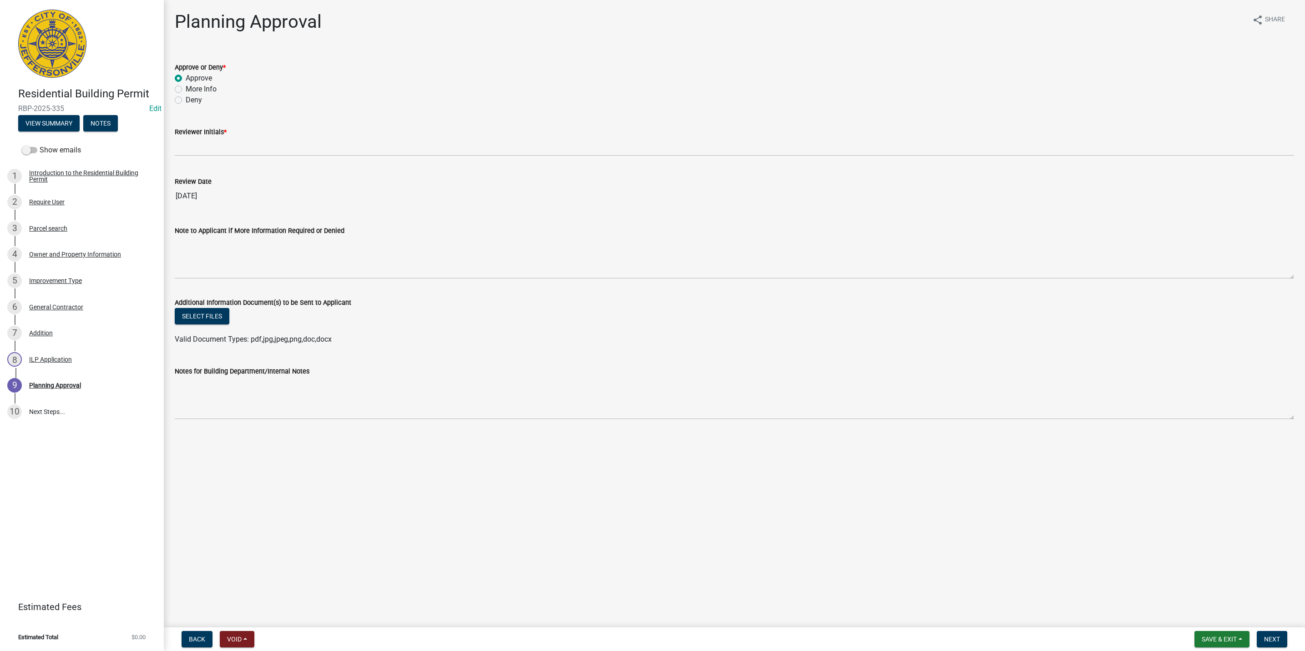
click at [196, 159] on wm-data-entity-input-list "Approve or Deny * Approve More Info Deny Reviewer Initials * Review Date [DATE]…" at bounding box center [734, 239] width 1119 height 376
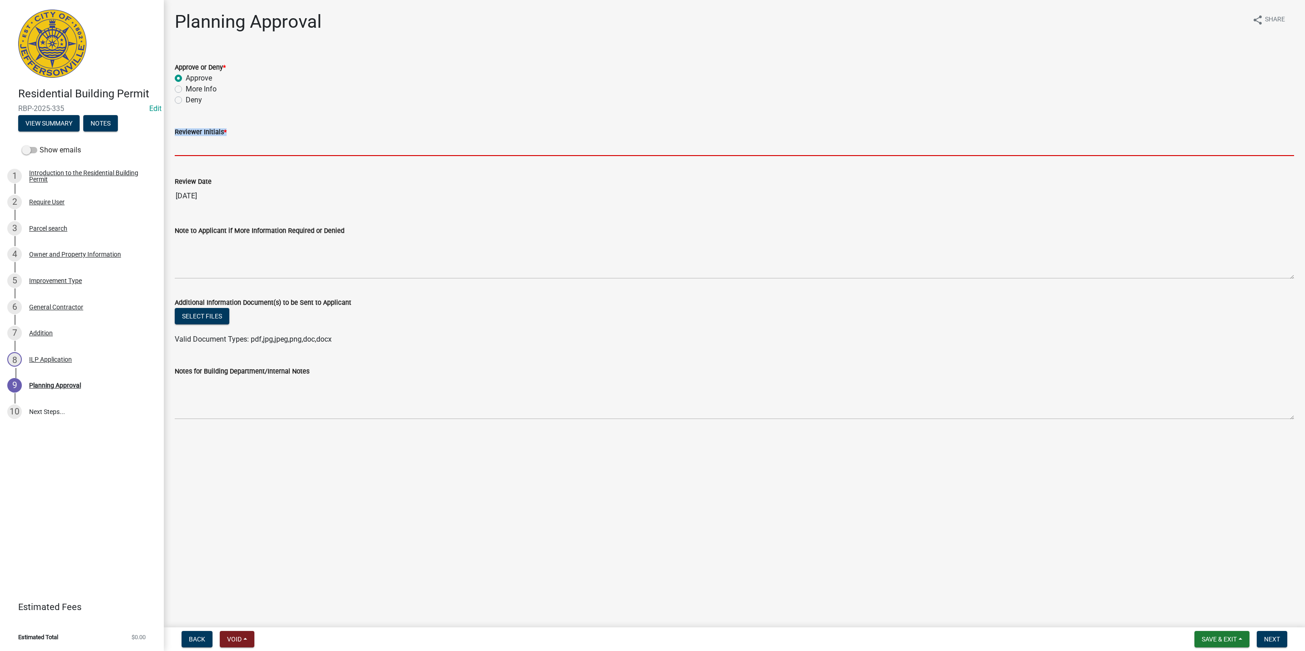
drag, startPoint x: 196, startPoint y: 159, endPoint x: 198, endPoint y: 151, distance: 7.6
click at [198, 151] on input "Reviewer Initials *" at bounding box center [734, 146] width 1119 height 19
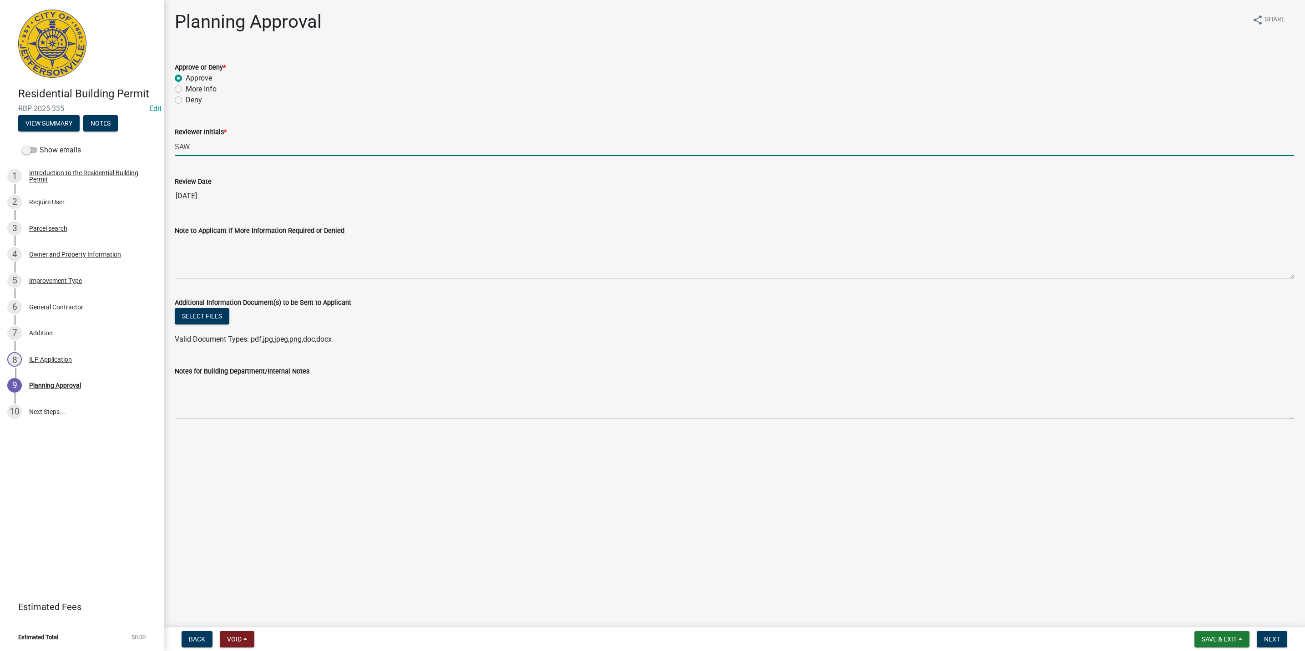
type input "SAW"
click at [61, 336] on div "7 Addition" at bounding box center [78, 333] width 142 height 15
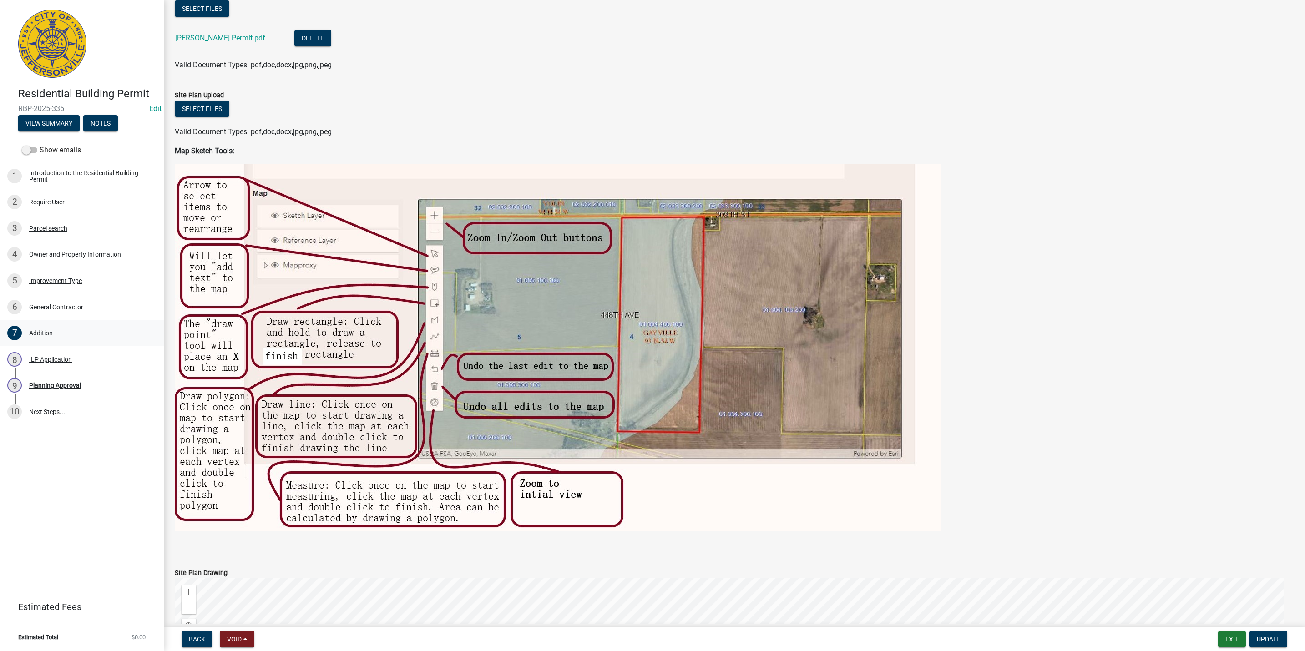
scroll to position [682, 0]
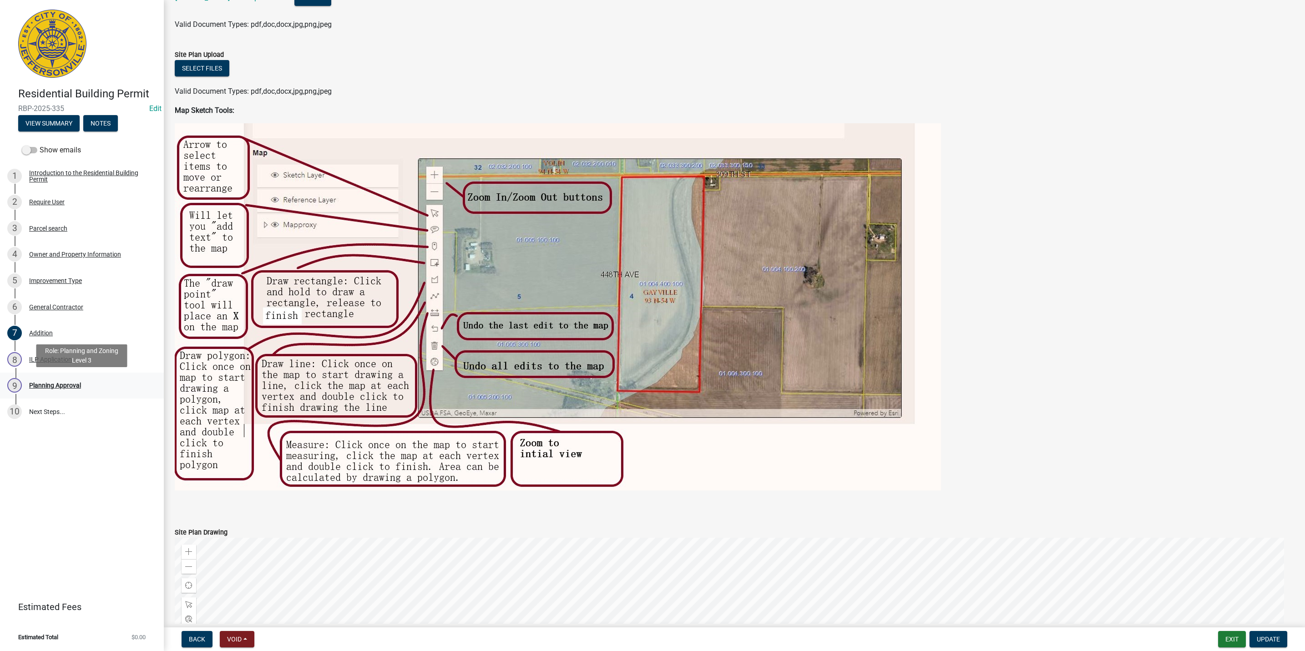
click at [71, 376] on link "9 Planning Approval" at bounding box center [82, 386] width 164 height 26
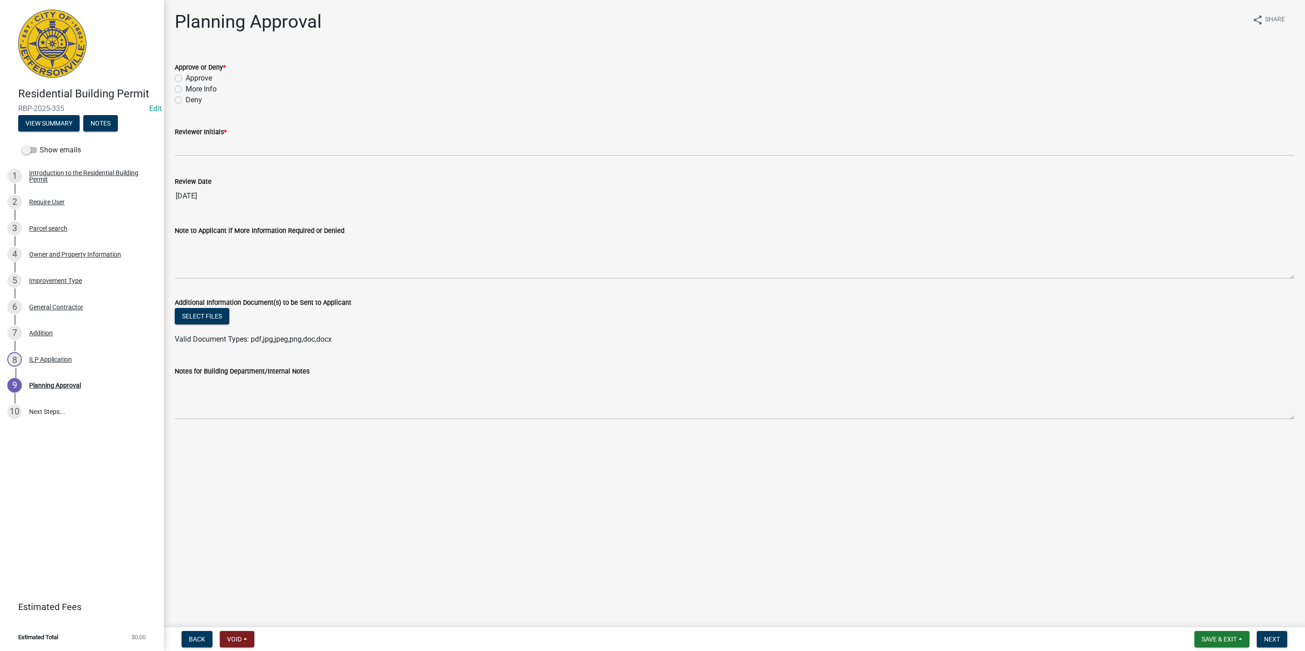
click at [183, 74] on div "Approve" at bounding box center [734, 78] width 1119 height 11
click at [186, 77] on label "Approve" at bounding box center [199, 78] width 26 height 11
click at [186, 77] on input "Approve" at bounding box center [189, 76] width 6 height 6
radio input "true"
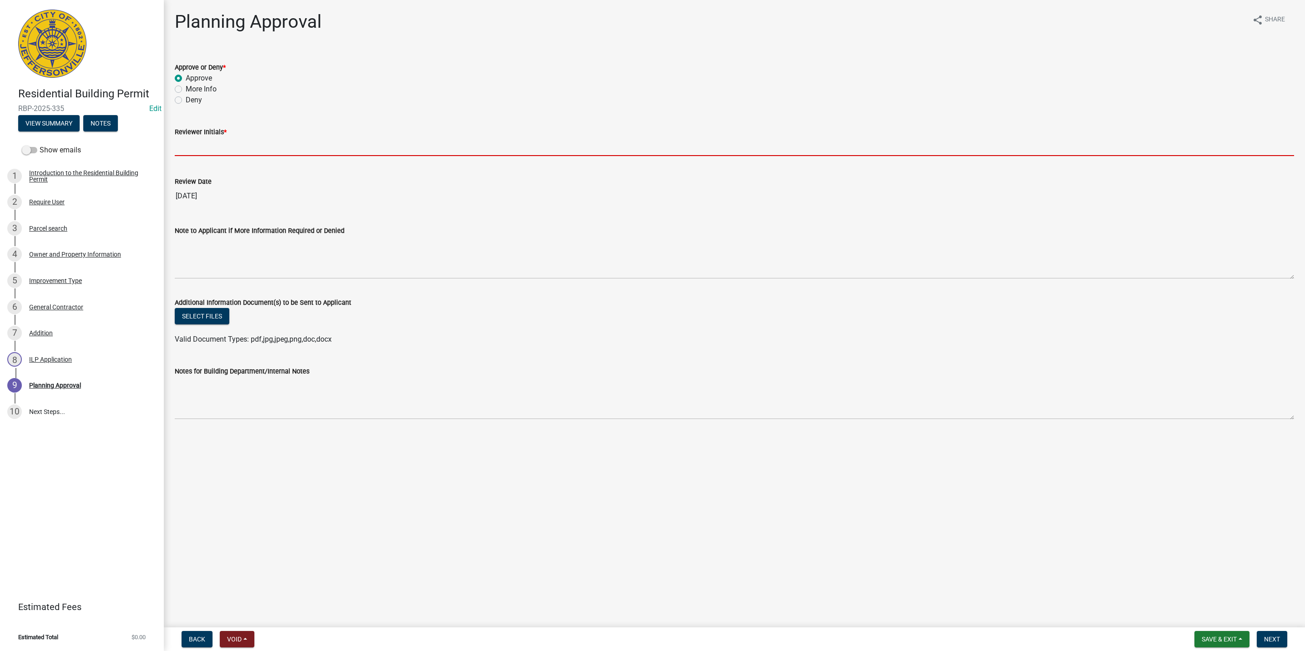
click at [180, 144] on input "Reviewer Initials *" at bounding box center [734, 146] width 1119 height 19
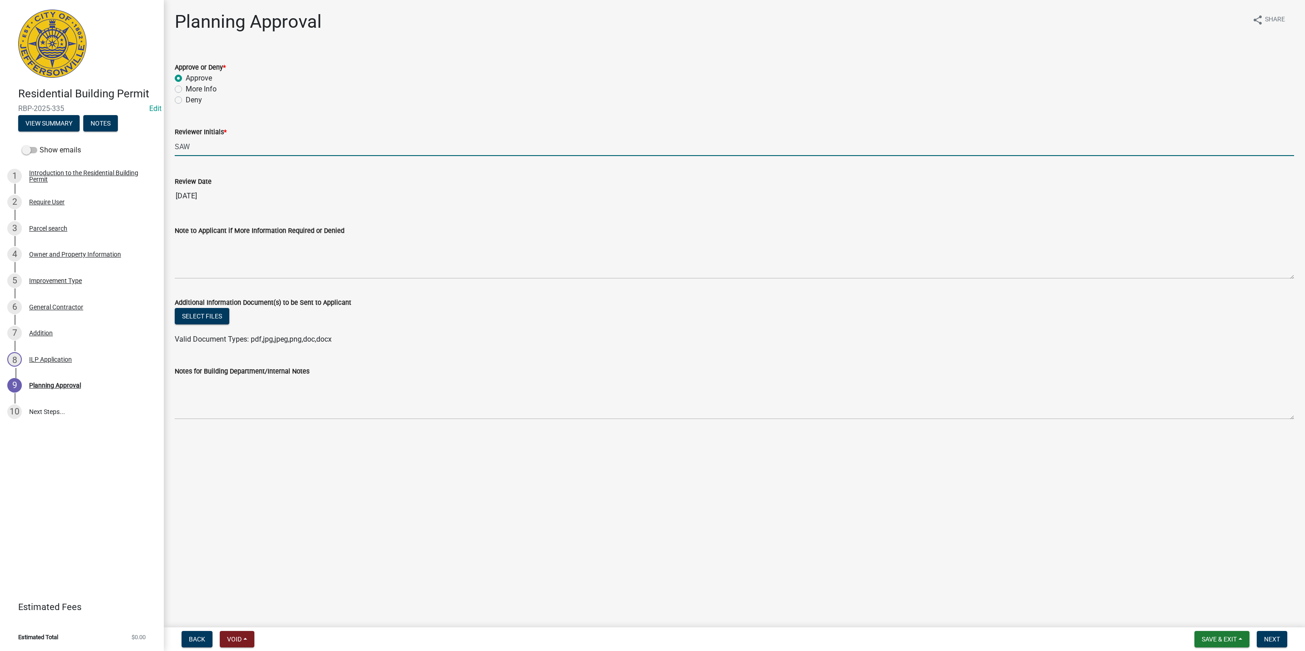
type input "SAW"
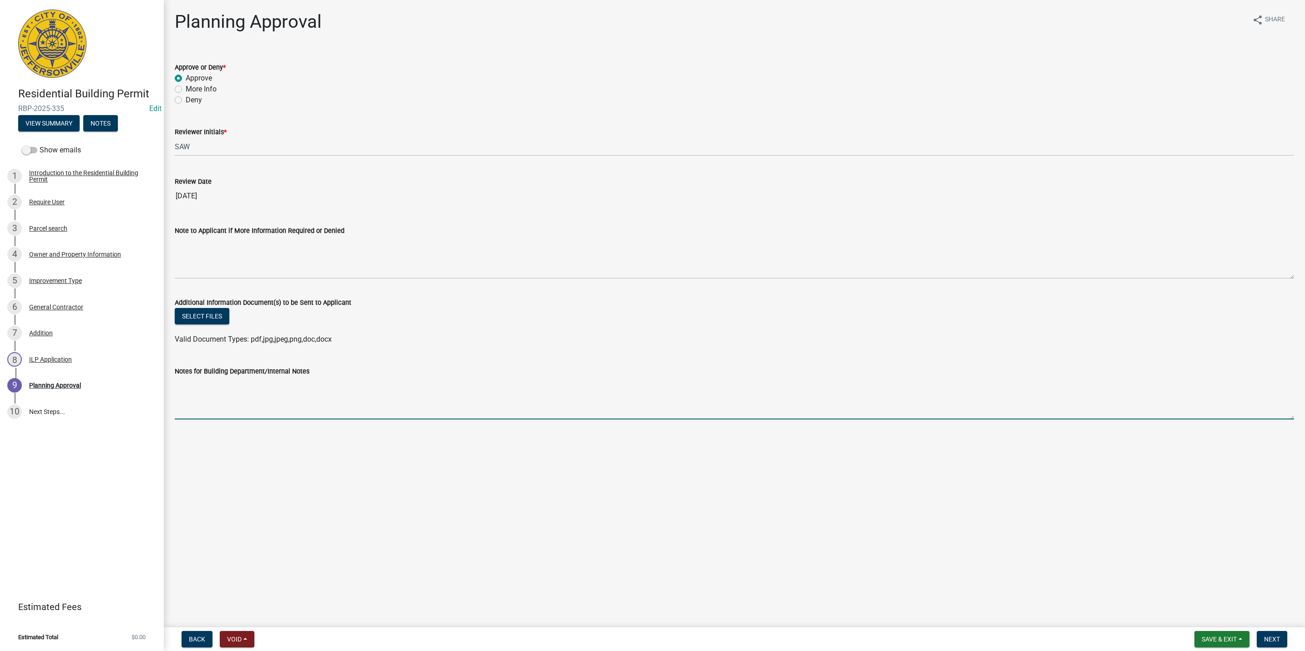
click at [213, 396] on textarea "Notes for Building Department/Internal Notes" at bounding box center [734, 398] width 1119 height 43
type textarea "240 sq. ft. addition at rear of property. No issue with setbacks."
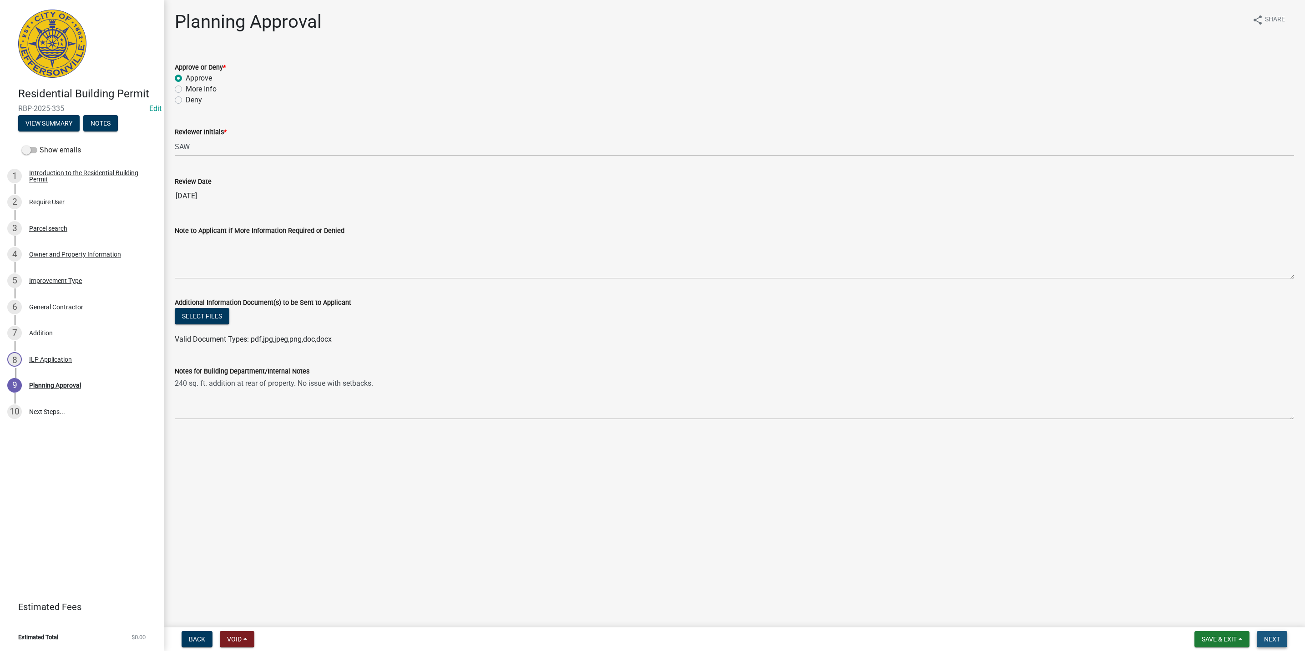
click at [1274, 632] on button "Next" at bounding box center [1271, 639] width 30 height 16
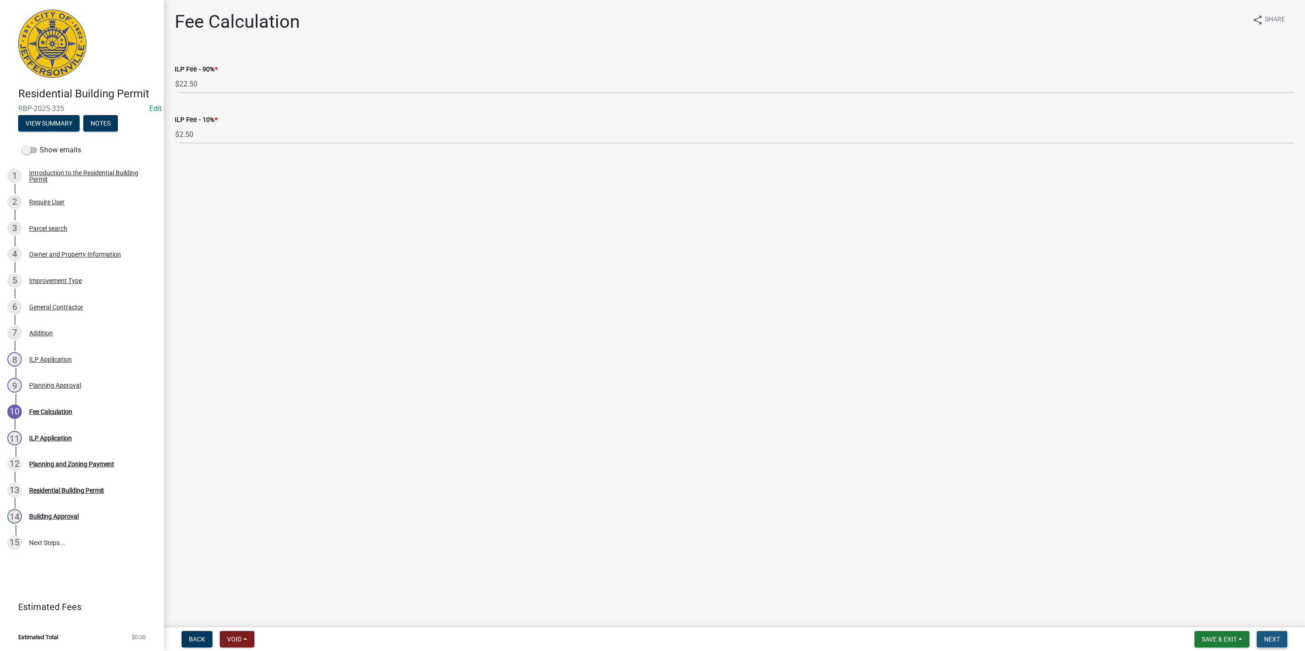
click at [1279, 631] on button "Next" at bounding box center [1271, 639] width 30 height 16
select select "3: 3"
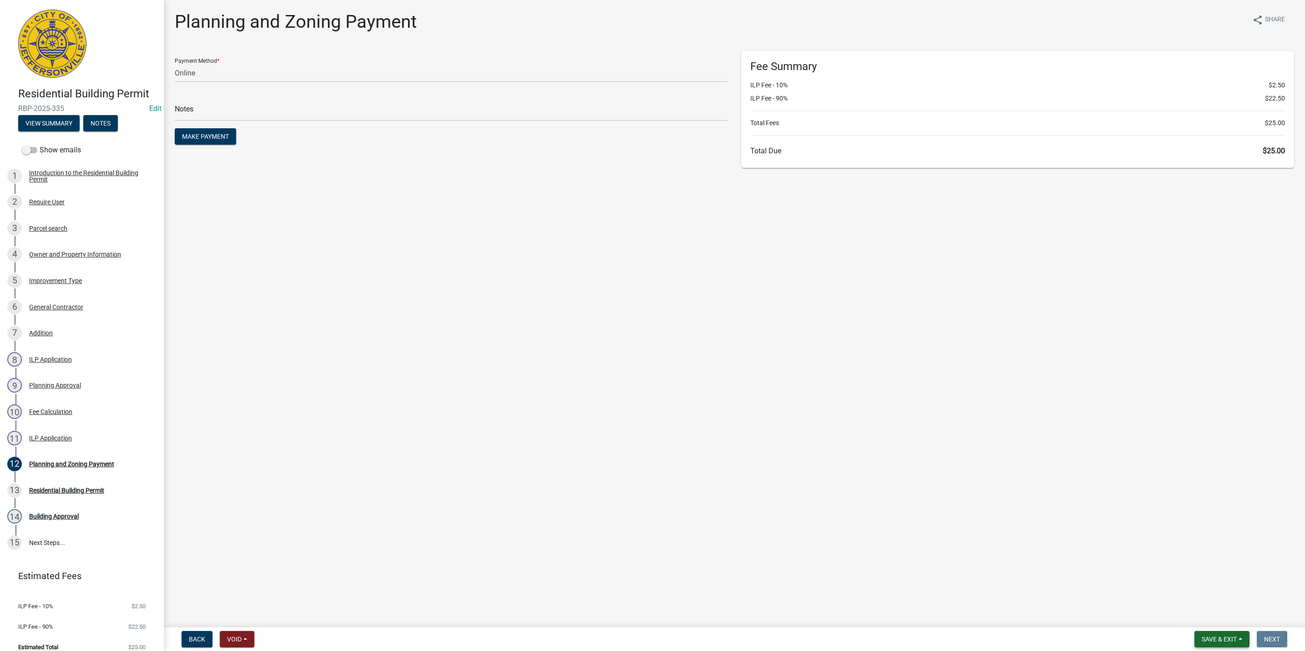
click at [1230, 636] on span "Save & Exit" at bounding box center [1218, 639] width 35 height 7
click at [1224, 626] on button "Save & Exit" at bounding box center [1212, 616] width 73 height 22
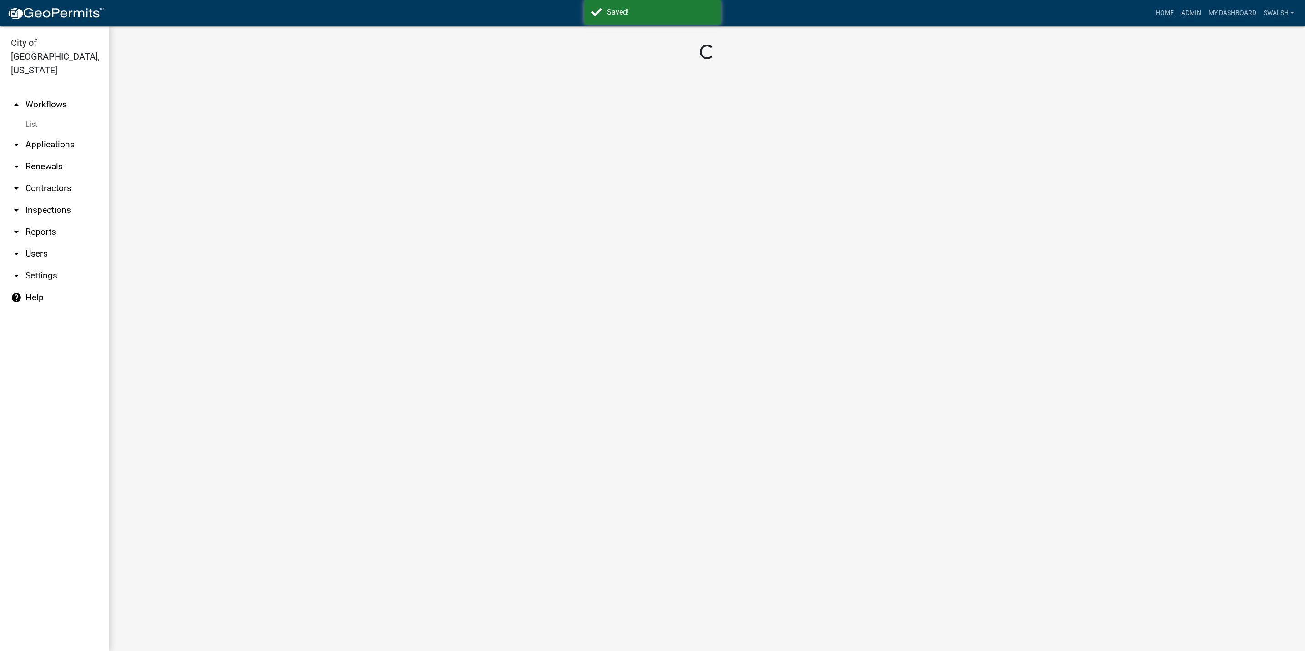
click at [61, 94] on link "arrow_drop_up Workflows" at bounding box center [54, 105] width 109 height 22
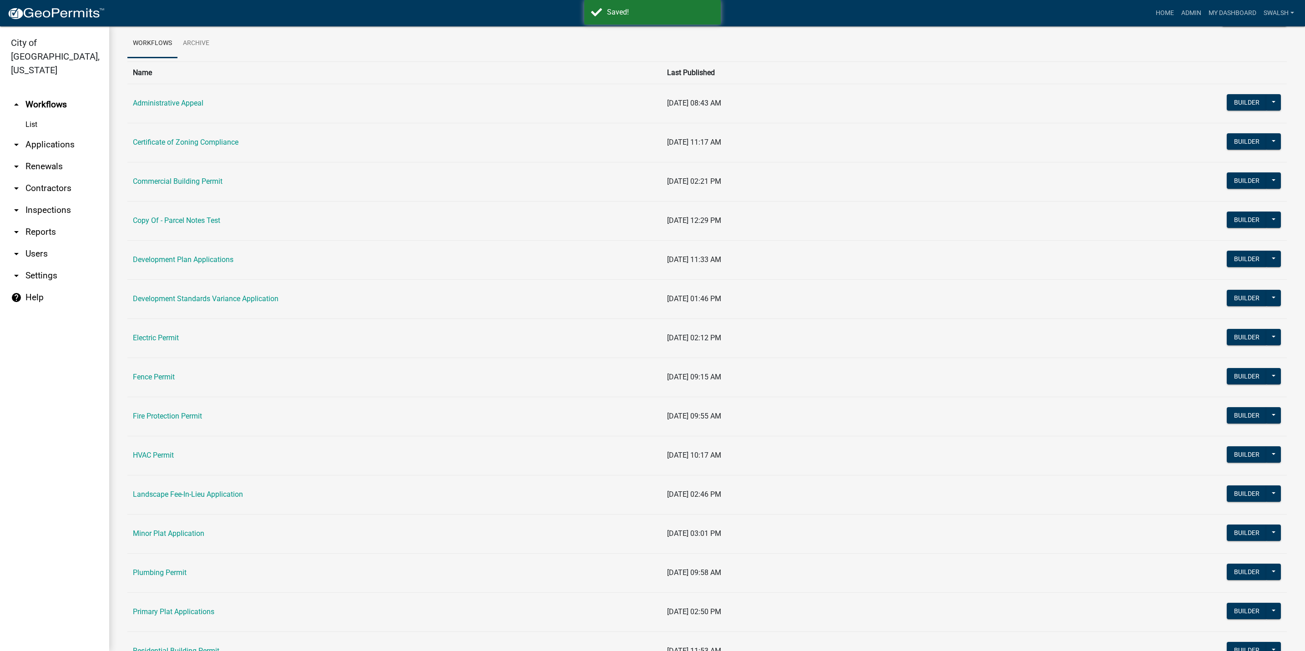
scroll to position [68, 0]
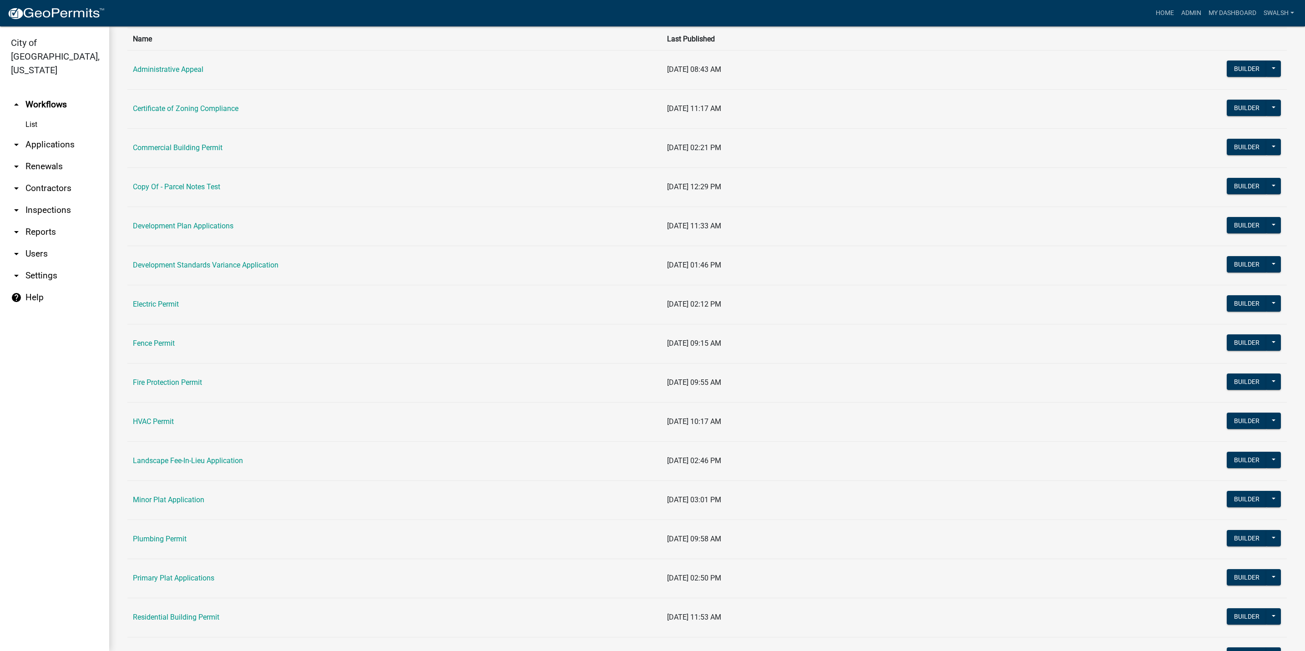
click at [163, 626] on td "Residential Building Permit" at bounding box center [394, 617] width 534 height 39
click at [161, 620] on link "Residential Building Permit" at bounding box center [176, 617] width 86 height 9
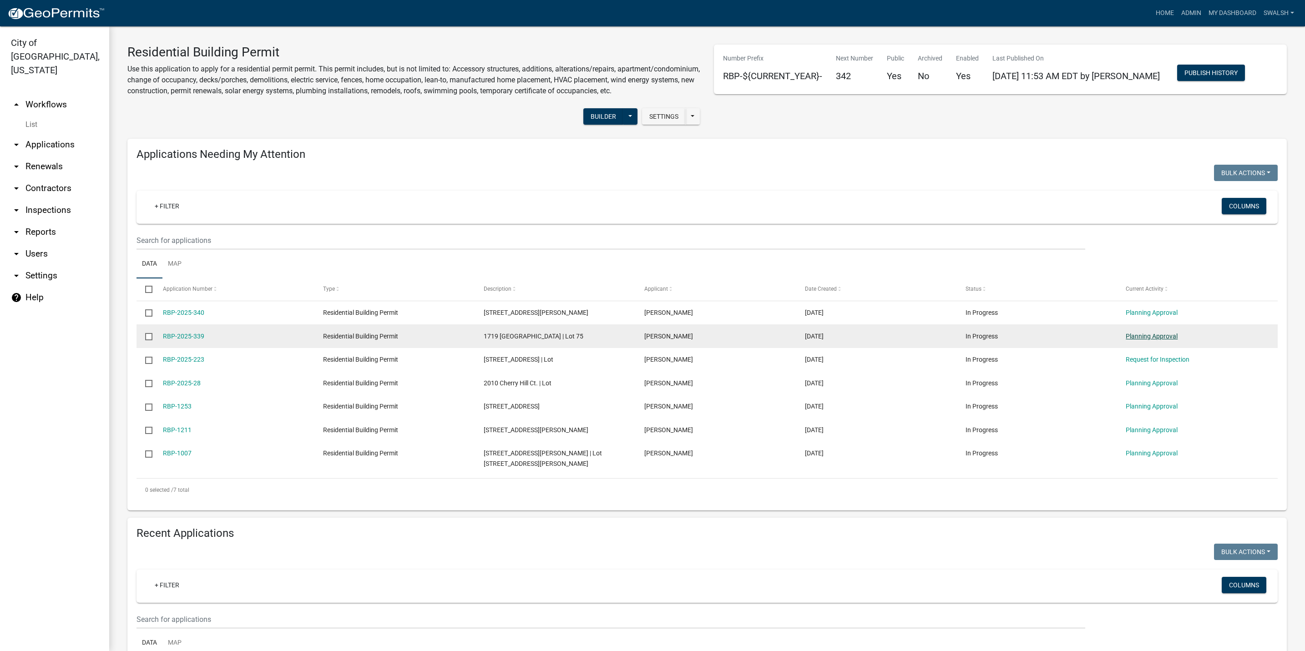
click at [1163, 340] on link "Planning Approval" at bounding box center [1151, 336] width 52 height 7
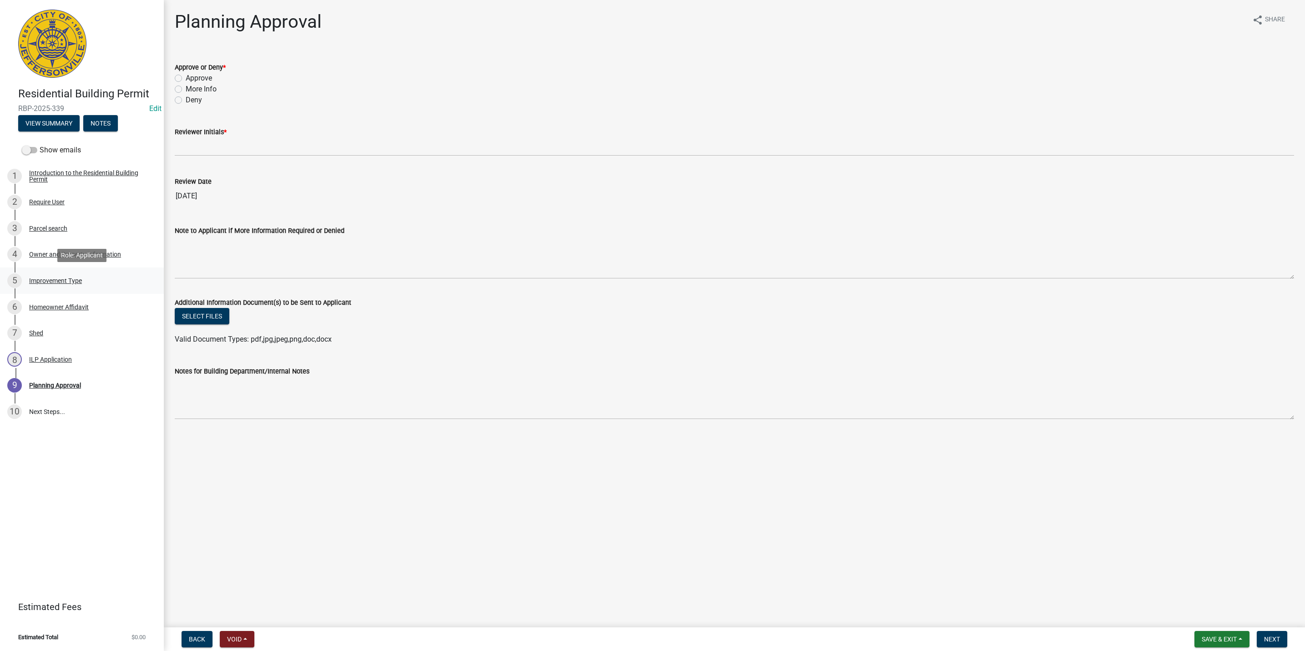
click at [74, 282] on div "Improvement Type" at bounding box center [55, 281] width 53 height 6
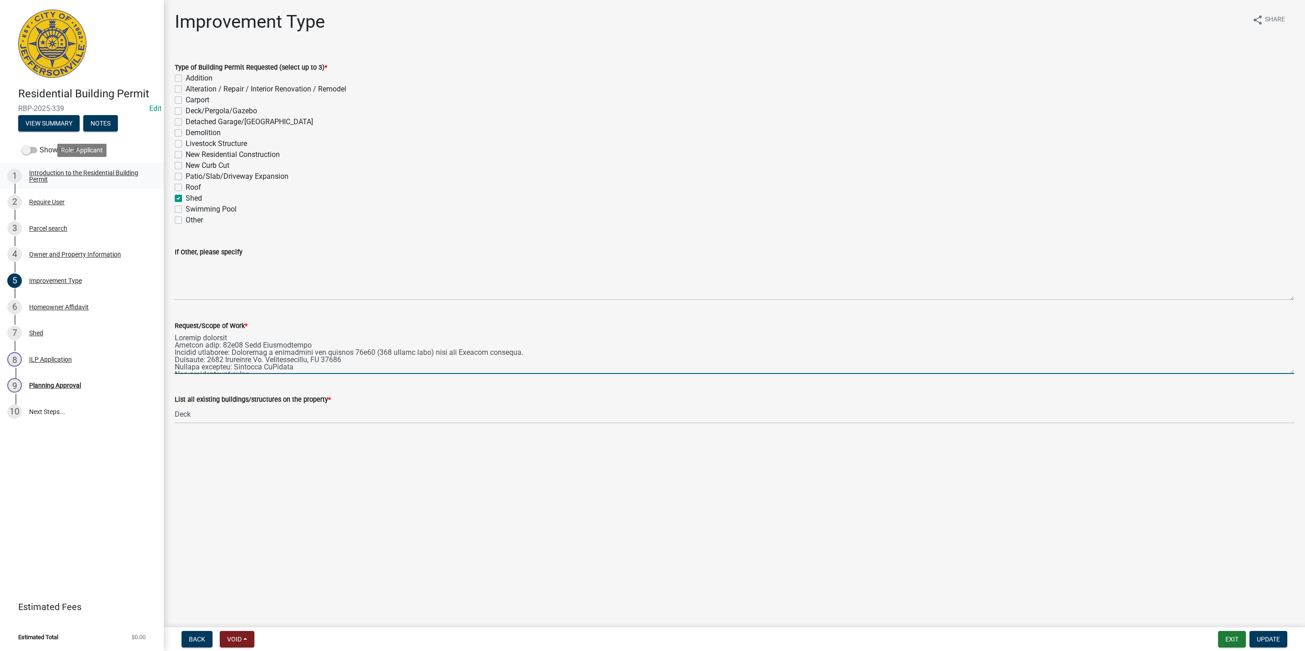
drag, startPoint x: 544, startPoint y: 366, endPoint x: 151, endPoint y: 183, distance: 433.5
click at [151, 183] on div "Residential Building Permit RBP-2025-339 Edit View Summary Notes Show emails 1 …" at bounding box center [652, 325] width 1305 height 651
click at [348, 360] on textarea "Request/Scope of Work *" at bounding box center [734, 352] width 1119 height 43
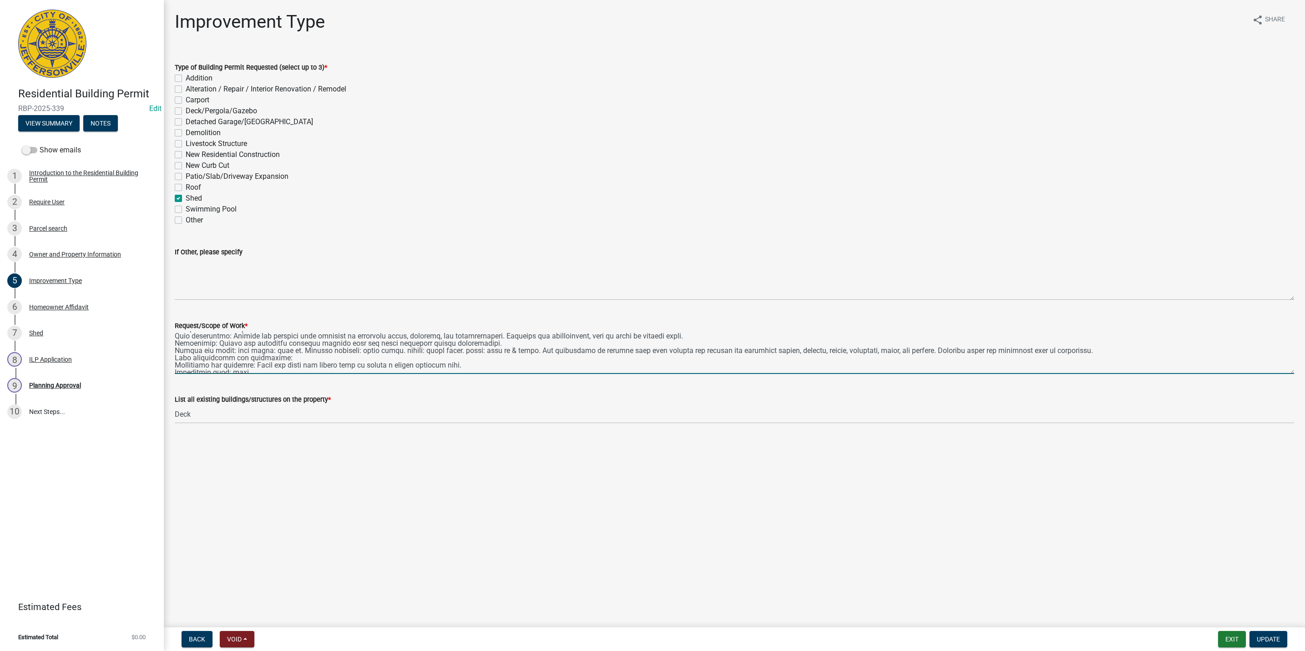
scroll to position [68, 0]
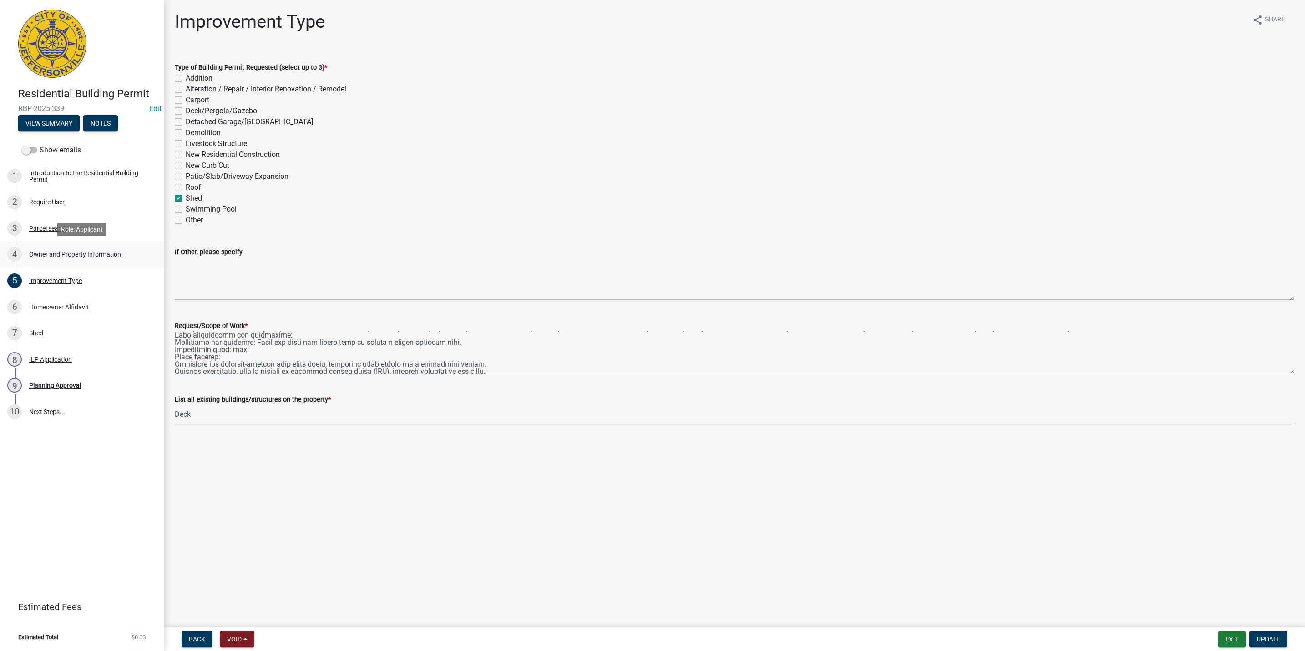
click at [84, 252] on div "Owner and Property Information" at bounding box center [75, 254] width 92 height 6
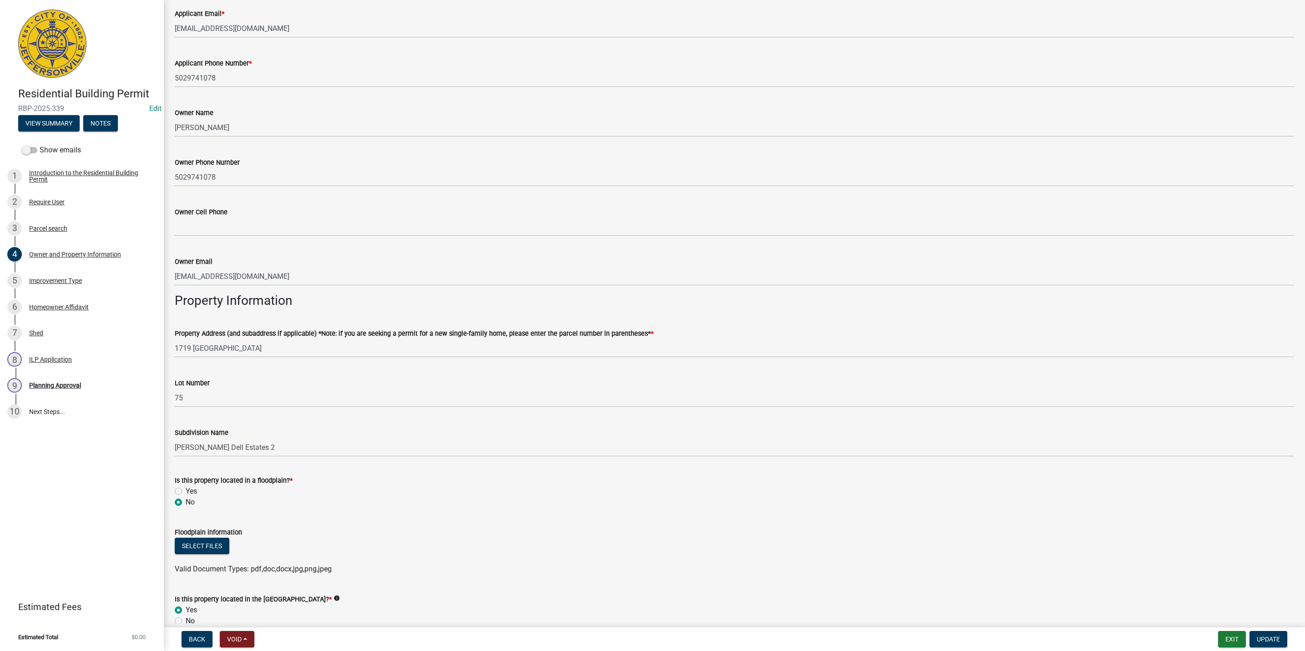
scroll to position [478, 0]
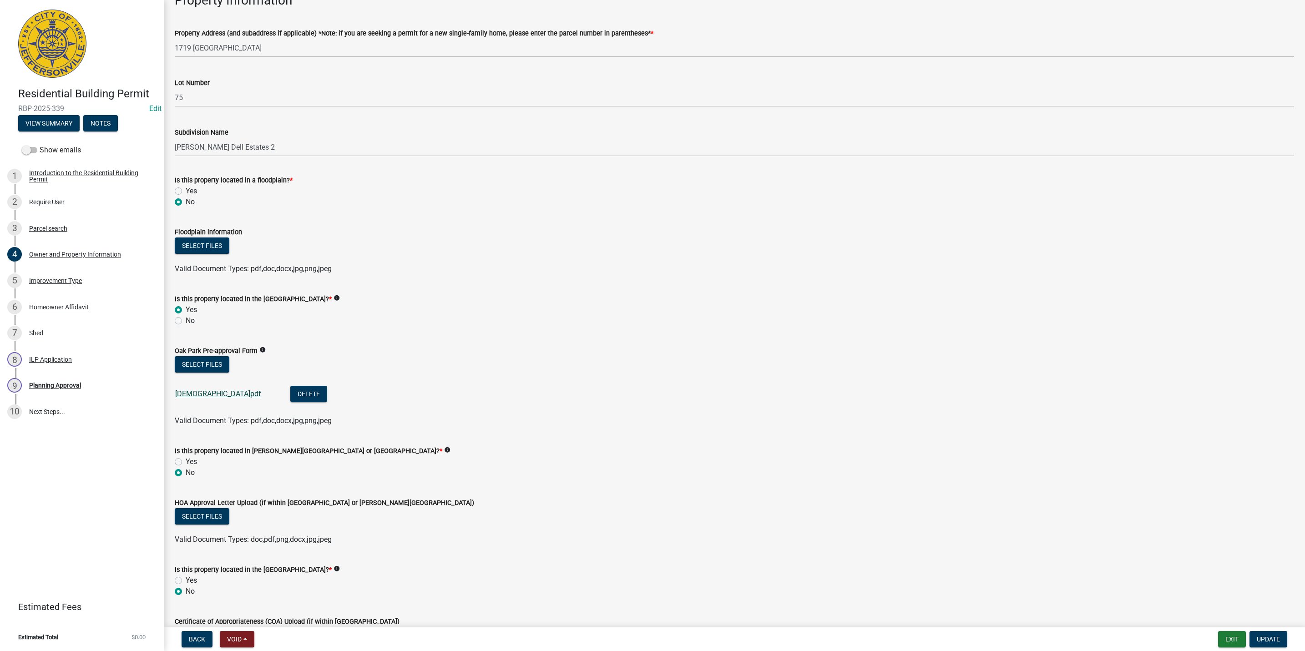
click at [191, 390] on link "[DEMOGRAPHIC_DATA]pdf" at bounding box center [218, 393] width 86 height 9
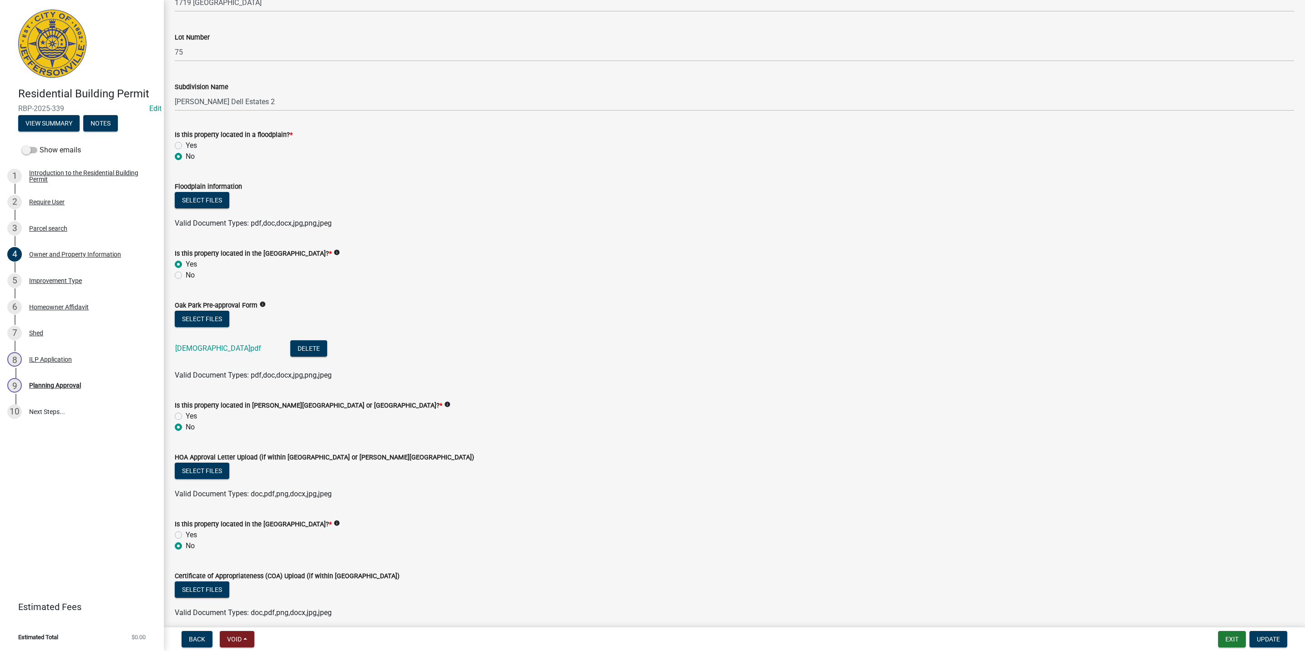
scroll to position [561, 0]
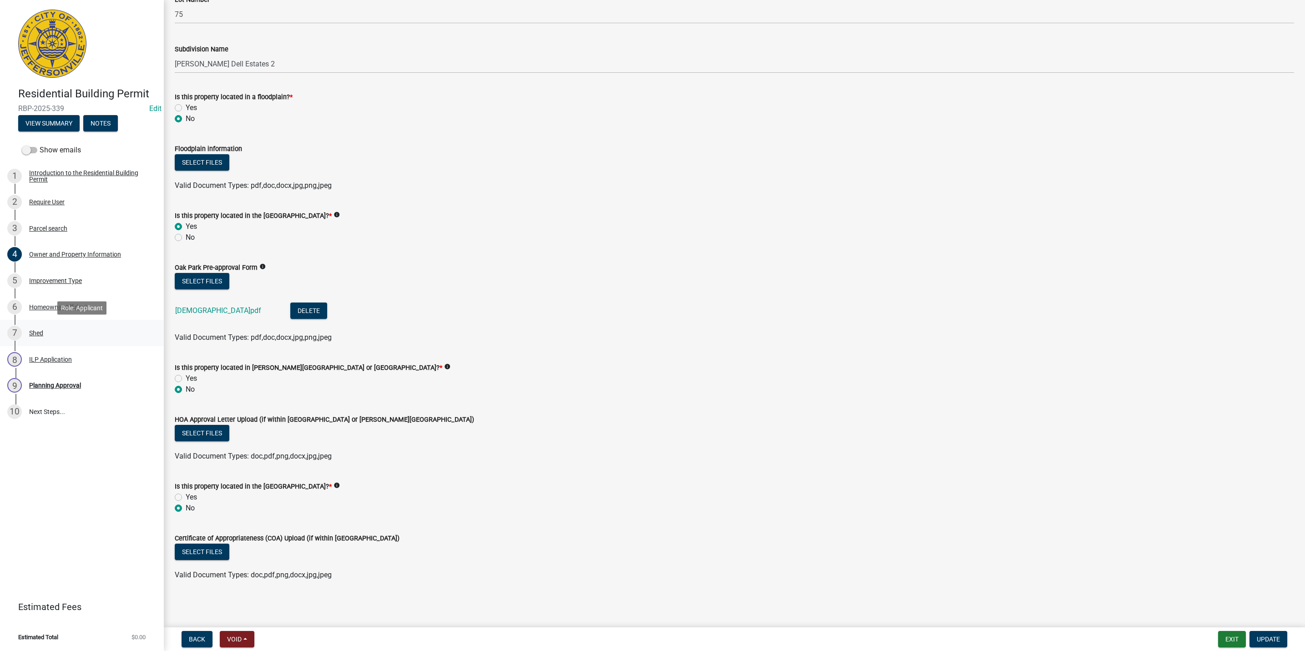
click at [57, 332] on div "7 Shed" at bounding box center [78, 333] width 142 height 15
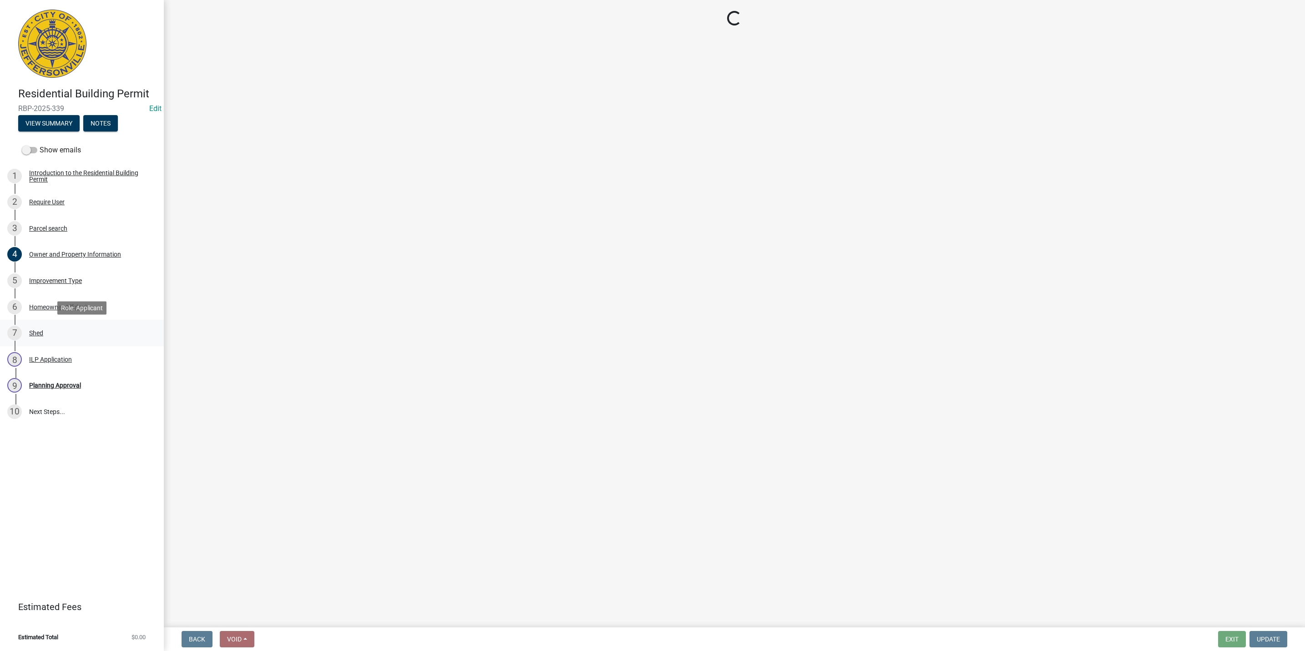
scroll to position [0, 0]
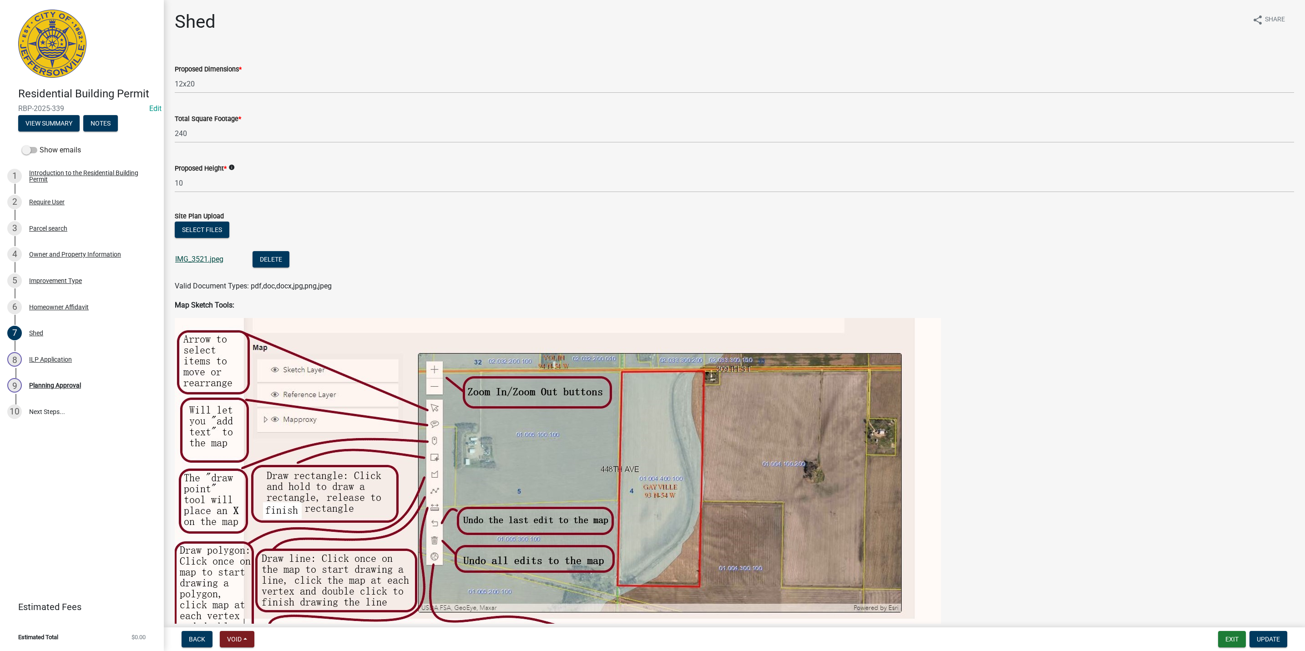
click at [205, 258] on link "IMG_3521.jpeg" at bounding box center [199, 259] width 48 height 9
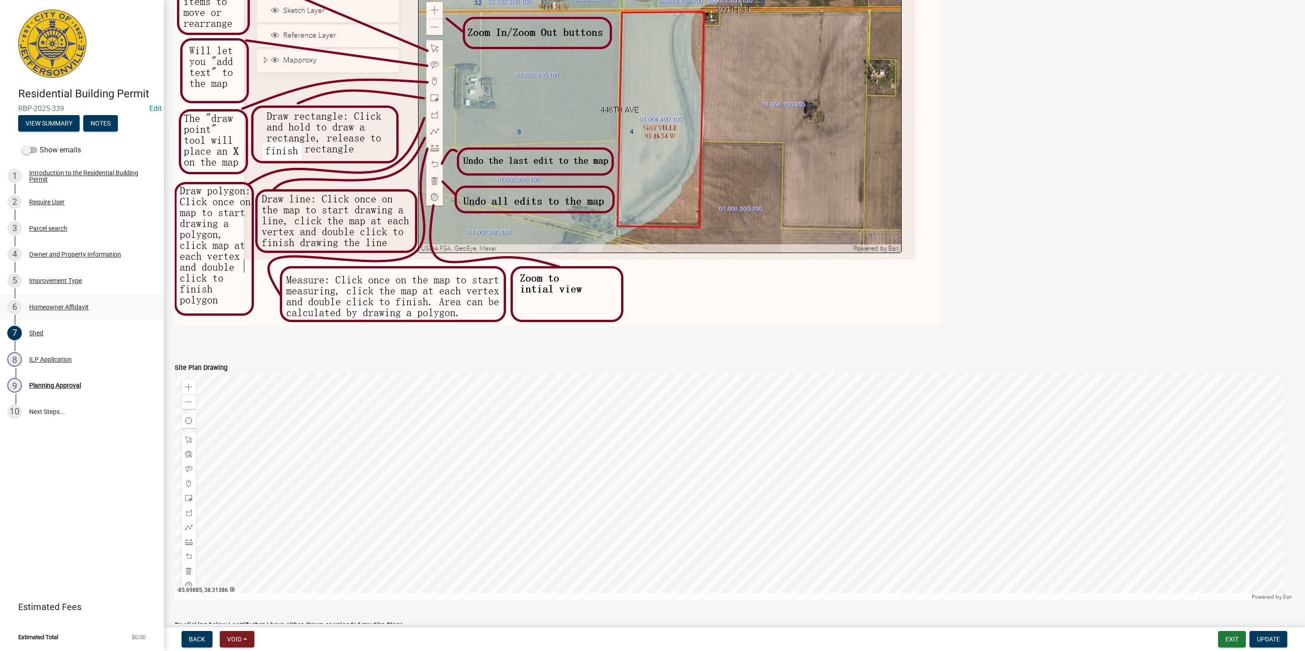
scroll to position [478, 0]
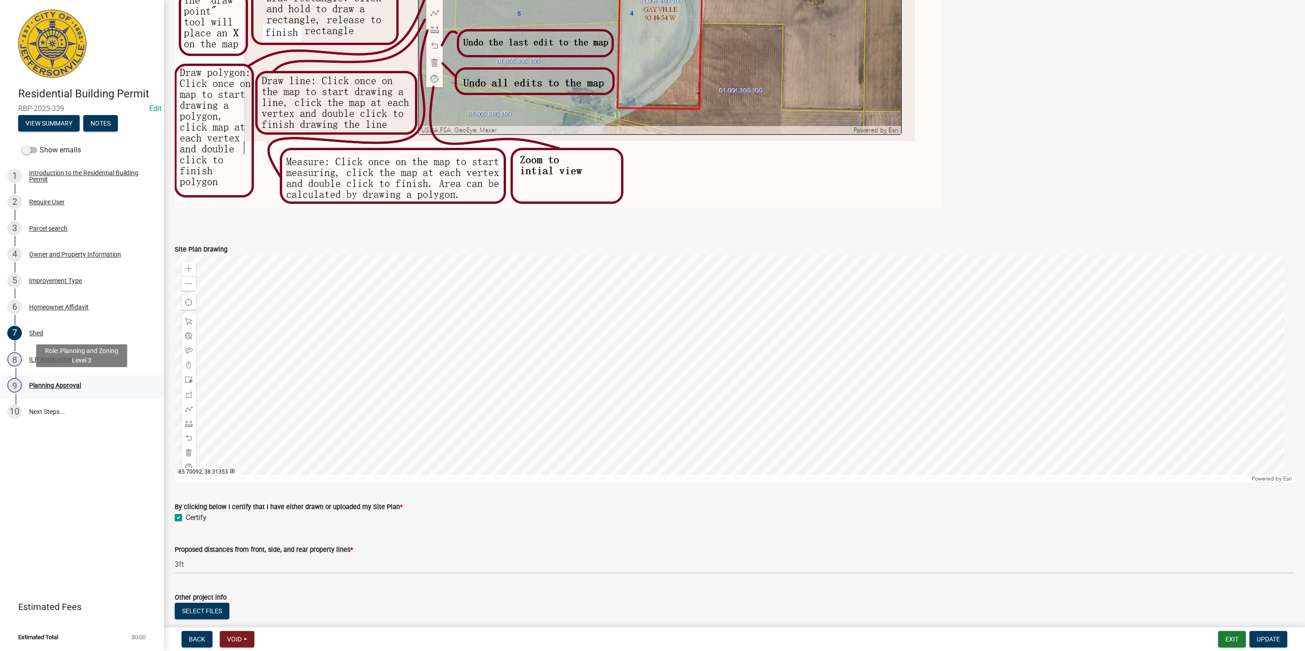
click at [89, 381] on div "9 Planning Approval" at bounding box center [78, 385] width 142 height 15
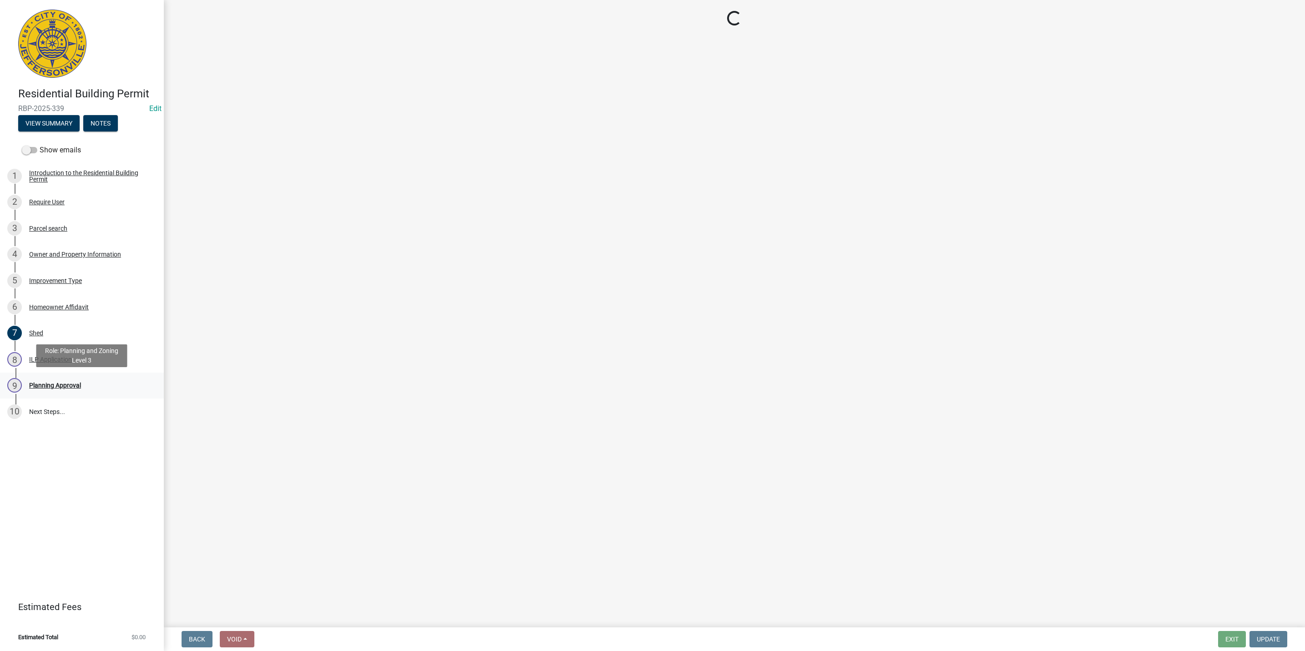
scroll to position [0, 0]
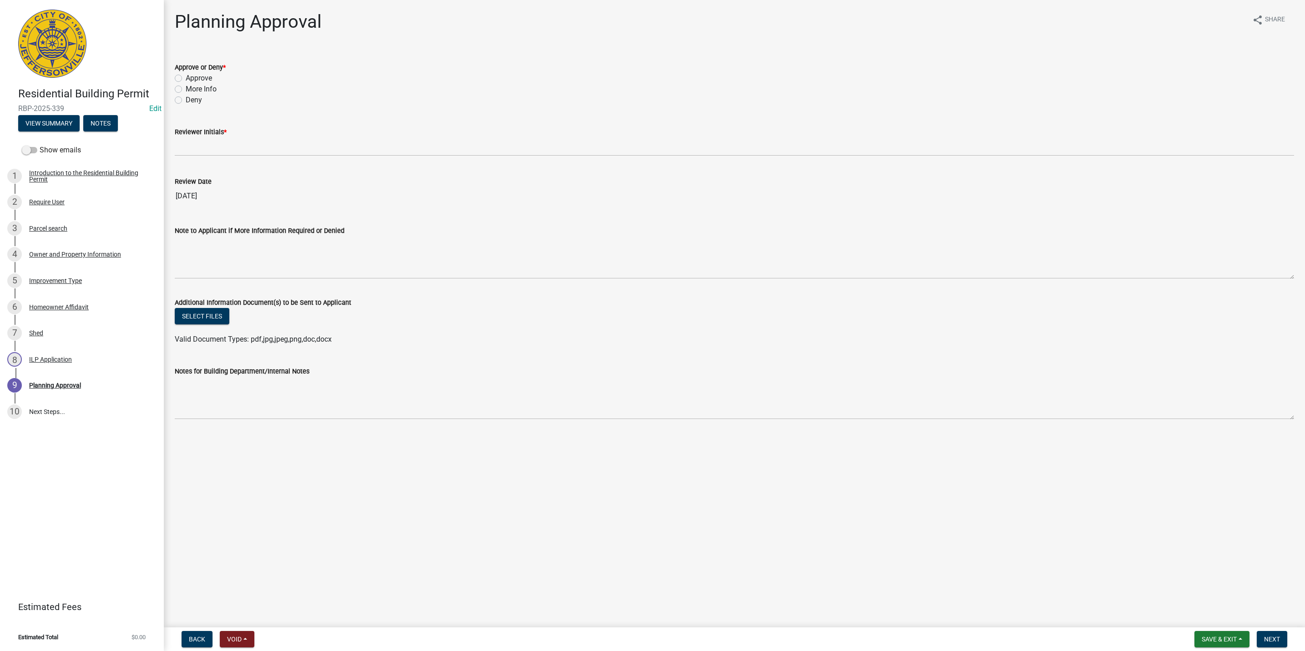
click at [190, 86] on label "More Info" at bounding box center [201, 89] width 31 height 11
click at [190, 86] on input "More Info" at bounding box center [189, 87] width 6 height 6
radio input "true"
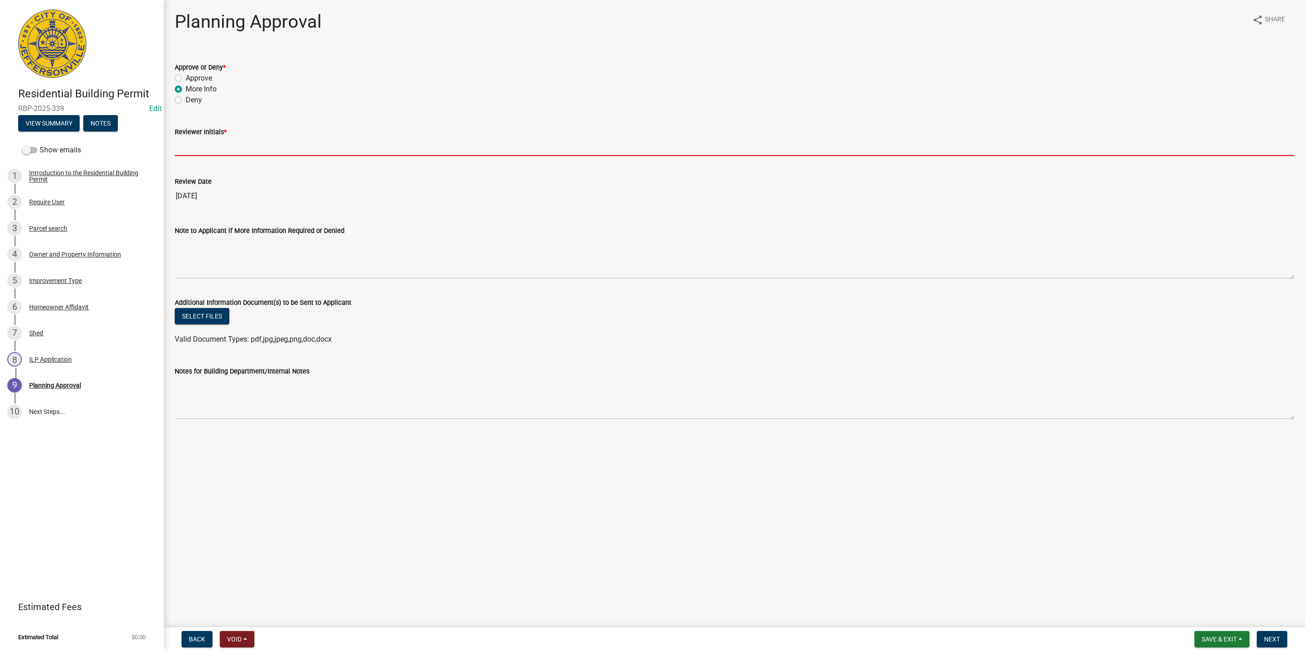
click at [190, 138] on input "Reviewer Initials *" at bounding box center [734, 146] width 1119 height 19
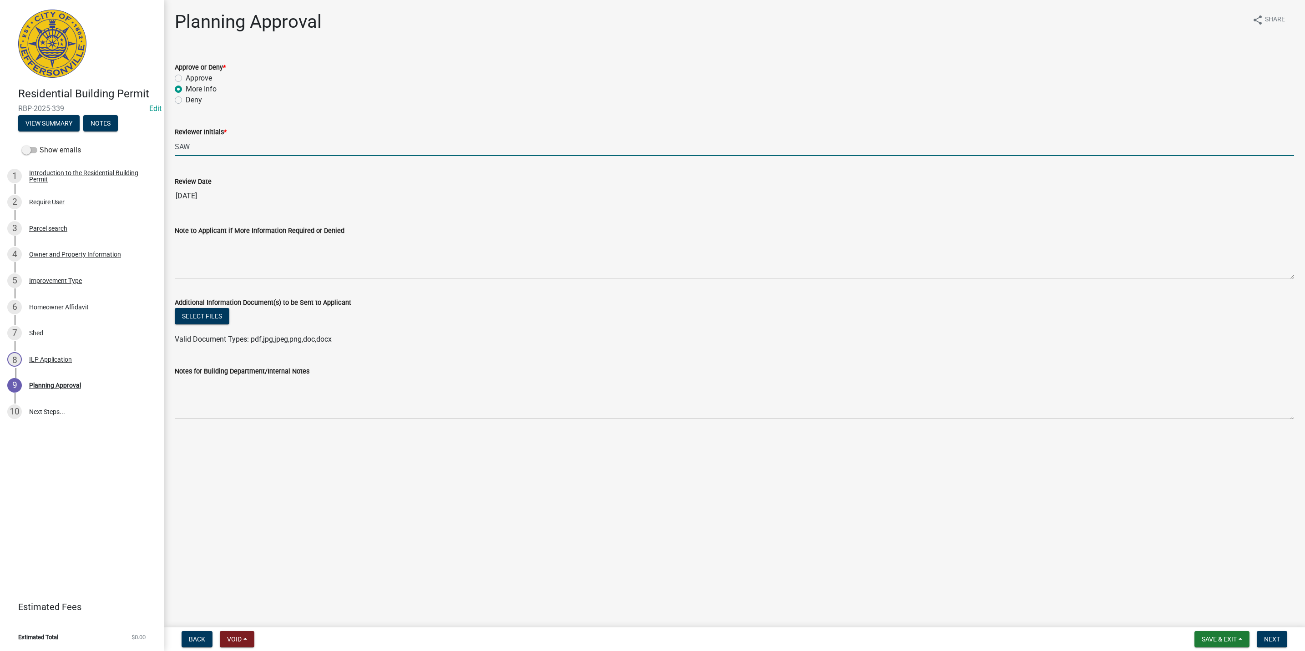
type input "SAW"
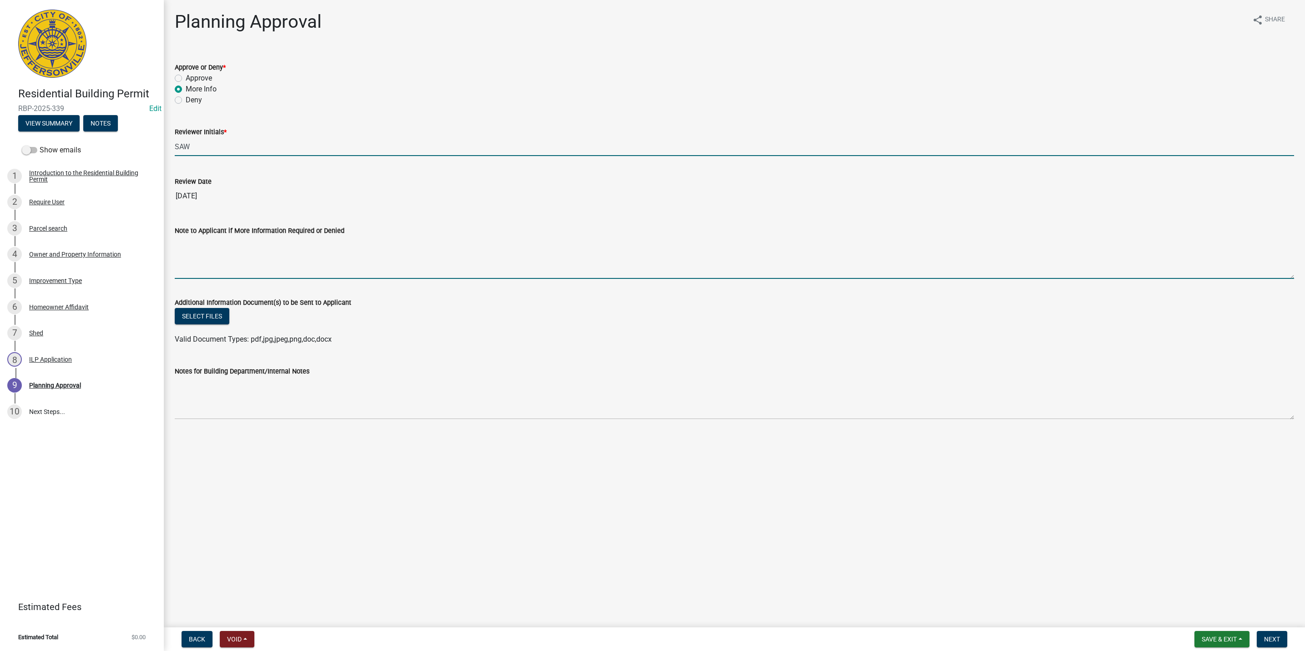
click at [186, 265] on textarea "Note to Applicant if More Information Required or Denied" at bounding box center [734, 257] width 1119 height 43
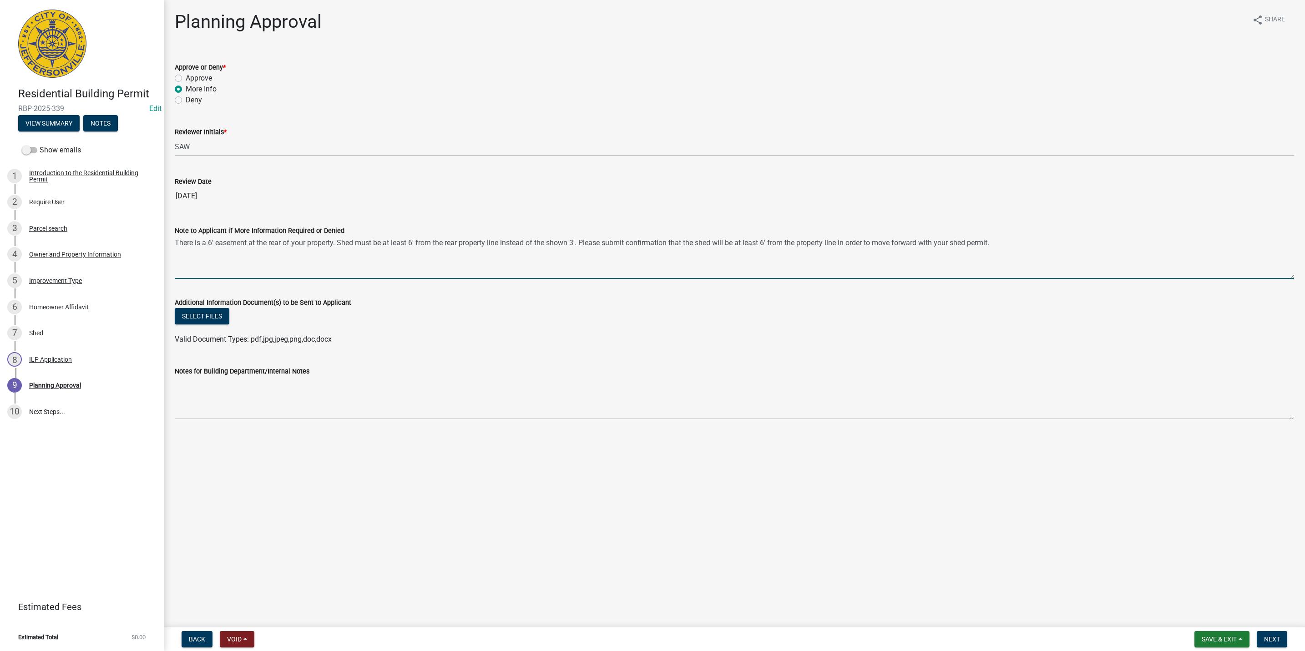
type textarea "There is a 6' easement at the rear of your property. Shed must be at least 6' f…"
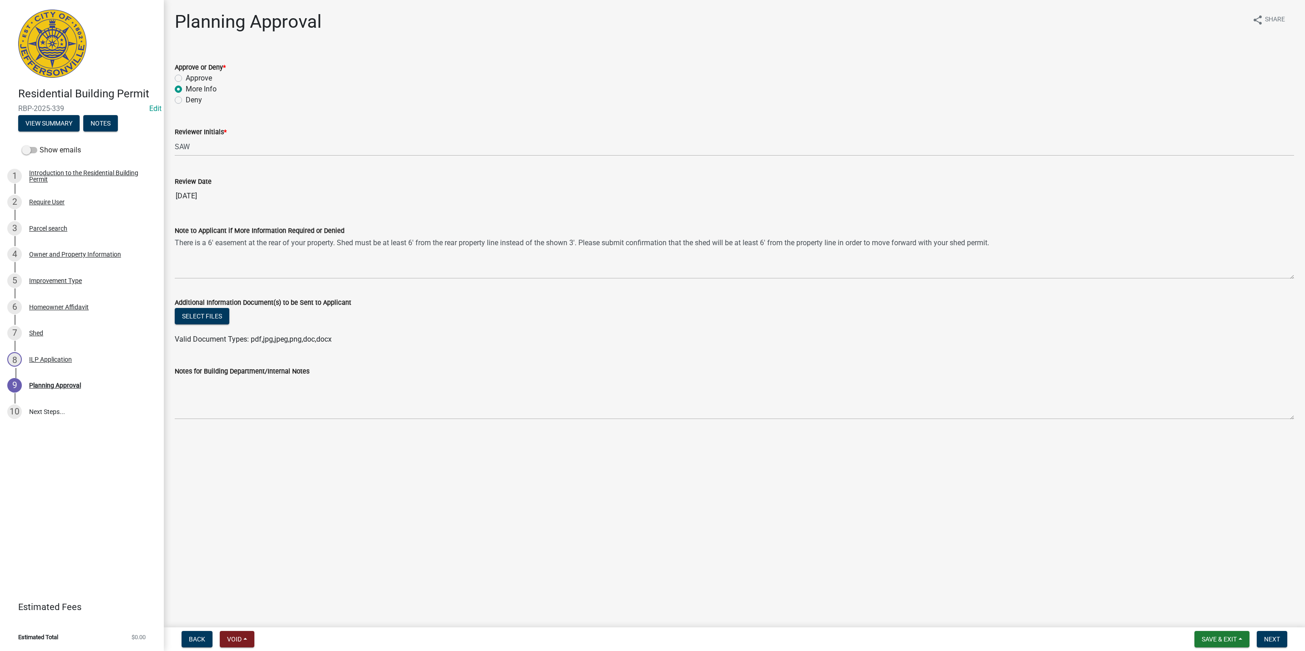
click at [1277, 629] on nav "Back Void Withdraw Lock Expire Void Save & Exit Save Save & Exit Next" at bounding box center [734, 639] width 1141 height 24
click at [1277, 634] on button "Next" at bounding box center [1271, 639] width 30 height 16
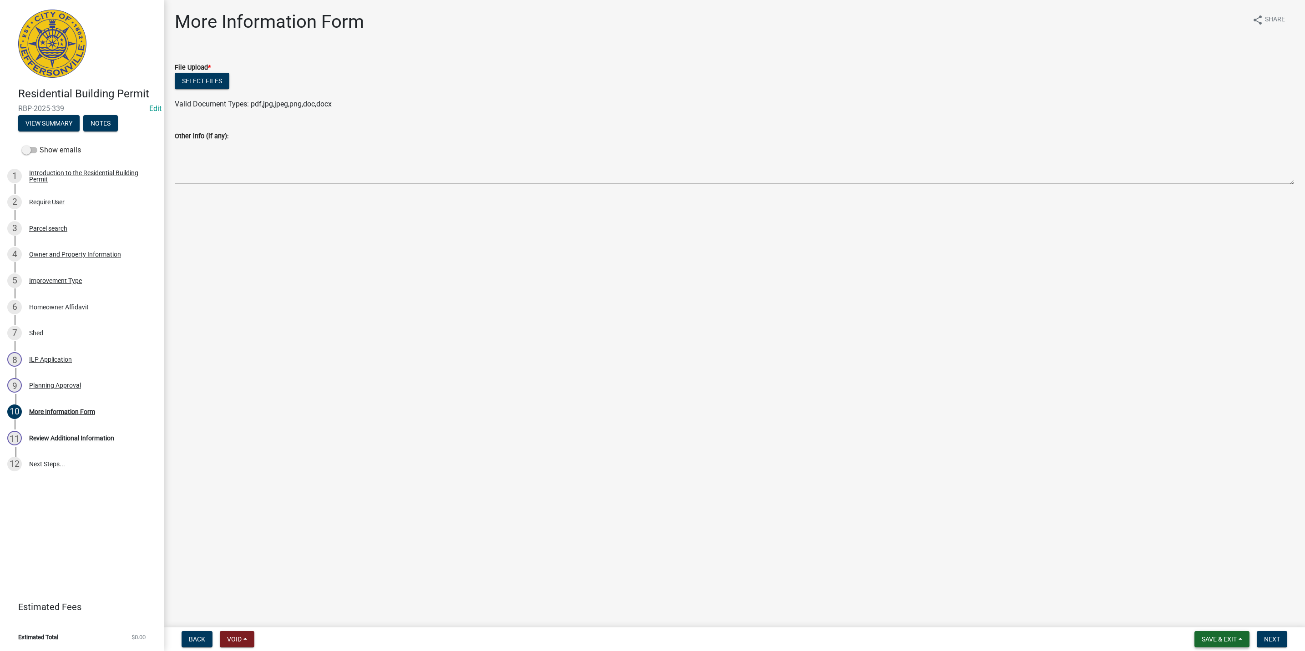
click at [1236, 636] on span "Save & Exit" at bounding box center [1218, 639] width 35 height 7
click at [1223, 614] on button "Save & Exit" at bounding box center [1212, 616] width 73 height 22
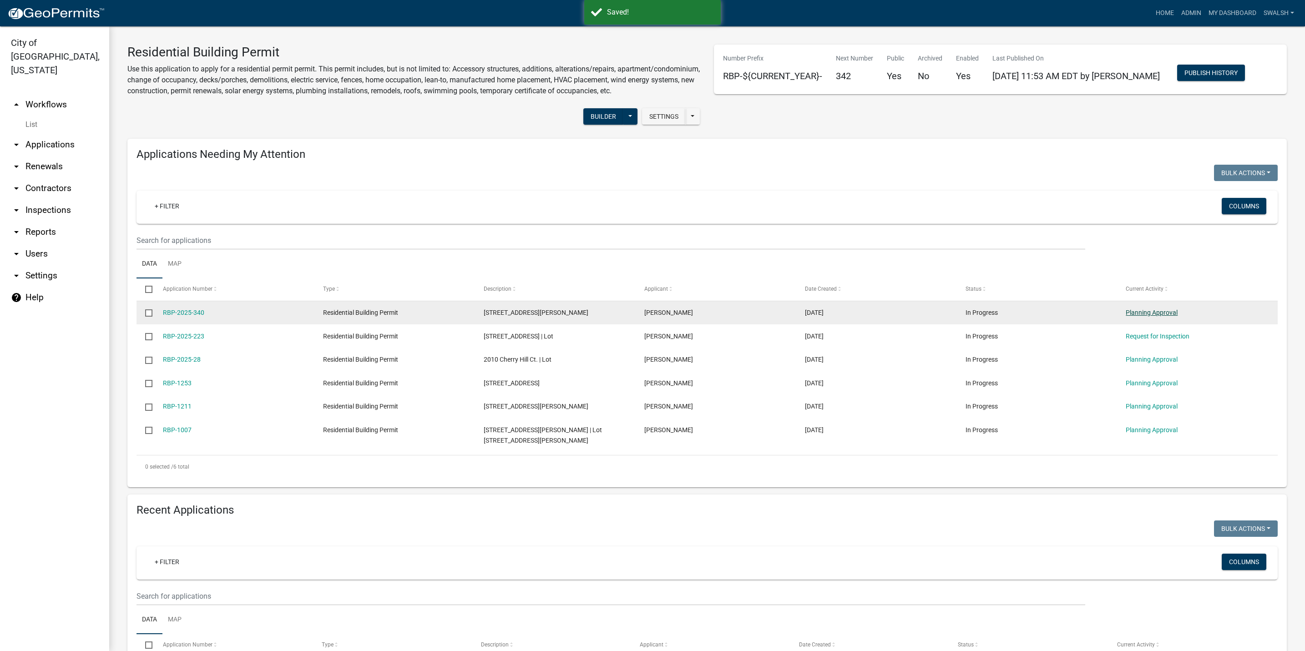
click at [1139, 316] on link "Planning Approval" at bounding box center [1151, 312] width 52 height 7
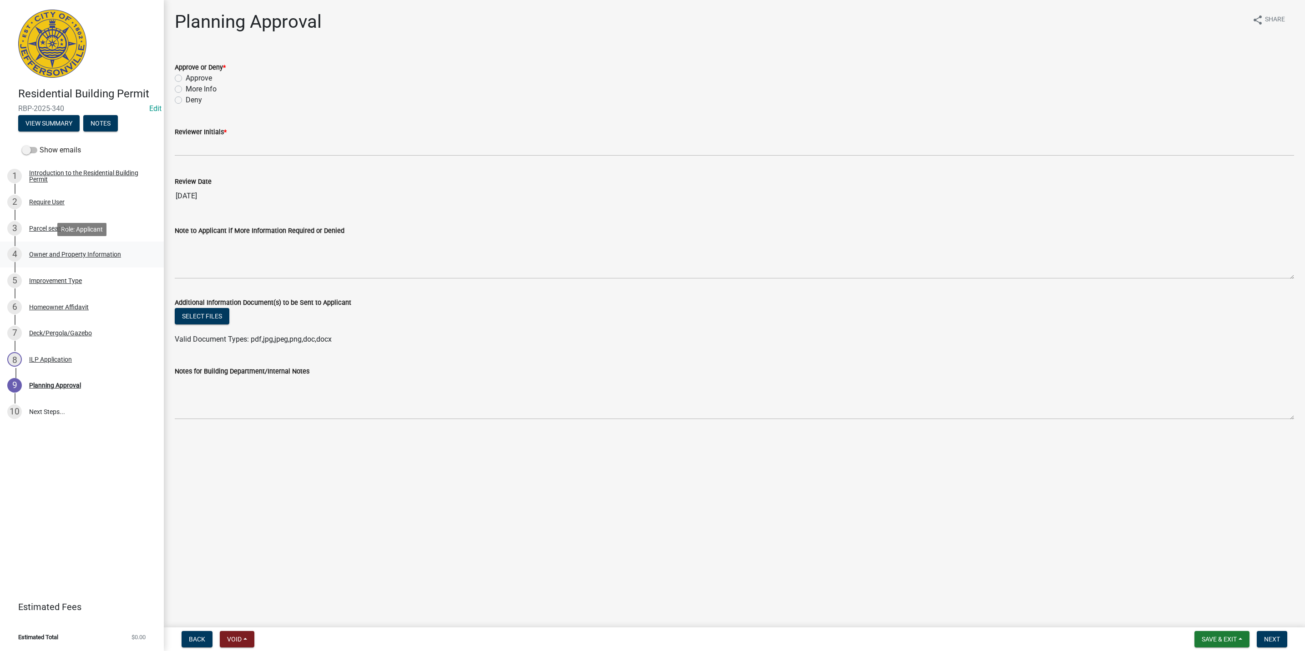
click at [48, 258] on div "4 Owner and Property Information" at bounding box center [78, 254] width 142 height 15
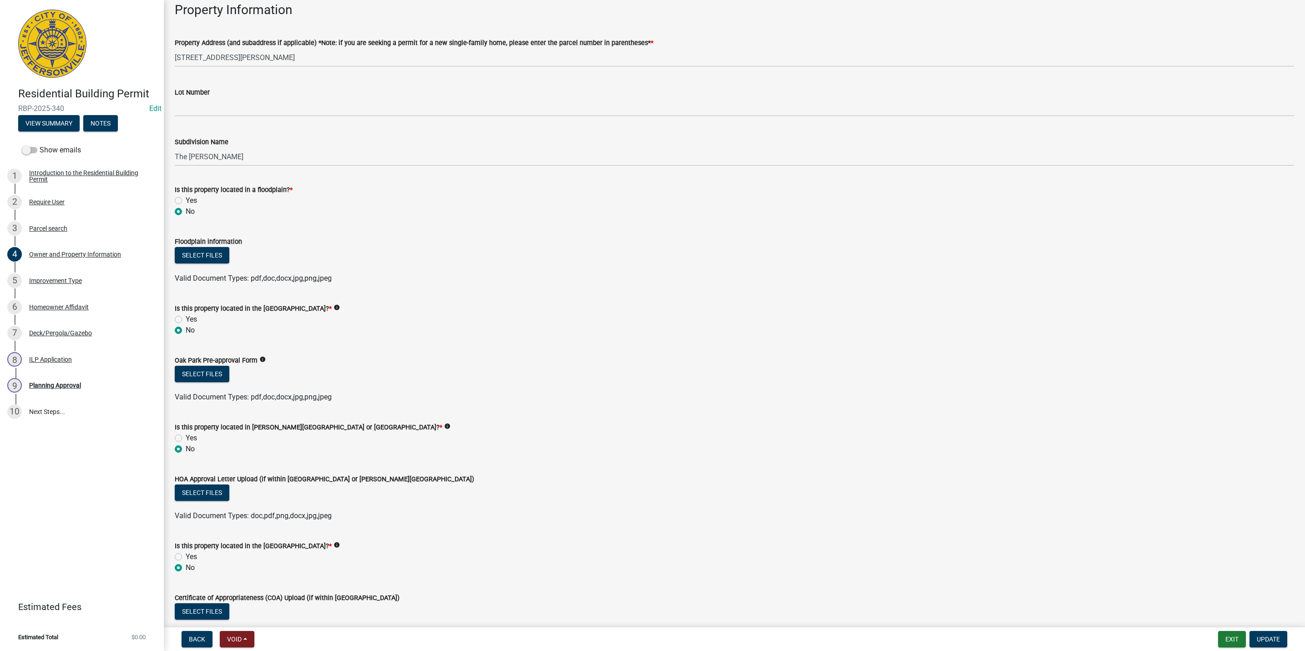
scroll to position [528, 0]
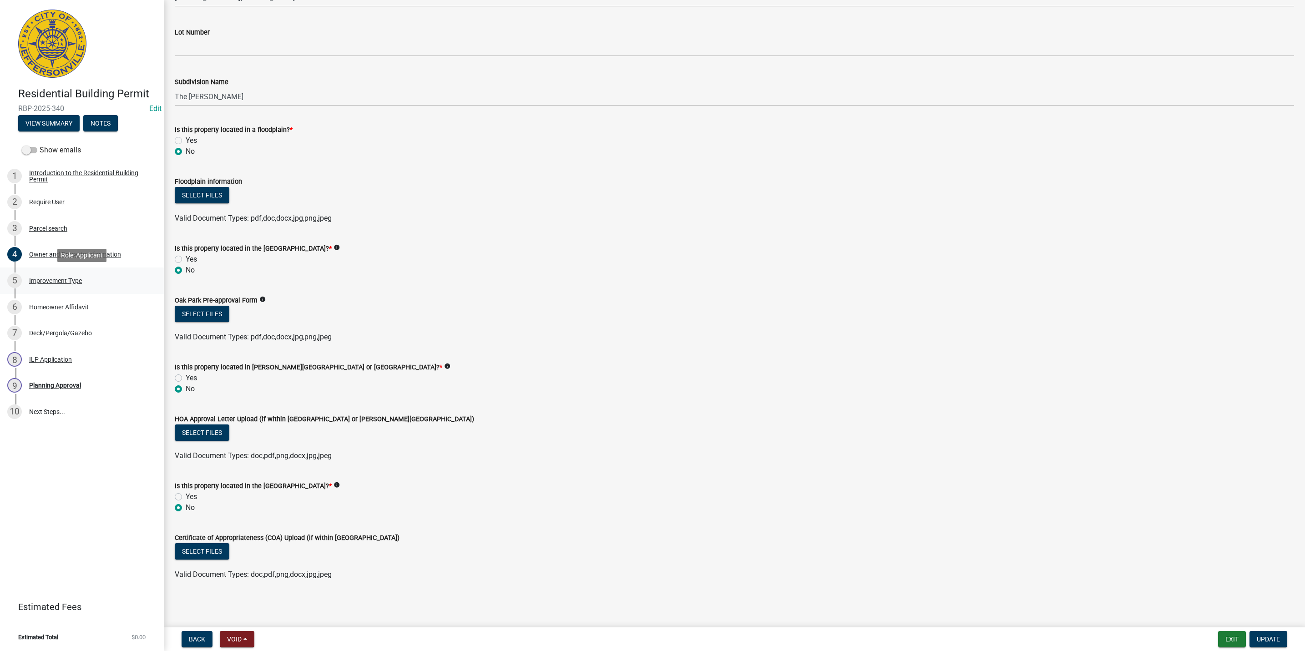
click at [81, 274] on div "5 Improvement Type" at bounding box center [78, 280] width 142 height 15
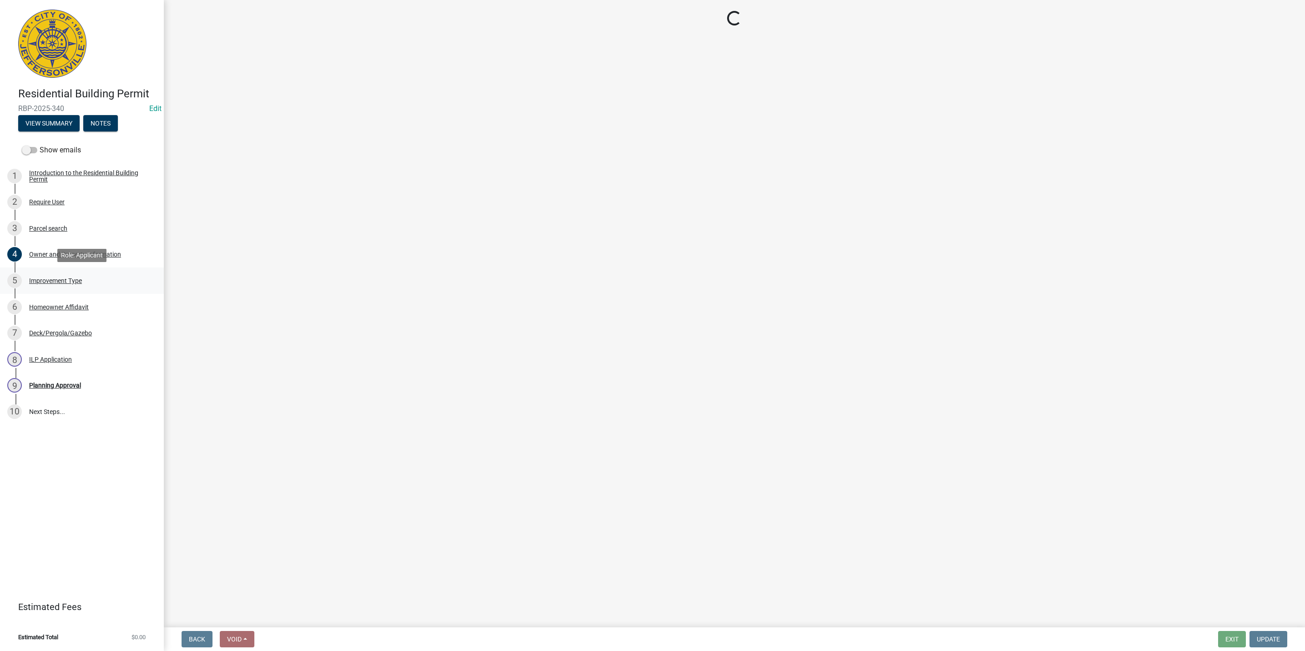
scroll to position [0, 0]
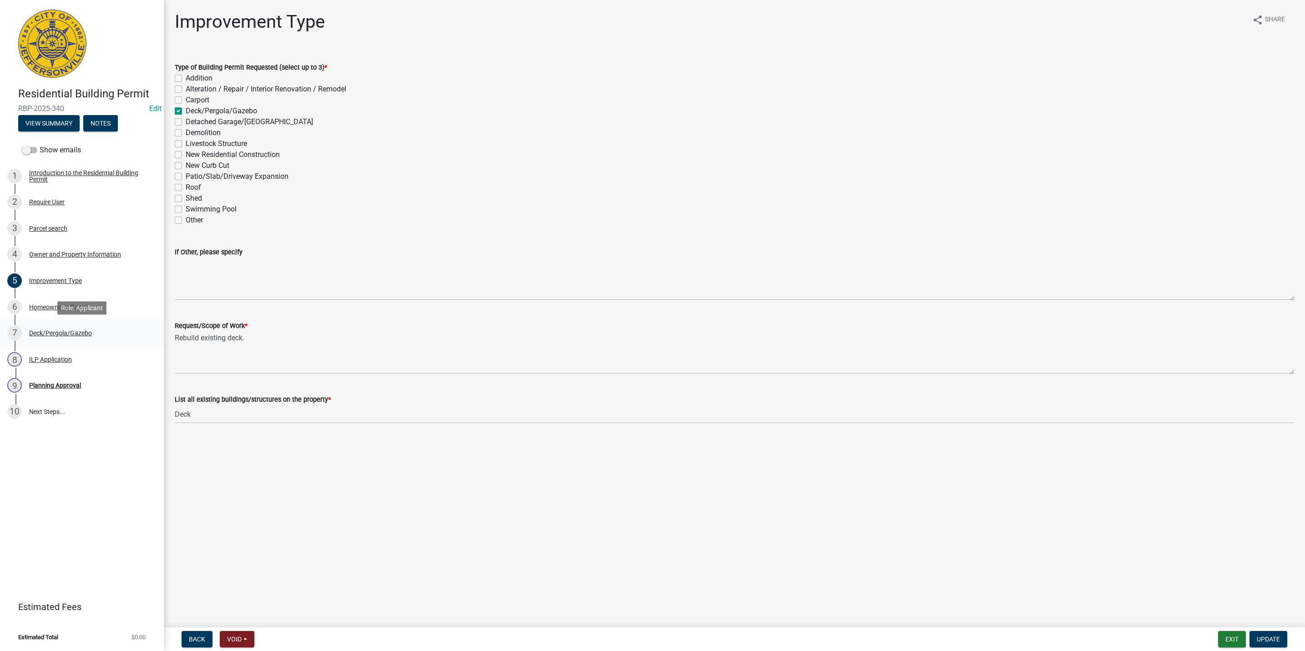
click at [54, 333] on div "Deck/Pergola/Gazebo" at bounding box center [60, 333] width 63 height 6
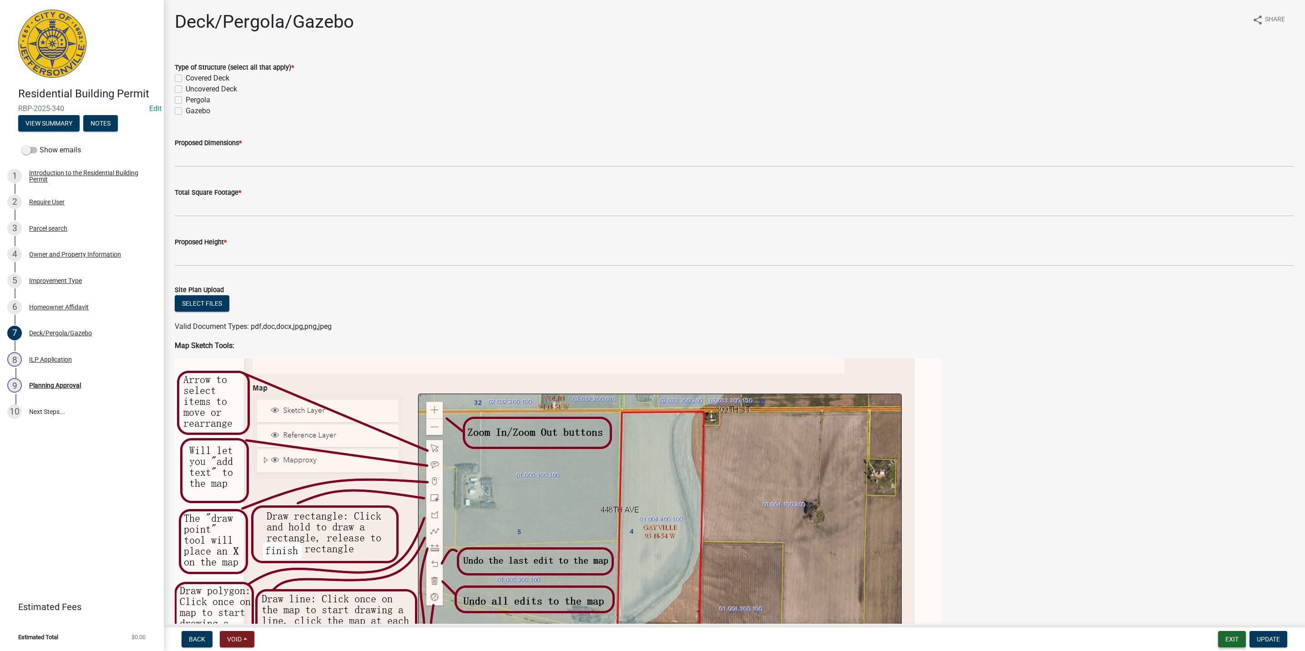
click at [1238, 634] on button "Exit" at bounding box center [1232, 639] width 28 height 16
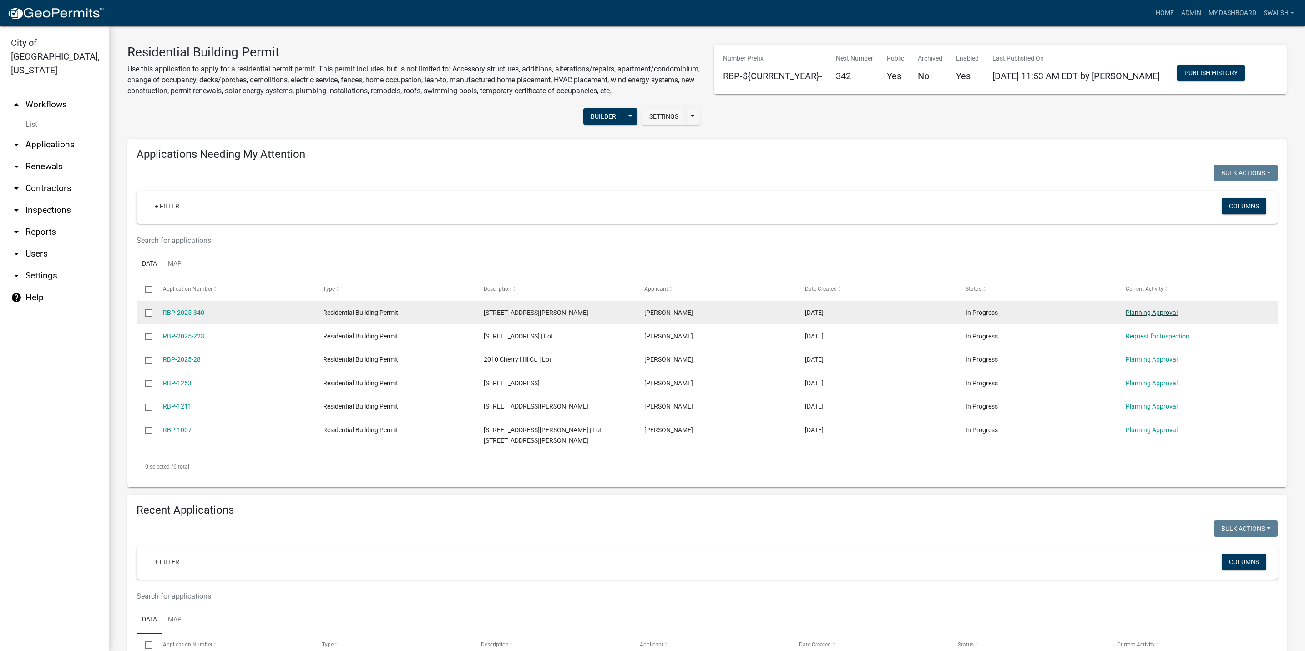
click at [1136, 316] on link "Planning Approval" at bounding box center [1151, 312] width 52 height 7
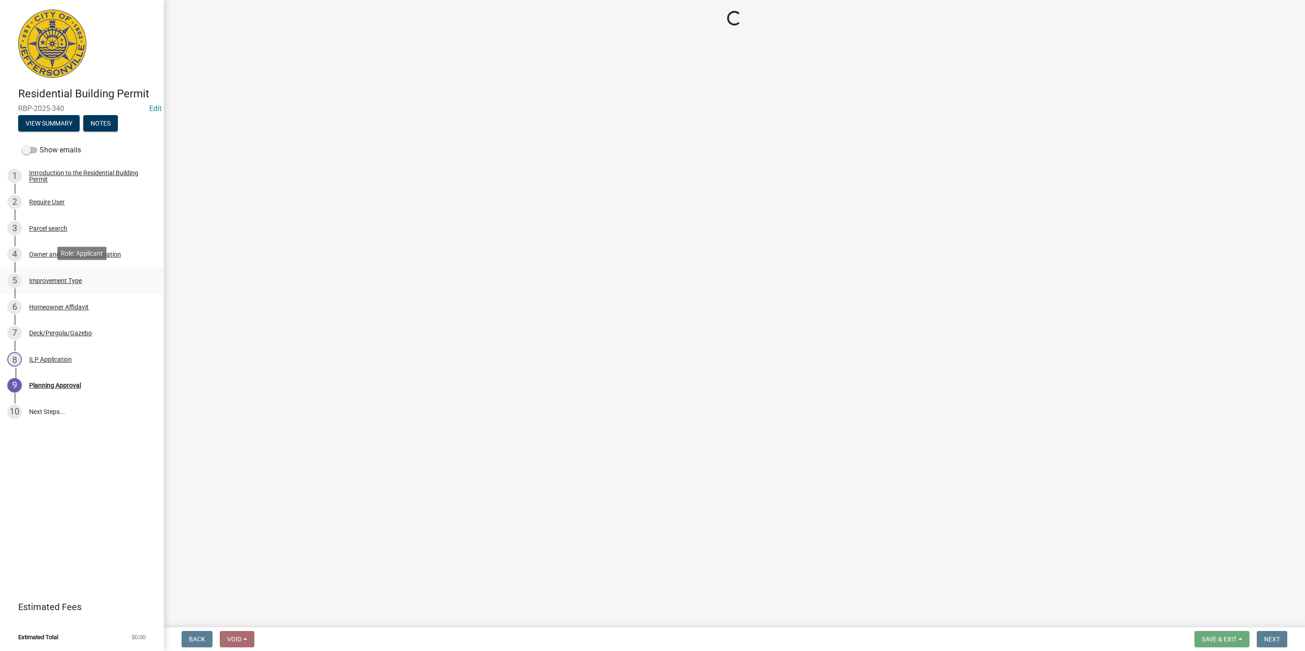
click at [61, 268] on link "5 Improvement Type" at bounding box center [82, 280] width 164 height 26
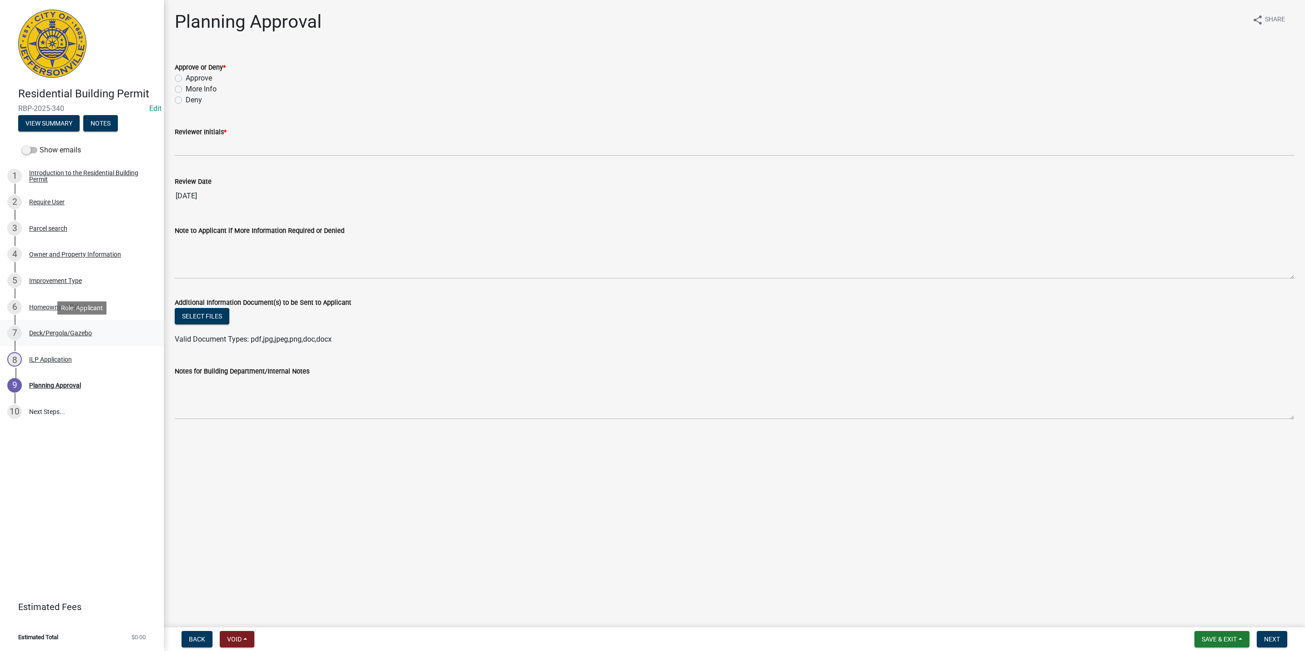
click at [63, 334] on div "Deck/Pergola/Gazebo" at bounding box center [60, 333] width 63 height 6
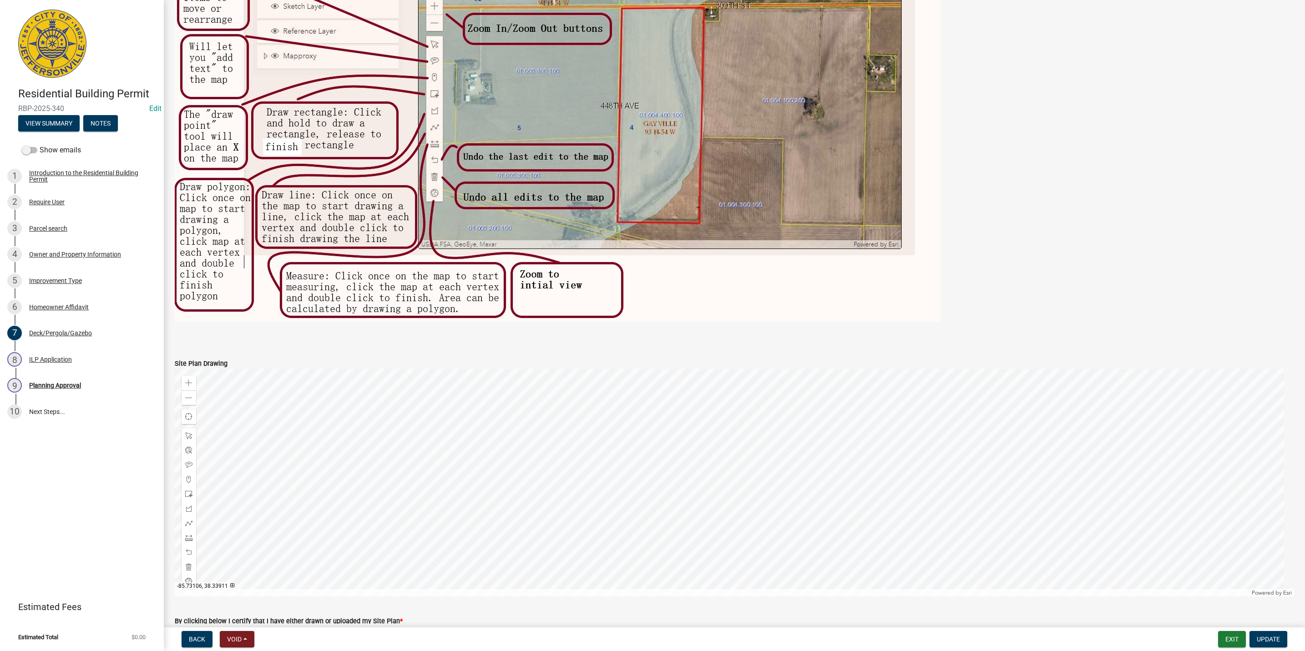
scroll to position [31, 0]
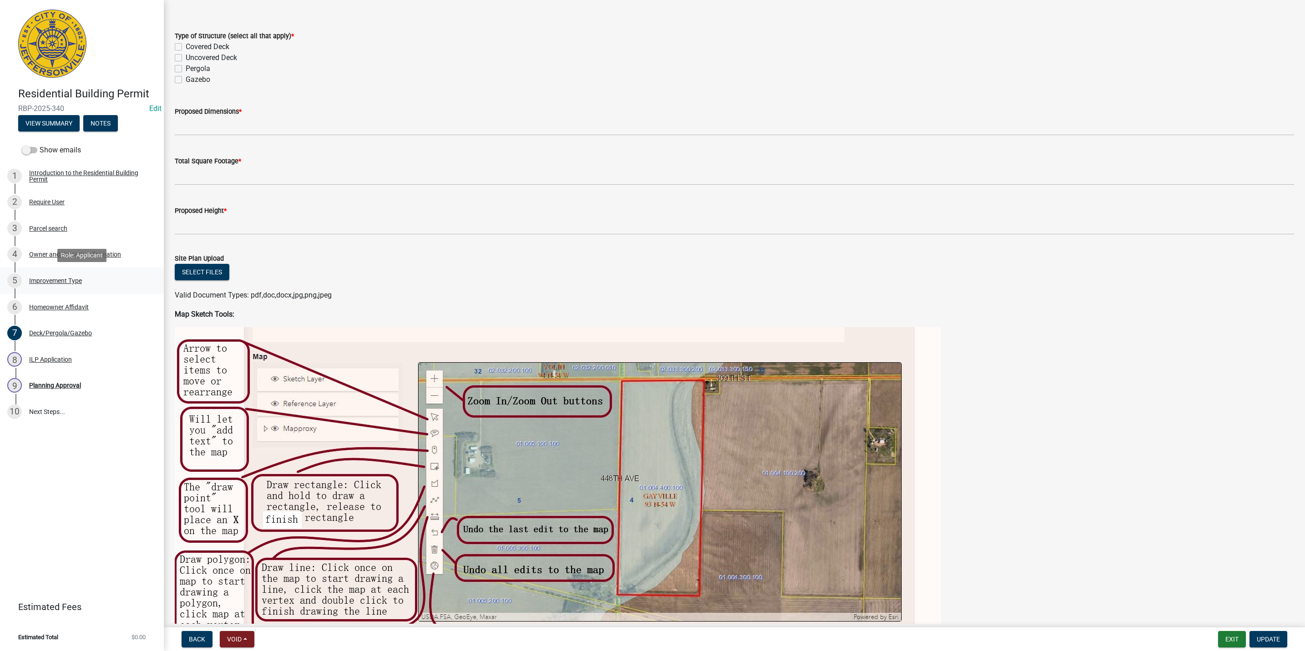
click at [93, 278] on div "5 Improvement Type" at bounding box center [78, 280] width 142 height 15
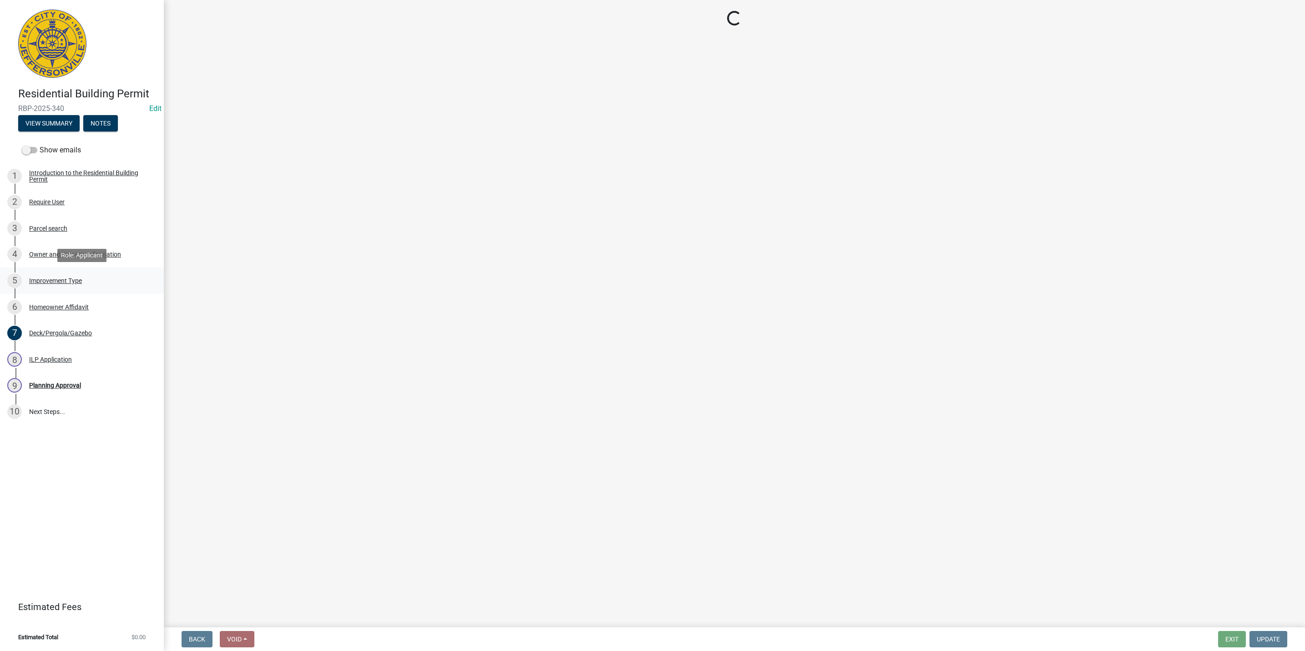
scroll to position [0, 0]
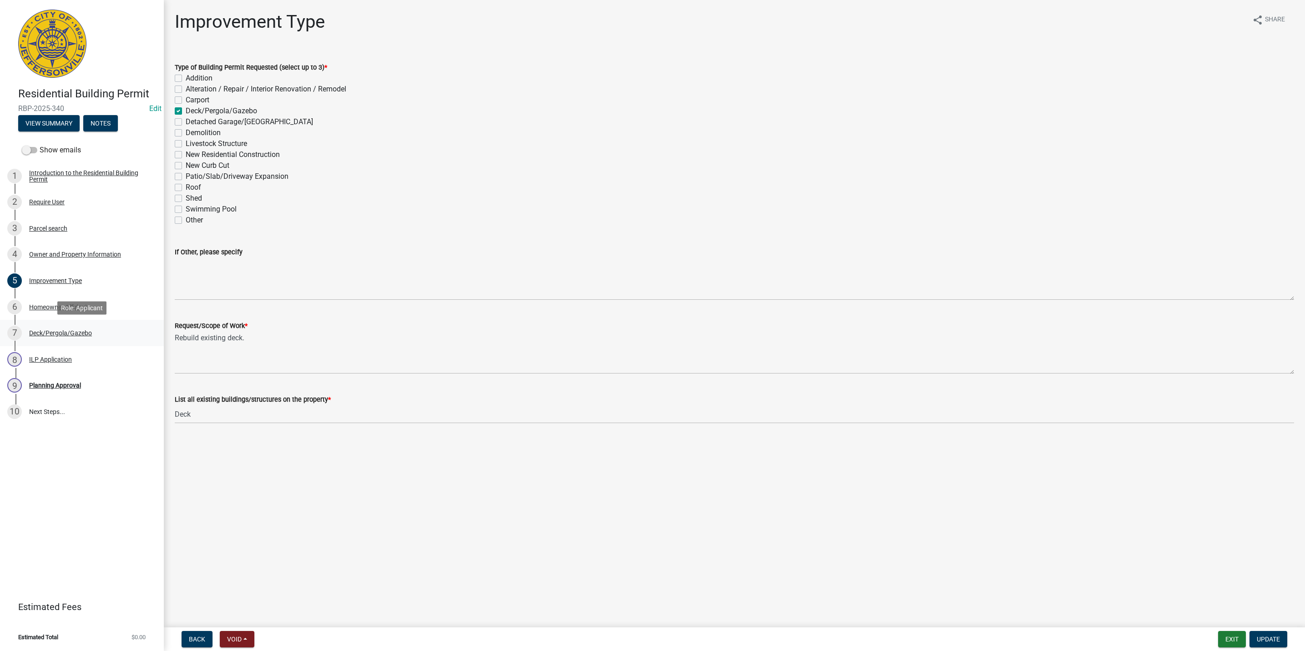
click at [55, 323] on link "7 Deck/Pergola/Gazebo" at bounding box center [82, 333] width 164 height 26
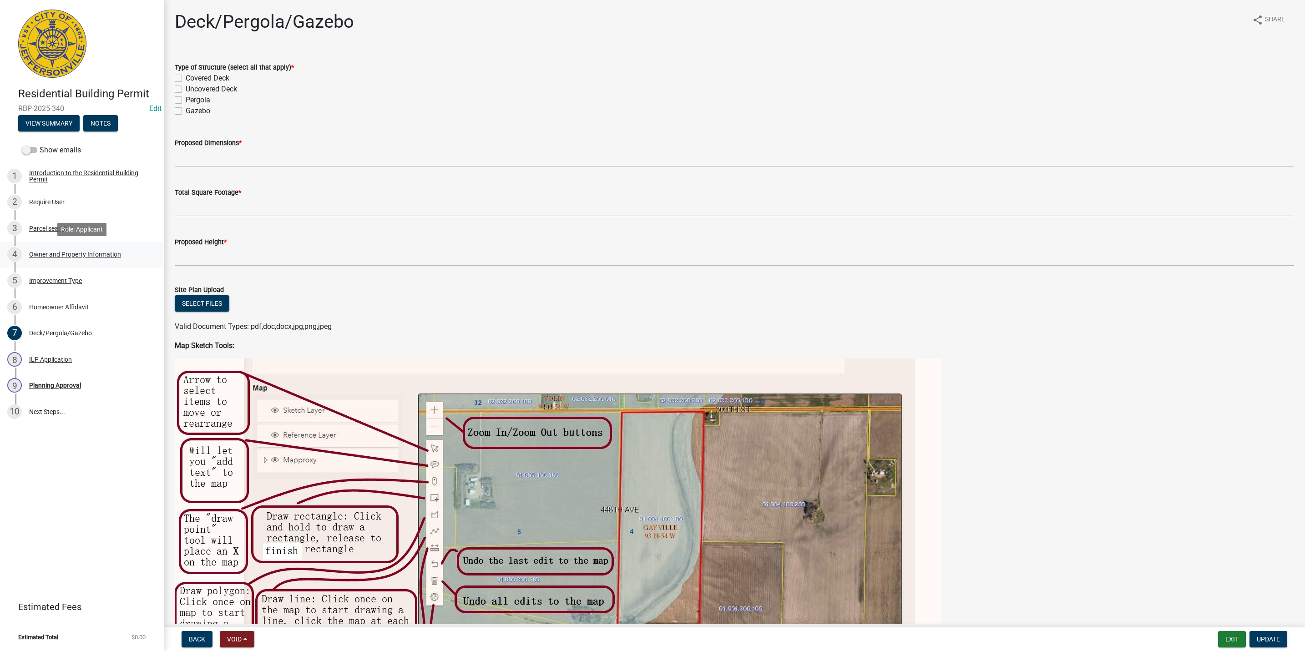
click at [75, 255] on div "Owner and Property Information" at bounding box center [75, 254] width 92 height 6
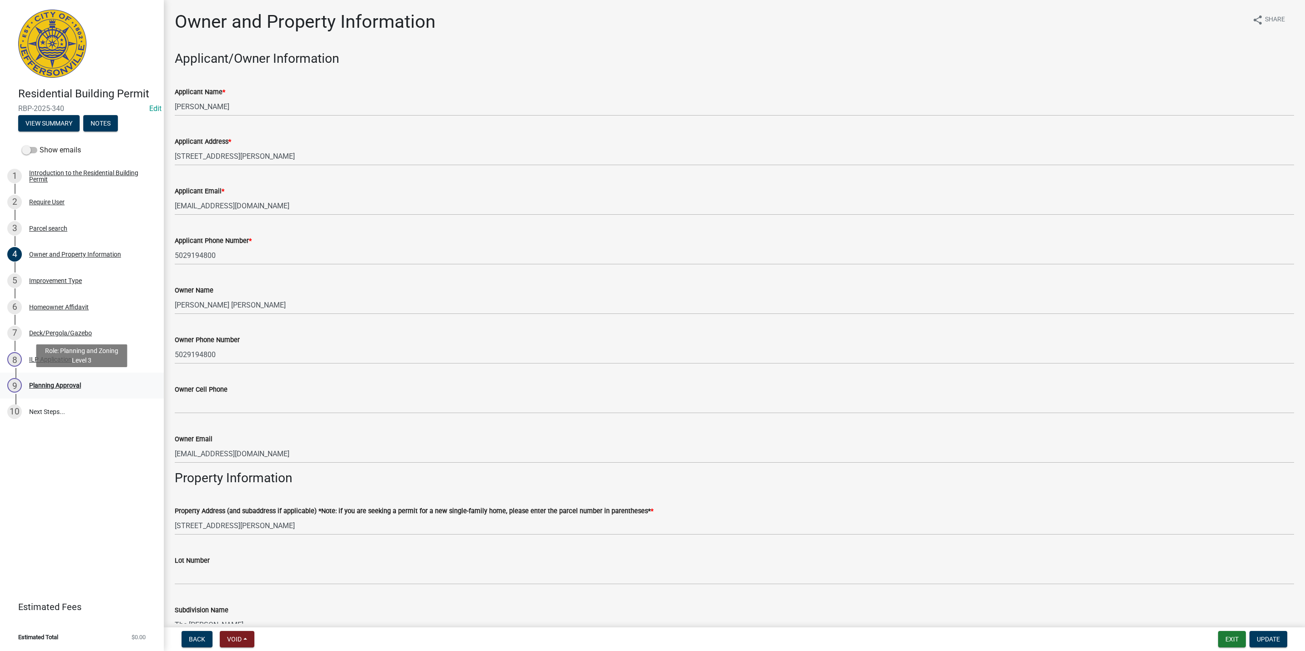
click at [50, 384] on div "Planning Approval" at bounding box center [55, 385] width 52 height 6
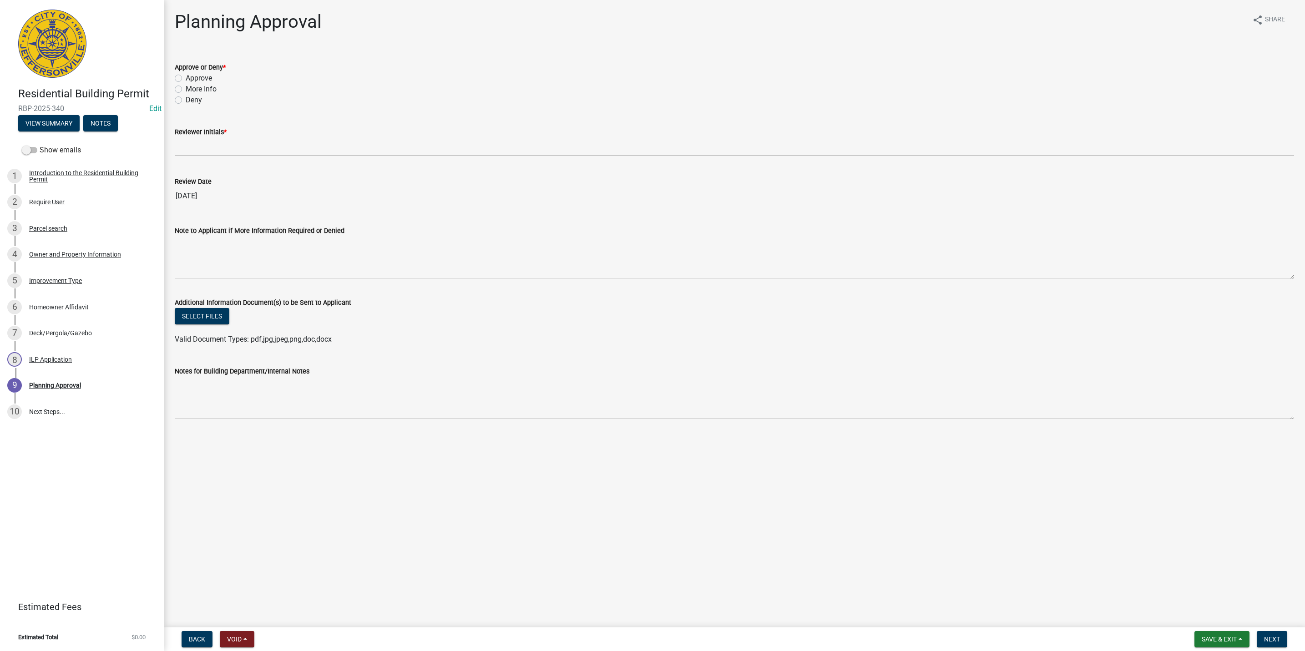
click at [190, 91] on label "More Info" at bounding box center [201, 89] width 31 height 11
click at [190, 90] on input "More Info" at bounding box center [189, 87] width 6 height 6
radio input "true"
click at [184, 157] on wm-data-entity-input "Reviewer Initials *" at bounding box center [734, 139] width 1119 height 50
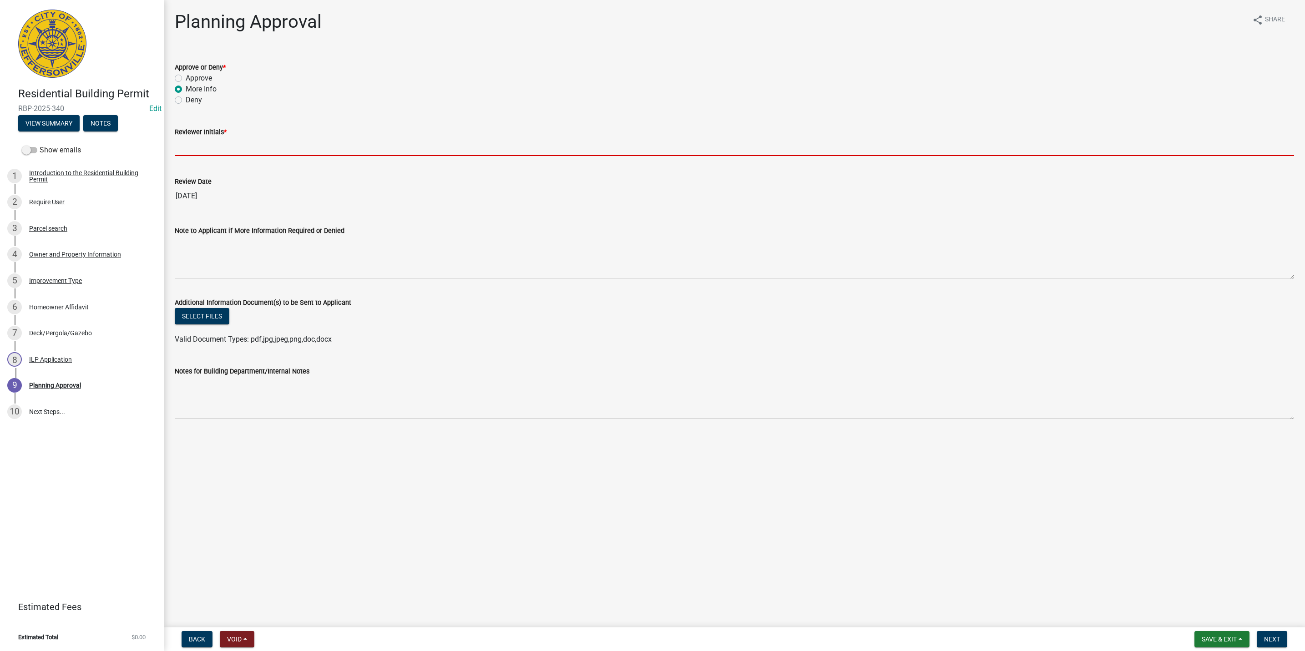
click at [181, 148] on input "Reviewer Initials *" at bounding box center [734, 146] width 1119 height 19
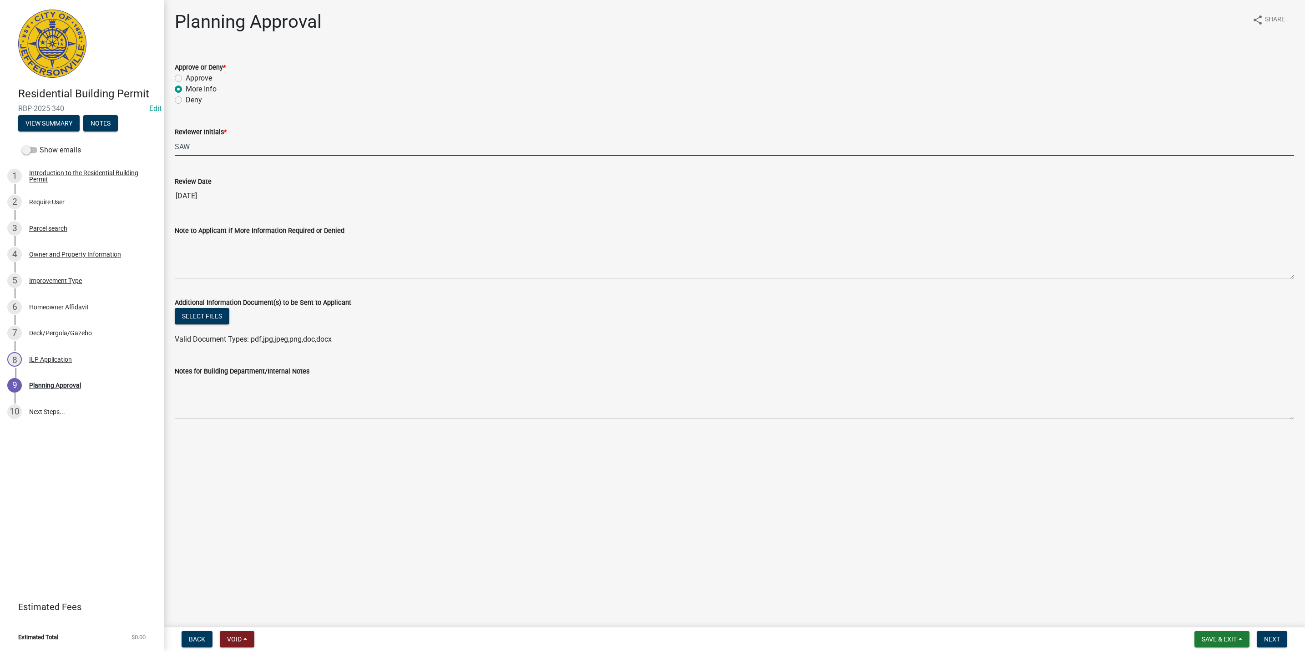
type input "SAW"
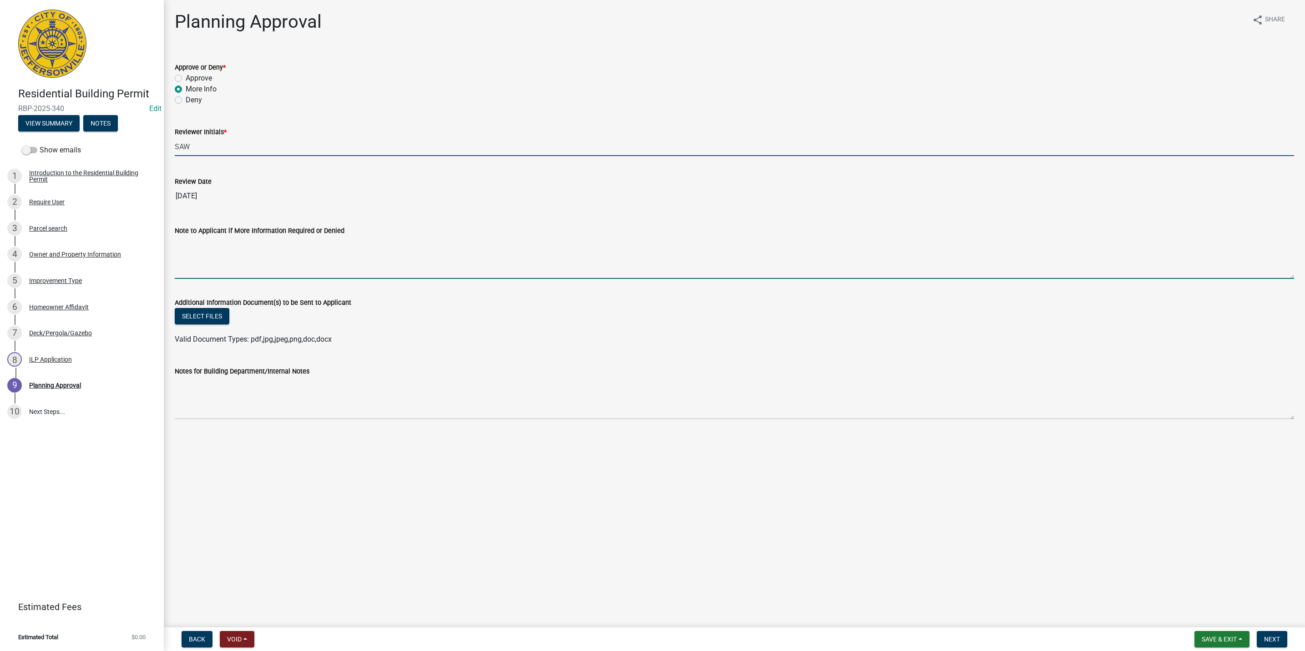
click at [191, 258] on textarea "Note to Applicant if More Information Required or Denied" at bounding box center [734, 257] width 1119 height 43
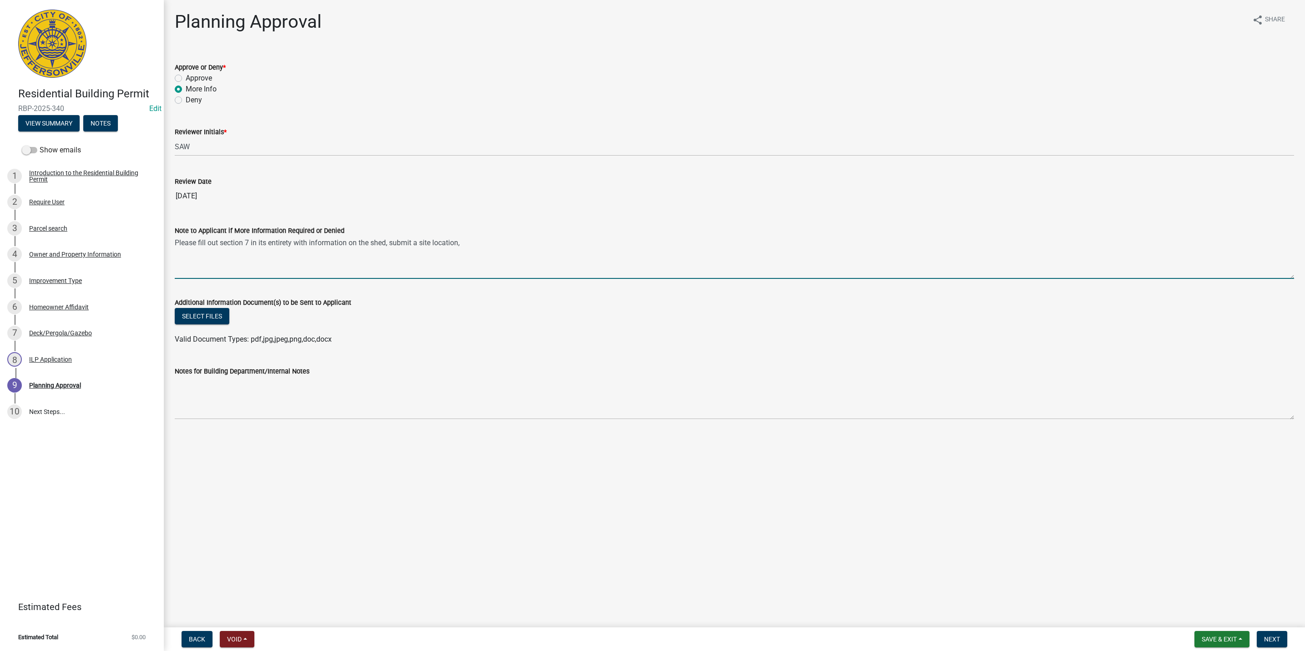
drag, startPoint x: 218, startPoint y: 242, endPoint x: 227, endPoint y: 237, distance: 9.6
click at [219, 242] on textarea "Please fill out section 7 in its entirety with information on the shed, submit …" at bounding box center [734, 257] width 1119 height 43
drag, startPoint x: 440, startPoint y: 241, endPoint x: 342, endPoint y: 240, distance: 98.3
click at [342, 240] on textarea "Please fill out the information requested in section 7 in its entirety with inf…" at bounding box center [734, 257] width 1119 height 43
drag, startPoint x: 441, startPoint y: 245, endPoint x: 405, endPoint y: 243, distance: 36.0
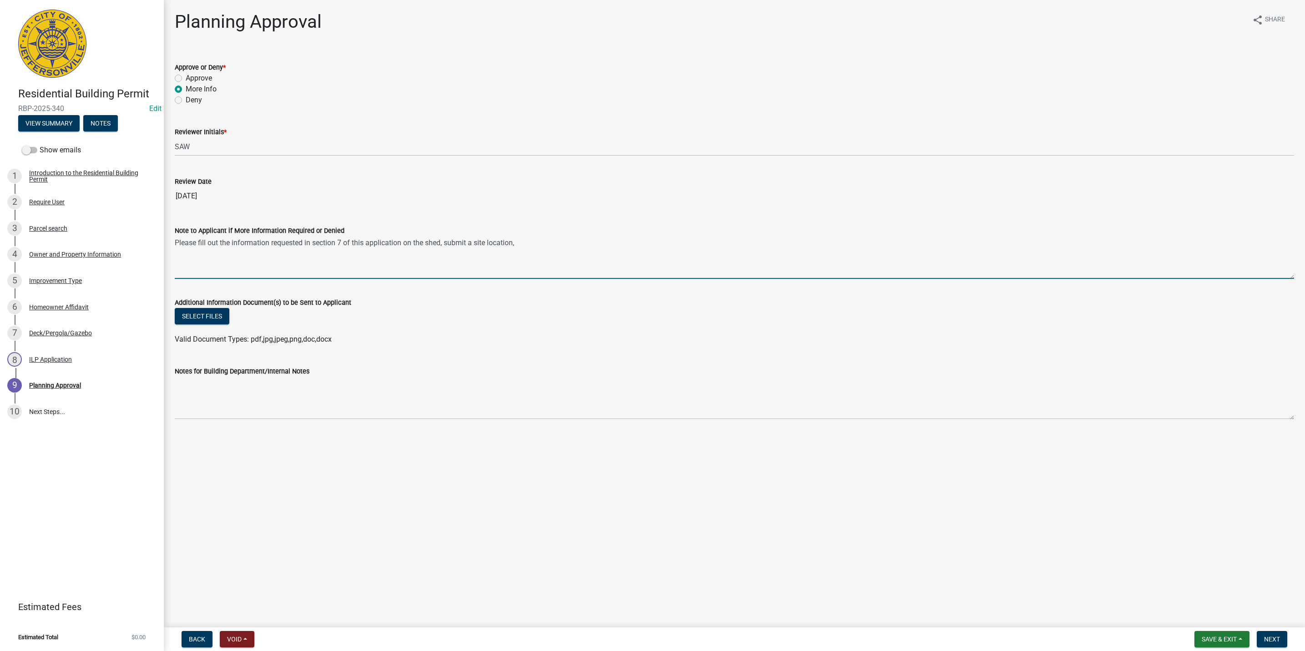
click at [405, 243] on textarea "Please fill out the information requested in section 7 of this application on t…" at bounding box center [734, 257] width 1119 height 43
click at [564, 239] on textarea "Please fill out the information requested in section 7 of this application for …" at bounding box center [734, 257] width 1119 height 43
click at [678, 227] on div "Note to Applicant if More Information Required or Denied" at bounding box center [734, 230] width 1119 height 11
click at [673, 237] on textarea "Please fill out the information requested in section 7 of this application for …" at bounding box center [734, 257] width 1119 height 43
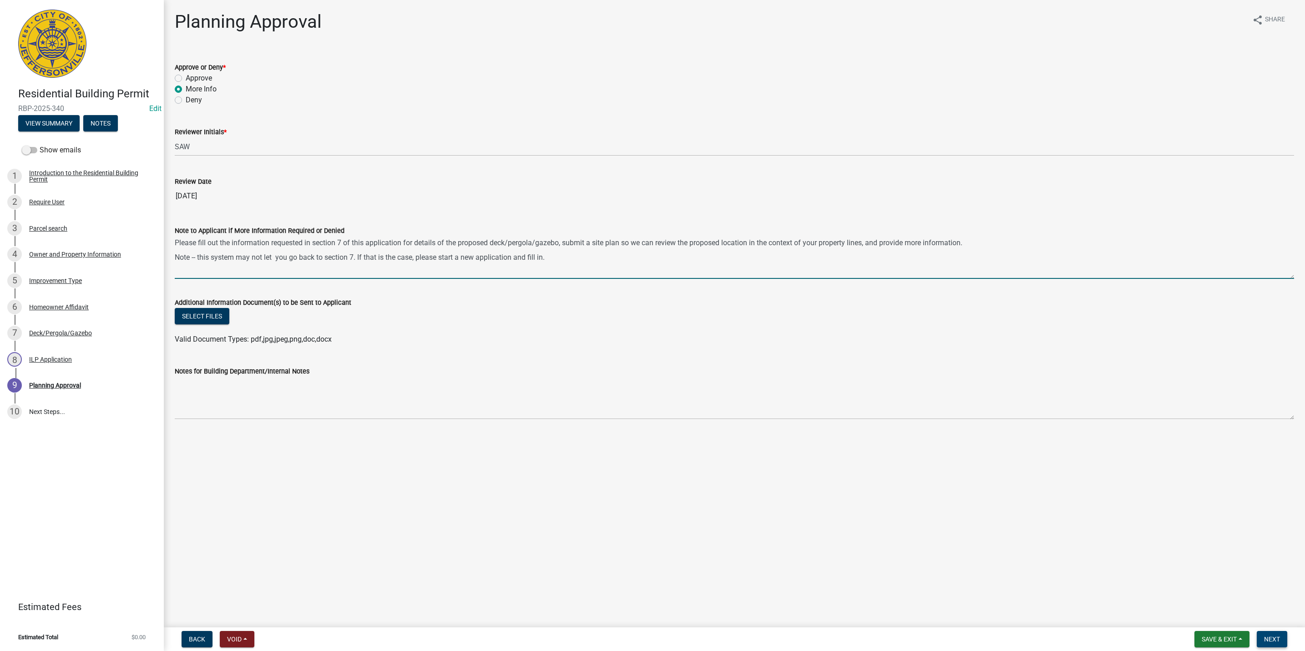
type textarea "Please fill out the information requested in section 7 of this application for …"
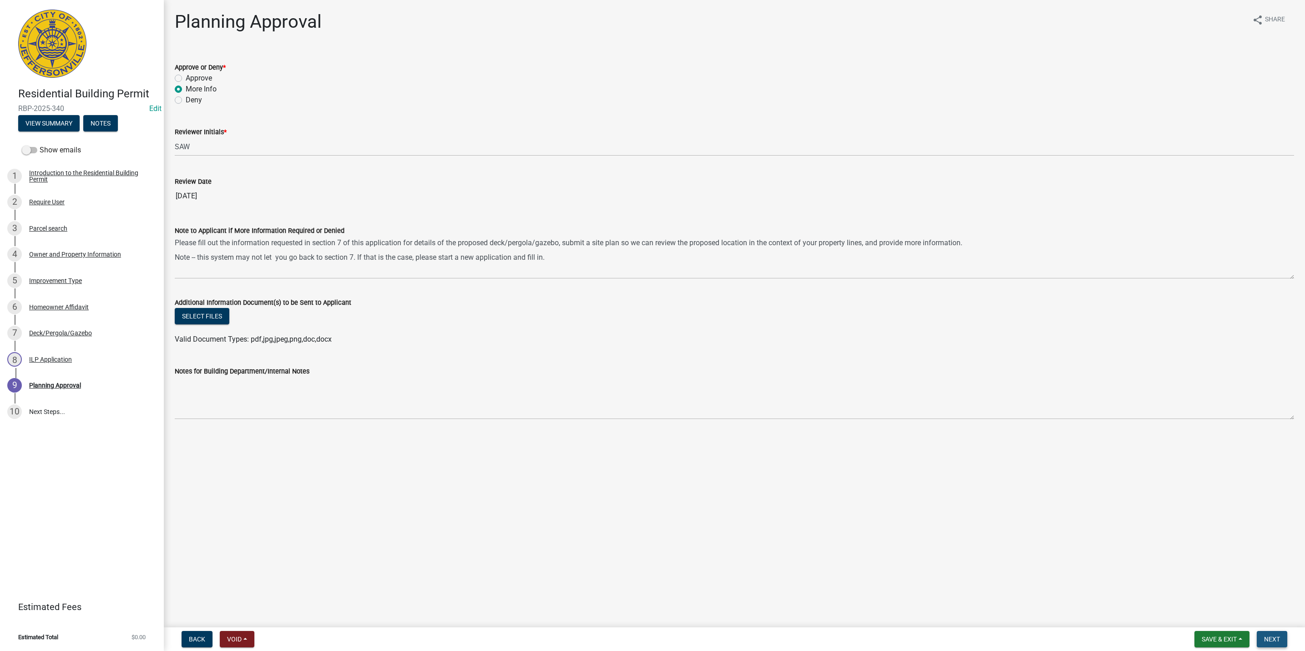
click at [1268, 639] on span "Next" at bounding box center [1272, 639] width 16 height 7
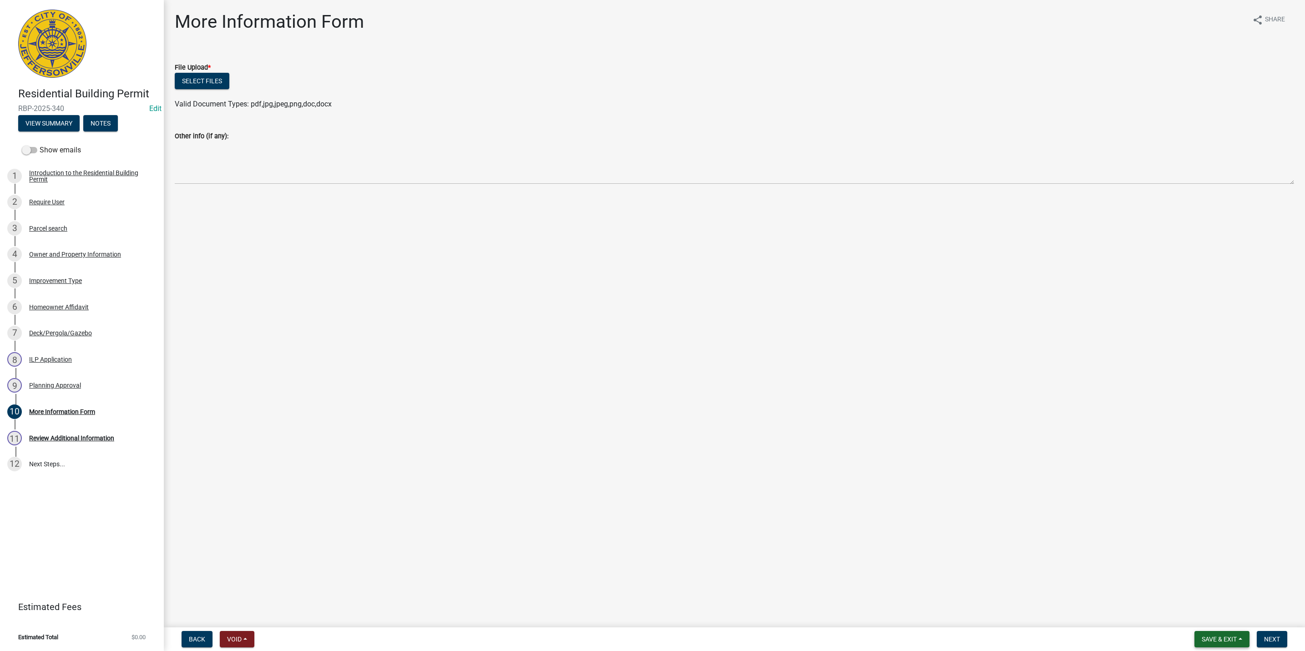
click at [1246, 631] on button "Save & Exit" at bounding box center [1221, 639] width 55 height 16
click at [1234, 615] on button "Save & Exit" at bounding box center [1212, 616] width 73 height 22
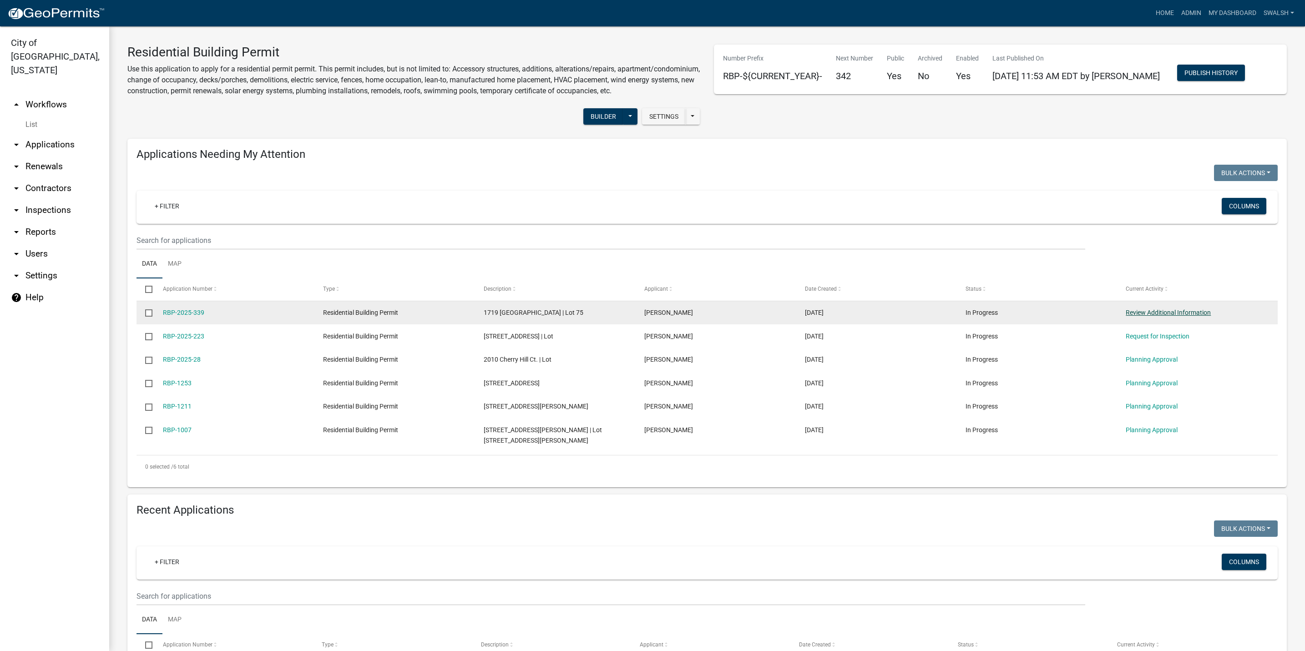
click at [1186, 316] on link "Review Additional Information" at bounding box center [1167, 312] width 85 height 7
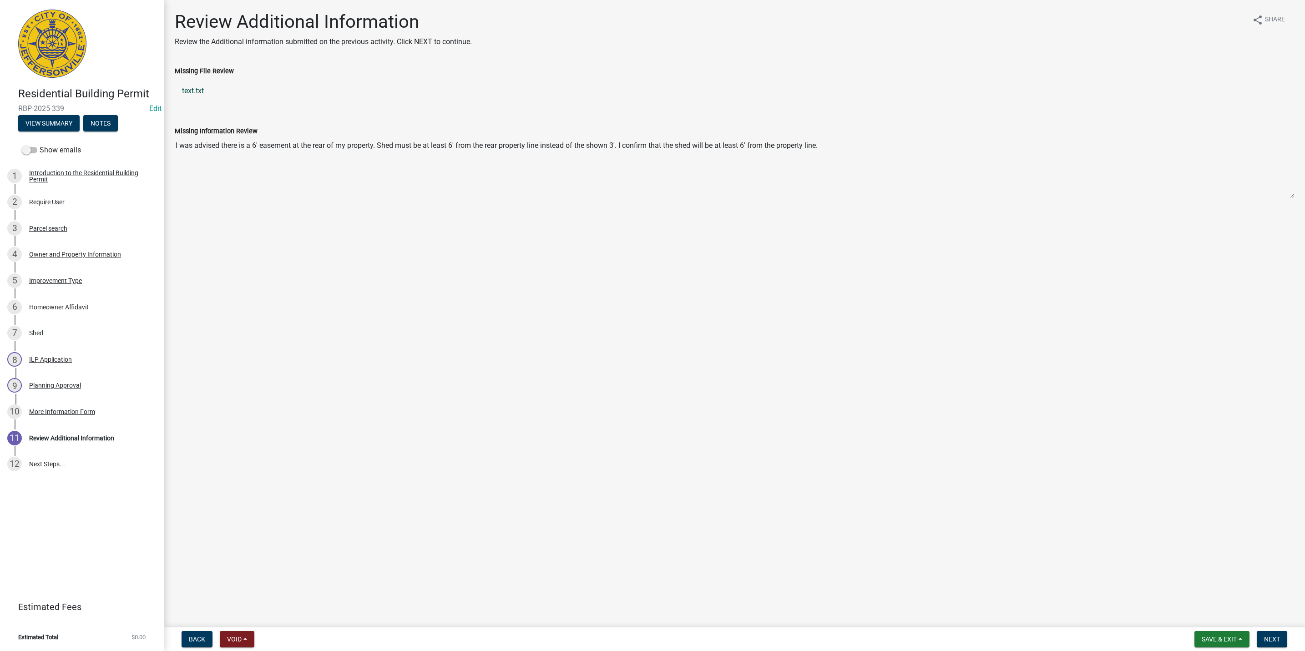
click at [202, 96] on link "text.txt" at bounding box center [734, 91] width 1119 height 22
click at [1281, 639] on button "Next" at bounding box center [1271, 639] width 30 height 16
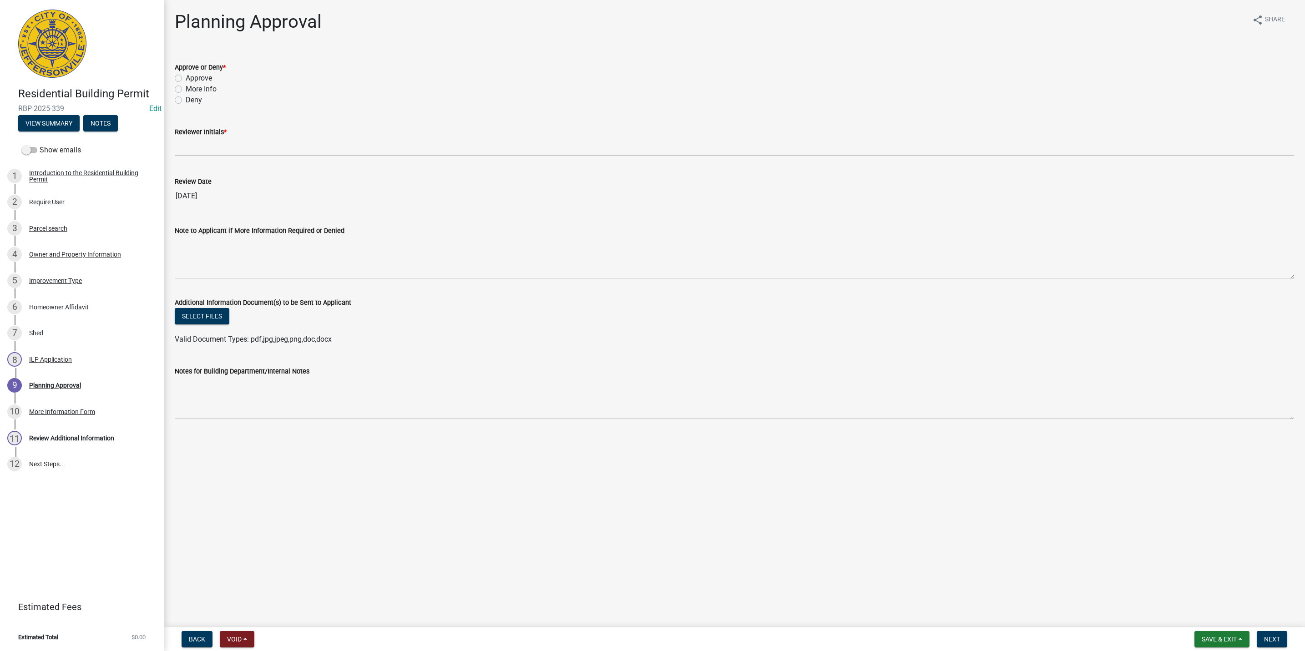
click at [188, 77] on label "Approve" at bounding box center [199, 78] width 26 height 11
click at [188, 77] on input "Approve" at bounding box center [189, 76] width 6 height 6
radio input "true"
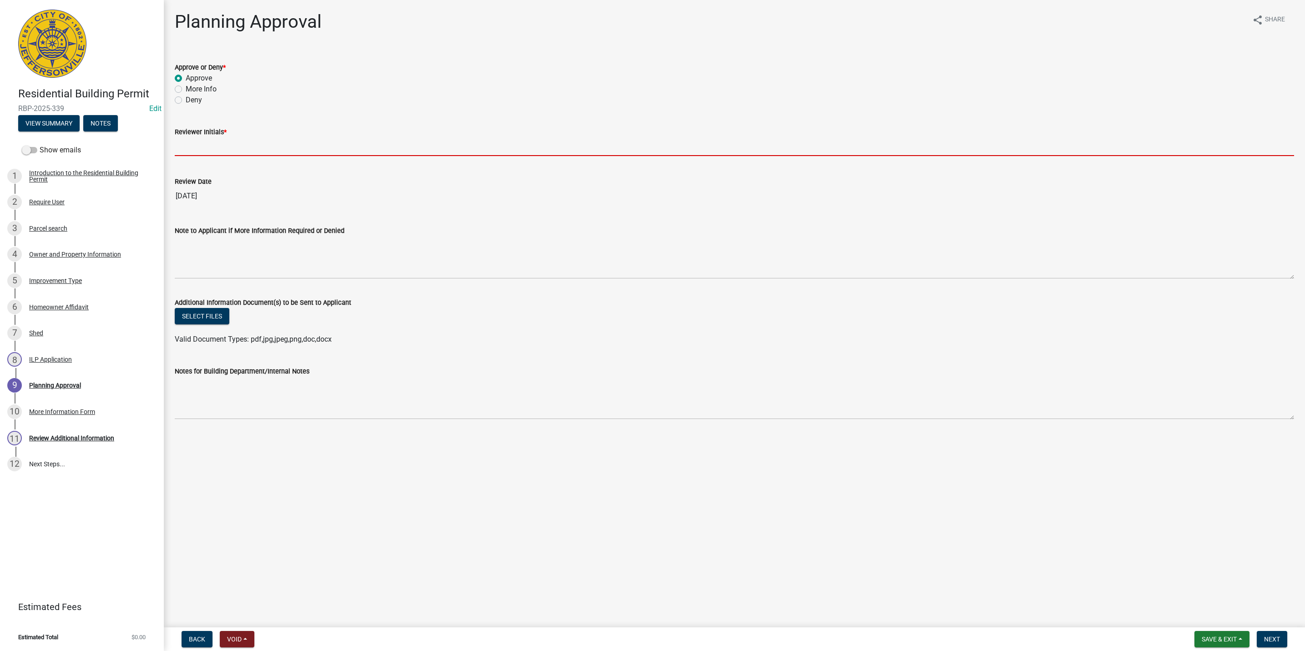
click at [198, 142] on input "Reviewer Initials *" at bounding box center [734, 146] width 1119 height 19
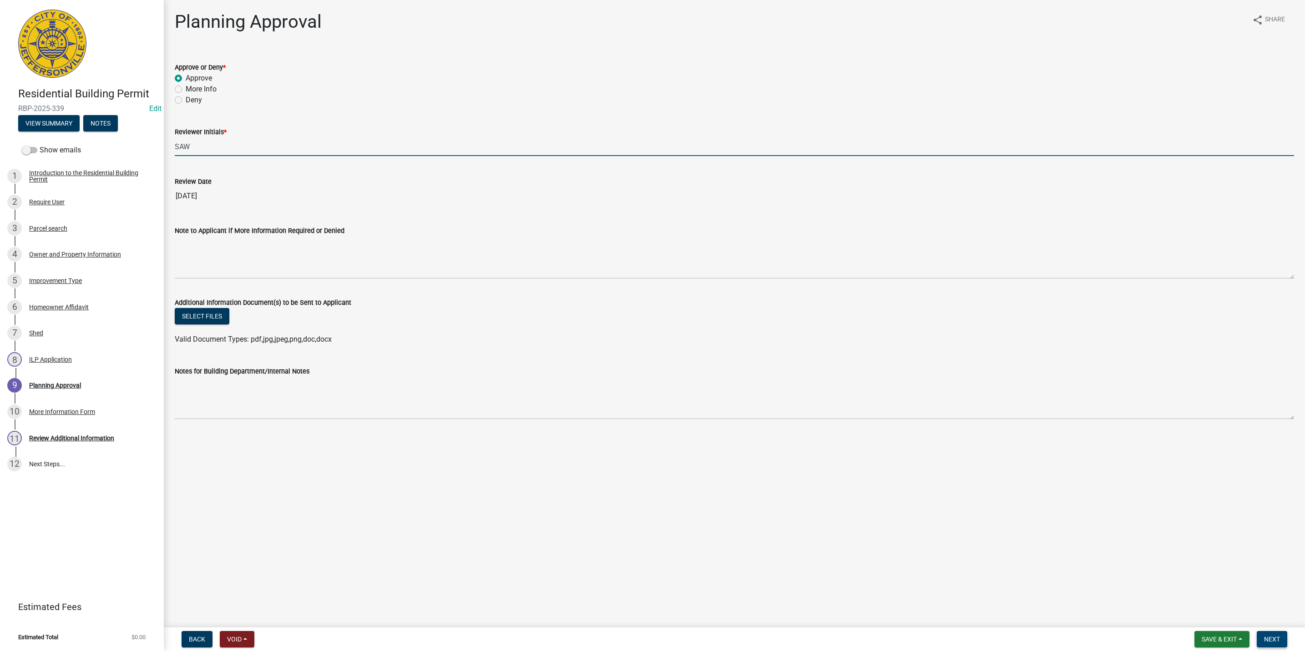
type input "SAW"
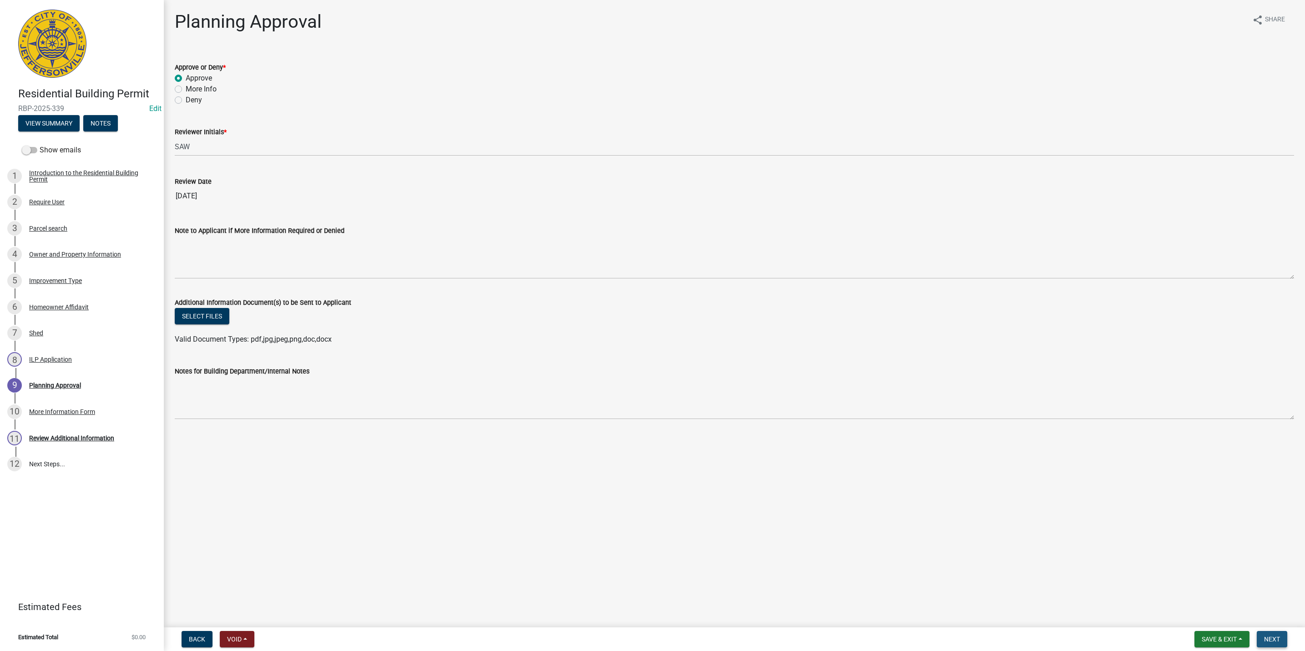
click at [1272, 641] on span "Next" at bounding box center [1272, 639] width 16 height 7
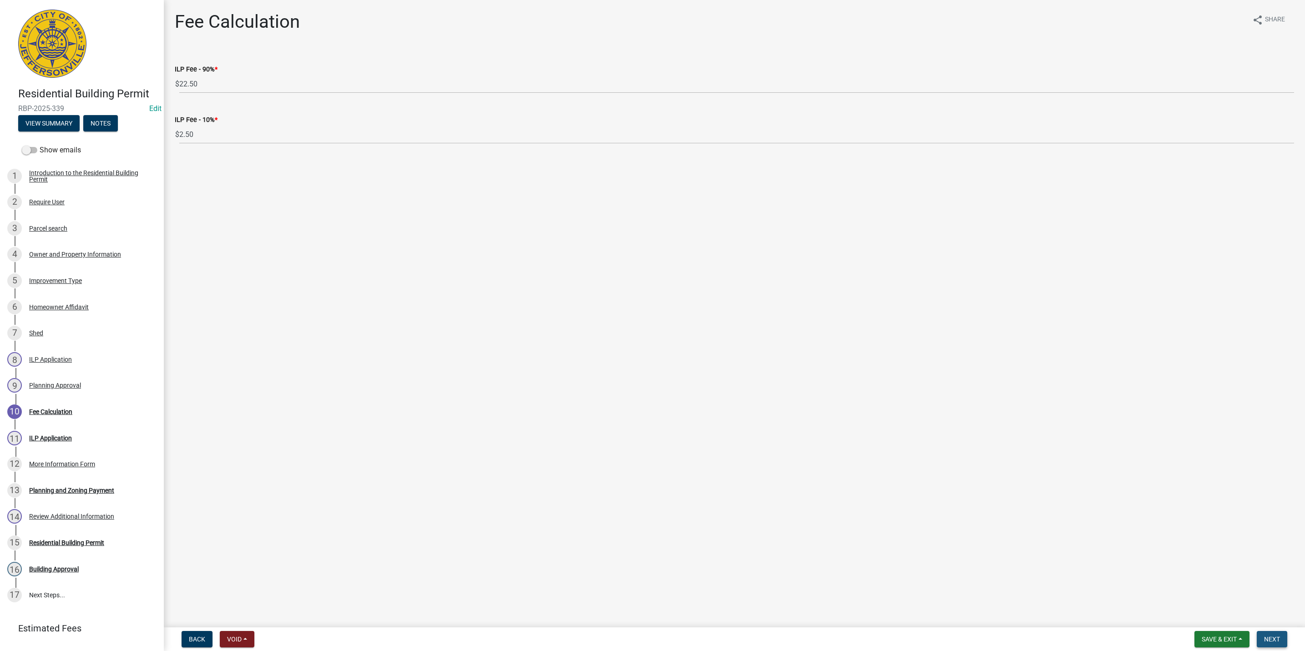
click at [1281, 636] on button "Next" at bounding box center [1271, 639] width 30 height 16
select select "3: 3"
